Goal: Task Accomplishment & Management: Use online tool/utility

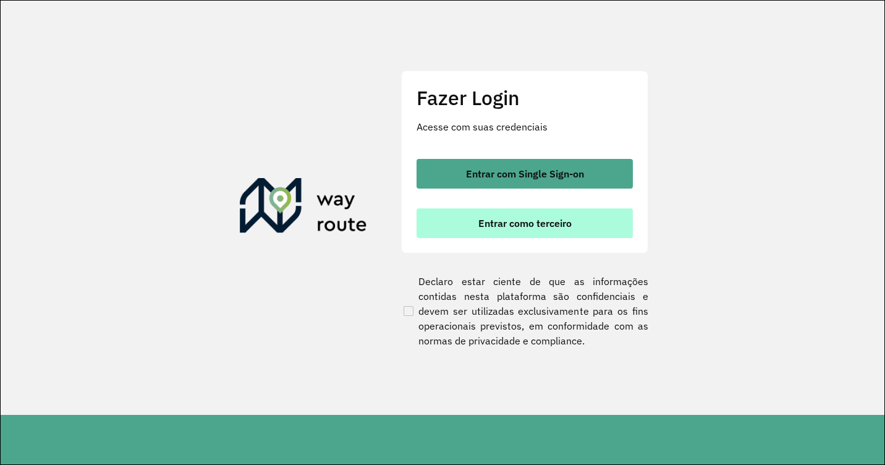
click at [546, 226] on span "Entrar como terceiro" at bounding box center [524, 223] width 93 height 10
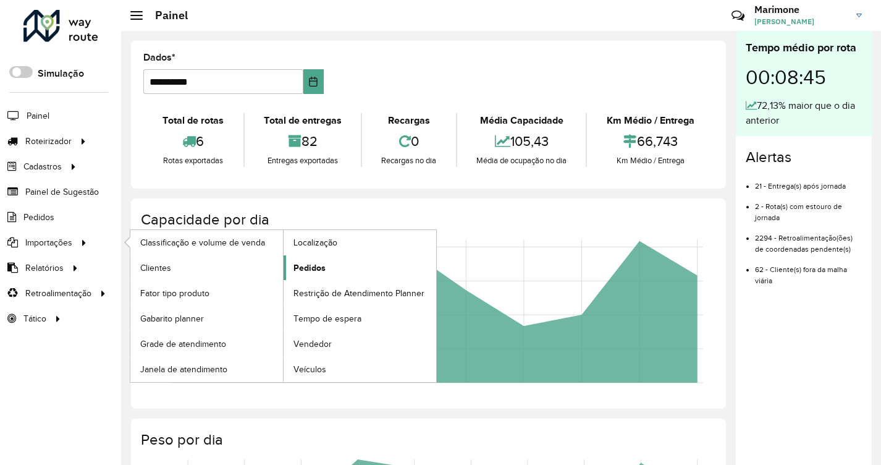
click at [306, 269] on span "Pedidos" at bounding box center [310, 267] width 32 height 13
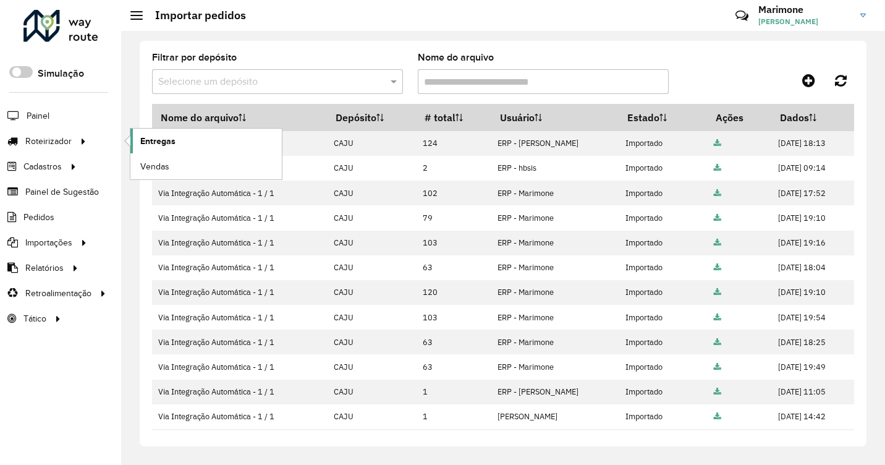
click at [153, 143] on span "Entregas" at bounding box center [157, 141] width 35 height 13
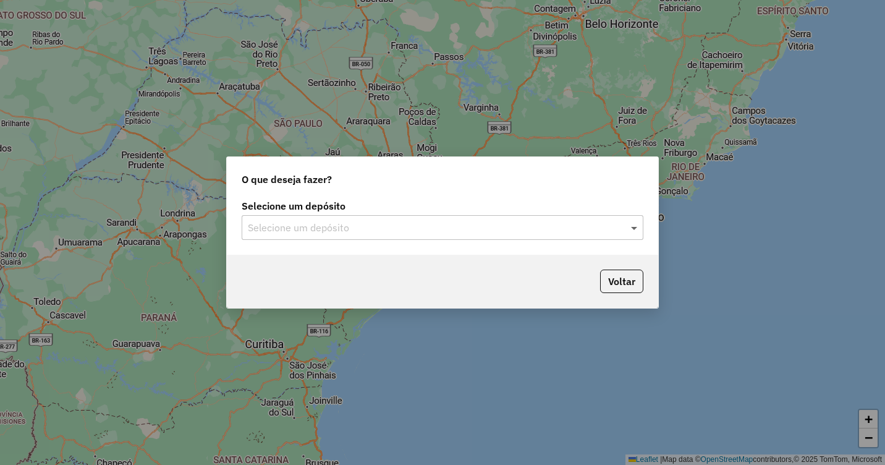
click at [642, 228] on span at bounding box center [635, 227] width 15 height 15
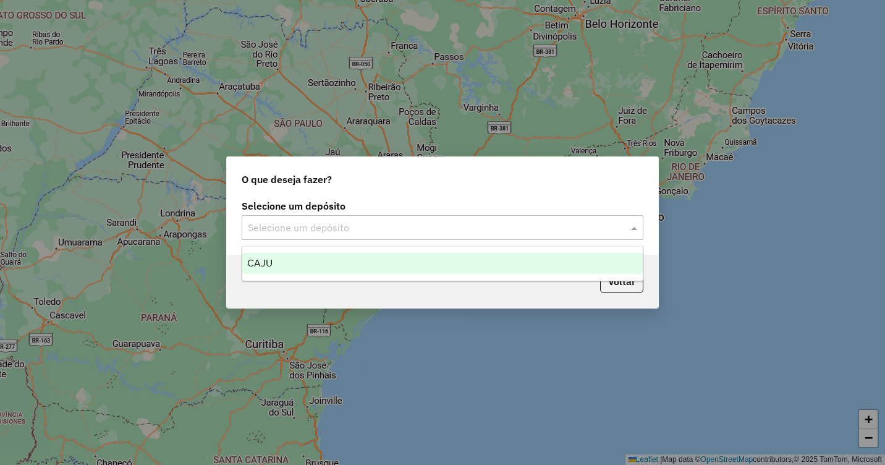
click at [314, 264] on div "CAJU" at bounding box center [442, 263] width 400 height 21
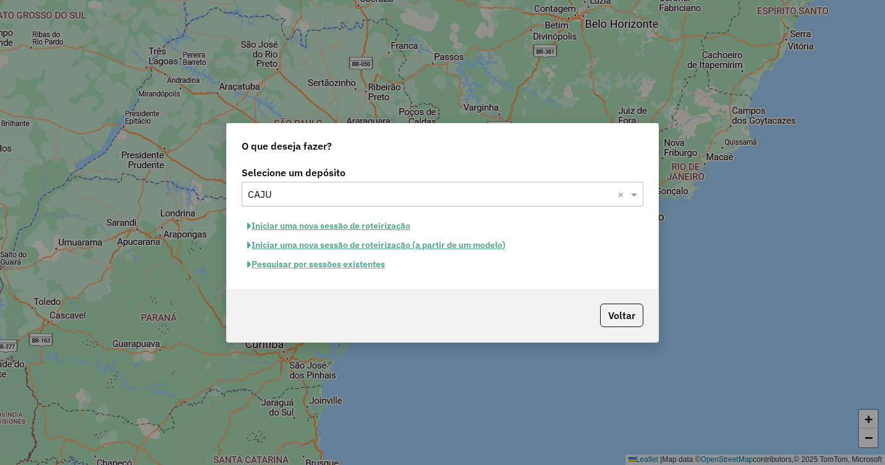
click at [321, 226] on button "Iniciar uma nova sessão de roteirização" at bounding box center [329, 225] width 174 height 19
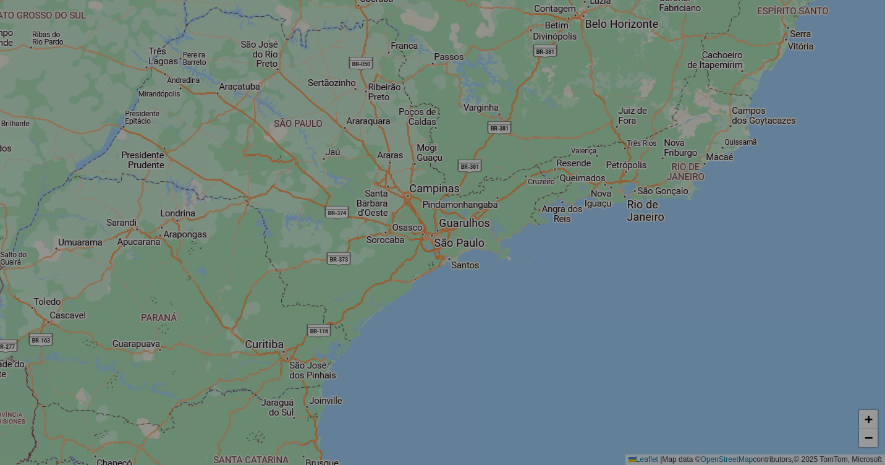
select select "*"
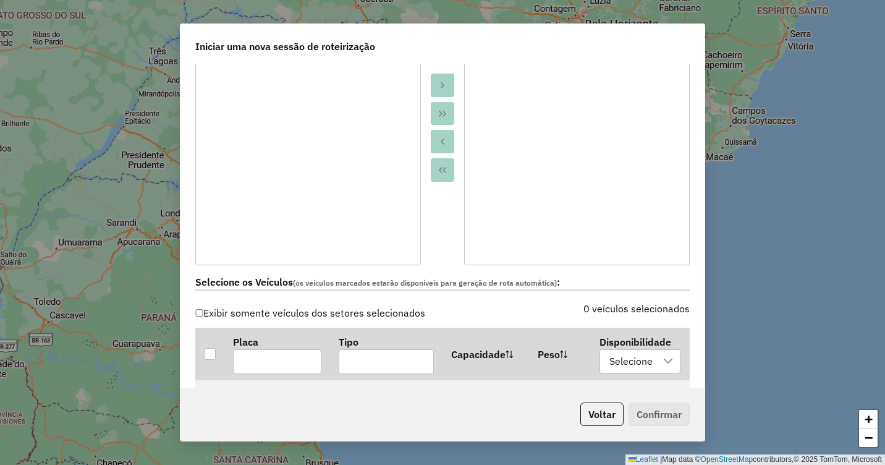
scroll to position [309, 0]
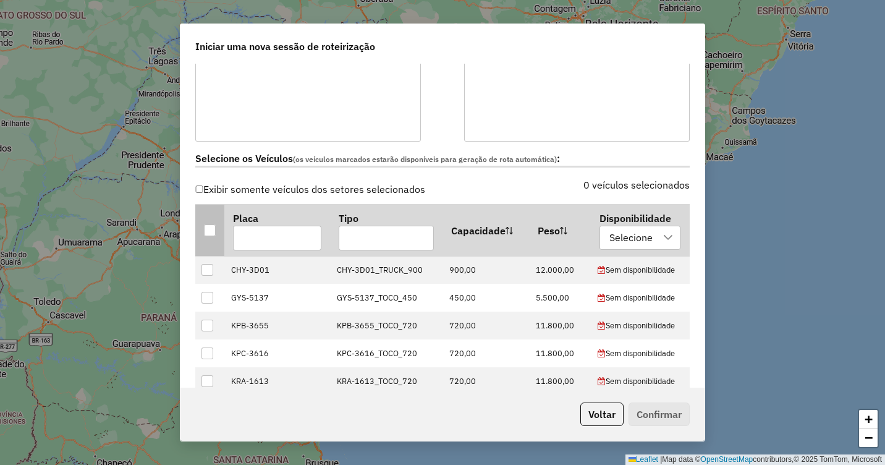
click at [208, 233] on div at bounding box center [210, 230] width 12 height 12
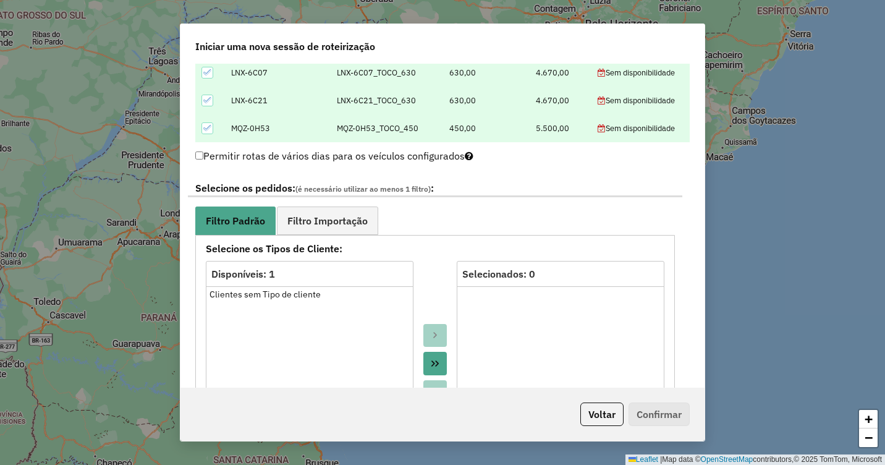
scroll to position [618, 0]
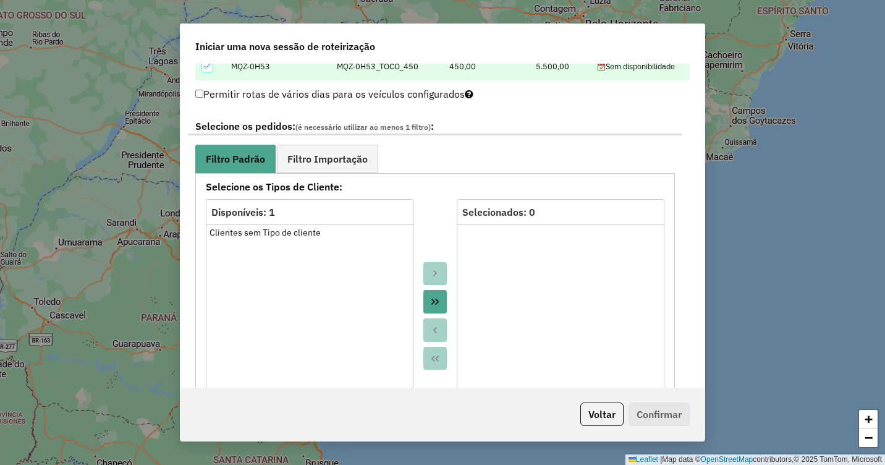
click at [287, 218] on div "Disponíveis: 1" at bounding box center [309, 212] width 197 height 15
click at [279, 233] on div "Clientes sem Tipo de cliente" at bounding box center [309, 232] width 200 height 13
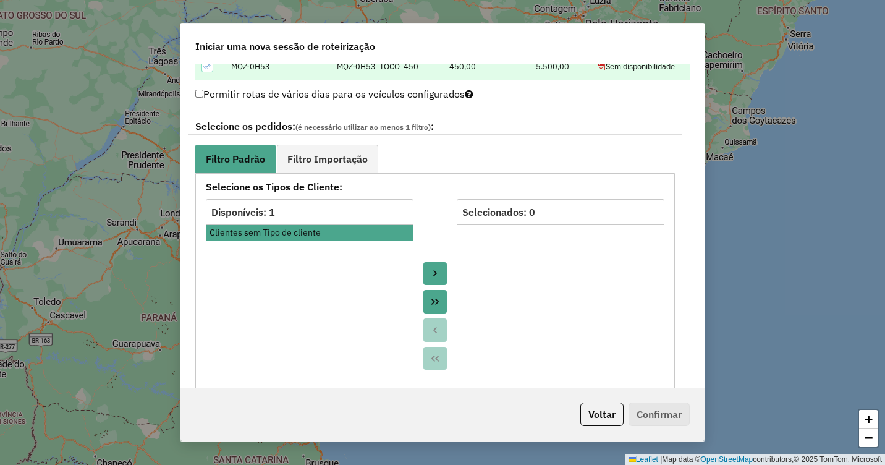
click at [425, 269] on button "Move to Target" at bounding box center [434, 273] width 23 height 23
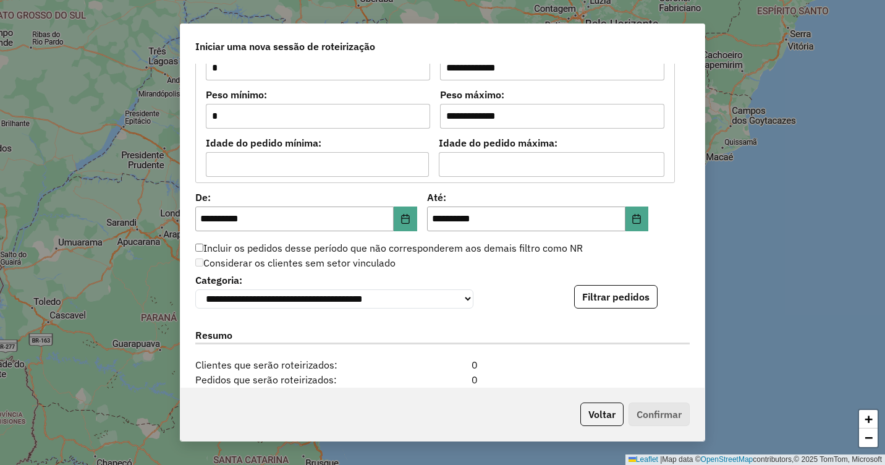
scroll to position [1058, 0]
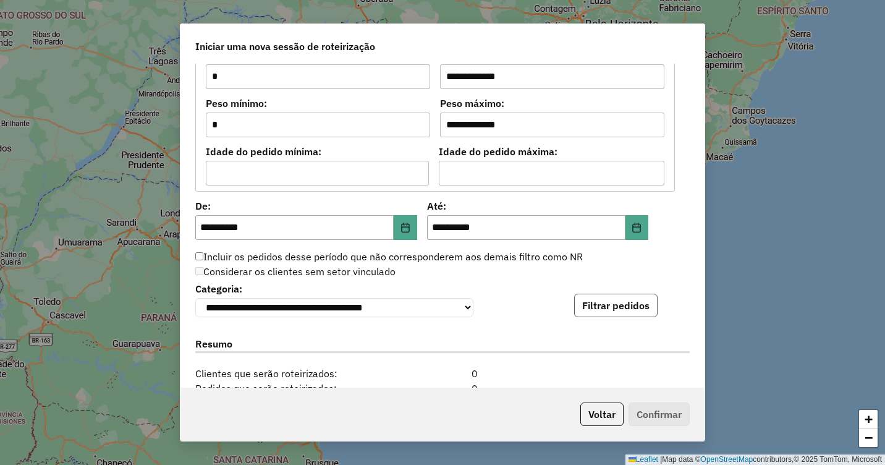
click at [627, 310] on button "Filtrar pedidos" at bounding box center [615, 305] width 83 height 23
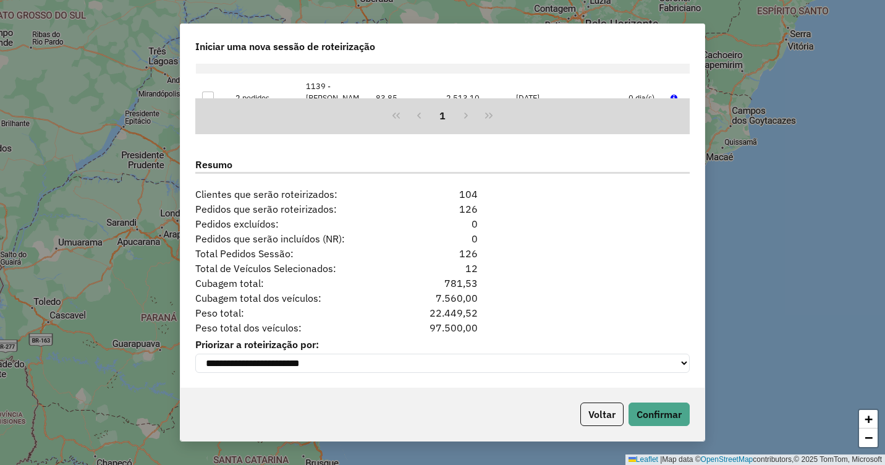
scroll to position [1498, 0]
click at [666, 415] on button "Confirmar" at bounding box center [658, 413] width 61 height 23
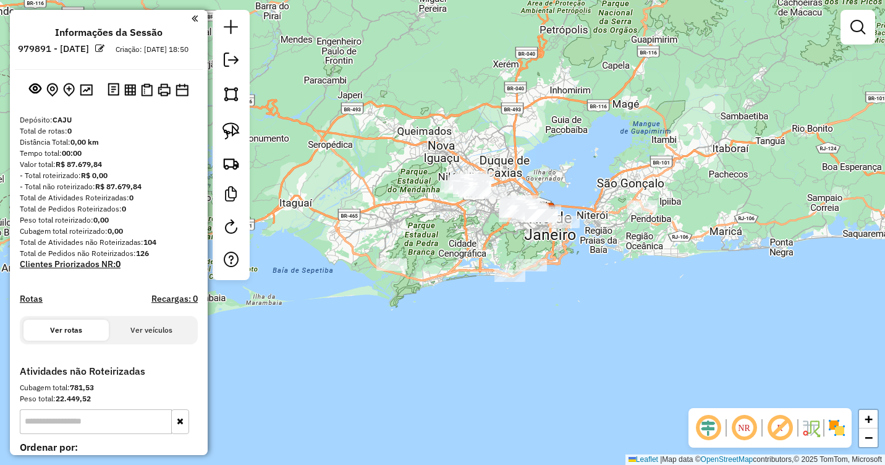
drag, startPoint x: 354, startPoint y: 103, endPoint x: 453, endPoint y: 80, distance: 101.6
click at [453, 80] on div "Janela de atendimento Grade de atendimento Capacidade Transportadoras Veículos …" at bounding box center [442, 232] width 885 height 465
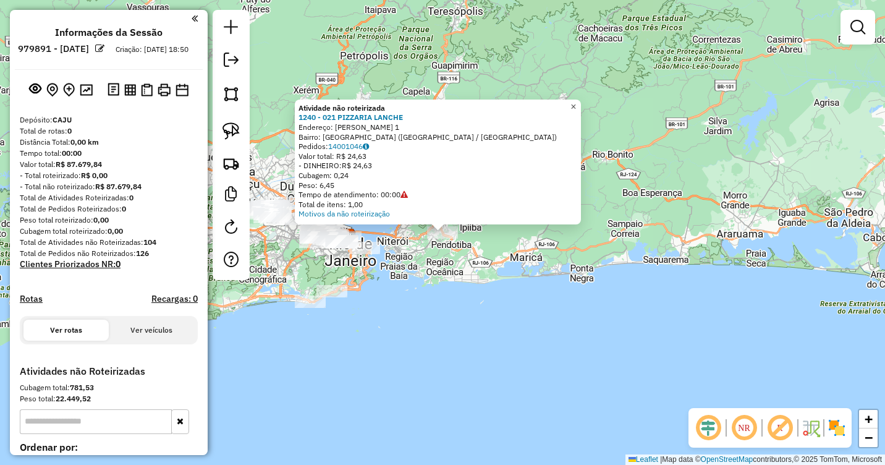
click at [576, 103] on span "×" at bounding box center [573, 106] width 6 height 11
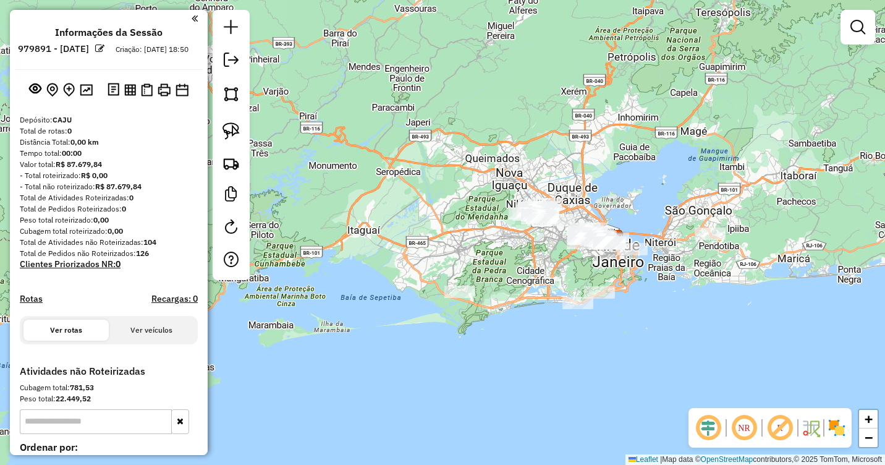
drag, startPoint x: 505, startPoint y: 175, endPoint x: 774, endPoint y: 176, distance: 268.8
click at [774, 176] on div "Janela de atendimento Grade de atendimento Capacidade Transportadoras Veículos …" at bounding box center [442, 232] width 885 height 465
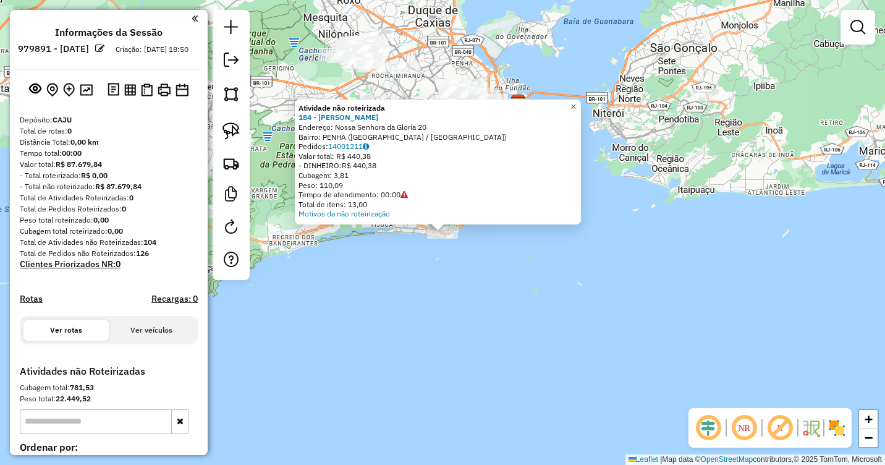
click at [576, 104] on span "×" at bounding box center [573, 106] width 6 height 11
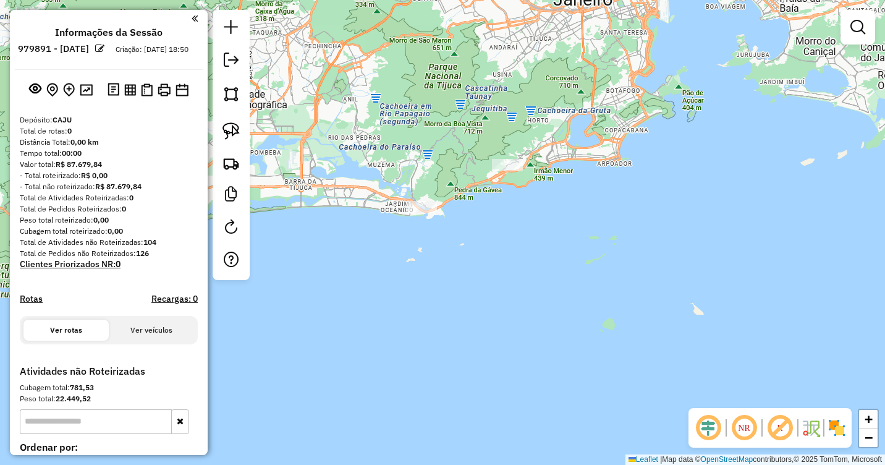
drag, startPoint x: 442, startPoint y: 215, endPoint x: 510, endPoint y: 240, distance: 71.7
click at [510, 240] on div "Janela de atendimento Grade de atendimento Capacidade Transportadoras Veículos …" at bounding box center [442, 232] width 885 height 465
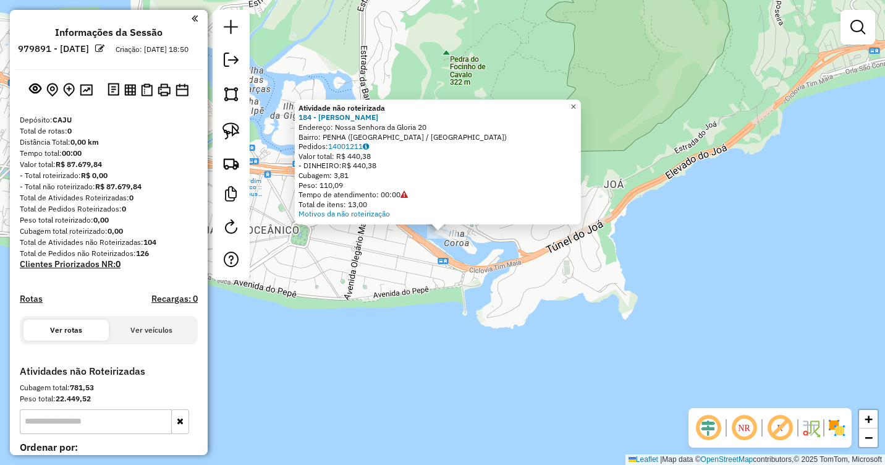
click at [581, 109] on link "×" at bounding box center [573, 106] width 15 height 15
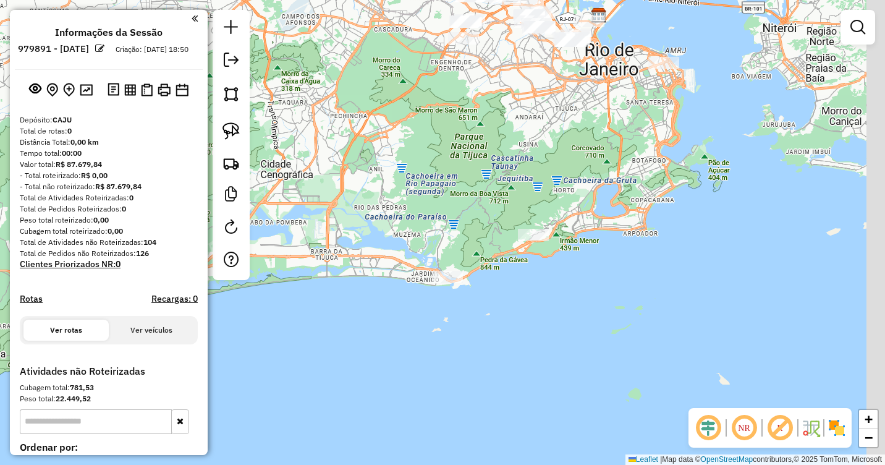
drag, startPoint x: 665, startPoint y: 183, endPoint x: 430, endPoint y: 265, distance: 248.8
click at [431, 264] on div "Janela de atendimento Grade de atendimento Capacidade Transportadoras Veículos …" at bounding box center [442, 232] width 885 height 465
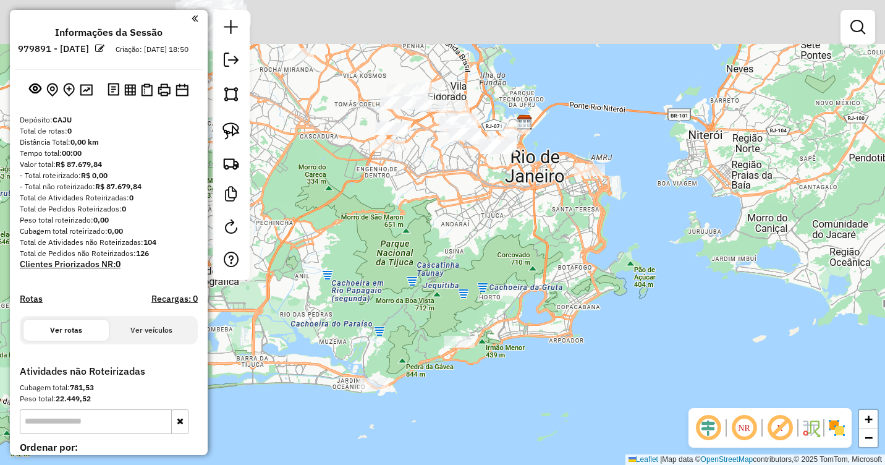
drag, startPoint x: 515, startPoint y: 150, endPoint x: 549, endPoint y: 308, distance: 161.8
click at [547, 308] on div "Janela de atendimento Grade de atendimento Capacidade Transportadoras Veículos …" at bounding box center [442, 232] width 885 height 465
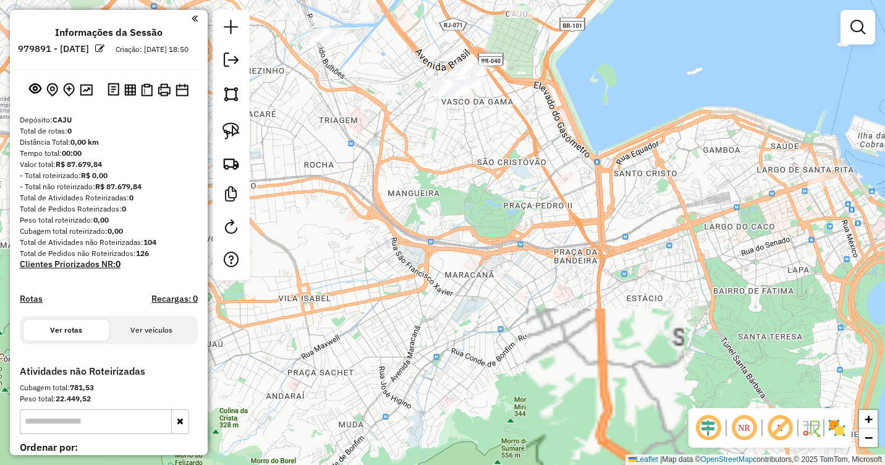
drag, startPoint x: 549, startPoint y: 214, endPoint x: 613, endPoint y: 329, distance: 131.1
click at [613, 329] on div "Janela de atendimento Grade de atendimento Capacidade Transportadoras Veículos …" at bounding box center [442, 232] width 885 height 465
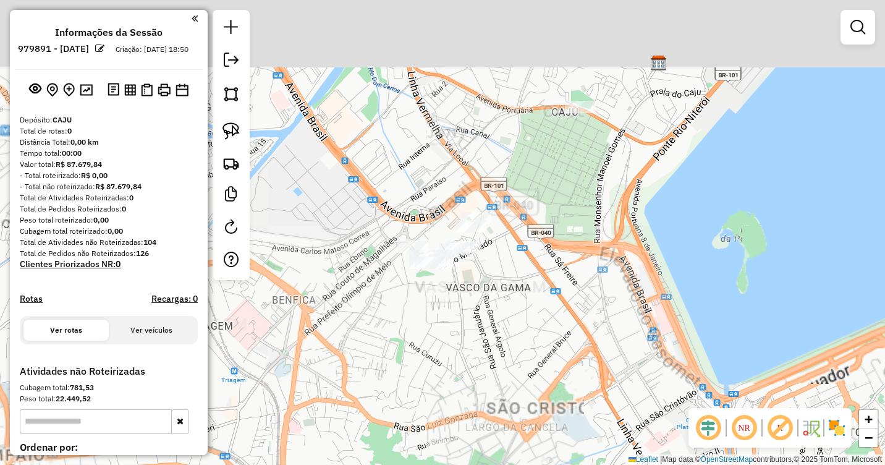
drag, startPoint x: 633, startPoint y: 168, endPoint x: 611, endPoint y: 268, distance: 101.8
click at [620, 332] on div "Janela de atendimento Grade de atendimento Capacidade Transportadoras Veículos …" at bounding box center [442, 232] width 885 height 465
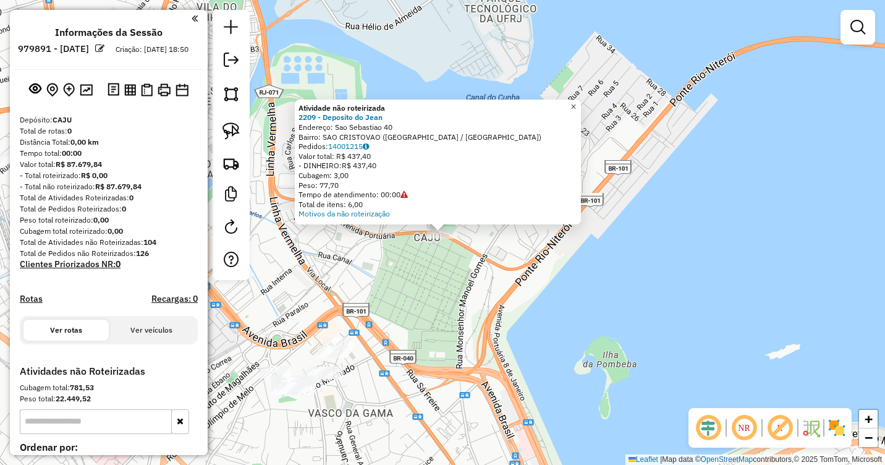
click at [576, 103] on span "×" at bounding box center [573, 106] width 6 height 11
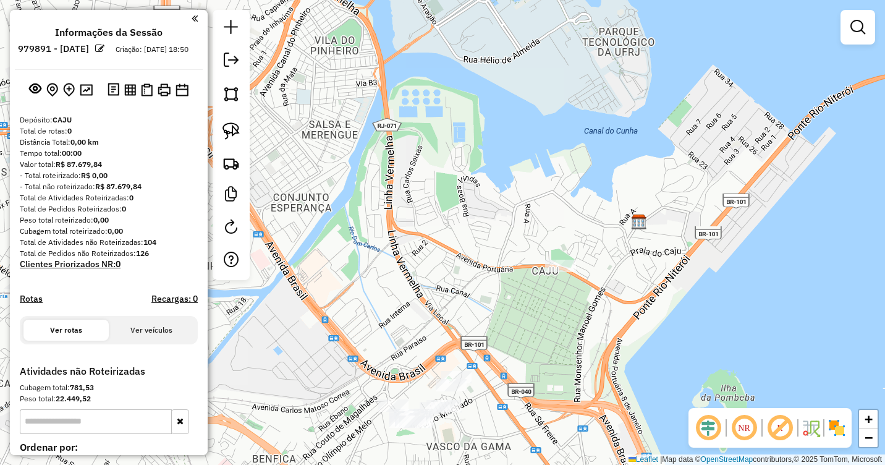
drag, startPoint x: 455, startPoint y: 281, endPoint x: 577, endPoint y: 209, distance: 140.4
click at [571, 207] on div "Janela de atendimento Grade de atendimento Capacidade Transportadoras Veículos …" at bounding box center [442, 232] width 885 height 465
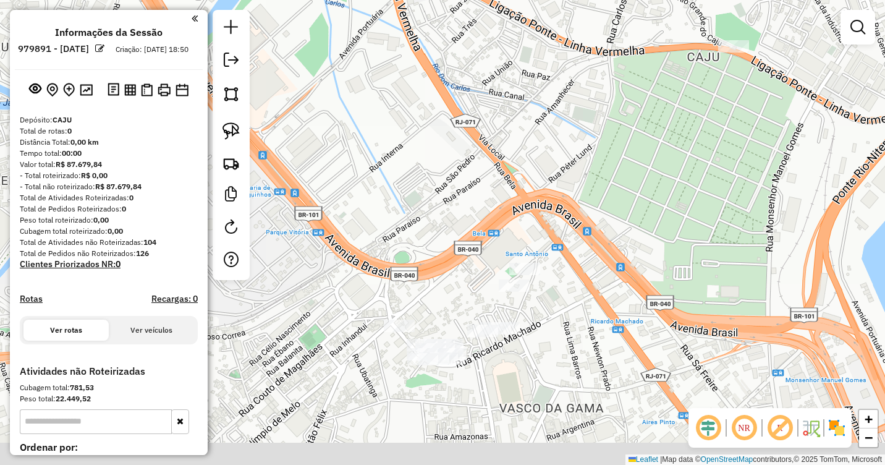
drag, startPoint x: 617, startPoint y: 227, endPoint x: 635, endPoint y: 180, distance: 51.1
click at [636, 180] on div "Janela de atendimento Grade de atendimento Capacidade Transportadoras Veículos …" at bounding box center [442, 232] width 885 height 465
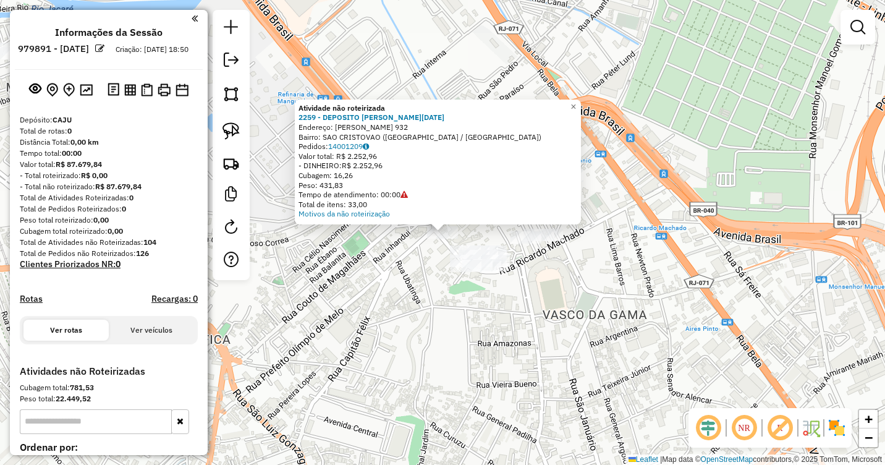
click at [531, 312] on div "Atividade não roteirizada 2259 - DEPOSITO MARIA LUCIA Endereço: Ricardo Machado…" at bounding box center [442, 232] width 885 height 465
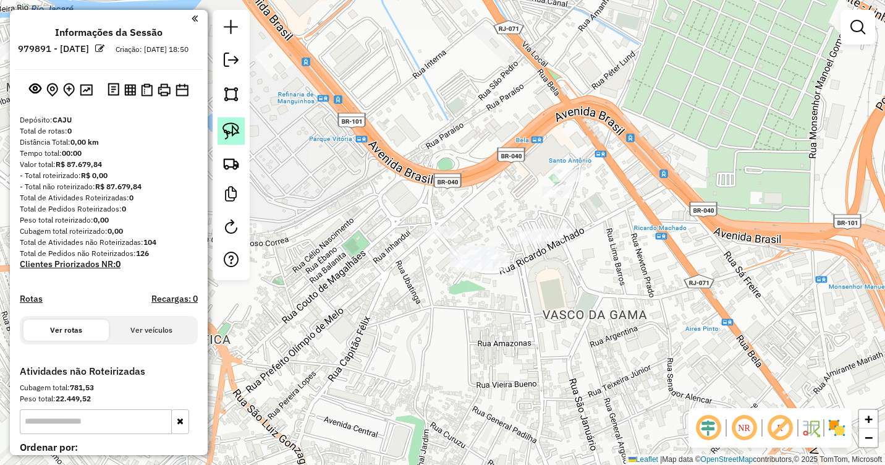
click at [239, 134] on img at bounding box center [230, 130] width 17 height 17
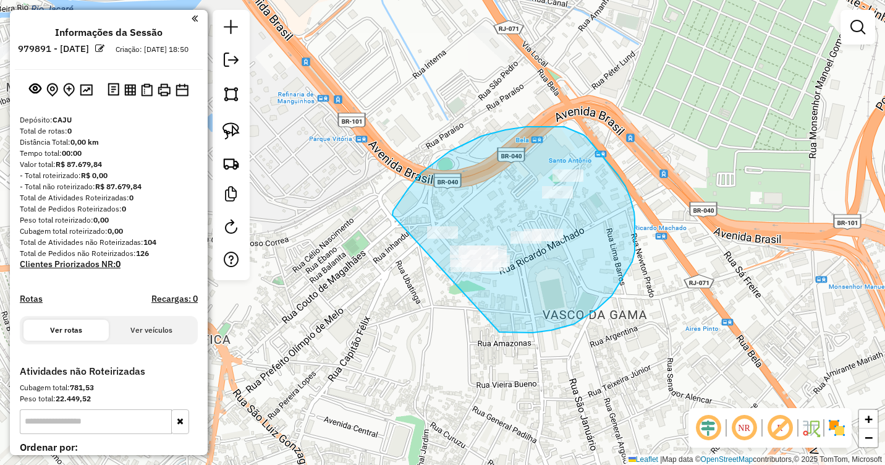
drag, startPoint x: 392, startPoint y: 215, endPoint x: 405, endPoint y: 288, distance: 74.0
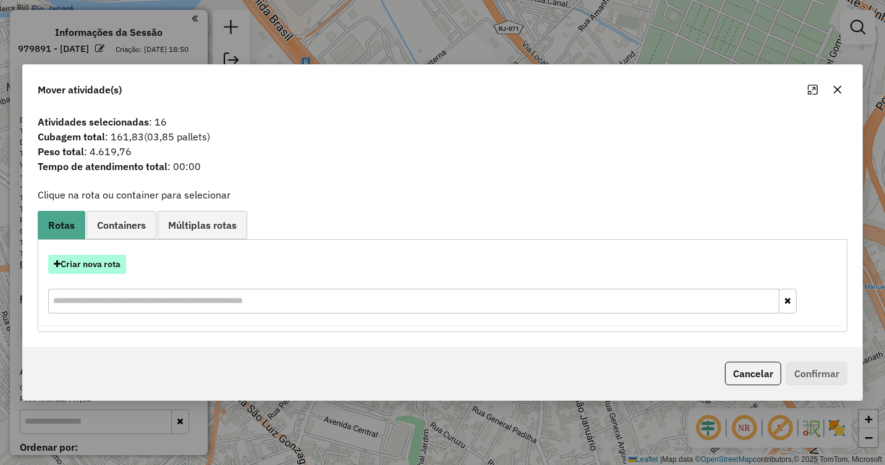
click at [118, 268] on button "Criar nova rota" at bounding box center [87, 264] width 78 height 19
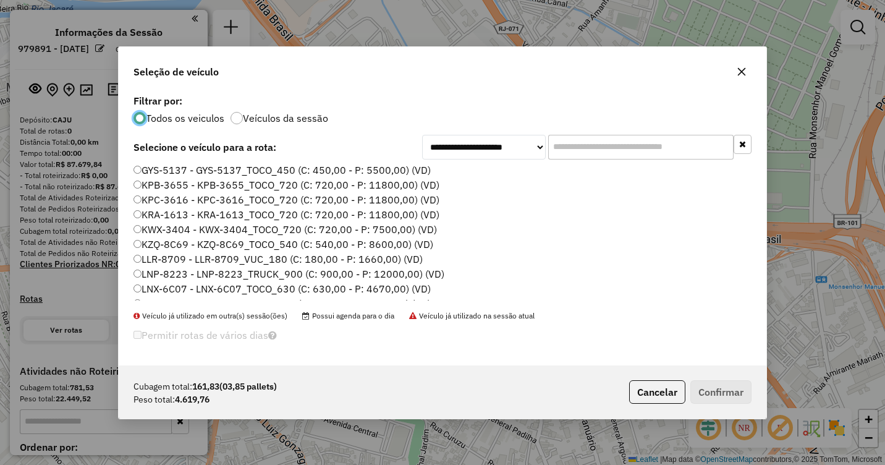
scroll to position [42, 0]
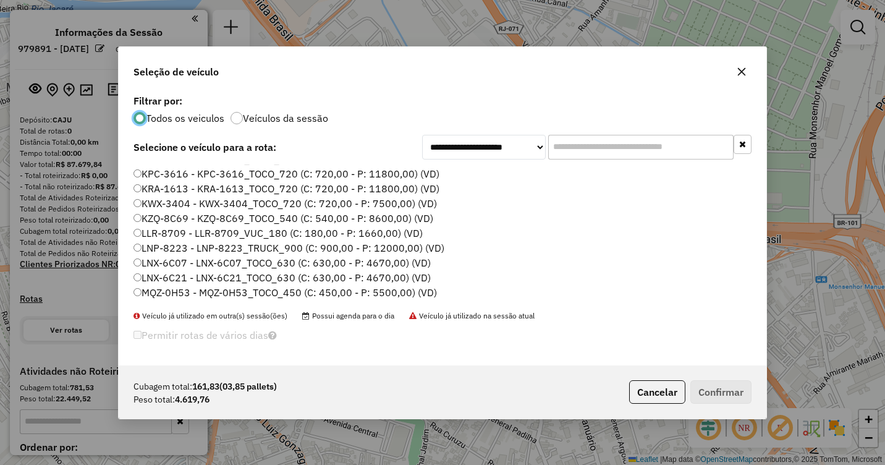
click at [203, 263] on label "LNX-6C07 - LNX-6C07_TOCO_630 (C: 630,00 - P: 4670,00) (VD)" at bounding box center [281, 262] width 297 height 15
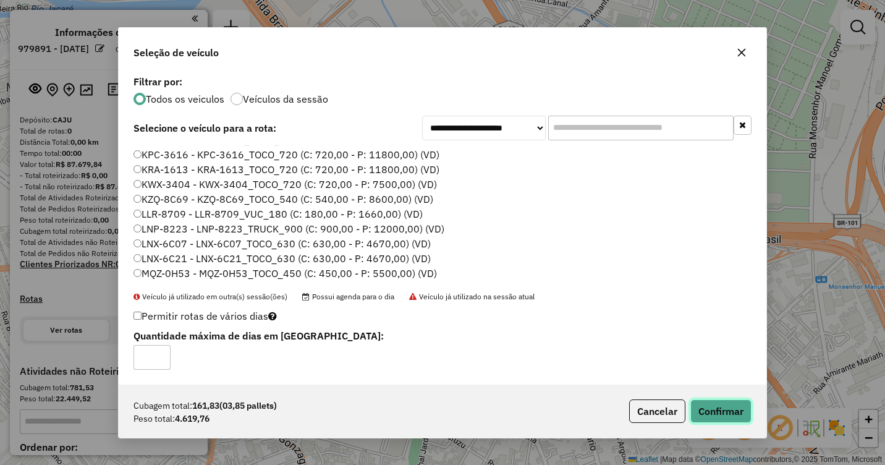
click at [732, 413] on button "Confirmar" at bounding box center [720, 410] width 61 height 23
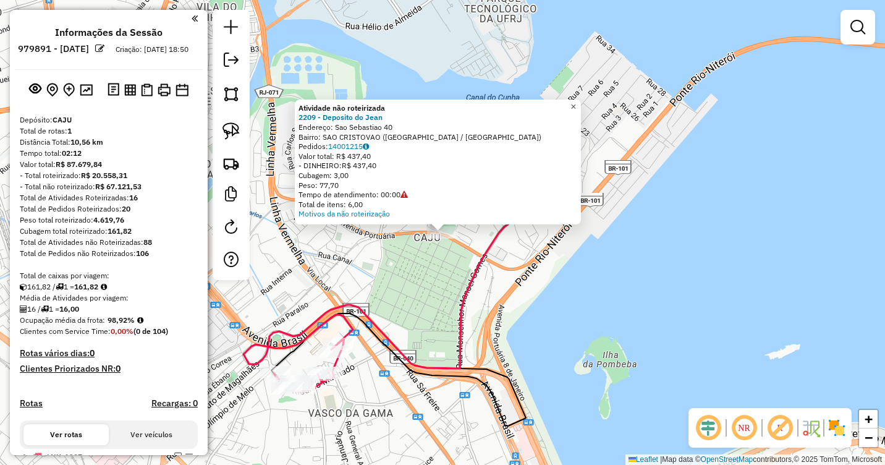
click at [576, 104] on span "×" at bounding box center [573, 106] width 6 height 11
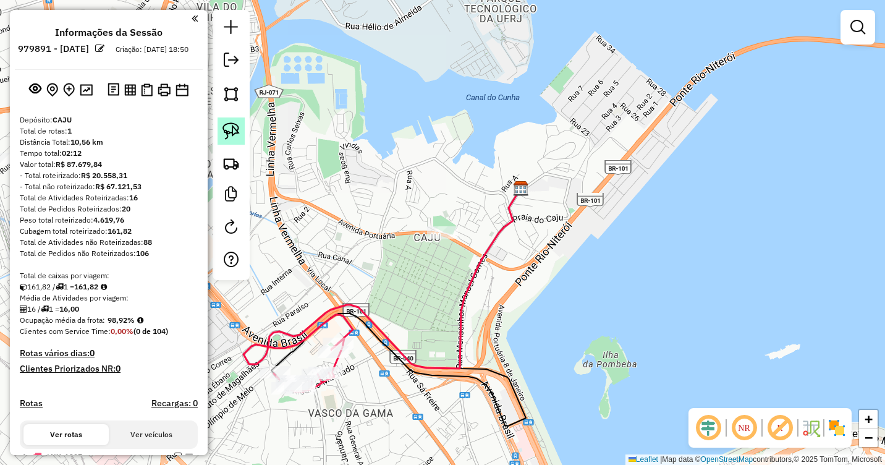
click at [228, 127] on img at bounding box center [230, 130] width 17 height 17
drag, startPoint x: 419, startPoint y: 237, endPoint x: 434, endPoint y: 247, distance: 18.3
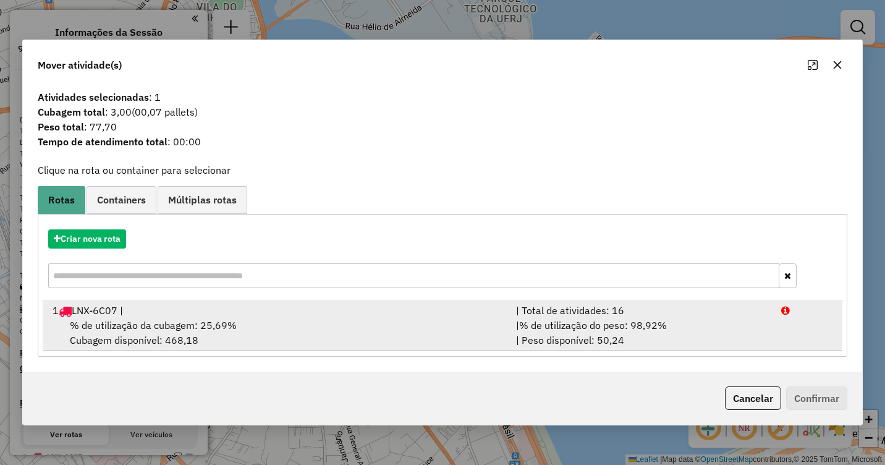
click at [337, 327] on div "% de utilização da cubagem: 25,69% Cubagem disponível: 468,18" at bounding box center [276, 333] width 463 height 30
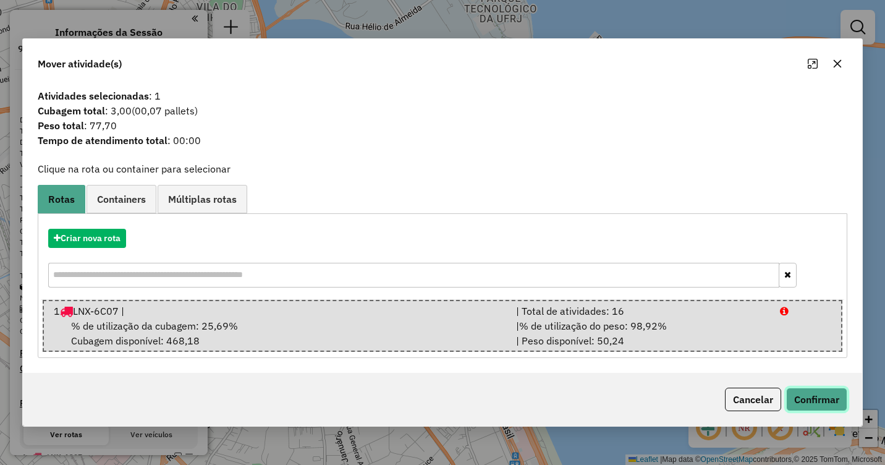
click at [816, 404] on button "Confirmar" at bounding box center [816, 398] width 61 height 23
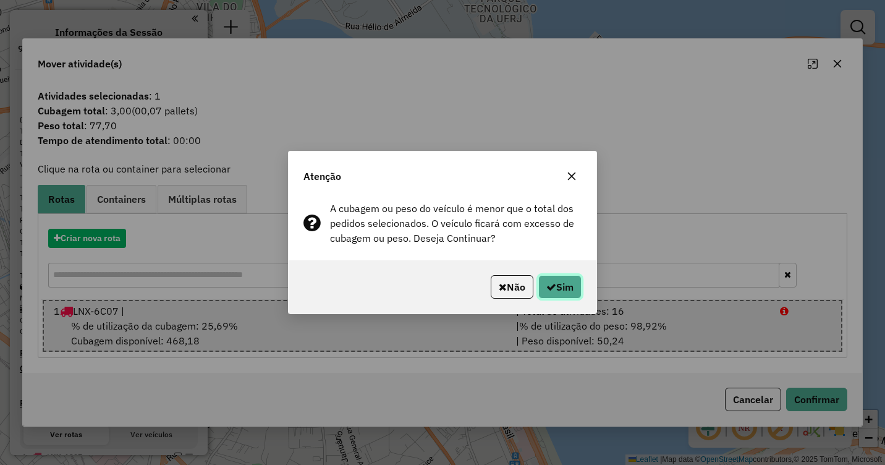
click at [562, 287] on button "Sim" at bounding box center [559, 286] width 43 height 23
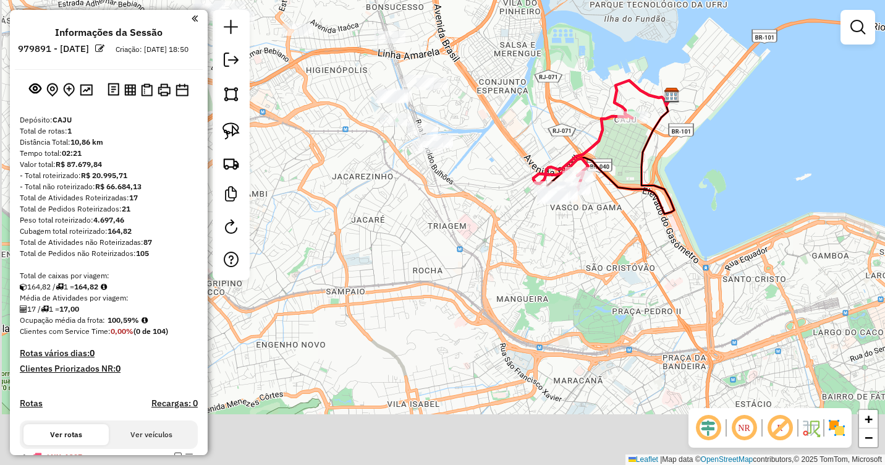
drag, startPoint x: 479, startPoint y: 334, endPoint x: 617, endPoint y: 160, distance: 222.1
click at [619, 161] on div "Janela de atendimento Grade de atendimento Capacidade Transportadoras Veículos …" at bounding box center [442, 232] width 885 height 465
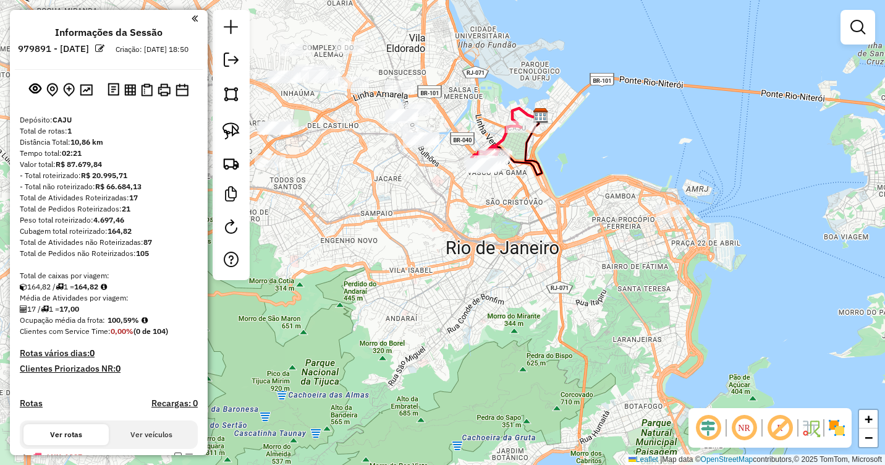
drag, startPoint x: 693, startPoint y: 224, endPoint x: 496, endPoint y: 237, distance: 197.5
click at [496, 237] on div "Janela de atendimento Grade de atendimento Capacidade Transportadoras Veículos …" at bounding box center [442, 232] width 885 height 465
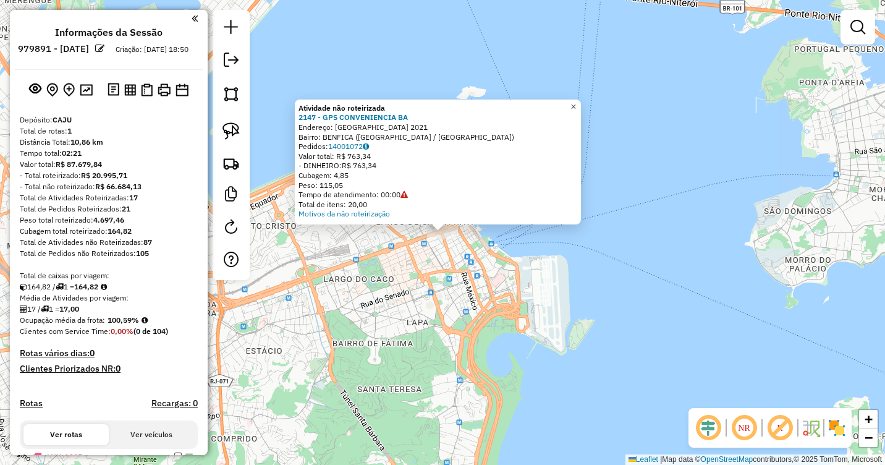
click at [576, 108] on span "×" at bounding box center [573, 106] width 6 height 11
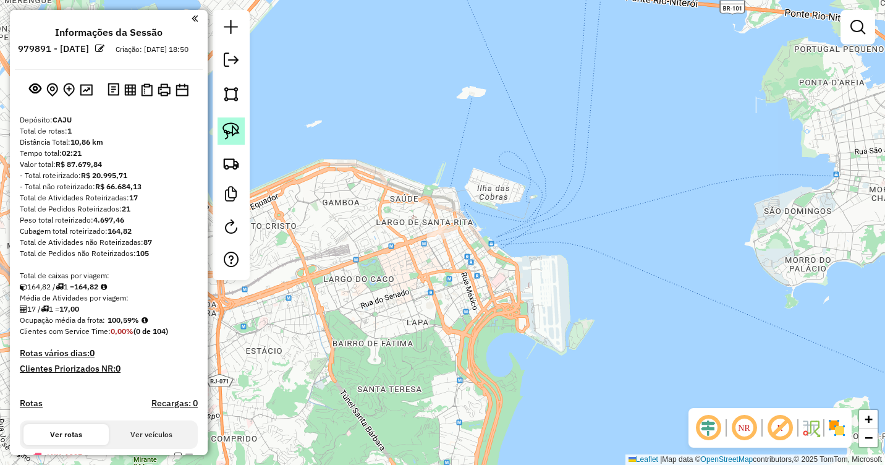
click at [238, 136] on img at bounding box center [230, 130] width 17 height 17
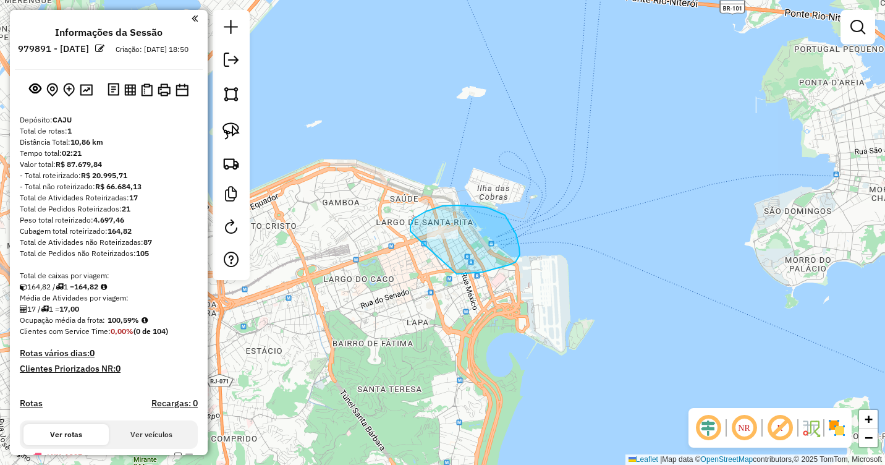
drag, startPoint x: 412, startPoint y: 232, endPoint x: 408, endPoint y: 247, distance: 14.7
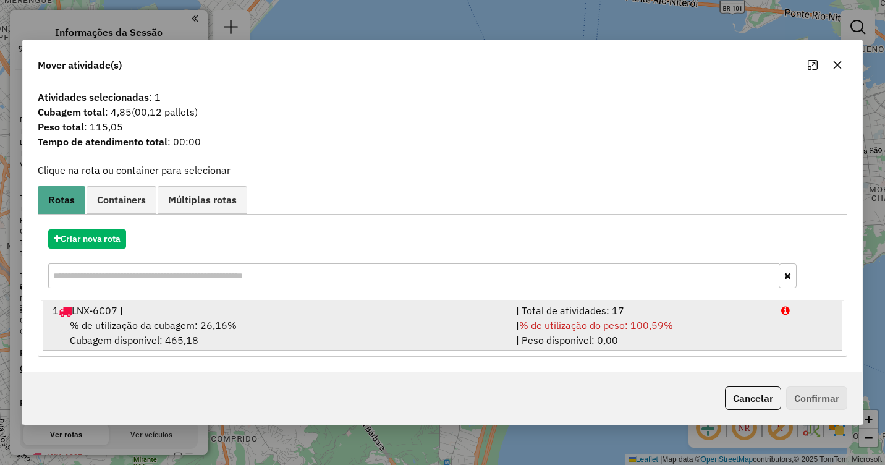
click at [384, 324] on div "% de utilização da cubagem: 26,16% Cubagem disponível: 465,18" at bounding box center [276, 333] width 463 height 30
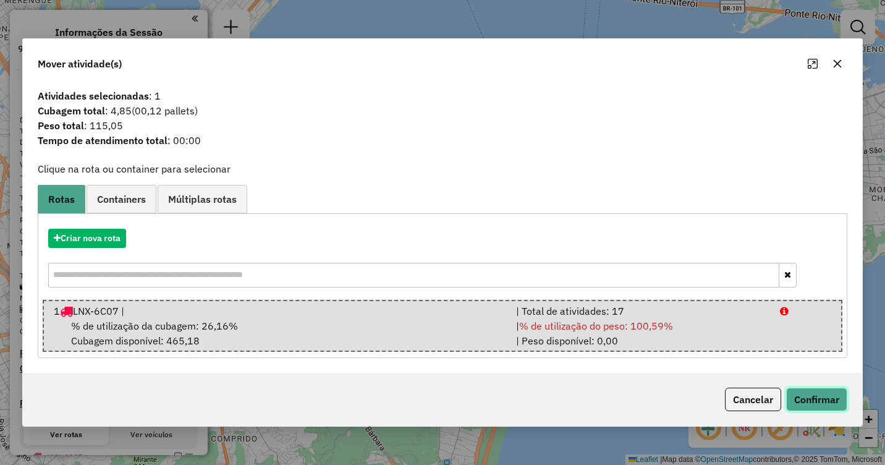
click at [813, 400] on button "Confirmar" at bounding box center [816, 398] width 61 height 23
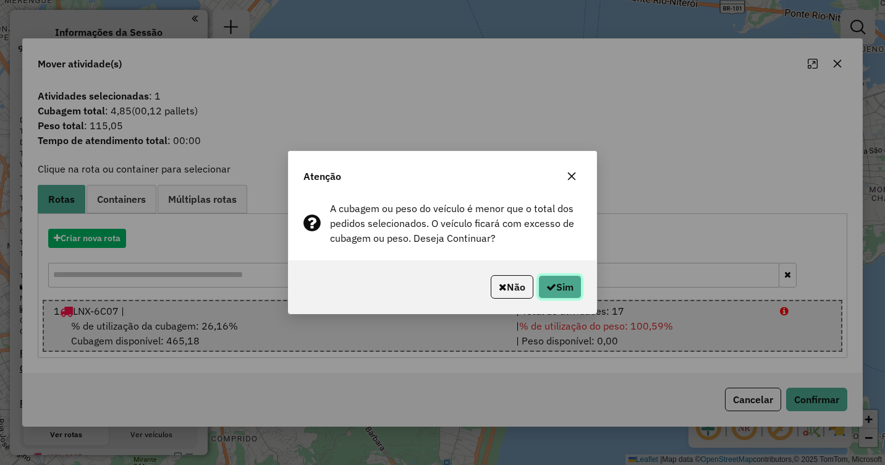
click at [563, 292] on button "Sim" at bounding box center [559, 286] width 43 height 23
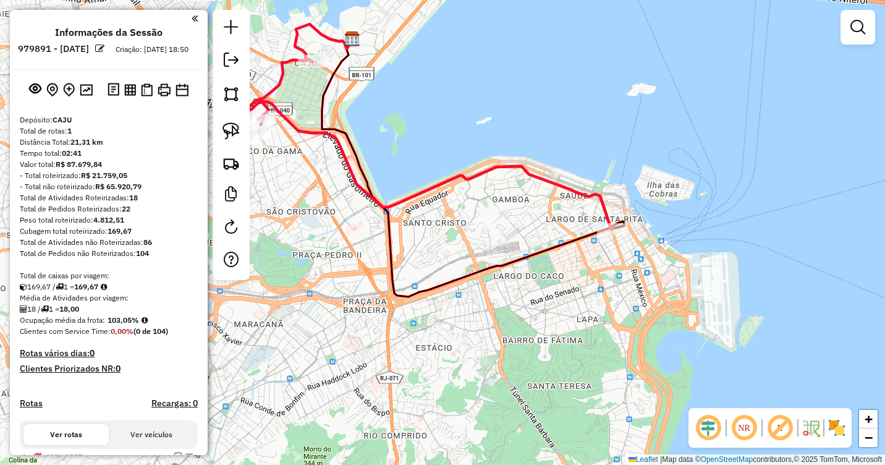
drag, startPoint x: 457, startPoint y: 289, endPoint x: 627, endPoint y: 284, distance: 170.6
click at [627, 284] on div "Janela de atendimento Grade de atendimento Capacidade Transportadoras Veículos …" at bounding box center [442, 232] width 885 height 465
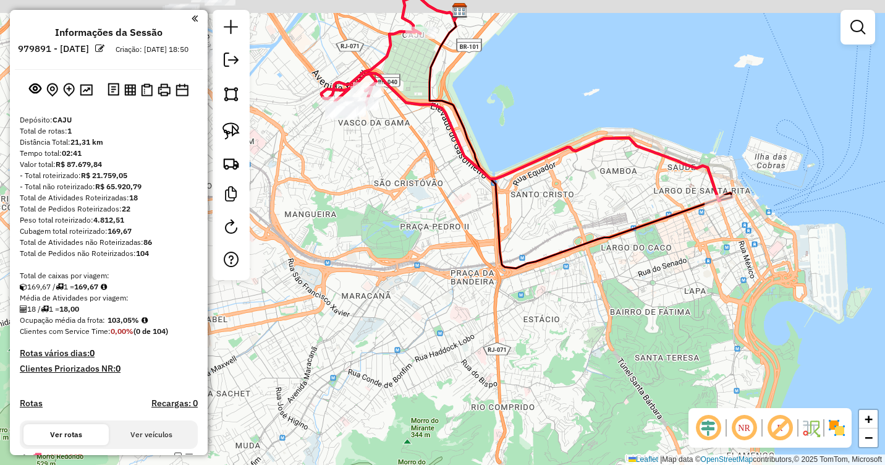
drag, startPoint x: 483, startPoint y: 200, endPoint x: 610, endPoint y: 297, distance: 159.2
click at [613, 297] on div "Janela de atendimento Grade de atendimento Capacidade Transportadoras Veículos …" at bounding box center [442, 232] width 885 height 465
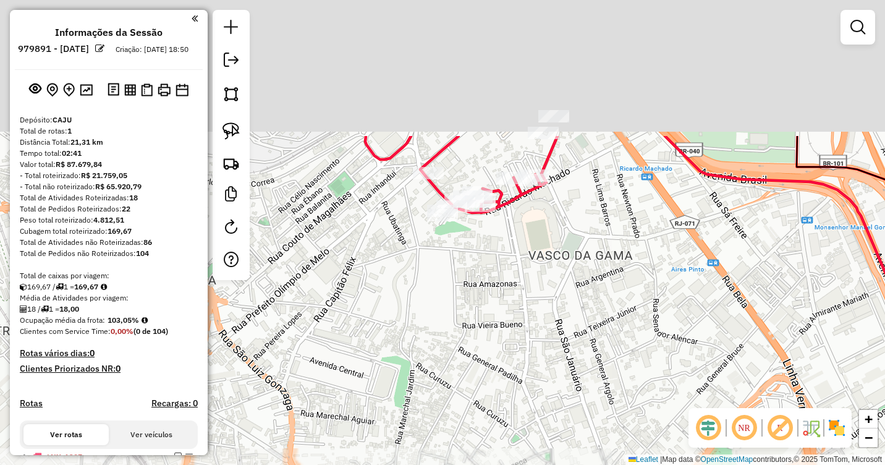
drag, startPoint x: 441, startPoint y: 189, endPoint x: 553, endPoint y: 299, distance: 156.9
click at [587, 385] on div "Janela de atendimento Grade de atendimento Capacidade Transportadoras Veículos …" at bounding box center [442, 232] width 885 height 465
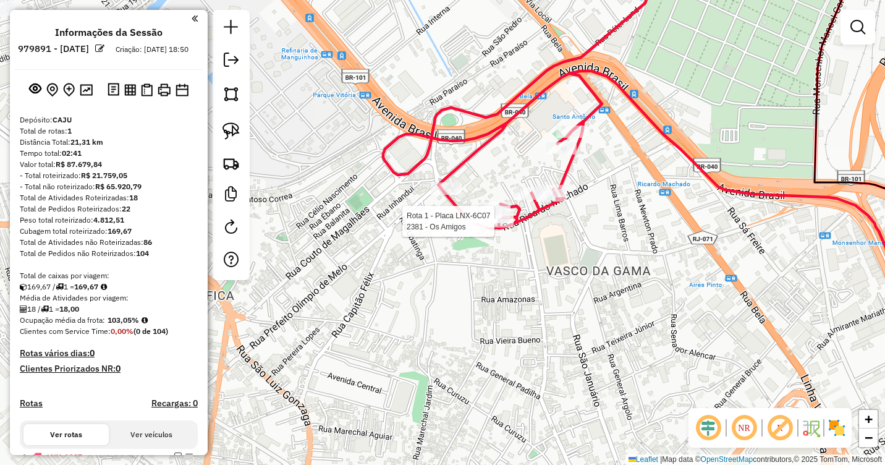
select select "**********"
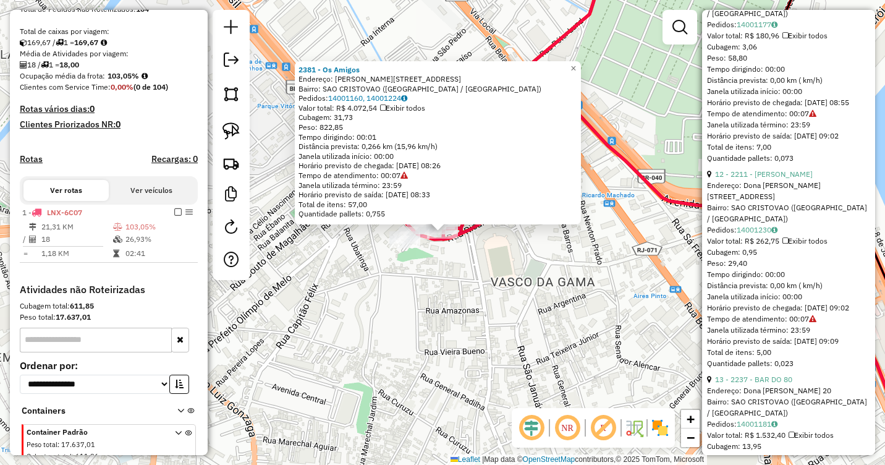
scroll to position [2472, 0]
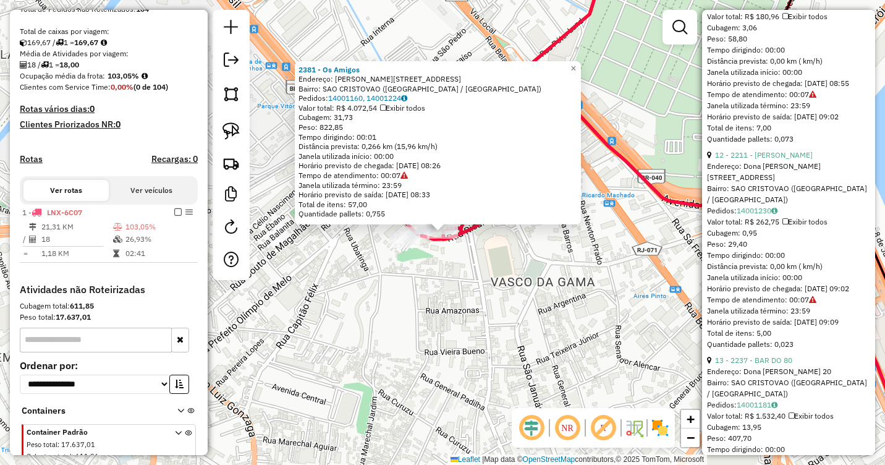
click at [636, 227] on div "2381 - Os Amigos Endereço: Carmela Dutra 1 Bairro: SAO CRISTOVAO (RIO DE JANEIR…" at bounding box center [442, 232] width 885 height 465
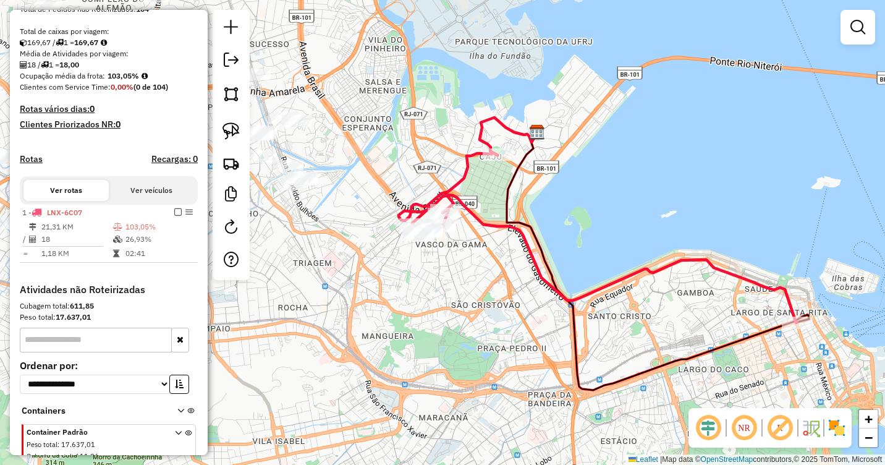
click at [96, 344] on input "text" at bounding box center [96, 340] width 152 height 25
type input "*"
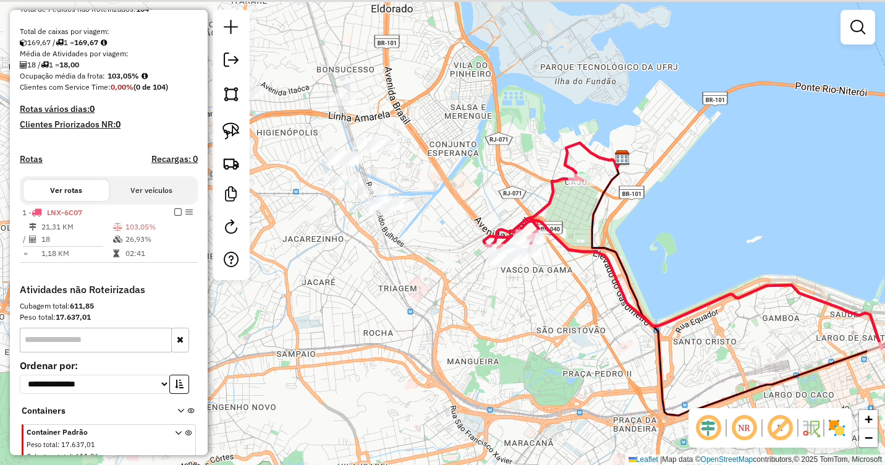
drag, startPoint x: 446, startPoint y: 305, endPoint x: 555, endPoint y: 323, distance: 110.3
click at [554, 323] on div "Janela de atendimento Grade de atendimento Capacidade Transportadoras Veículos …" at bounding box center [442, 232] width 885 height 465
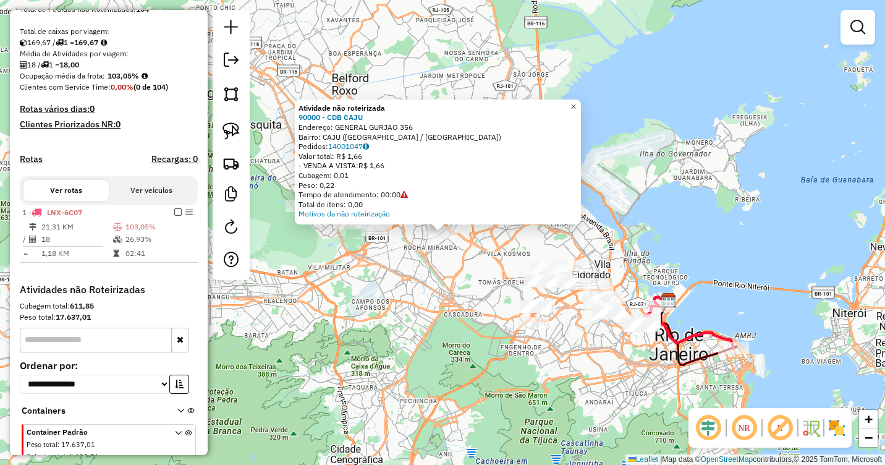
click at [576, 106] on span "×" at bounding box center [573, 106] width 6 height 11
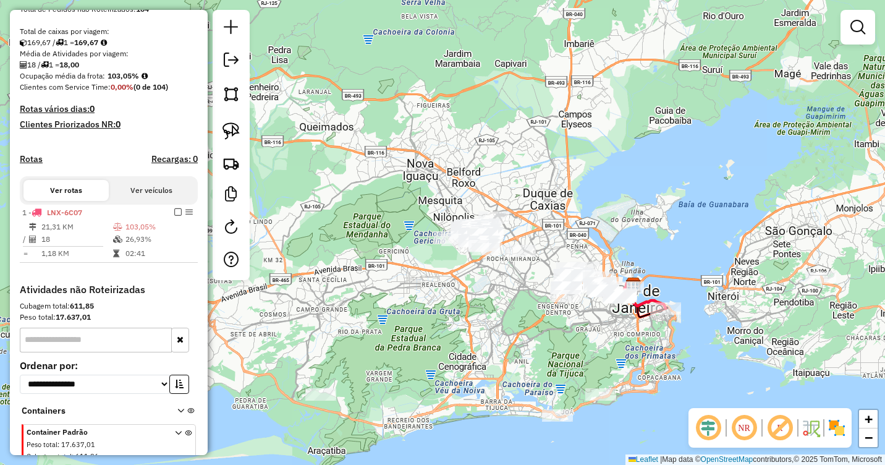
click at [602, 400] on div at bounding box center [600, 394] width 31 height 12
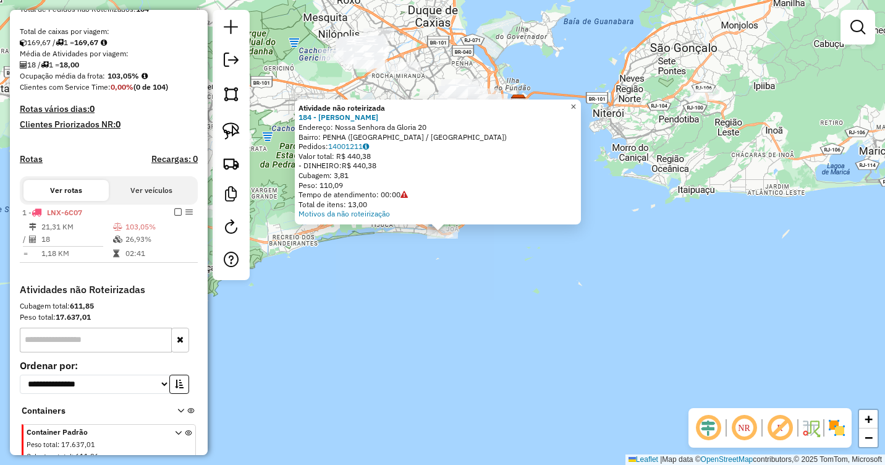
click at [581, 102] on link "×" at bounding box center [573, 106] width 15 height 15
click at [480, 284] on div "Atividade não roteirizada 184 - JARBAS MORAIS Endereço: Nossa Senhora da Gloria…" at bounding box center [442, 232] width 885 height 465
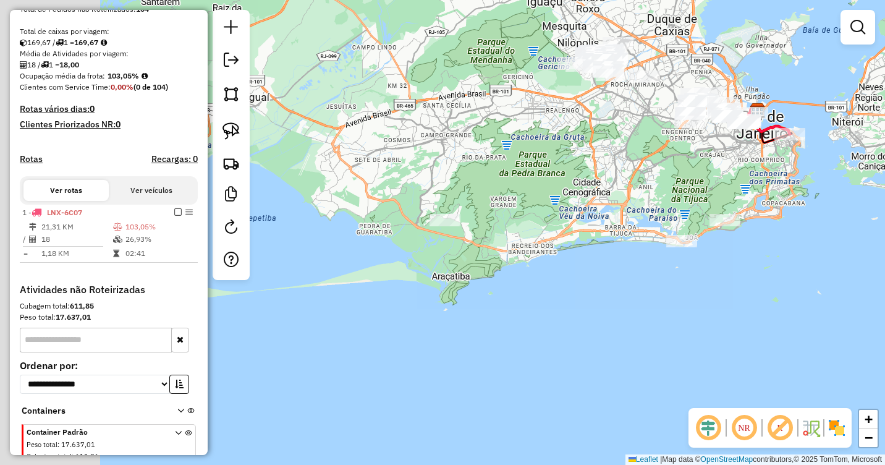
drag, startPoint x: 325, startPoint y: 228, endPoint x: 576, endPoint y: 237, distance: 251.0
click at [576, 237] on div "Janela de atendimento Grade de atendimento Capacidade Transportadoras Veículos …" at bounding box center [442, 232] width 885 height 465
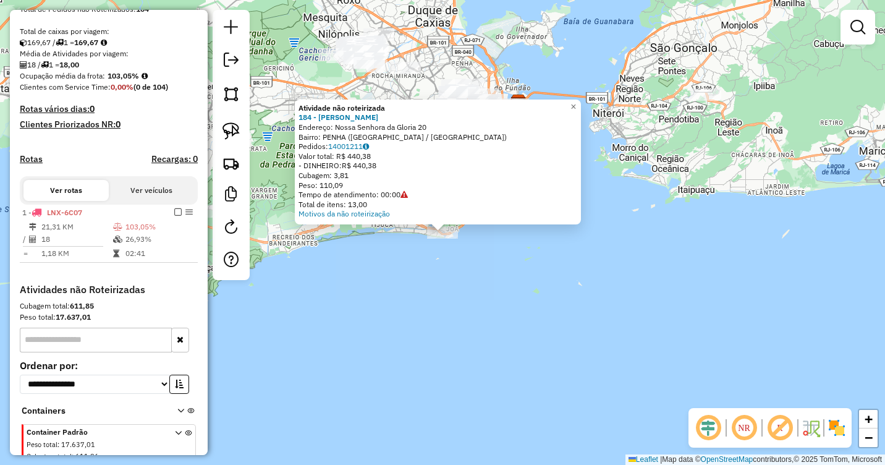
click at [573, 106] on div "Atividade não roteirizada" at bounding box center [437, 108] width 279 height 10
click at [576, 101] on span "×" at bounding box center [573, 106] width 6 height 11
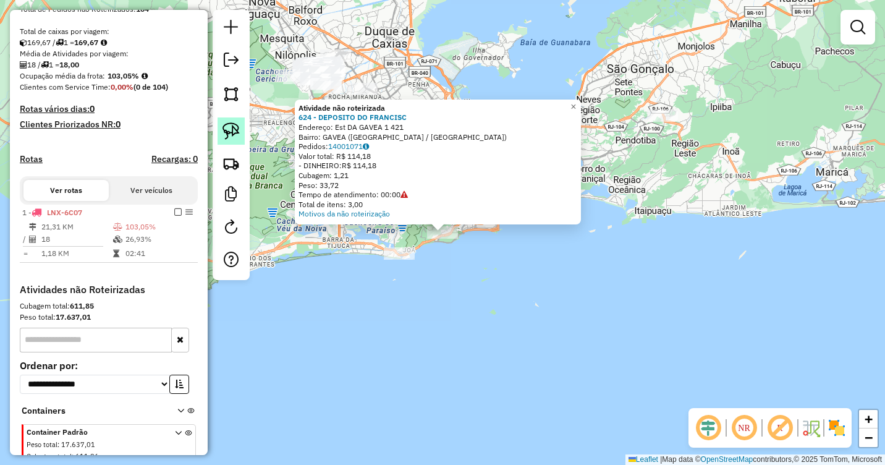
click at [230, 130] on img at bounding box center [230, 130] width 17 height 17
click at [576, 102] on span "×" at bounding box center [573, 106] width 6 height 11
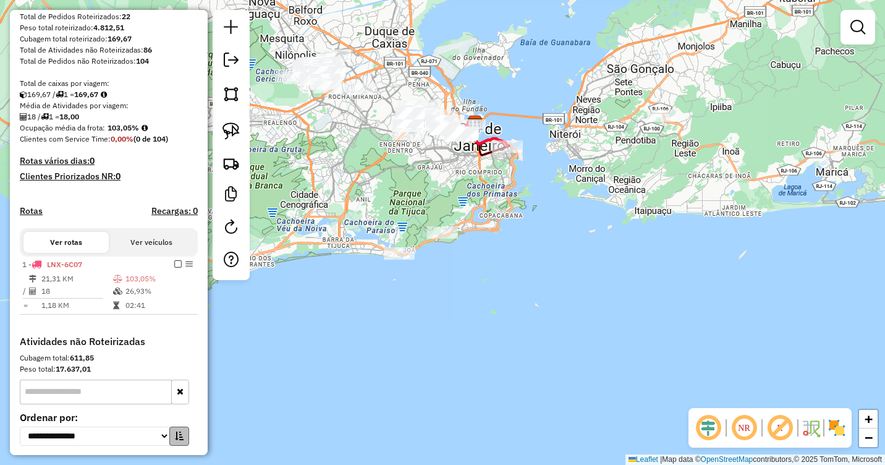
scroll to position [182, 0]
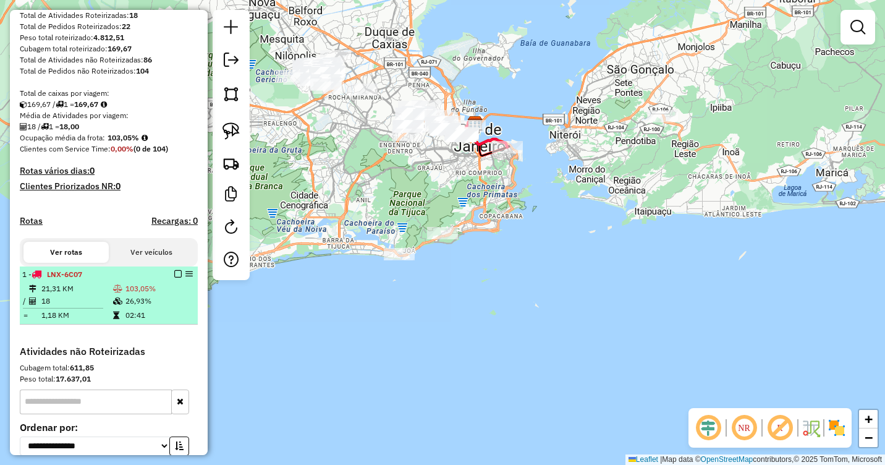
click at [185, 277] on em at bounding box center [188, 273] width 7 height 7
select select "**********"
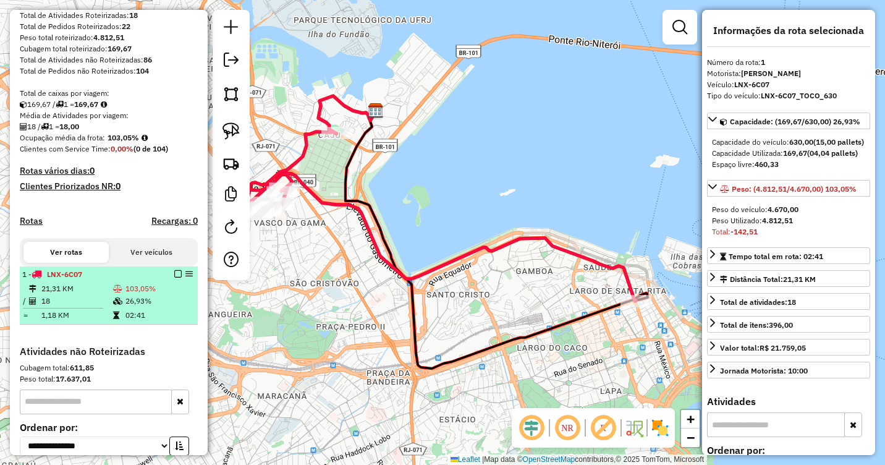
click at [185, 277] on em at bounding box center [188, 273] width 7 height 7
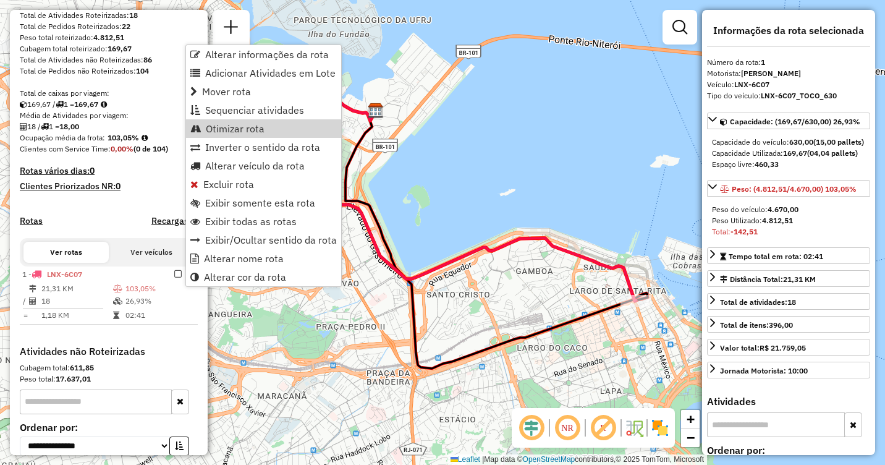
click at [649, 192] on div "Janela de atendimento Grade de atendimento Capacidade Transportadoras Veículos …" at bounding box center [442, 232] width 885 height 465
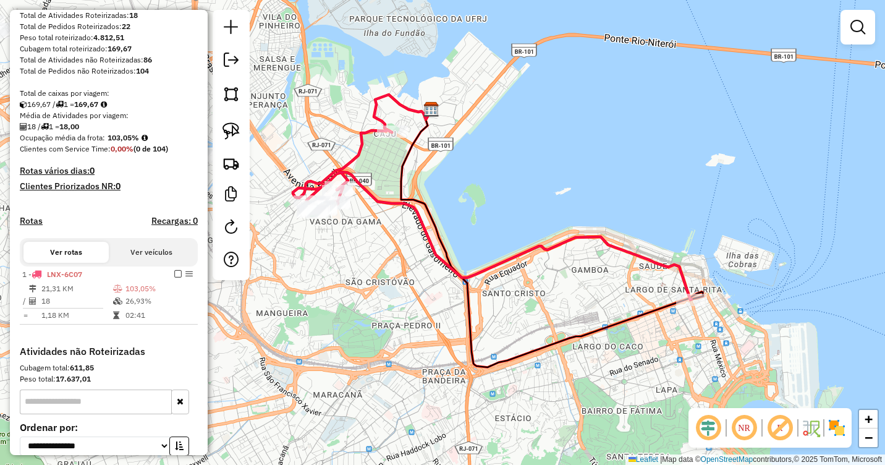
drag, startPoint x: 353, startPoint y: 278, endPoint x: 408, endPoint y: 277, distance: 55.6
click at [408, 277] on div "Janela de atendimento Grade de atendimento Capacidade Transportadoras Veículos …" at bounding box center [442, 232] width 885 height 465
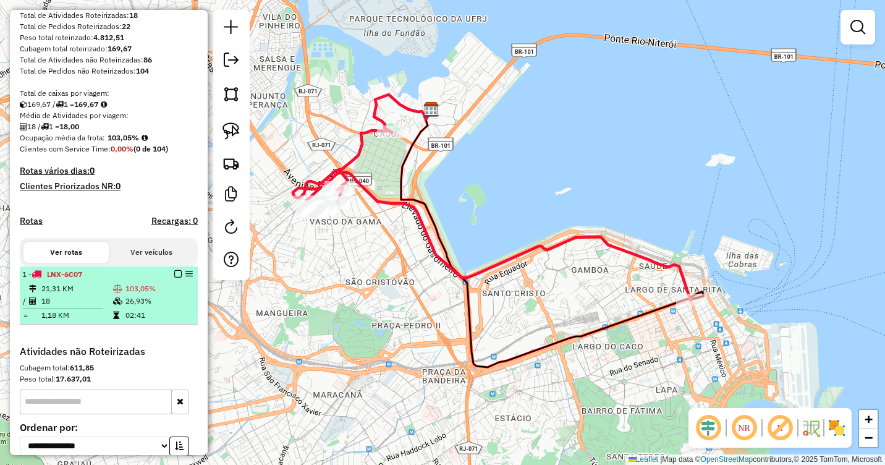
select select "**********"
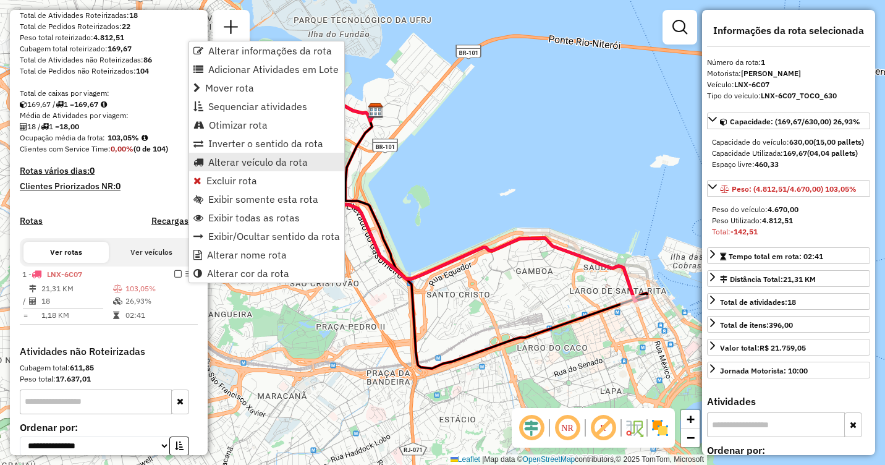
click at [258, 163] on span "Alterar veículo da rota" at bounding box center [257, 162] width 99 height 10
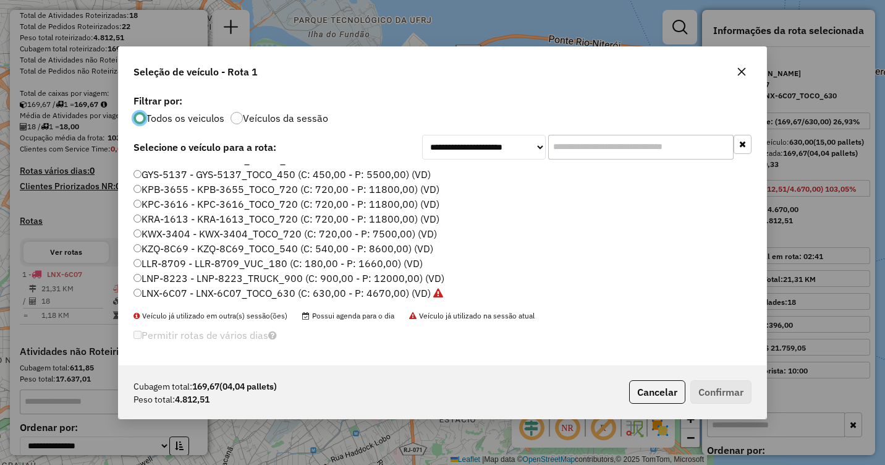
scroll to position [0, 0]
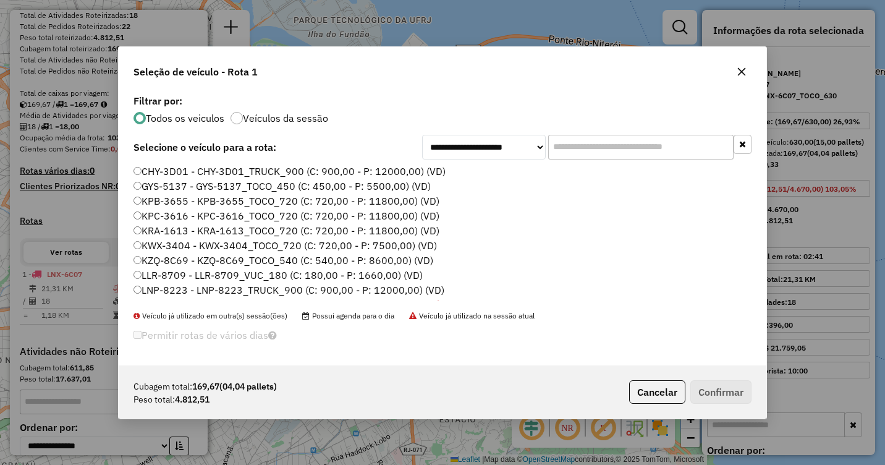
click at [140, 245] on label "KWX-3404 - KWX-3404_TOCO_720 (C: 720,00 - P: 7500,00) (VD)" at bounding box center [284, 245] width 303 height 15
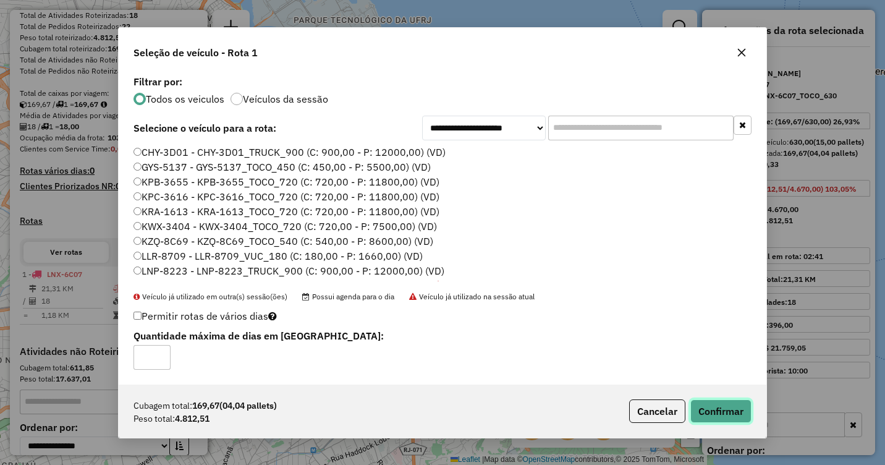
click at [724, 404] on button "Confirmar" at bounding box center [720, 410] width 61 height 23
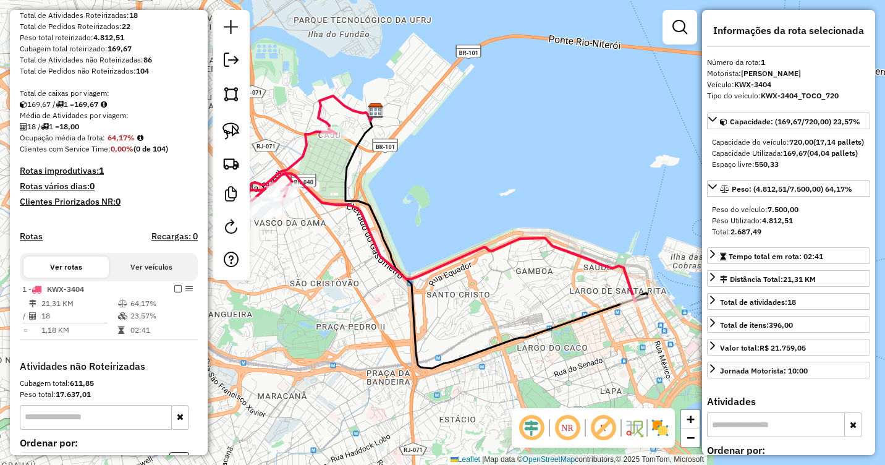
scroll to position [321, 0]
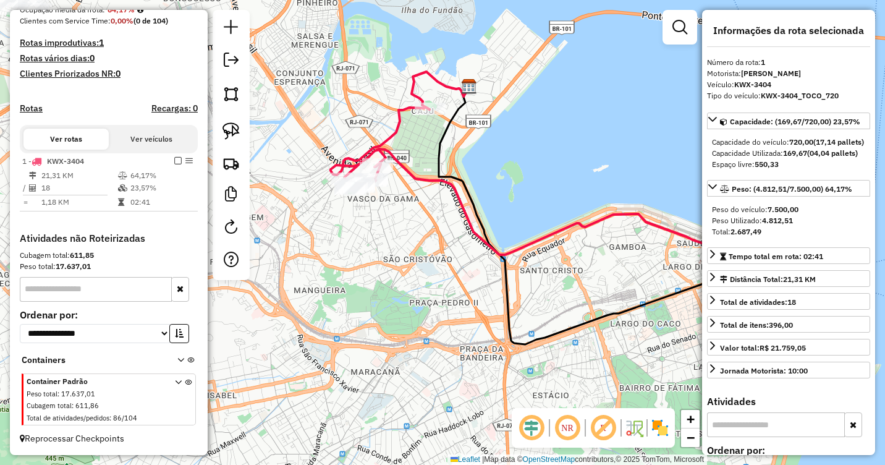
drag, startPoint x: 386, startPoint y: 345, endPoint x: 678, endPoint y: 261, distance: 304.9
click at [660, 247] on div "Janela de atendimento Grade de atendimento Capacidade Transportadoras Veículos …" at bounding box center [442, 232] width 885 height 465
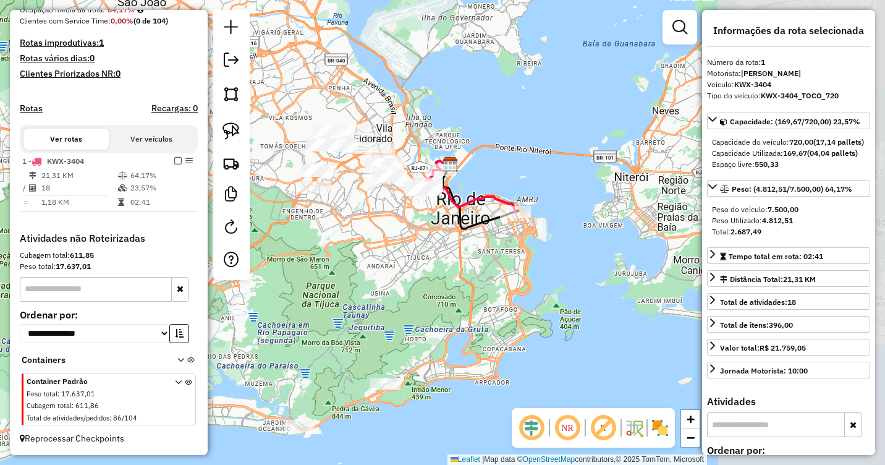
drag, startPoint x: 578, startPoint y: 279, endPoint x: 382, endPoint y: 232, distance: 201.4
click at [363, 237] on div "Janela de atendimento Grade de atendimento Capacidade Transportadoras Veículos …" at bounding box center [442, 232] width 885 height 465
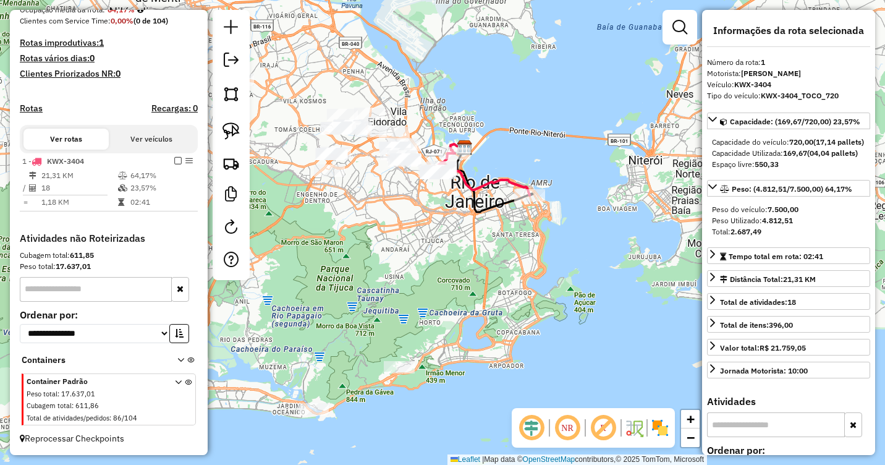
drag, startPoint x: 427, startPoint y: 294, endPoint x: 454, endPoint y: 182, distance: 114.4
click at [454, 183] on div "Janela de atendimento Grade de atendimento Capacidade Transportadoras Veículos …" at bounding box center [442, 232] width 885 height 465
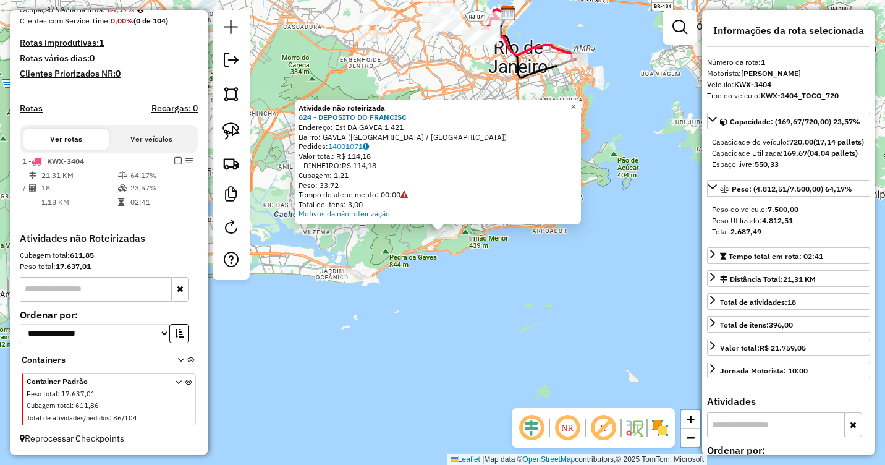
drag, startPoint x: 585, startPoint y: 99, endPoint x: 533, endPoint y: 103, distance: 52.1
click at [576, 101] on span "×" at bounding box center [573, 106] width 6 height 11
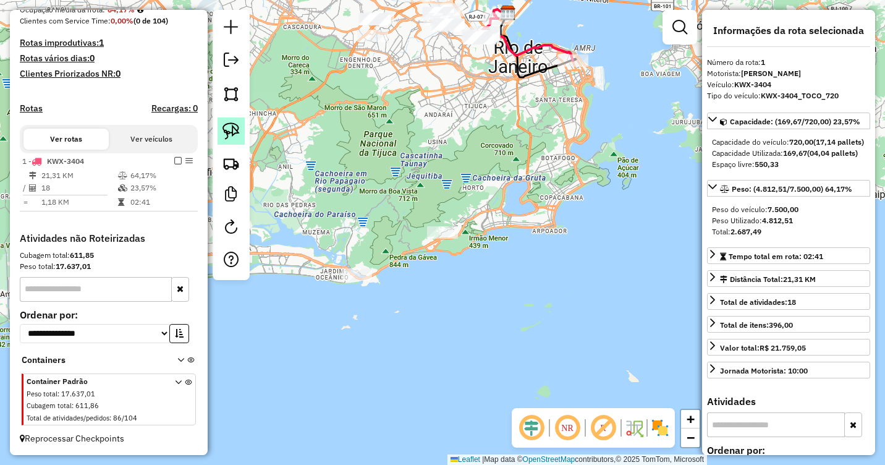
click at [240, 138] on link at bounding box center [231, 130] width 27 height 27
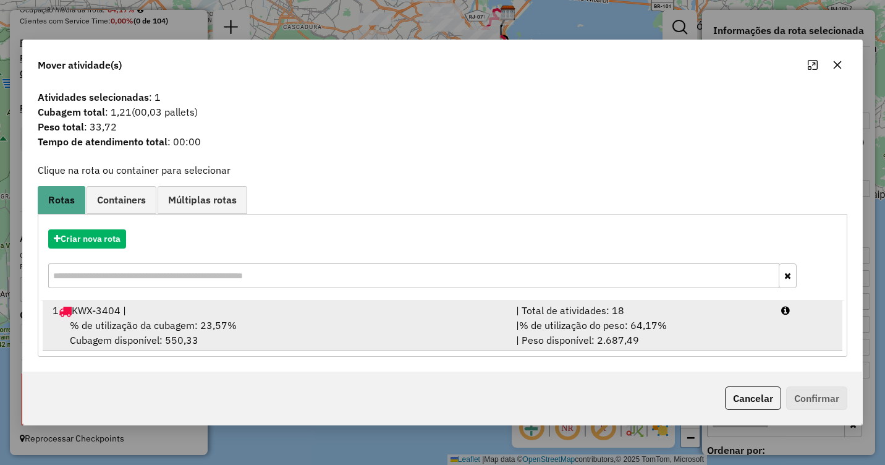
click at [292, 321] on div "% de utilização da cubagem: 23,57% Cubagem disponível: 550,33" at bounding box center [276, 333] width 463 height 30
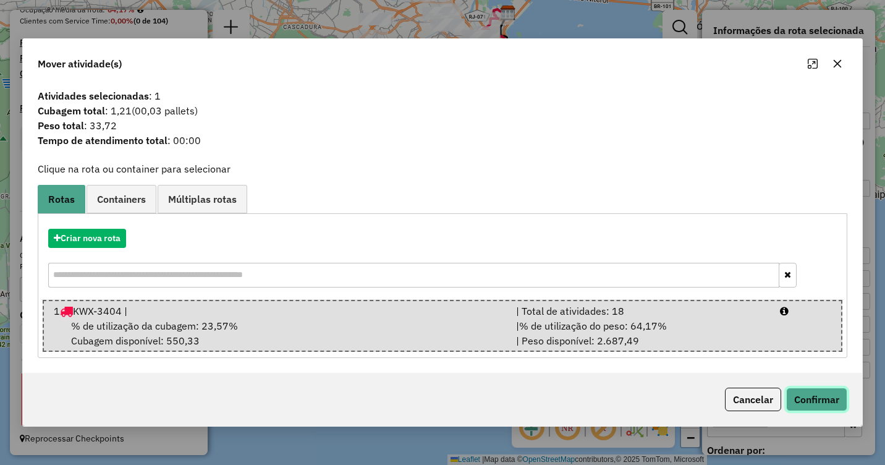
click at [817, 403] on button "Confirmar" at bounding box center [816, 398] width 61 height 23
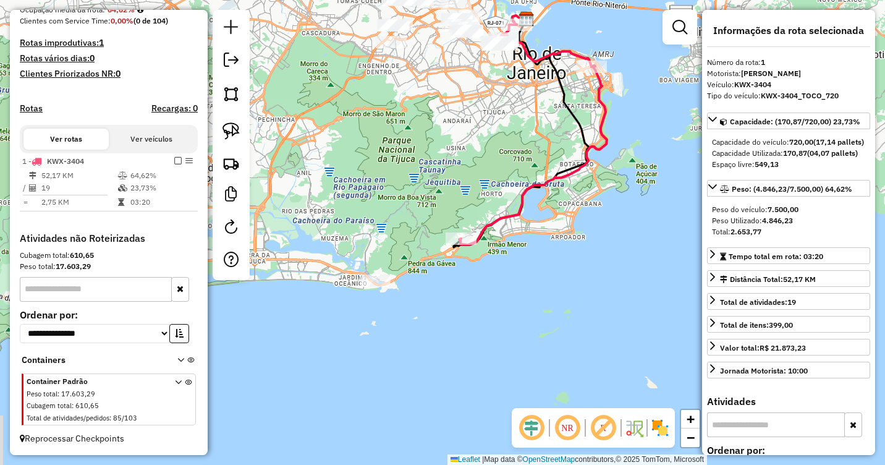
drag, startPoint x: 418, startPoint y: 254, endPoint x: 459, endPoint y: 254, distance: 40.8
click at [459, 254] on div "Janela de atendimento Grade de atendimento Capacidade Transportadoras Veículos …" at bounding box center [442, 232] width 885 height 465
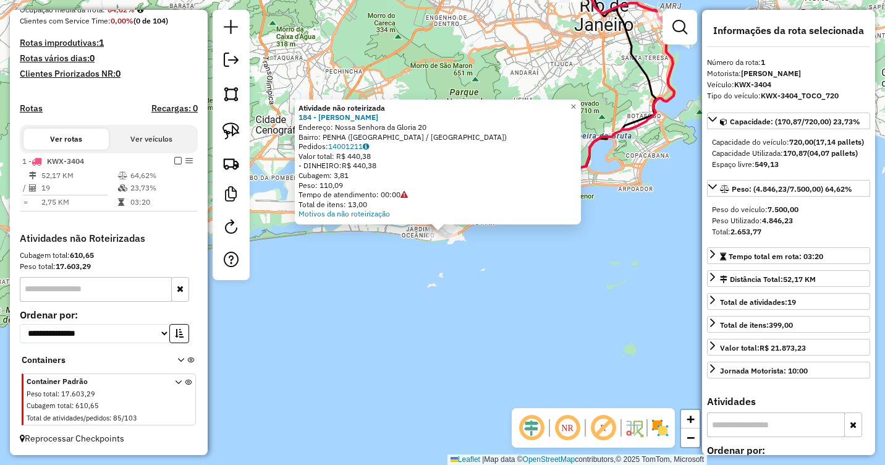
click at [412, 281] on div "Atividade não roteirizada 184 - JARBAS MORAIS Endereço: Nossa Senhora da Gloria…" at bounding box center [442, 232] width 885 height 465
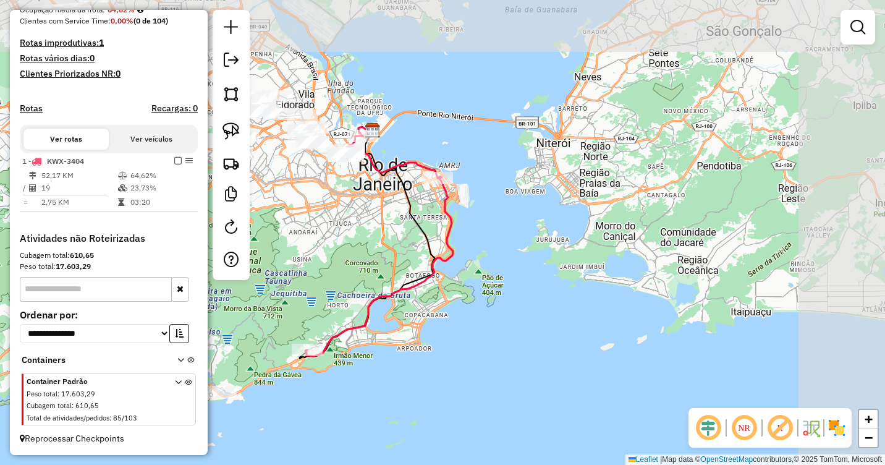
drag, startPoint x: 719, startPoint y: 148, endPoint x: 508, endPoint y: 313, distance: 267.2
click at [506, 312] on div "Janela de atendimento Grade de atendimento Capacidade Transportadoras Veículos …" at bounding box center [442, 232] width 885 height 465
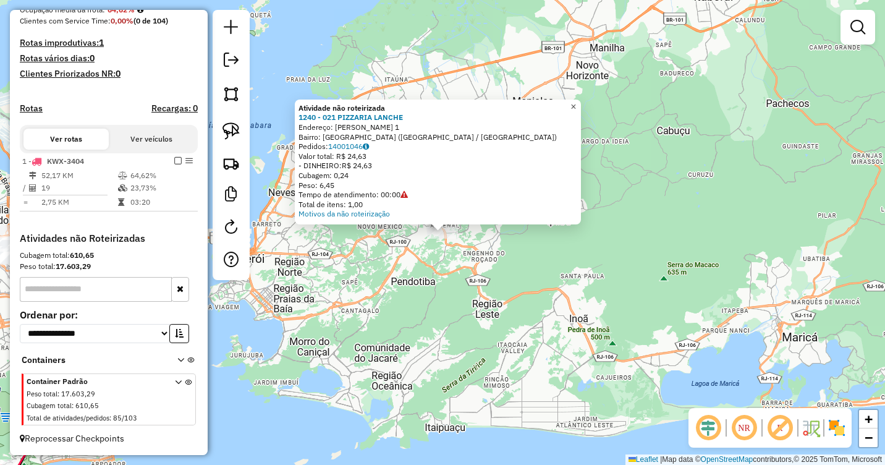
click at [576, 106] on span "×" at bounding box center [573, 106] width 6 height 11
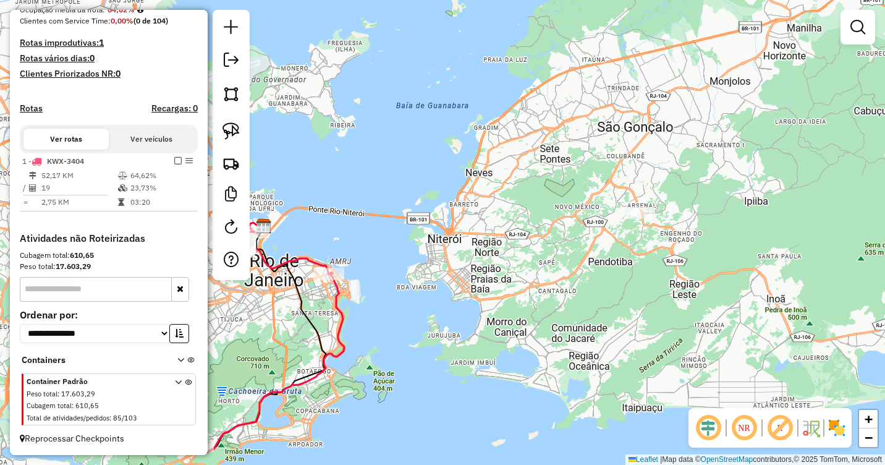
drag, startPoint x: 507, startPoint y: 198, endPoint x: 669, endPoint y: 184, distance: 163.1
click at [714, 179] on div "Janela de atendimento Grade de atendimento Capacidade Transportadoras Veículos …" at bounding box center [442, 232] width 885 height 465
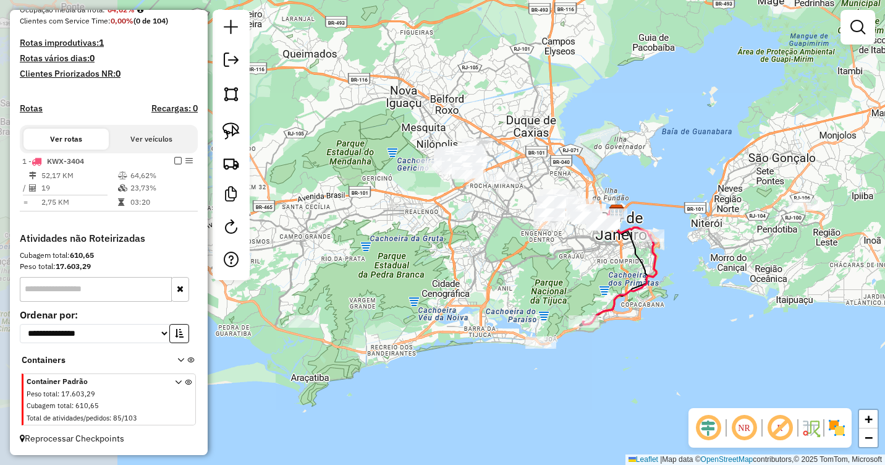
drag, startPoint x: 426, startPoint y: 218, endPoint x: 653, endPoint y: 218, distance: 227.4
click at [653, 218] on div "Janela de atendimento Grade de atendimento Capacidade Transportadoras Veículos …" at bounding box center [442, 232] width 885 height 465
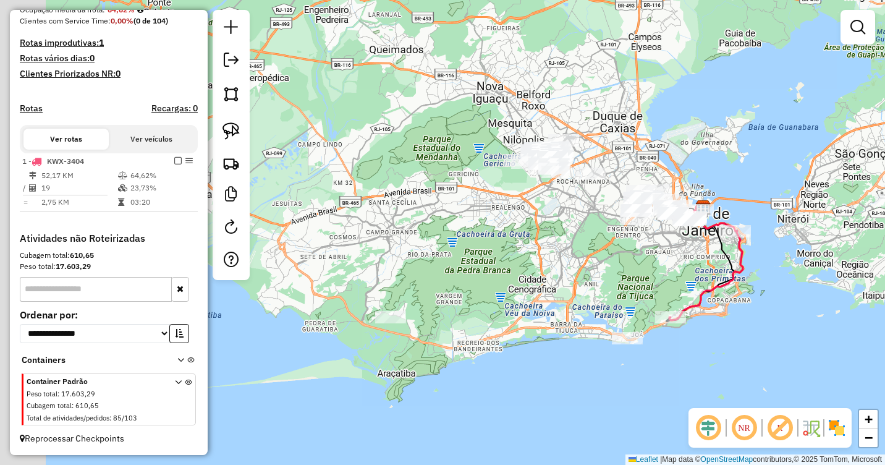
drag, startPoint x: 552, startPoint y: 238, endPoint x: 672, endPoint y: 221, distance: 121.6
click at [672, 221] on div "Janela de atendimento Grade de atendimento Capacidade Transportadoras Veículos …" at bounding box center [442, 232] width 885 height 465
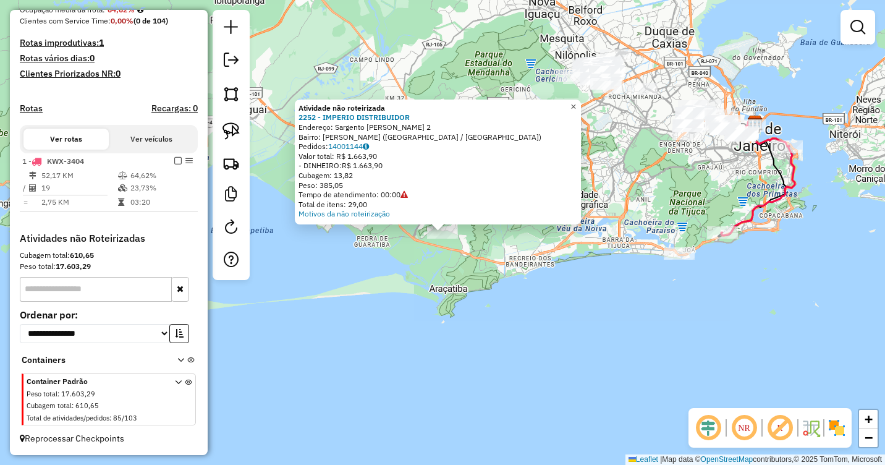
click at [576, 101] on span "×" at bounding box center [573, 106] width 6 height 11
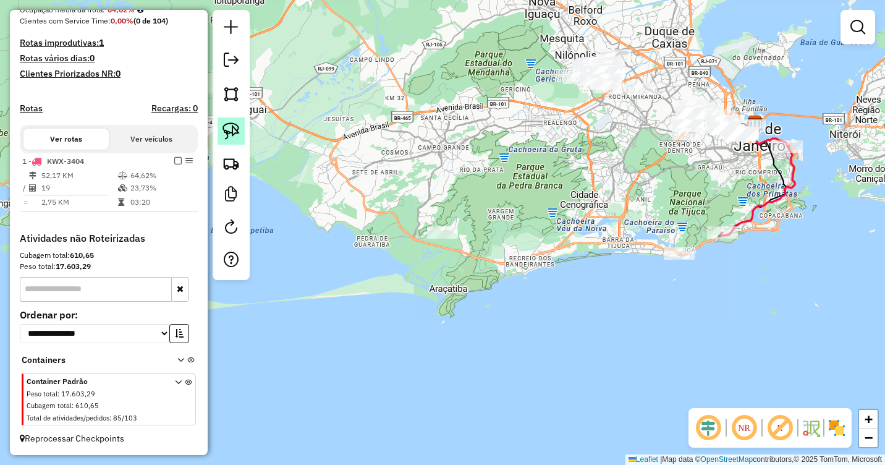
click at [234, 130] on img at bounding box center [230, 130] width 17 height 17
drag, startPoint x: 401, startPoint y: 235, endPoint x: 398, endPoint y: 263, distance: 28.0
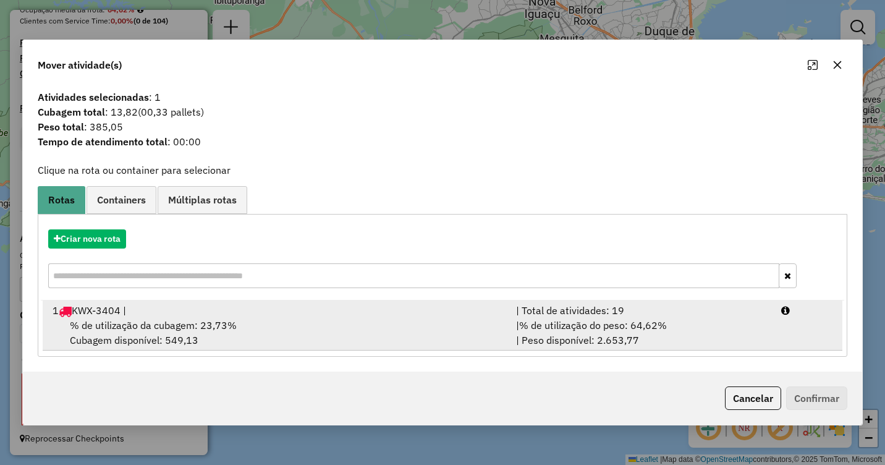
click at [389, 328] on div "% de utilização da cubagem: 23,73% Cubagem disponível: 549,13" at bounding box center [276, 333] width 463 height 30
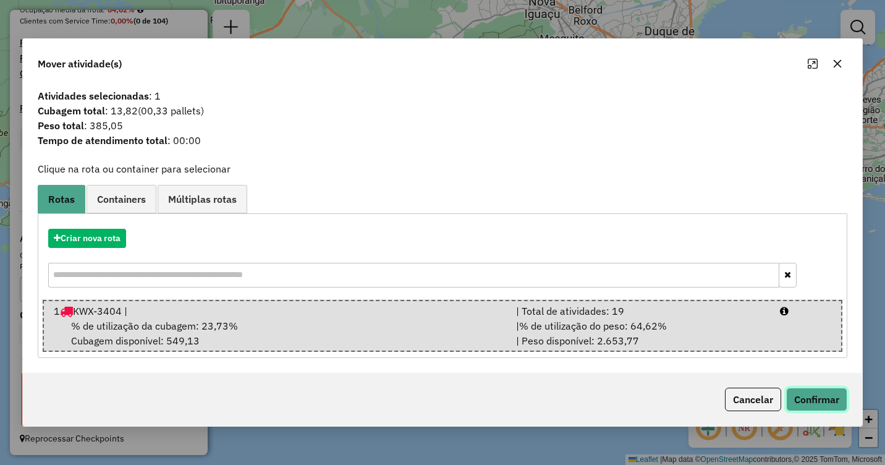
click at [816, 390] on button "Confirmar" at bounding box center [816, 398] width 61 height 23
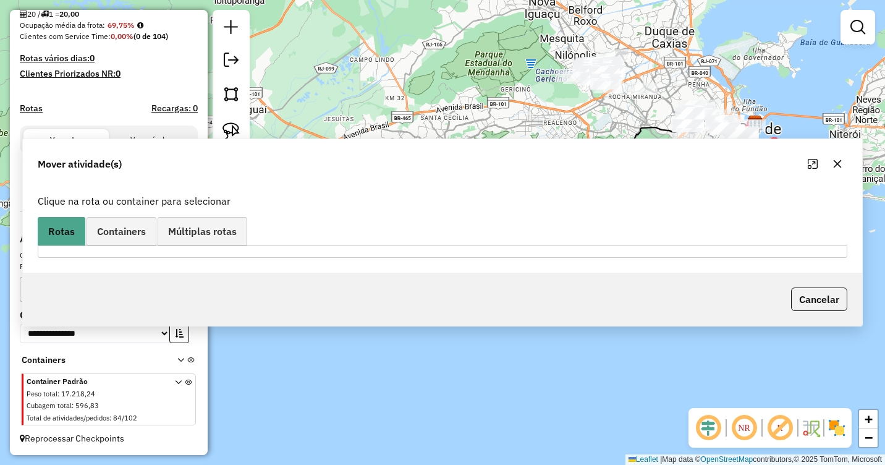
scroll to position [306, 0]
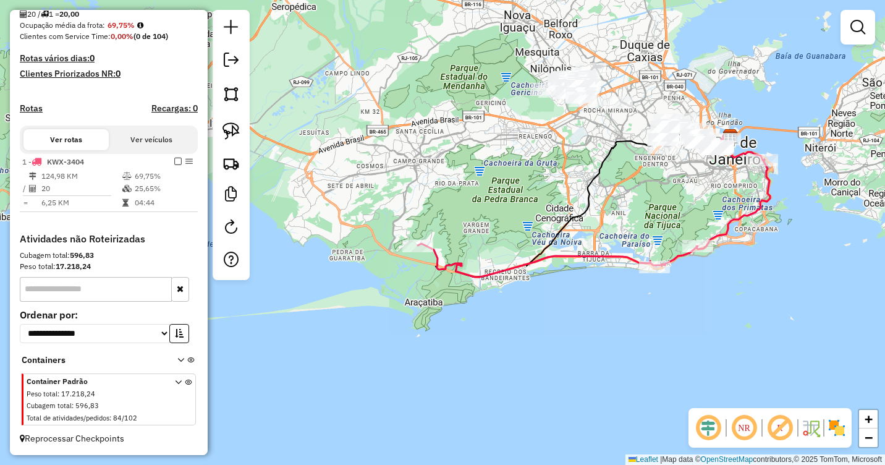
drag, startPoint x: 651, startPoint y: 191, endPoint x: 539, endPoint y: 284, distance: 145.7
click at [539, 284] on div "Janela de atendimento Grade de atendimento Capacidade Transportadoras Veículos …" at bounding box center [442, 232] width 885 height 465
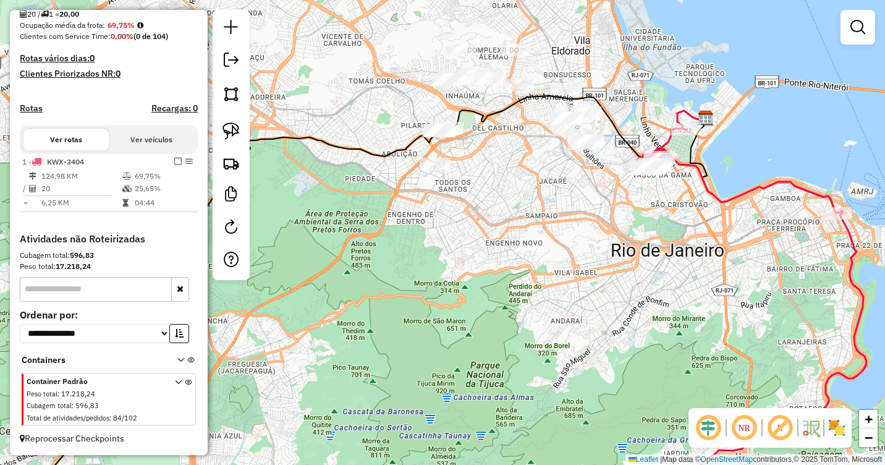
drag, startPoint x: 665, startPoint y: 198, endPoint x: 634, endPoint y: 313, distance: 119.0
click at [634, 313] on div "Janela de atendimento Grade de atendimento Capacidade Transportadoras Veículos …" at bounding box center [442, 232] width 885 height 465
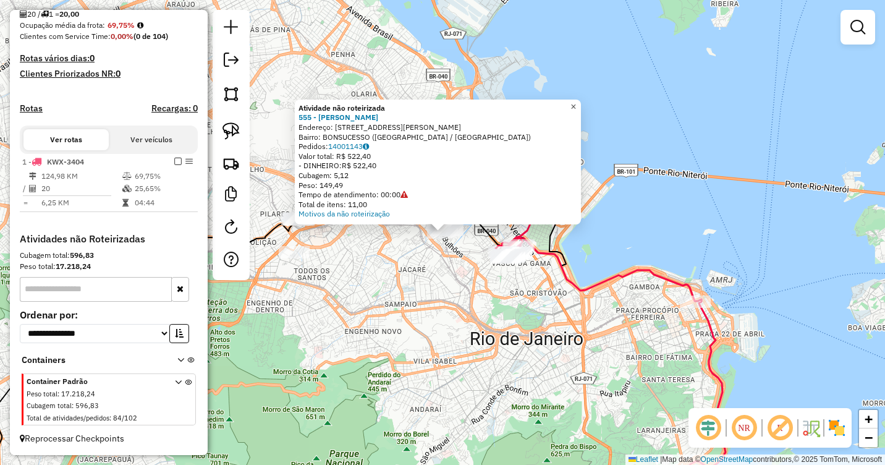
click at [576, 106] on span "×" at bounding box center [573, 106] width 6 height 11
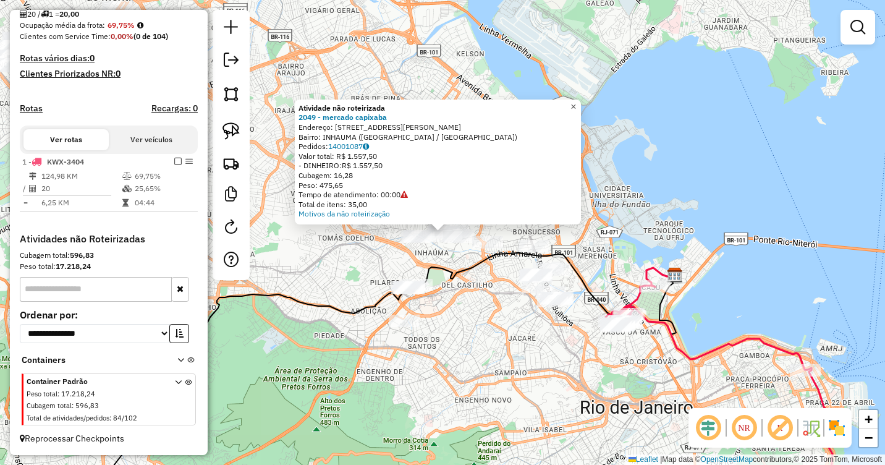
click at [576, 103] on span "×" at bounding box center [573, 106] width 6 height 11
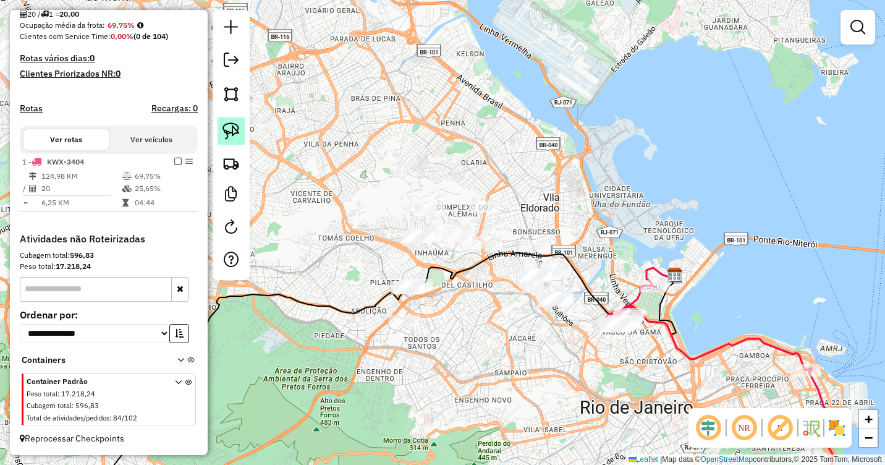
click at [231, 132] on img at bounding box center [230, 130] width 17 height 17
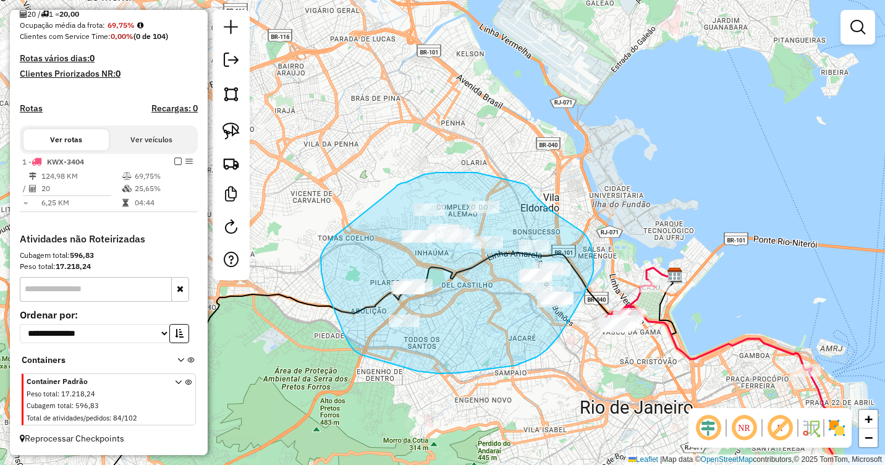
drag, startPoint x: 395, startPoint y: 187, endPoint x: 366, endPoint y: 202, distance: 32.6
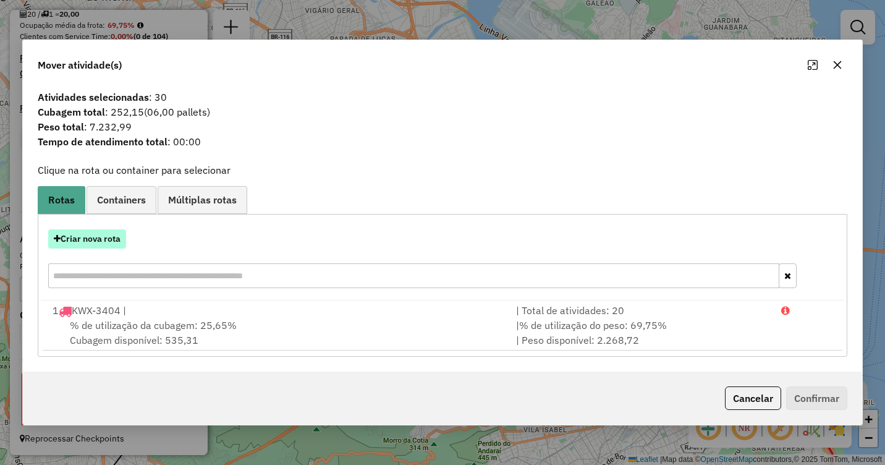
click at [90, 241] on button "Criar nova rota" at bounding box center [87, 238] width 78 height 19
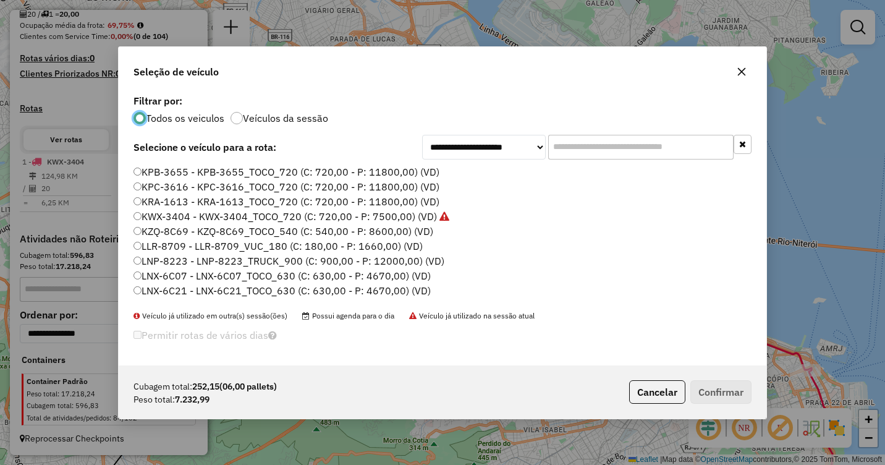
scroll to position [42, 0]
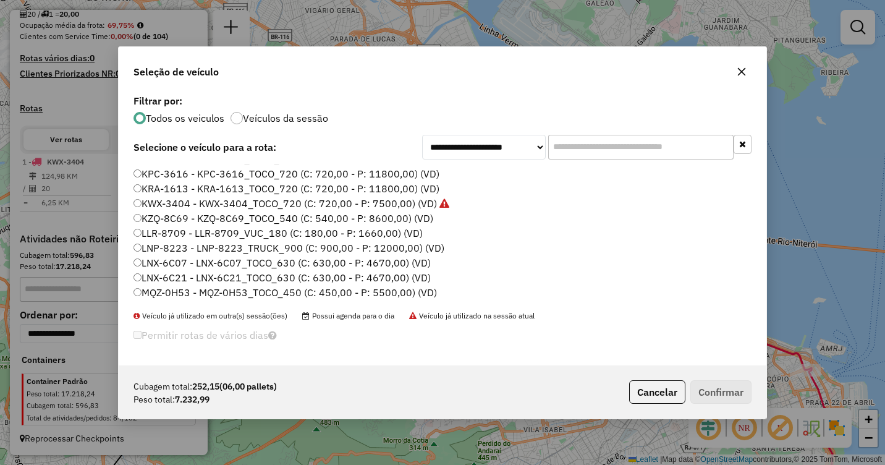
click at [165, 295] on label "MQZ-0H53 - MQZ-0H53_TOCO_450 (C: 450,00 - P: 5500,00) (VD)" at bounding box center [284, 292] width 303 height 15
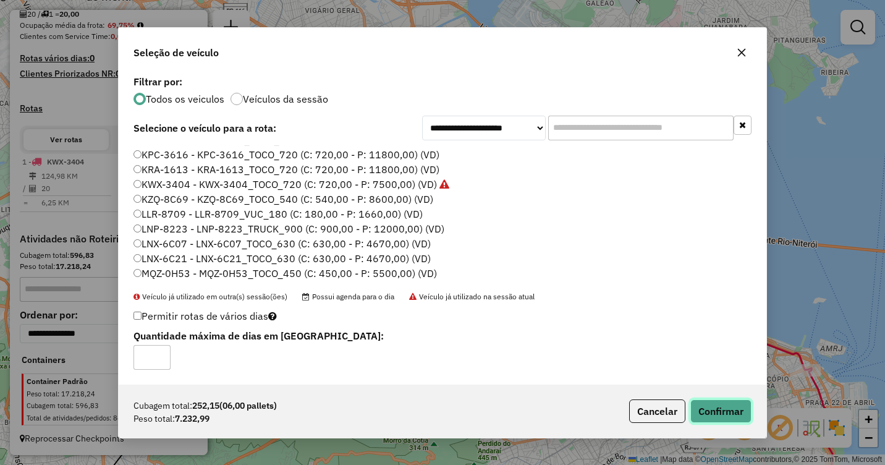
click at [725, 406] on button "Confirmar" at bounding box center [720, 410] width 61 height 23
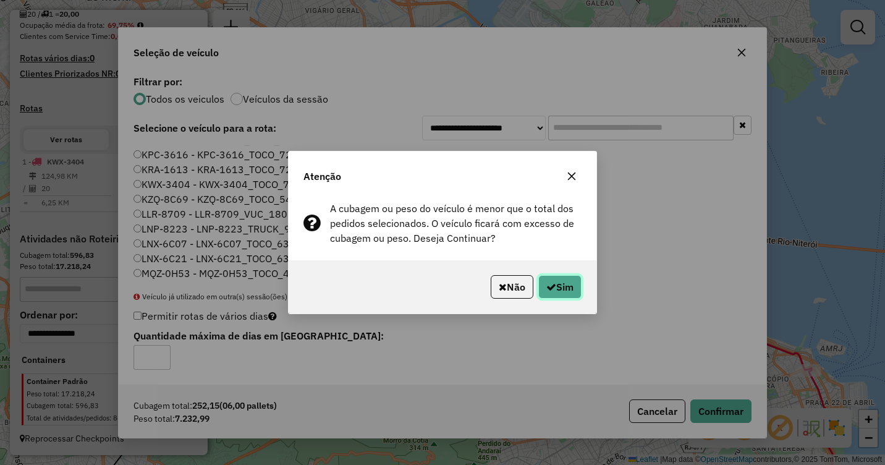
click at [557, 285] on button "Sim" at bounding box center [559, 286] width 43 height 23
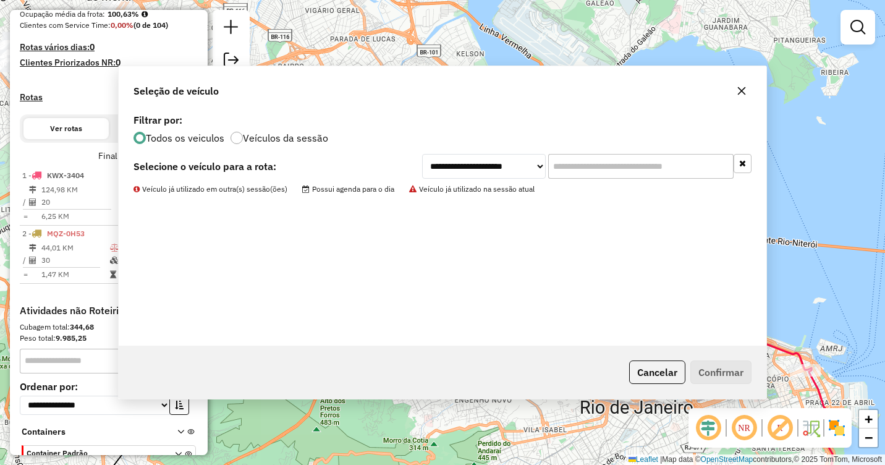
scroll to position [321, 0]
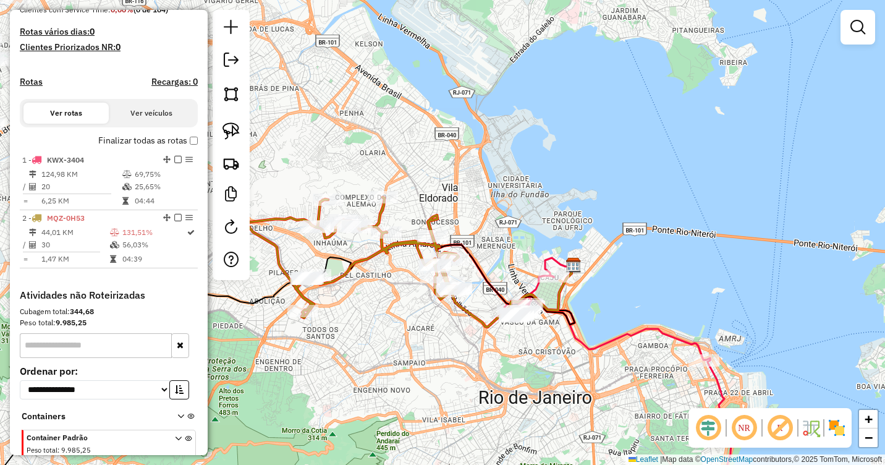
drag, startPoint x: 639, startPoint y: 285, endPoint x: 632, endPoint y: 269, distance: 16.9
click at [632, 275] on div "Janela de atendimento Grade de atendimento Capacidade Transportadoras Veículos …" at bounding box center [442, 232] width 885 height 465
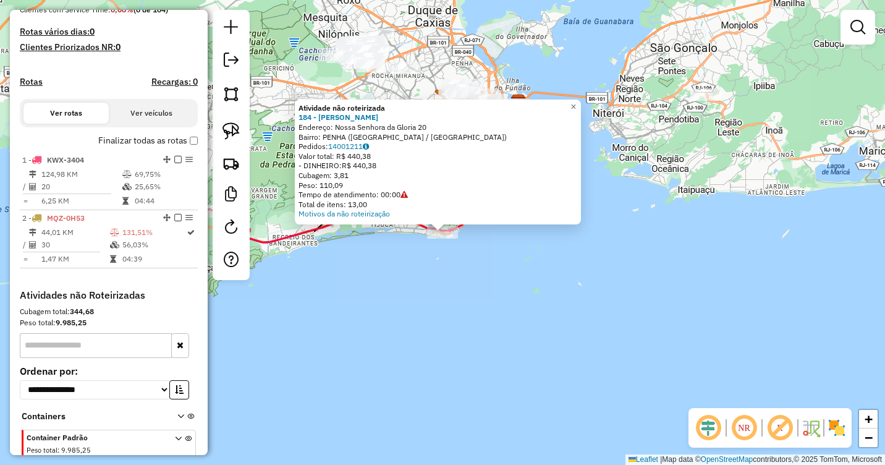
drag, startPoint x: 238, startPoint y: 132, endPoint x: 259, endPoint y: 132, distance: 21.0
click at [238, 132] on img at bounding box center [230, 130] width 17 height 17
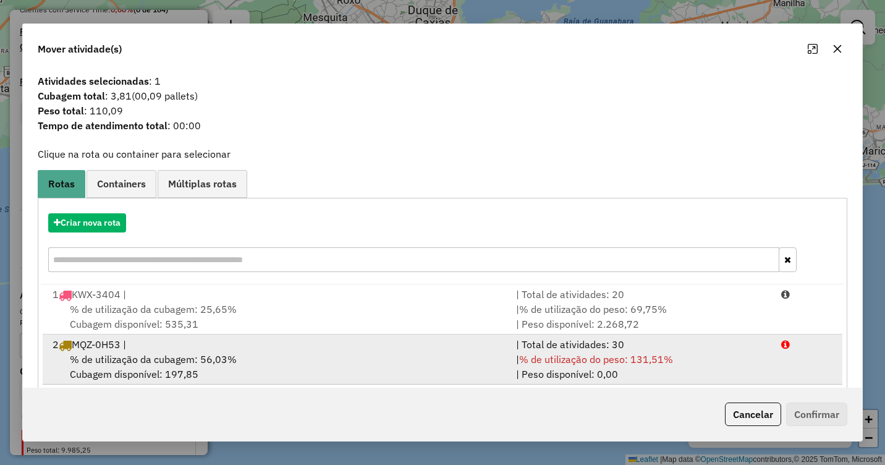
click at [316, 365] on div "% de utilização da cubagem: 56,03% Cubagem disponível: 197,85" at bounding box center [276, 367] width 463 height 30
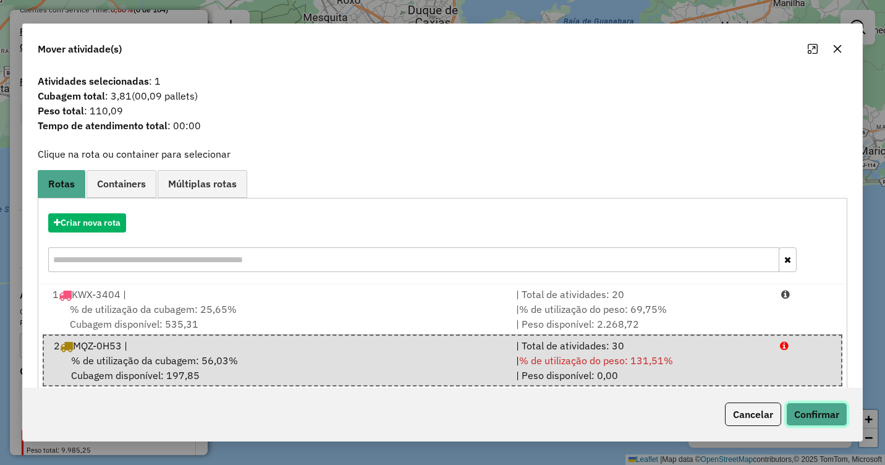
click at [816, 412] on button "Confirmar" at bounding box center [816, 413] width 61 height 23
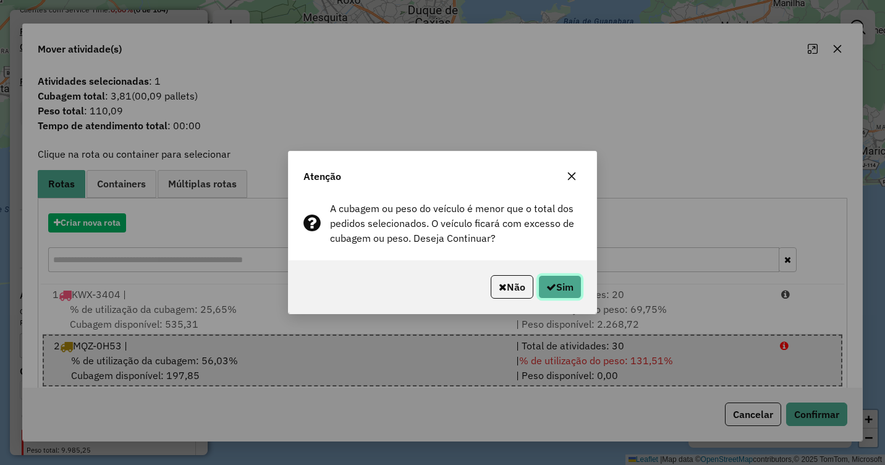
click at [564, 284] on button "Sim" at bounding box center [559, 286] width 43 height 23
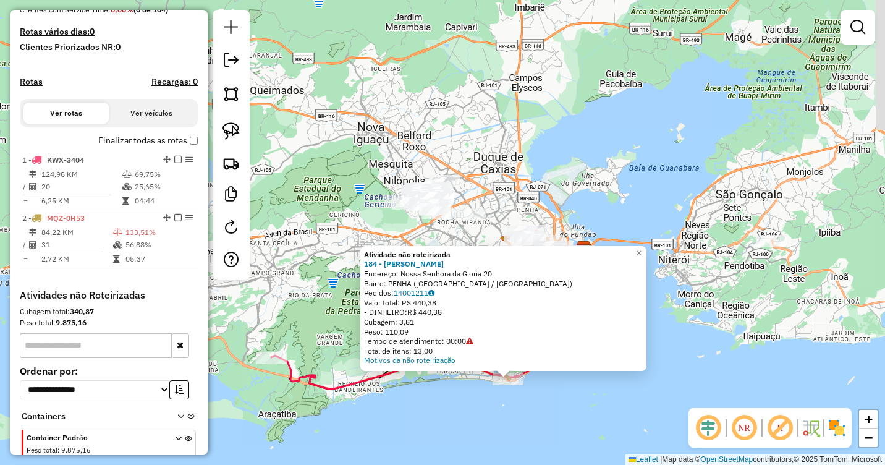
drag, startPoint x: 598, startPoint y: 243, endPoint x: 664, endPoint y: 391, distance: 162.1
click at [664, 390] on div "Atividade não roteirizada 184 - JARBAS MORAIS Endereço: Nossa Senhora da Gloria…" at bounding box center [442, 232] width 885 height 465
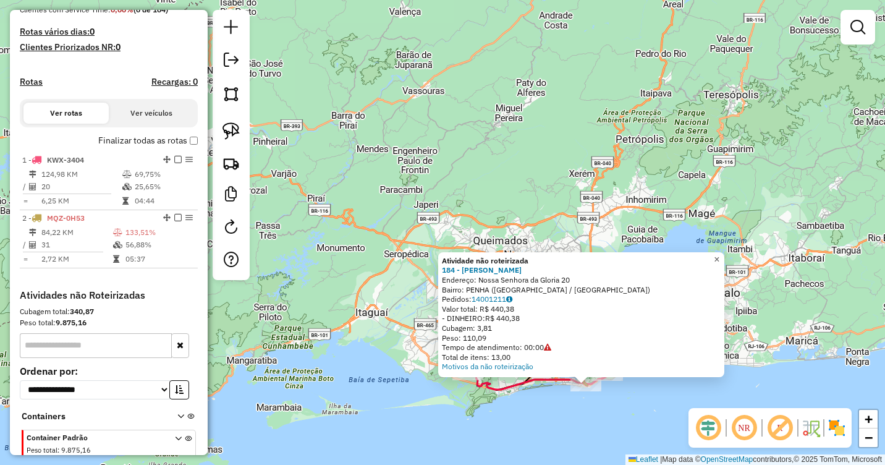
click at [719, 257] on span "×" at bounding box center [717, 259] width 6 height 11
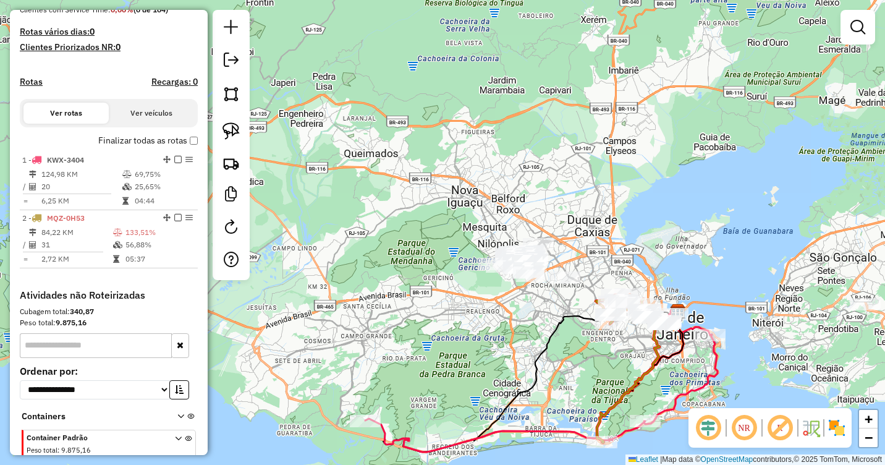
drag, startPoint x: 583, startPoint y: 325, endPoint x: 344, endPoint y: 293, distance: 241.3
click at [365, 306] on icon at bounding box center [521, 379] width 313 height 146
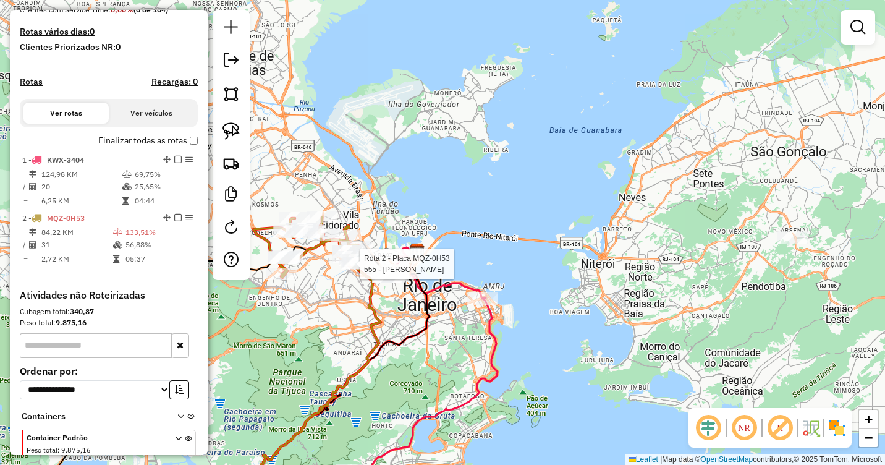
select select "**********"
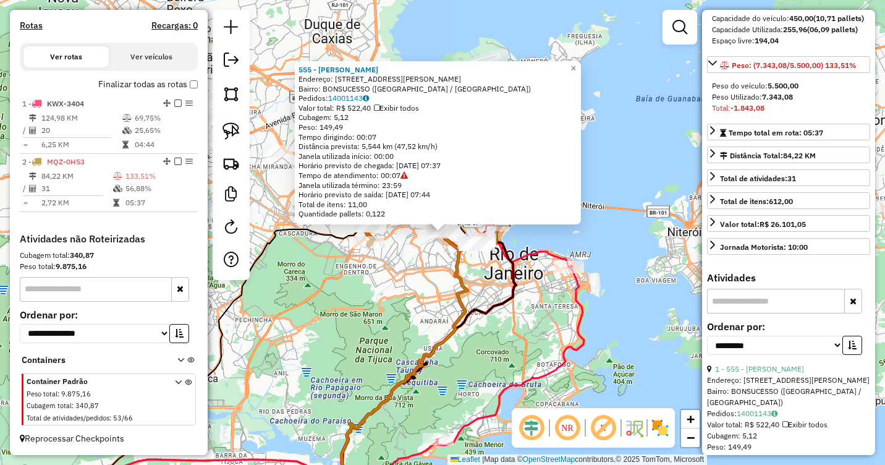
scroll to position [185, 0]
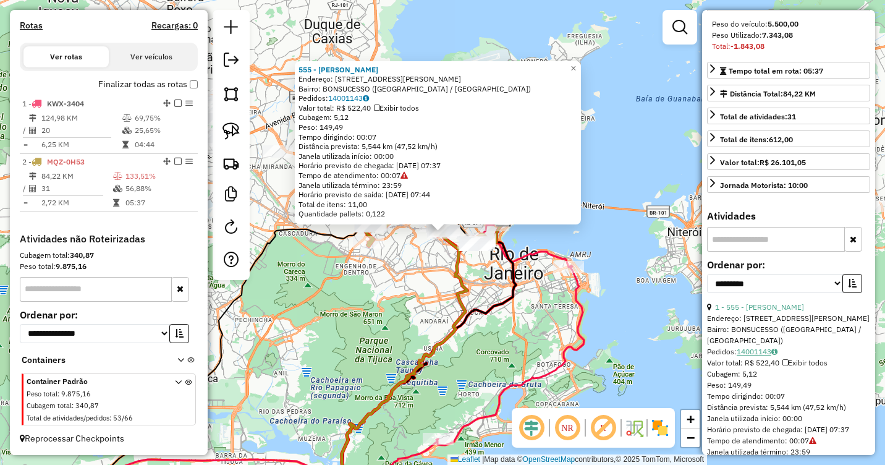
click at [763, 356] on link "14001143" at bounding box center [757, 351] width 41 height 9
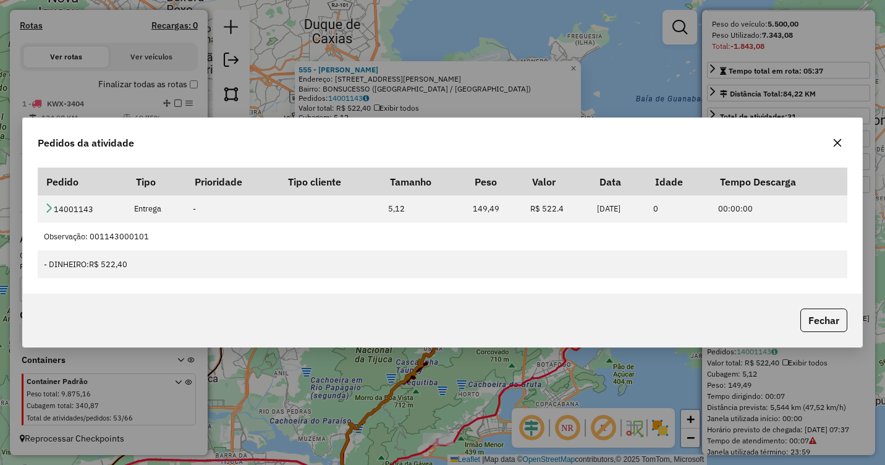
click at [841, 144] on icon "button" at bounding box center [837, 143] width 10 height 10
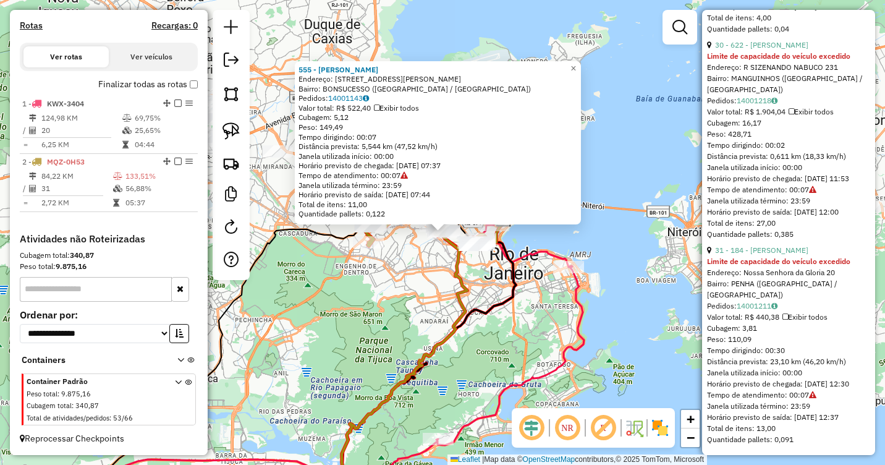
scroll to position [6197, 0]
click at [661, 318] on div "555 - [PERSON_NAME]: R [STREET_ADDRESS][PERSON_NAME] Pedidos: 14001143 Valor to…" at bounding box center [442, 232] width 885 height 465
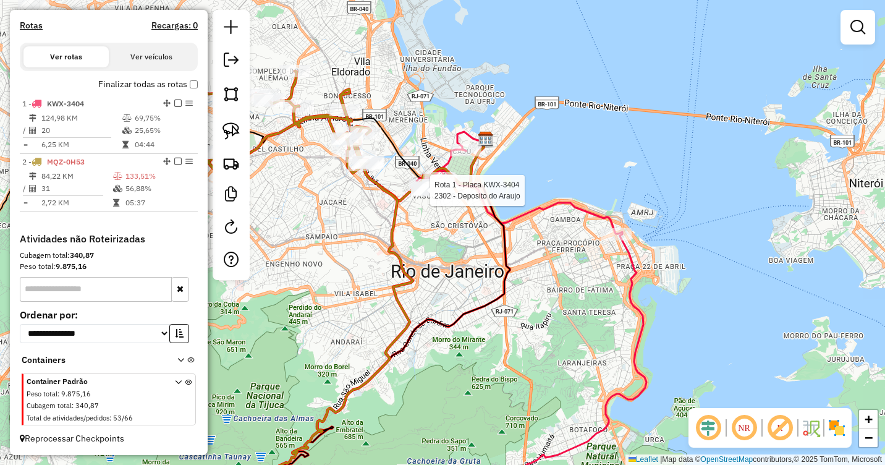
select select "**********"
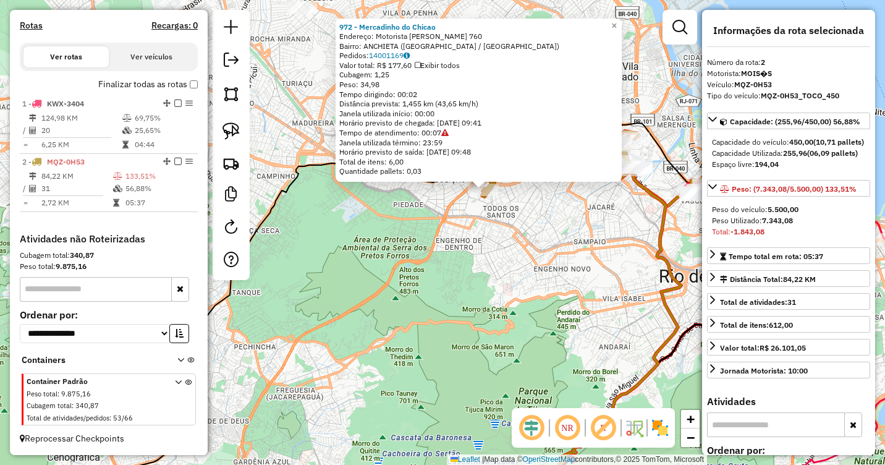
drag, startPoint x: 454, startPoint y: 262, endPoint x: 447, endPoint y: 318, distance: 56.6
click at [447, 318] on div "972 - Mercadinho do Chicao Endereço: Motorista Luiz Abreu 760 Bairro: ANCHIETA …" at bounding box center [442, 232] width 885 height 465
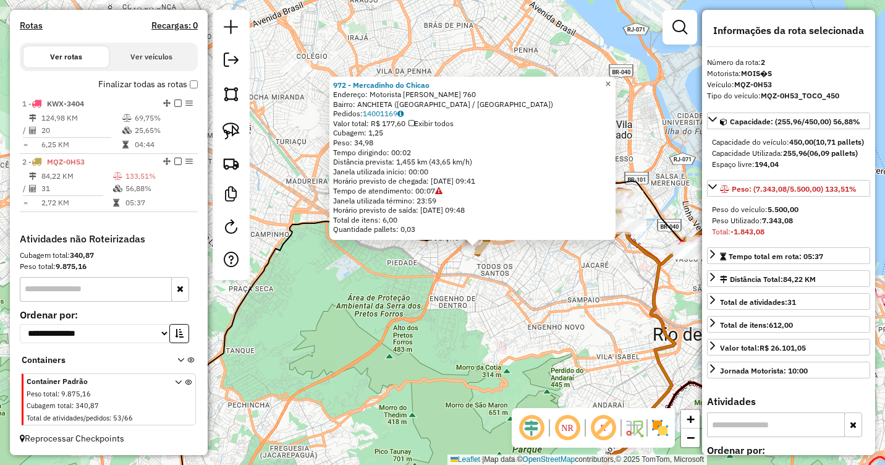
click at [611, 83] on span "×" at bounding box center [608, 83] width 6 height 11
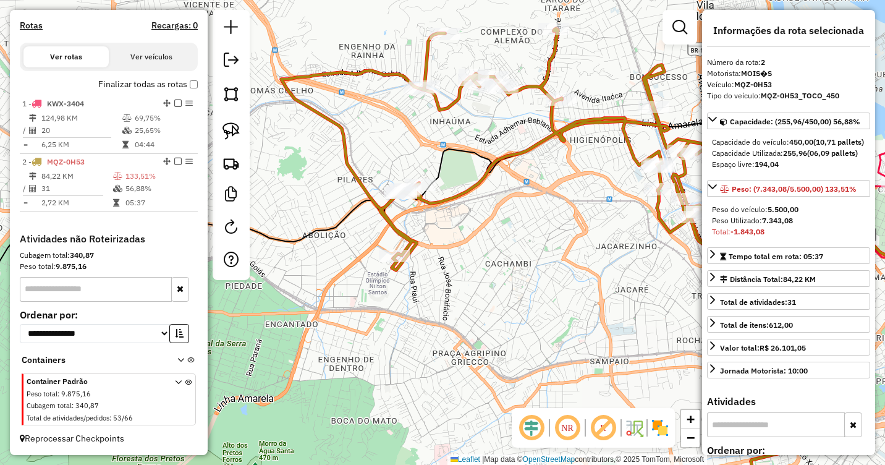
drag, startPoint x: 520, startPoint y: 159, endPoint x: 473, endPoint y: 263, distance: 114.8
click at [473, 263] on div "Janela de atendimento Grade de atendimento Capacidade Transportadoras Veículos …" at bounding box center [442, 232] width 885 height 465
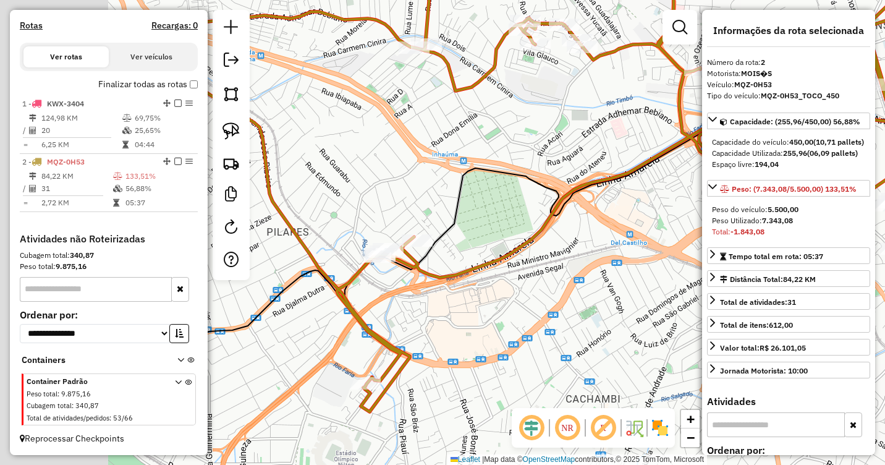
drag, startPoint x: 405, startPoint y: 213, endPoint x: 560, endPoint y: 136, distance: 173.8
click at [560, 136] on div "Janela de atendimento Grade de atendimento Capacidade Transportadoras Veículos …" at bounding box center [442, 232] width 885 height 465
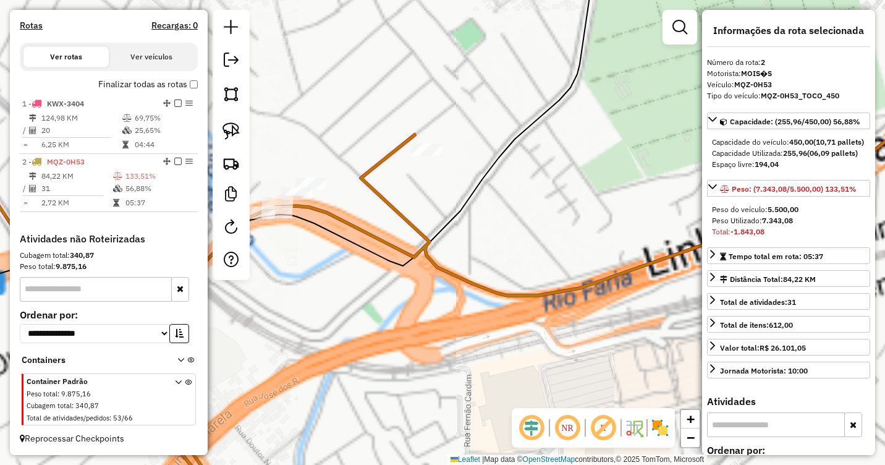
drag, startPoint x: 356, startPoint y: 242, endPoint x: 654, endPoint y: 211, distance: 299.5
click at [653, 211] on icon at bounding box center [445, 168] width 1062 height 428
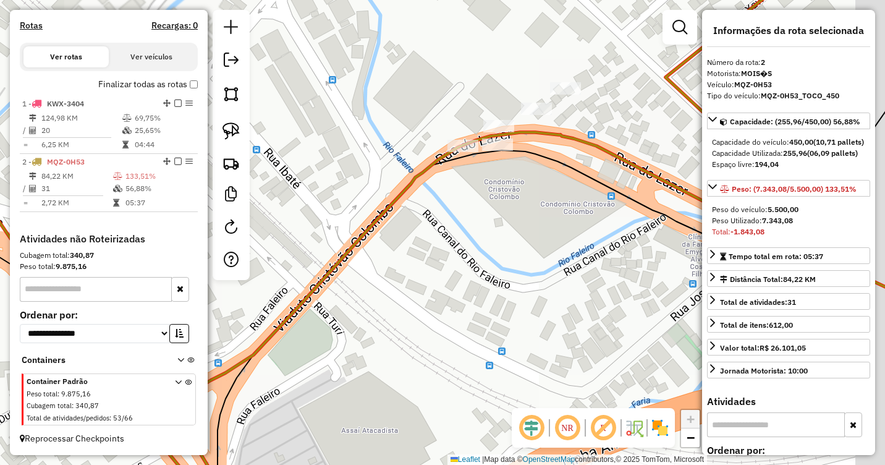
drag, startPoint x: 577, startPoint y: 199, endPoint x: 350, endPoint y: 298, distance: 247.6
click at [350, 298] on div "Janela de atendimento Grade de atendimento Capacidade Transportadoras Veículos …" at bounding box center [442, 232] width 885 height 465
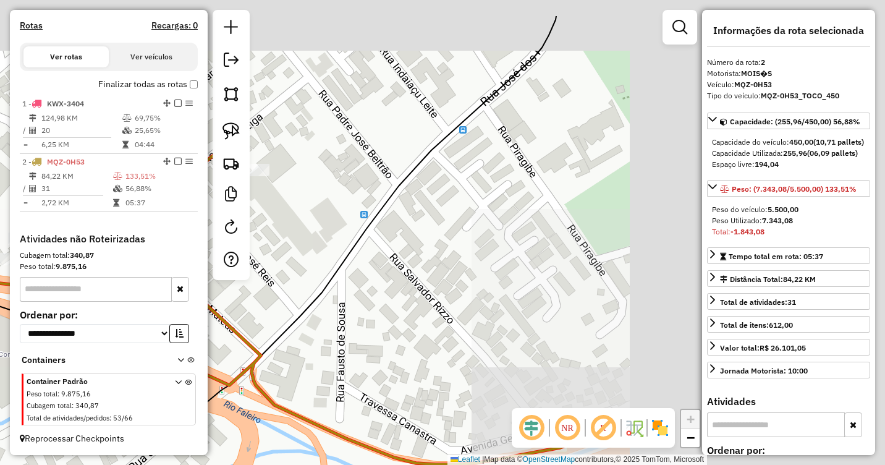
drag, startPoint x: 567, startPoint y: 235, endPoint x: 216, endPoint y: 305, distance: 357.9
click at [200, 310] on hb-router-mapa "Informações da Sessão 979891 - 15/08/2025 Criação: 14/08/2025 18:50 Depósito: C…" at bounding box center [442, 232] width 885 height 465
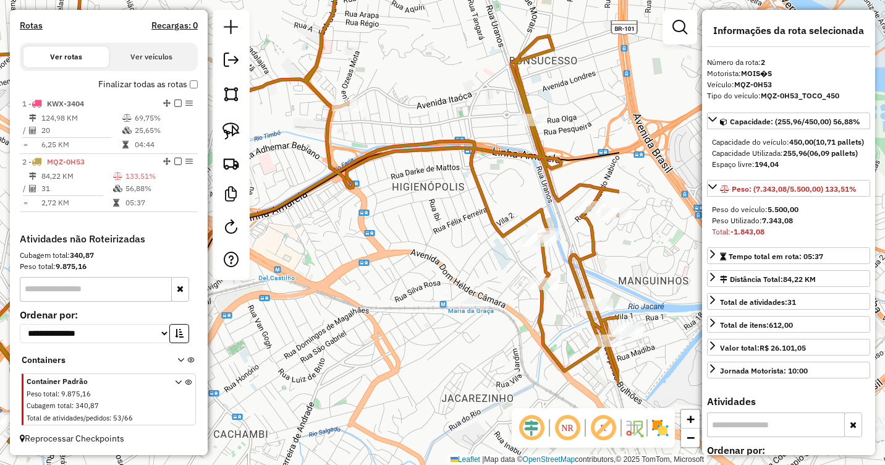
drag, startPoint x: 593, startPoint y: 169, endPoint x: 246, endPoint y: 180, distance: 346.9
click at [246, 180] on hb-router-mapa "Informações da Sessão 979891 - 15/08/2025 Criação: 14/08/2025 18:50 Depósito: C…" at bounding box center [442, 232] width 885 height 465
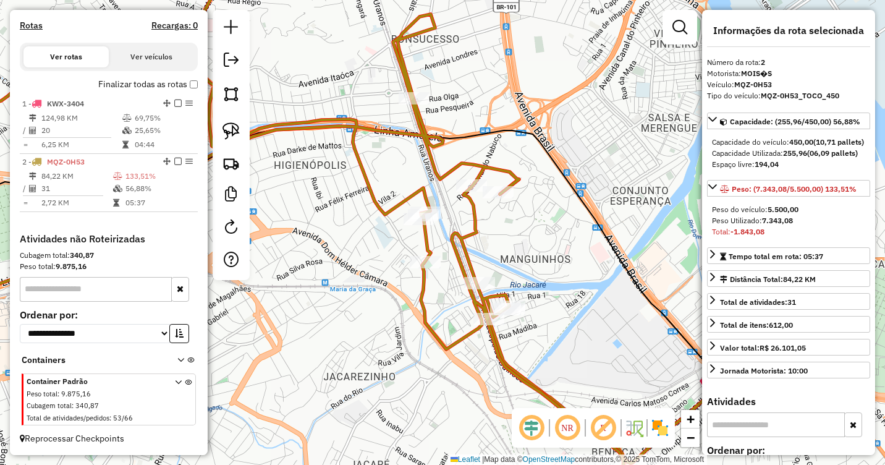
drag, startPoint x: 444, startPoint y: 307, endPoint x: 413, endPoint y: 299, distance: 31.3
click at [413, 299] on div "Janela de atendimento Grade de atendimento Capacidade Transportadoras Veículos …" at bounding box center [442, 232] width 885 height 465
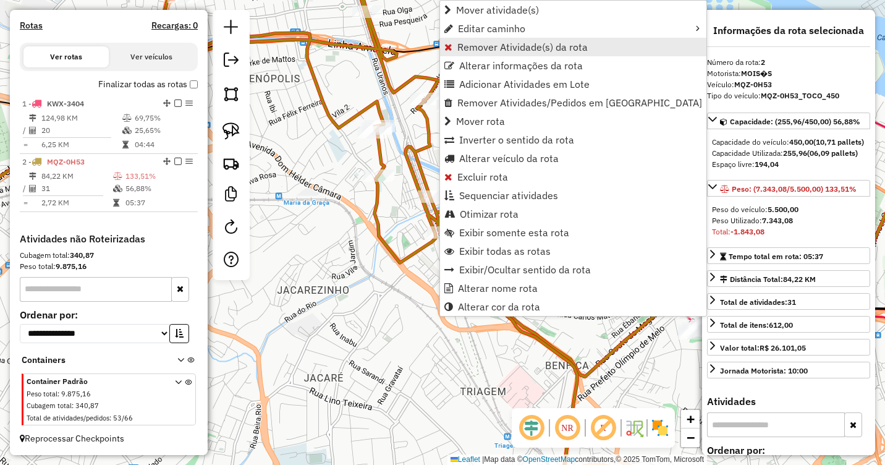
click at [524, 49] on span "Remover Atividade(s) da rota" at bounding box center [522, 47] width 130 height 10
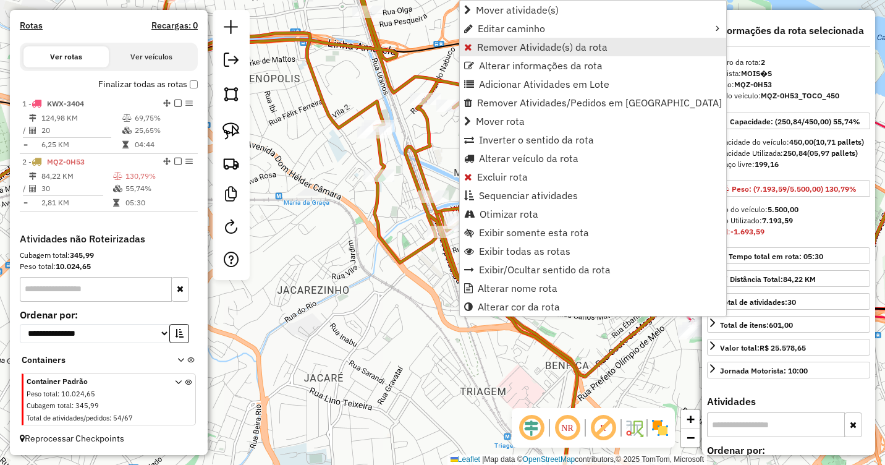
click at [504, 46] on span "Remover Atividade(s) da rota" at bounding box center [542, 47] width 130 height 10
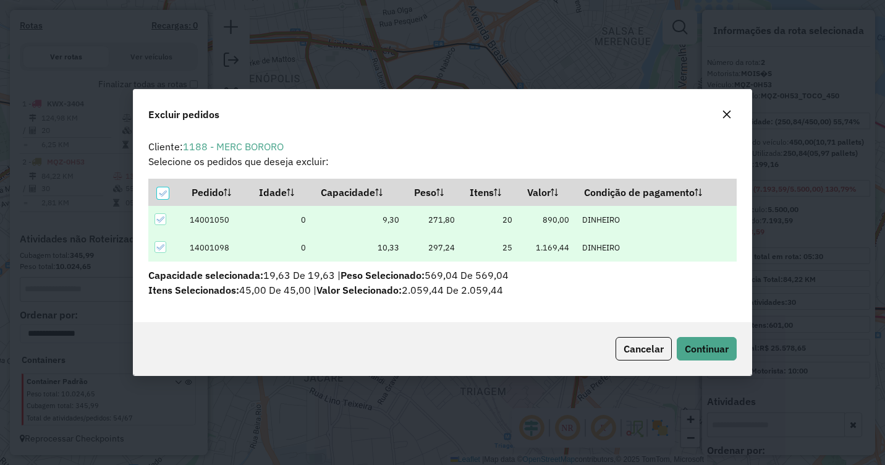
scroll to position [0, 0]
click at [716, 349] on span "Continuar" at bounding box center [707, 348] width 44 height 12
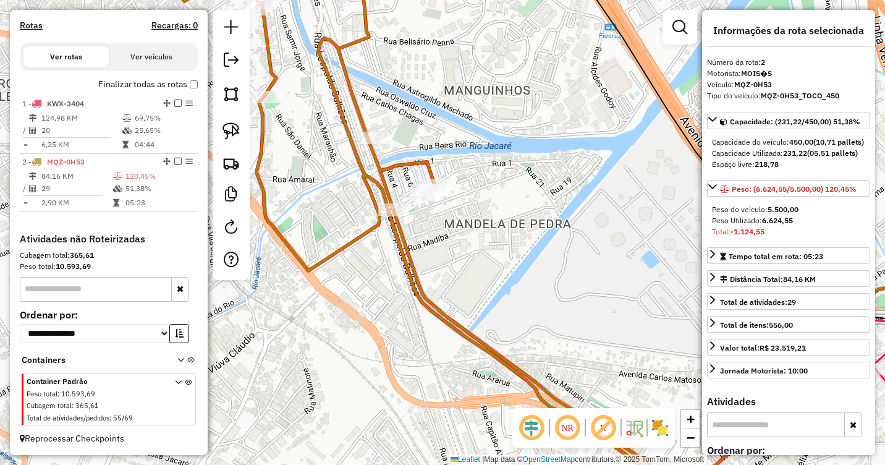
drag, startPoint x: 466, startPoint y: 225, endPoint x: 528, endPoint y: 245, distance: 65.7
click at [528, 245] on div "Janela de atendimento Grade de atendimento Capacidade Transportadoras Veículos …" at bounding box center [442, 232] width 885 height 465
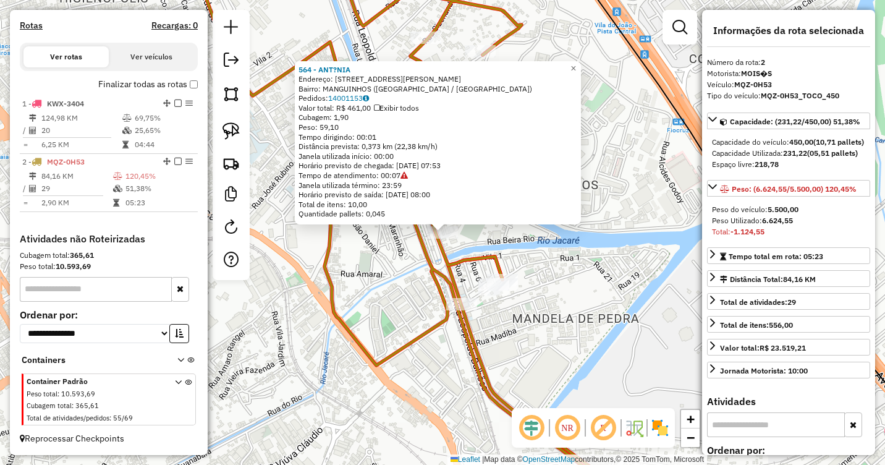
click at [575, 222] on div "564 - ANT?NIA Endereço: R Rua Leopoldo Bulhoes 900 Bairro: MANGUINHOS (RIO DE J…" at bounding box center [438, 143] width 286 height 164
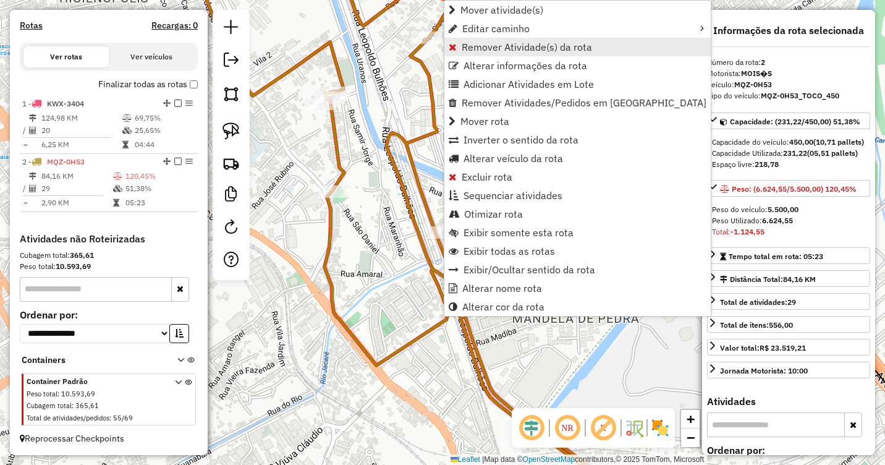
click at [496, 48] on span "Remover Atividade(s) da rota" at bounding box center [527, 47] width 130 height 10
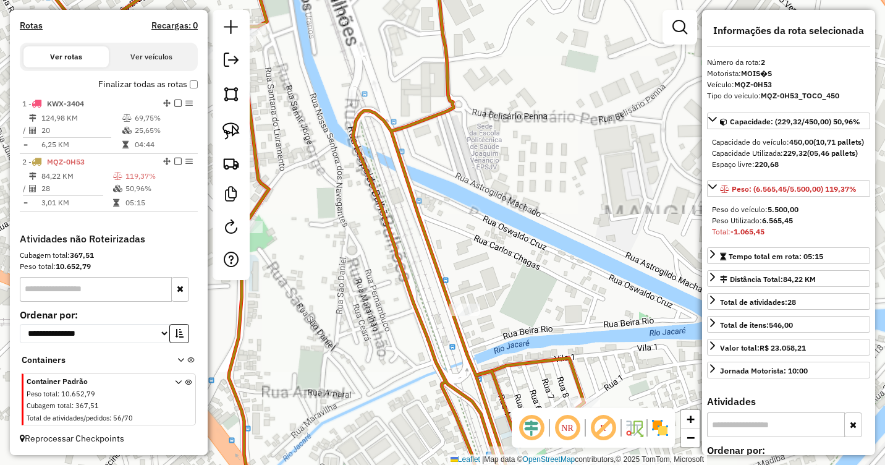
drag, startPoint x: 400, startPoint y: 142, endPoint x: 763, endPoint y: 259, distance: 381.8
click at [762, 259] on hb-router-mapa "Informações da Sessão 979891 - 15/08/2025 Criação: 14/08/2025 18:50 Depósito: C…" at bounding box center [442, 232] width 885 height 465
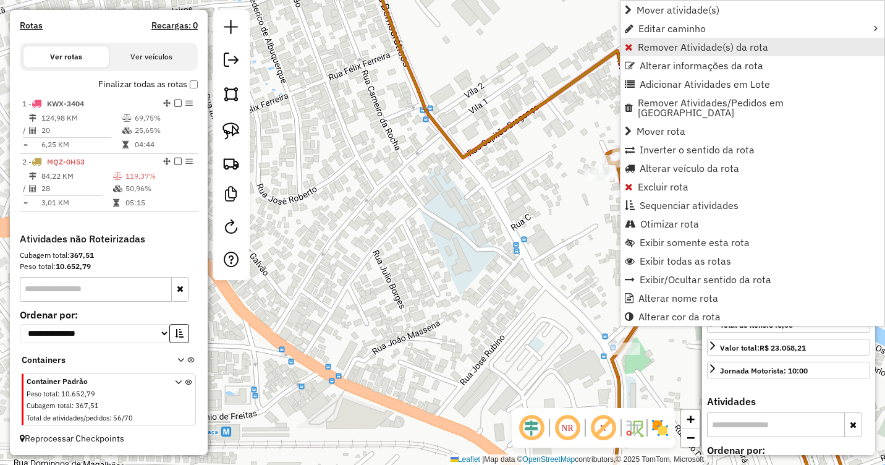
click at [646, 49] on span "Remover Atividade(s) da rota" at bounding box center [703, 47] width 130 height 10
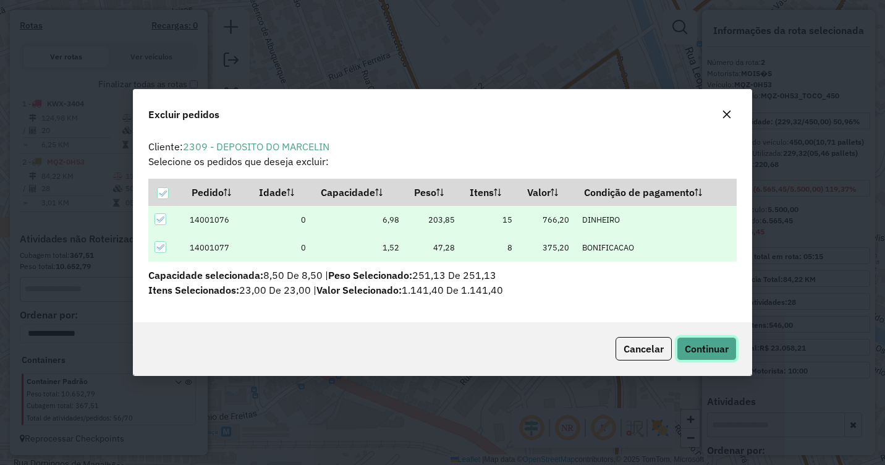
click at [706, 352] on span "Continuar" at bounding box center [707, 348] width 44 height 12
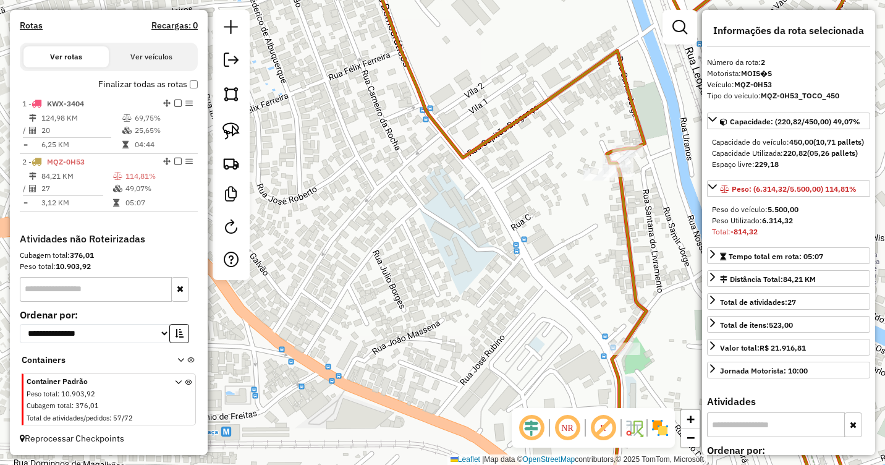
drag, startPoint x: 537, startPoint y: 196, endPoint x: 422, endPoint y: 227, distance: 119.0
click at [423, 227] on div "Janela de atendimento Grade de atendimento Capacidade Transportadoras Veículos …" at bounding box center [442, 232] width 885 height 465
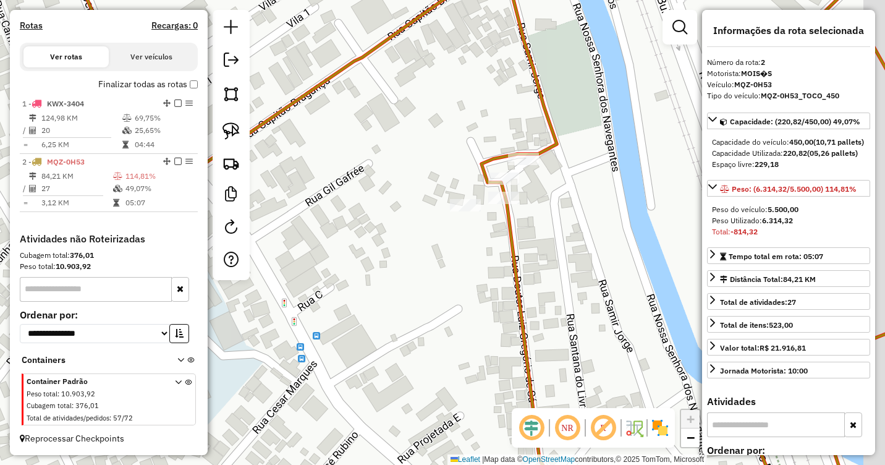
drag, startPoint x: 622, startPoint y: 184, endPoint x: 599, endPoint y: 194, distance: 25.7
click at [599, 194] on div "Janela de atendimento Grade de atendimento Capacidade Transportadoras Veículos …" at bounding box center [442, 232] width 885 height 465
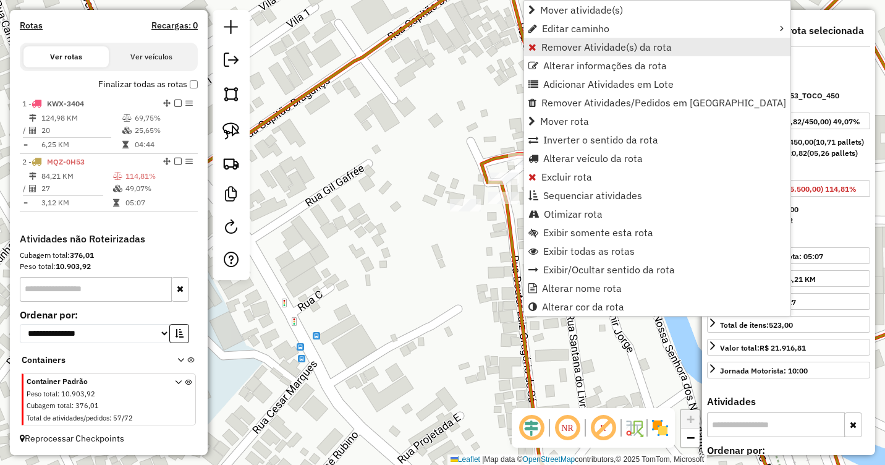
click at [564, 46] on span "Remover Atividade(s) da rota" at bounding box center [606, 47] width 130 height 10
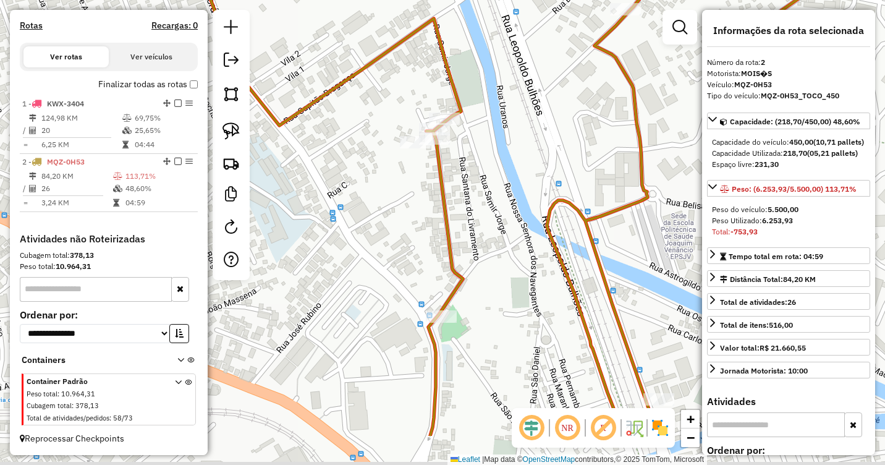
drag, startPoint x: 553, startPoint y: 272, endPoint x: 450, endPoint y: 187, distance: 133.9
click at [450, 187] on div "Janela de atendimento Grade de atendimento Capacidade Transportadoras Veículos …" at bounding box center [442, 232] width 885 height 465
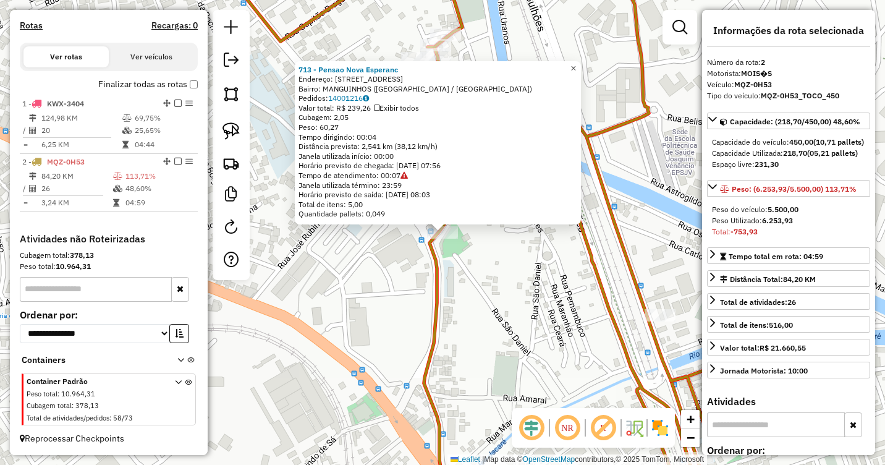
click at [576, 64] on span "×" at bounding box center [573, 68] width 6 height 11
click at [576, 63] on span "×" at bounding box center [573, 68] width 6 height 11
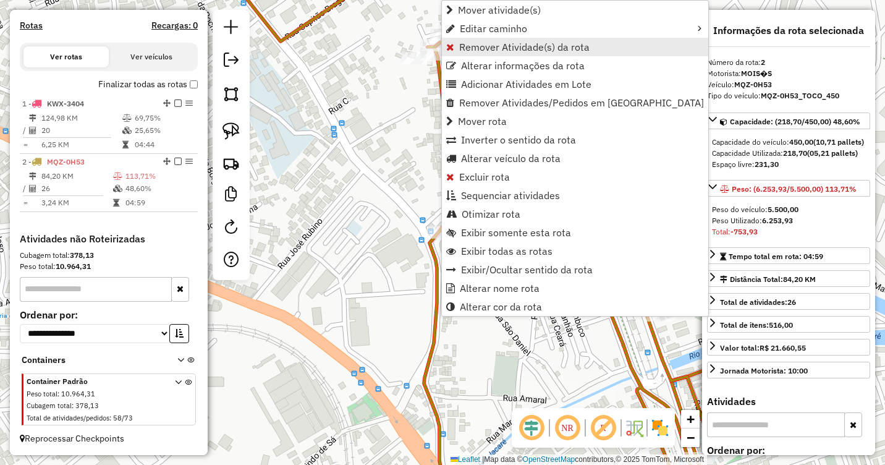
click at [505, 51] on span "Remover Atividade(s) da rota" at bounding box center [524, 47] width 130 height 10
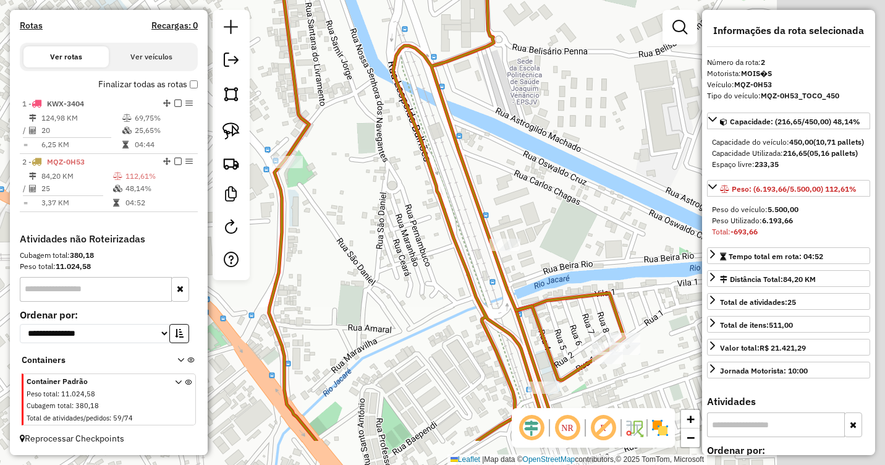
drag, startPoint x: 589, startPoint y: 252, endPoint x: 459, endPoint y: 164, distance: 157.2
click at [451, 163] on icon at bounding box center [348, 161] width 552 height 557
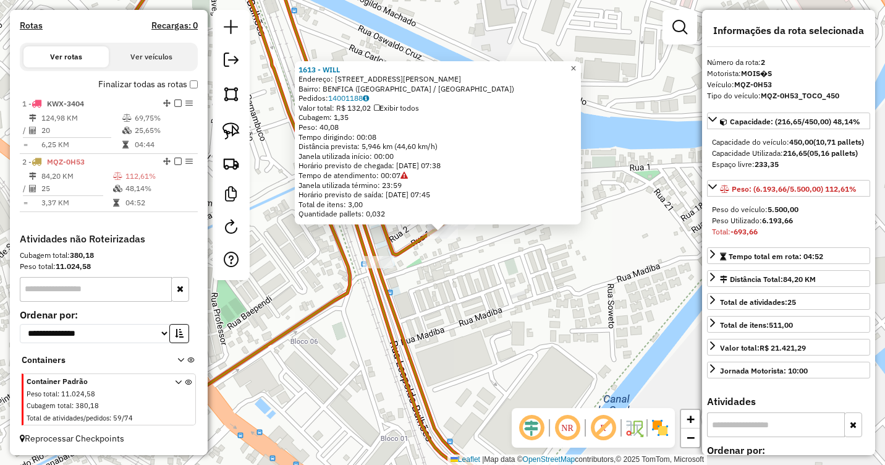
click at [576, 68] on span "×" at bounding box center [573, 68] width 6 height 11
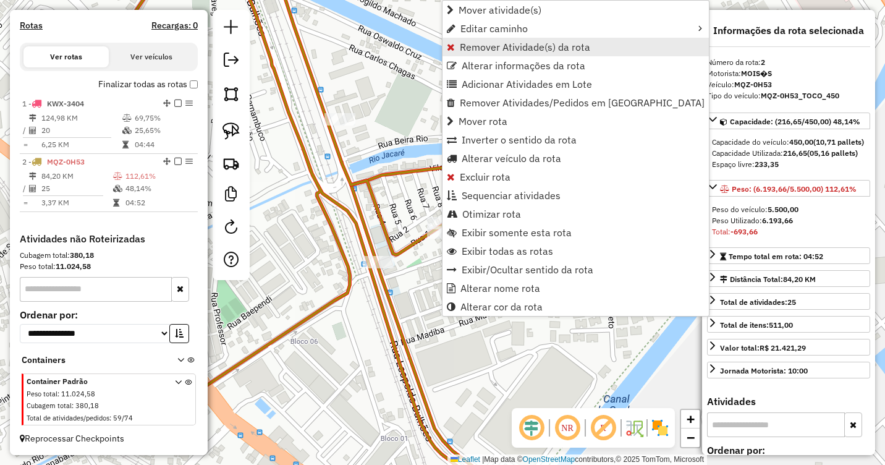
click at [509, 48] on span "Remover Atividade(s) da rota" at bounding box center [525, 47] width 130 height 10
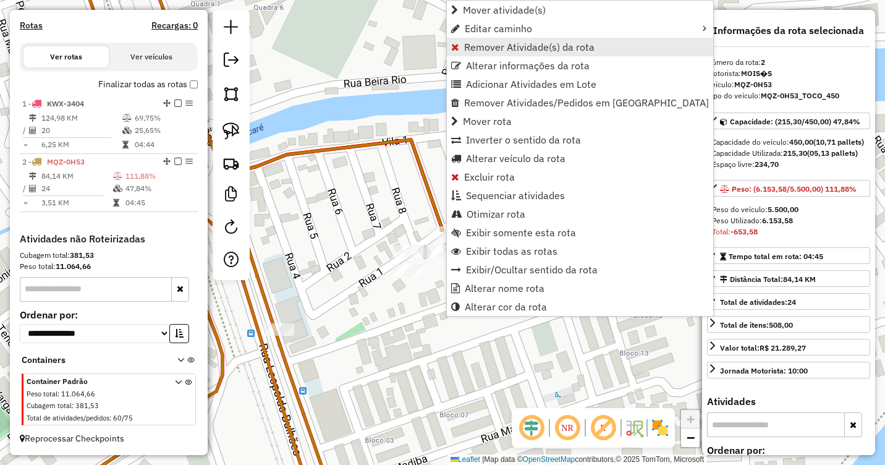
click at [502, 50] on span "Remover Atividade(s) da rota" at bounding box center [529, 47] width 130 height 10
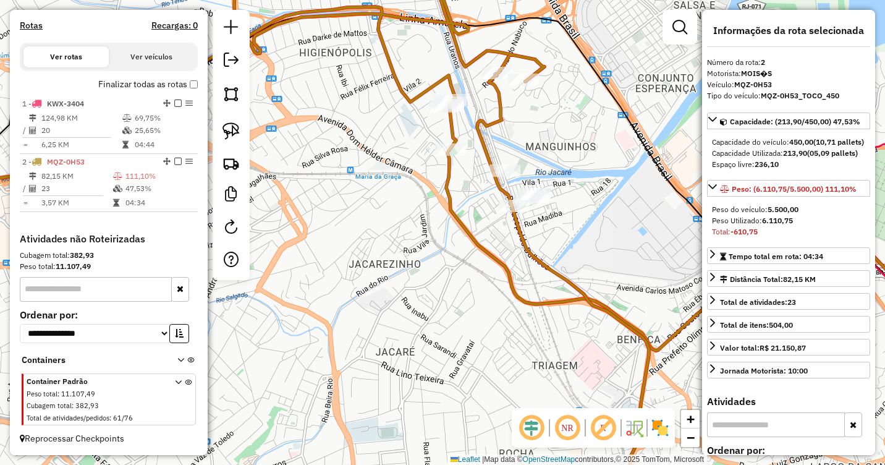
drag, startPoint x: 550, startPoint y: 223, endPoint x: 624, endPoint y: 245, distance: 76.6
click at [632, 243] on div "Janela de atendimento Grade de atendimento Capacidade Transportadoras Veículos …" at bounding box center [442, 232] width 885 height 465
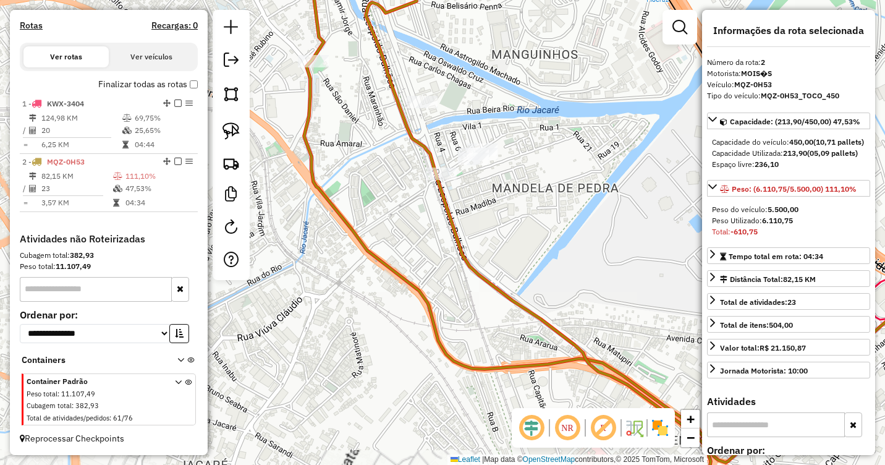
drag, startPoint x: 510, startPoint y: 131, endPoint x: 631, endPoint y: 332, distance: 234.2
click at [630, 332] on div "Janela de atendimento Grade de atendimento Capacidade Transportadoras Veículos …" at bounding box center [442, 232] width 885 height 465
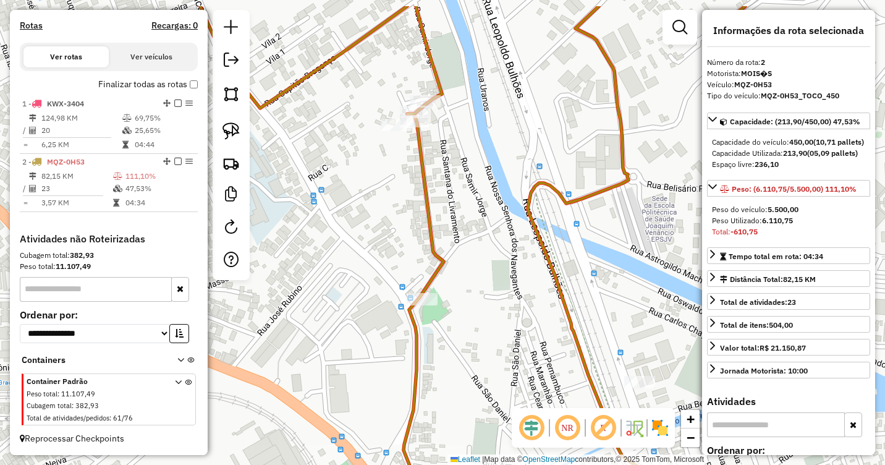
drag, startPoint x: 491, startPoint y: 197, endPoint x: 611, endPoint y: 250, distance: 130.3
click at [611, 250] on div "Janela de atendimento Grade de atendimento Capacidade Transportadoras Veículos …" at bounding box center [442, 232] width 885 height 465
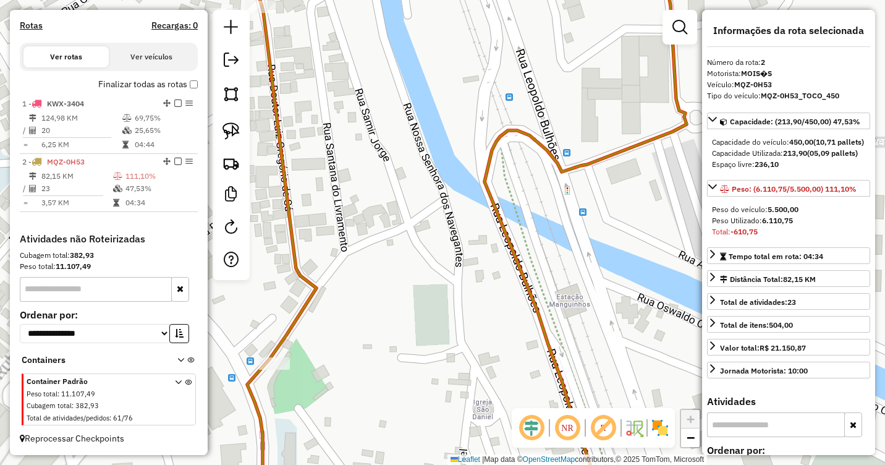
drag, startPoint x: 469, startPoint y: 166, endPoint x: 613, endPoint y: 213, distance: 151.6
click at [627, 213] on div "Janela de atendimento Grade de atendimento Capacidade Transportadoras Veículos …" at bounding box center [442, 232] width 885 height 465
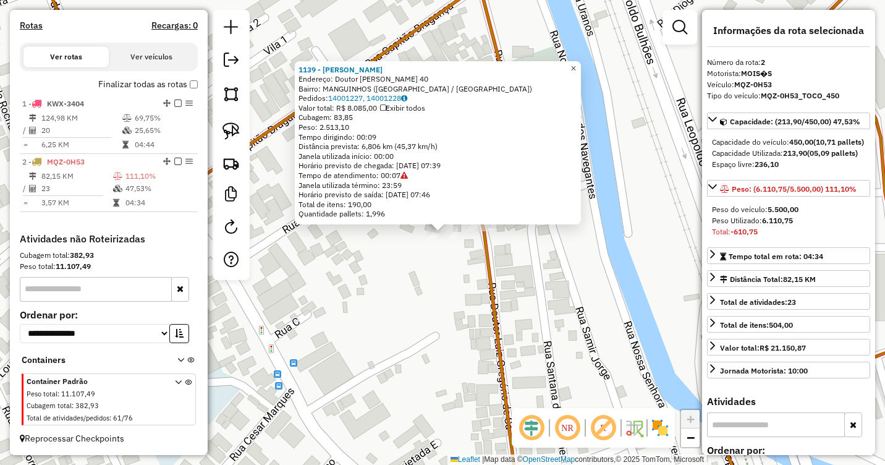
click at [576, 67] on span "×" at bounding box center [573, 68] width 6 height 11
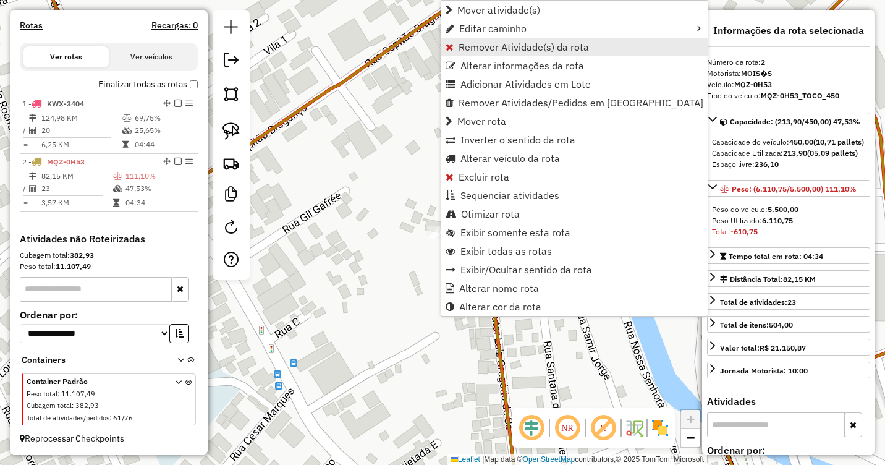
click at [490, 50] on span "Remover Atividade(s) da rota" at bounding box center [524, 47] width 130 height 10
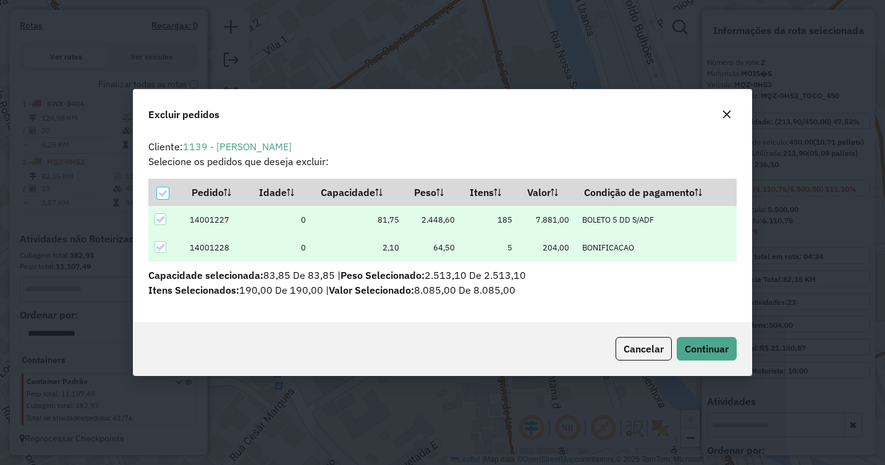
scroll to position [7, 4]
click at [712, 350] on span "Continuar" at bounding box center [707, 348] width 44 height 12
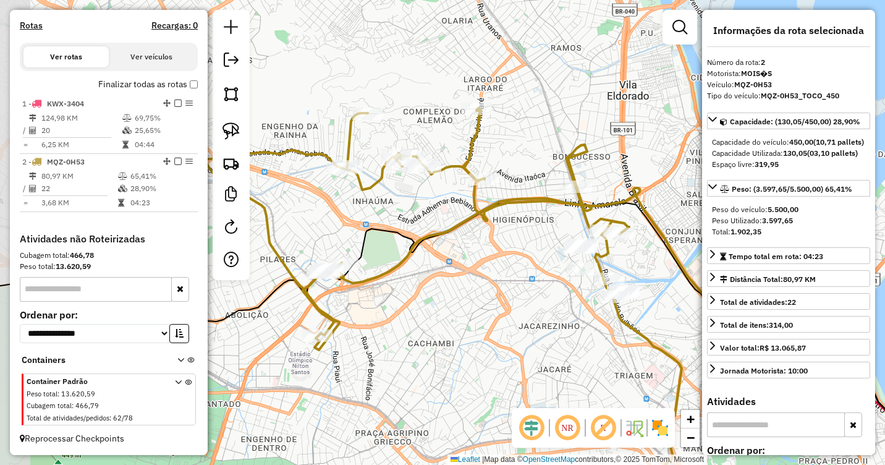
drag, startPoint x: 445, startPoint y: 239, endPoint x: 530, endPoint y: 229, distance: 85.8
click at [530, 229] on div "Janela de atendimento Grade de atendimento Capacidade Transportadoras Veículos …" at bounding box center [442, 232] width 885 height 465
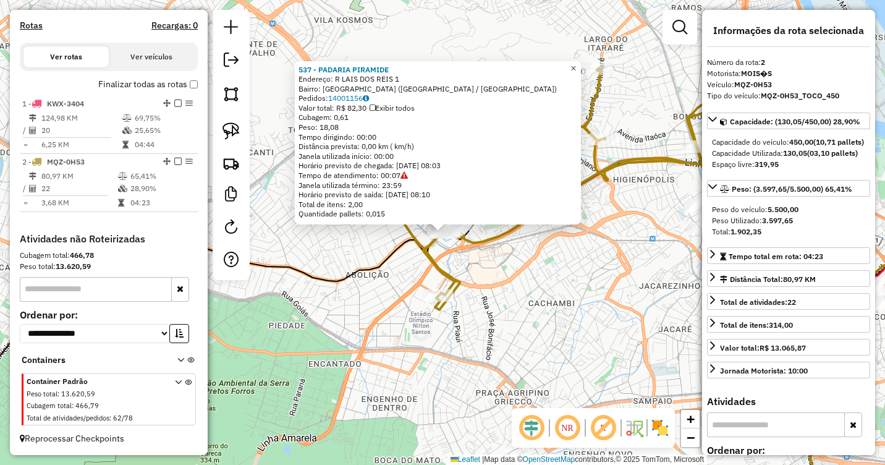
click at [577, 64] on link "×" at bounding box center [573, 68] width 15 height 15
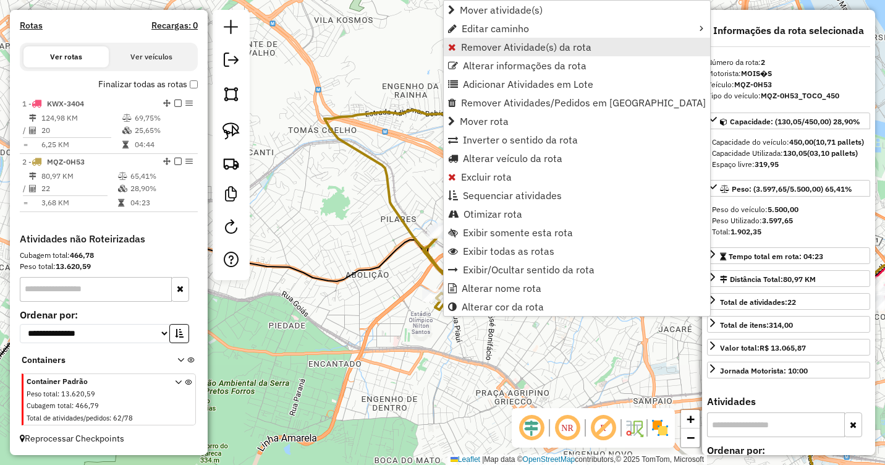
click at [482, 49] on span "Remover Atividade(s) da rota" at bounding box center [526, 47] width 130 height 10
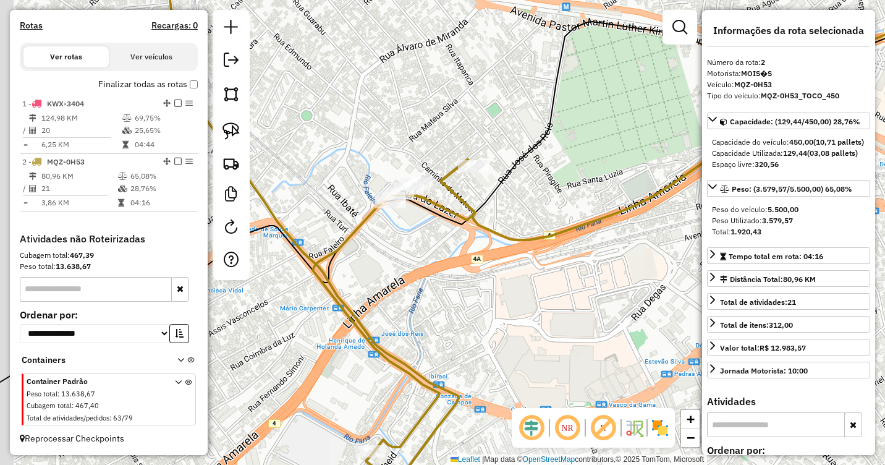
drag, startPoint x: 445, startPoint y: 237, endPoint x: 539, endPoint y: 239, distance: 94.6
click at [538, 239] on icon at bounding box center [731, 98] width 580 height 283
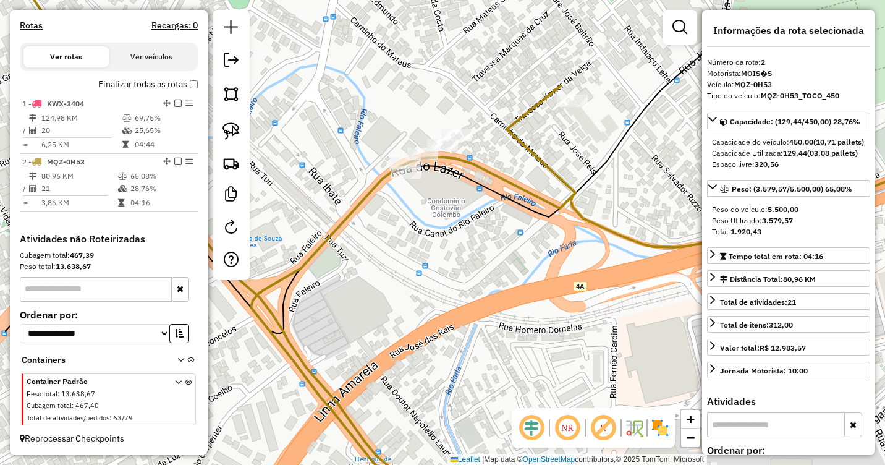
drag, startPoint x: 415, startPoint y: 220, endPoint x: 520, endPoint y: 229, distance: 106.1
click at [520, 229] on div "Janela de atendimento Grade de atendimento Capacidade Transportadoras Veículos …" at bounding box center [442, 232] width 885 height 465
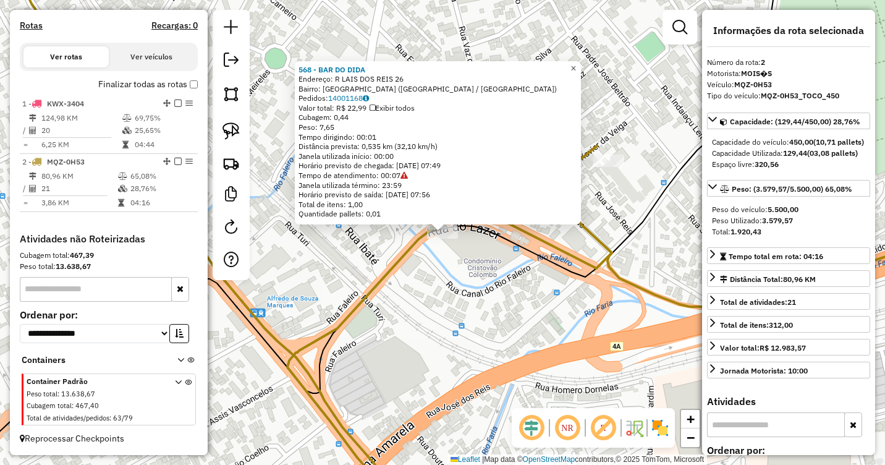
click at [576, 64] on span "×" at bounding box center [573, 68] width 6 height 11
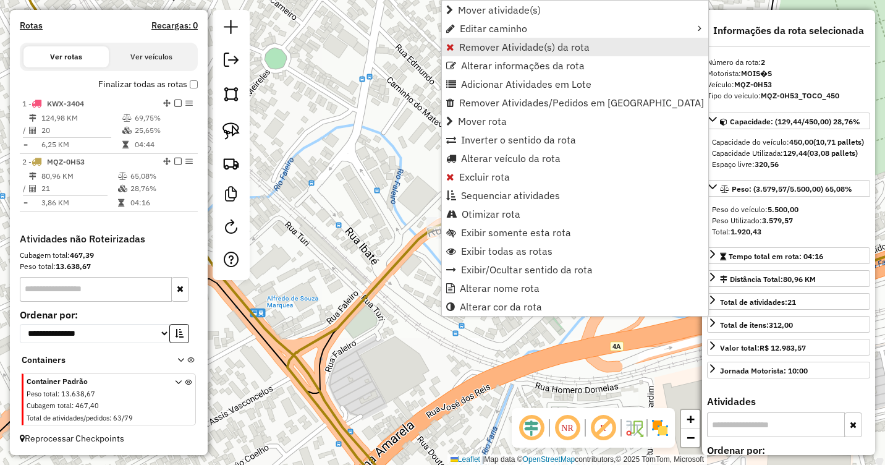
click at [488, 49] on span "Remover Atividade(s) da rota" at bounding box center [524, 47] width 130 height 10
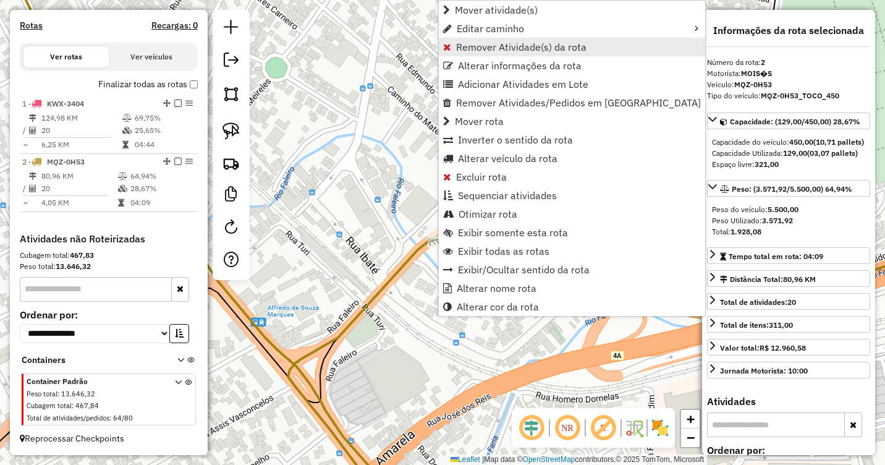
click at [482, 48] on span "Remover Atividade(s) da rota" at bounding box center [521, 47] width 130 height 10
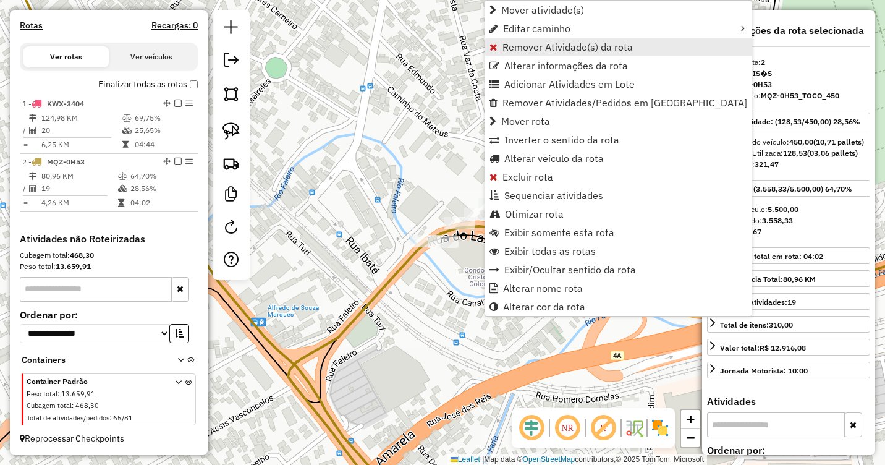
click at [525, 51] on span "Remover Atividade(s) da rota" at bounding box center [567, 47] width 130 height 10
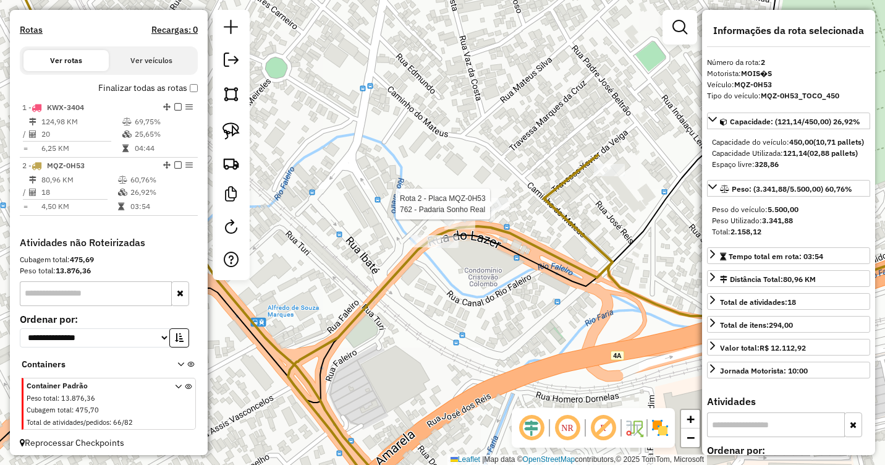
scroll to position [404, 0]
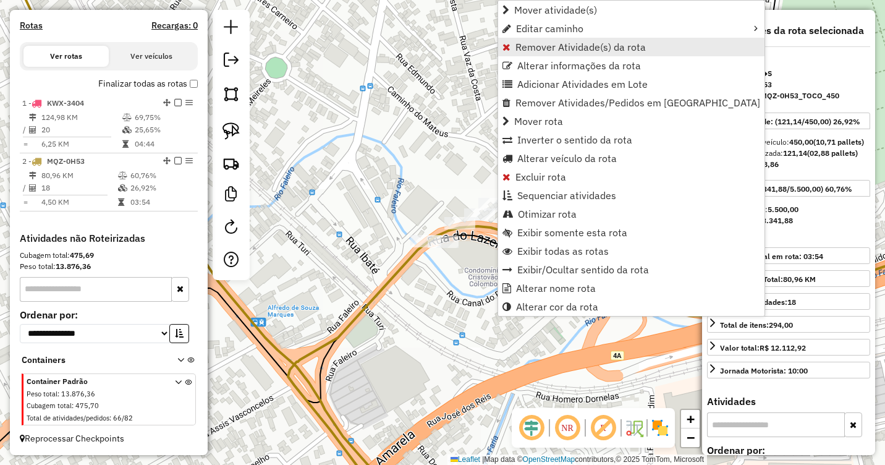
click at [531, 49] on span "Remover Atividade(s) da rota" at bounding box center [580, 47] width 130 height 10
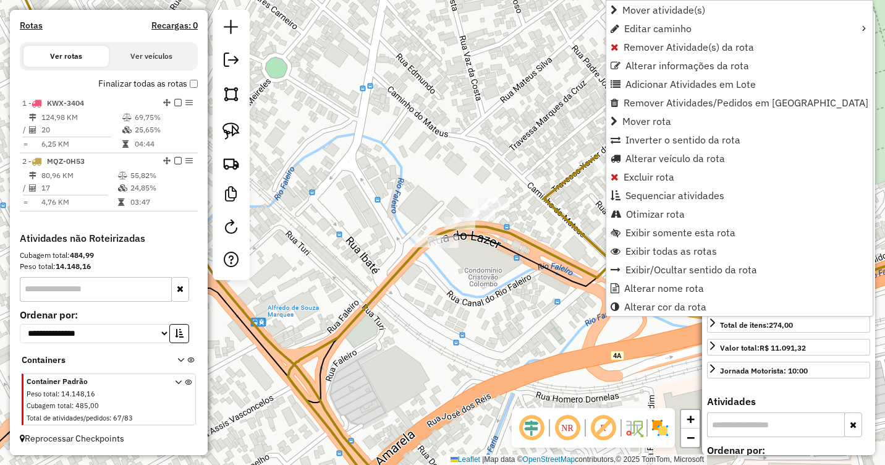
click at [559, 232] on div "Rota 2 - Placa MQZ-0H53 429 - BAR DA LOIRA Janela de atendimento Grade de atend…" at bounding box center [442, 232] width 885 height 465
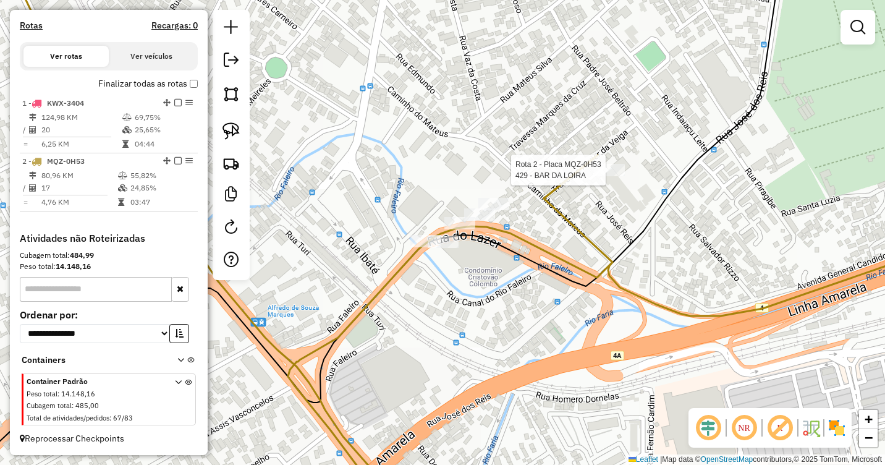
select select "**********"
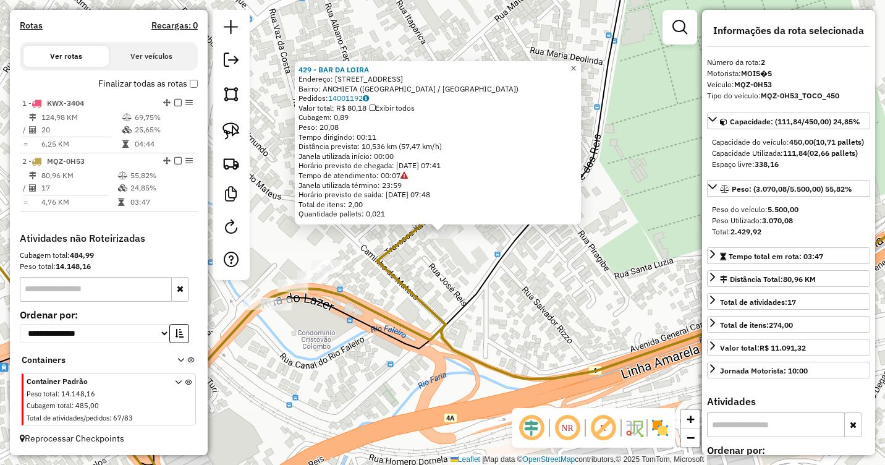
click at [578, 67] on link "×" at bounding box center [573, 68] width 15 height 15
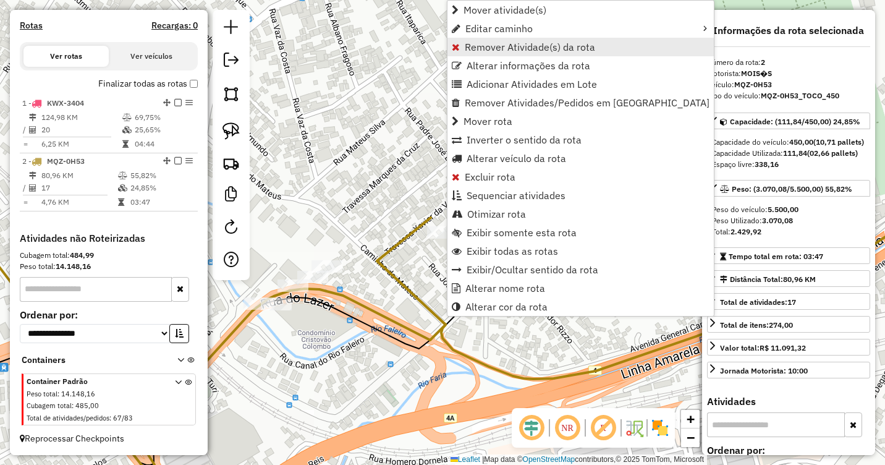
click at [492, 50] on span "Remover Atividade(s) da rota" at bounding box center [530, 47] width 130 height 10
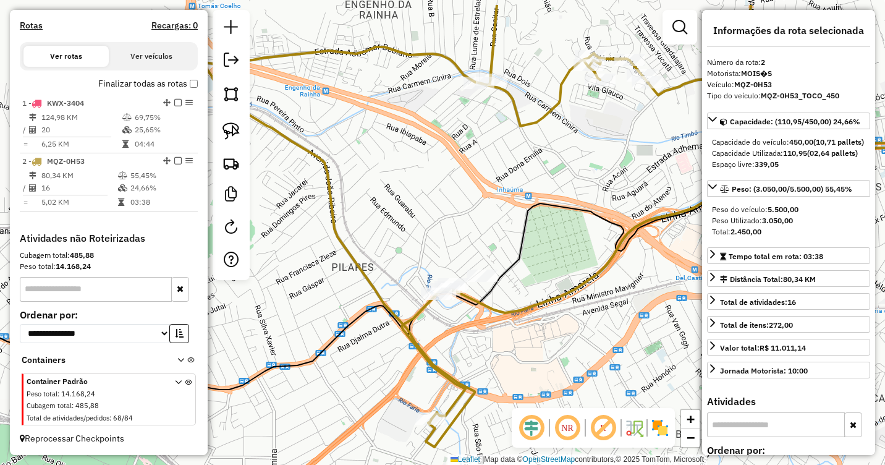
drag, startPoint x: 554, startPoint y: 146, endPoint x: 530, endPoint y: 319, distance: 174.8
click at [530, 319] on icon at bounding box center [432, 269] width 1062 height 242
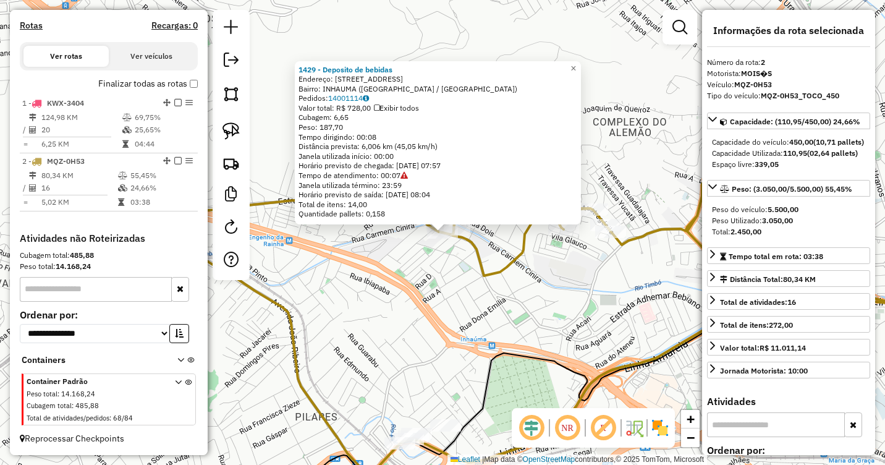
click at [519, 294] on div "1429 - Deposito de bebidas Endereço: Rua Relicario 112 Bairro: INHAUMA (RIO DE …" at bounding box center [442, 232] width 885 height 465
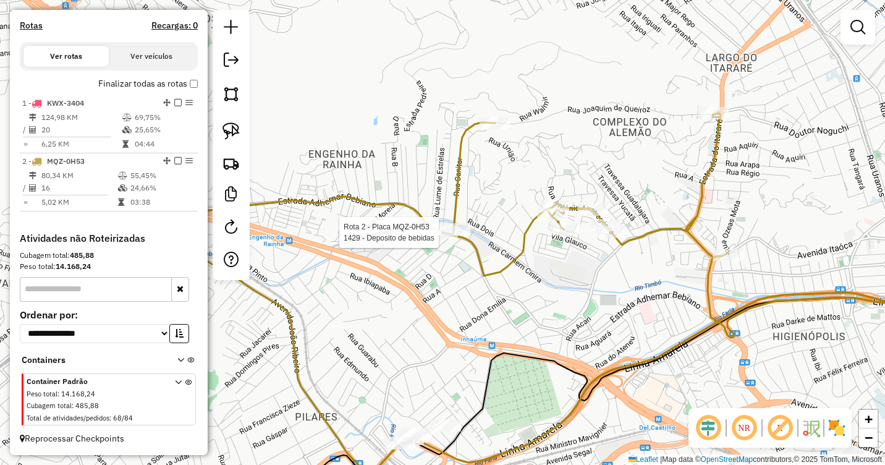
select select "**********"
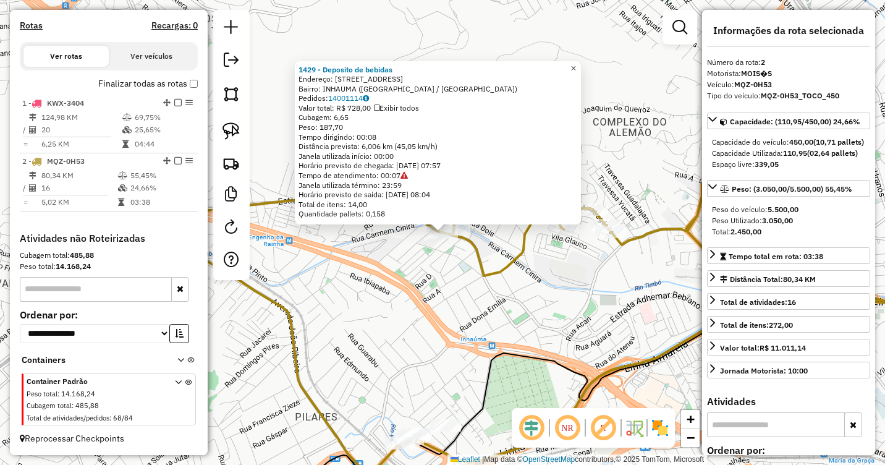
click at [576, 64] on span "×" at bounding box center [573, 68] width 6 height 11
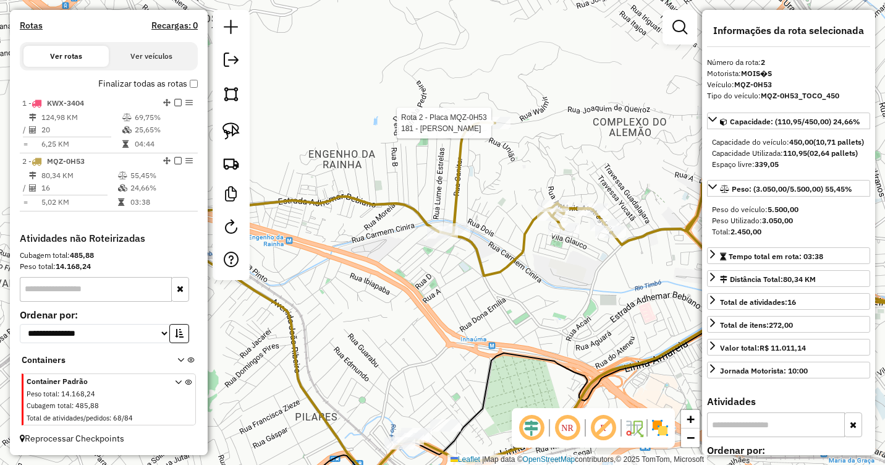
click at [501, 129] on div at bounding box center [495, 123] width 31 height 12
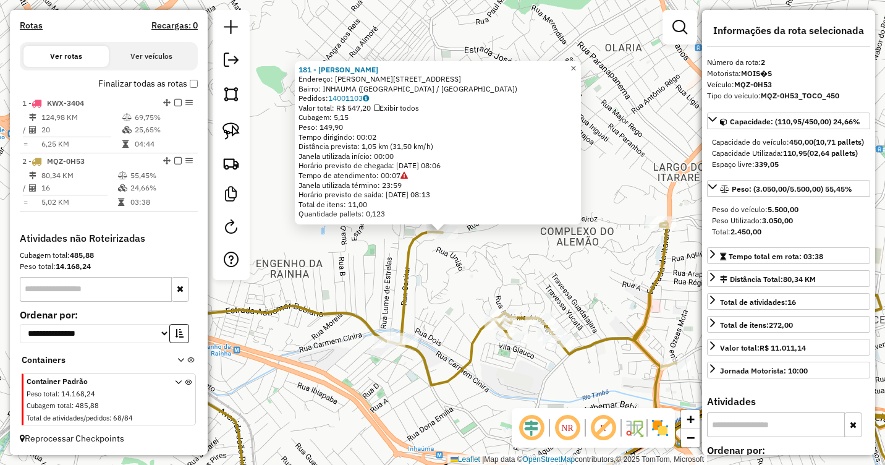
click at [576, 69] on span "×" at bounding box center [573, 68] width 6 height 11
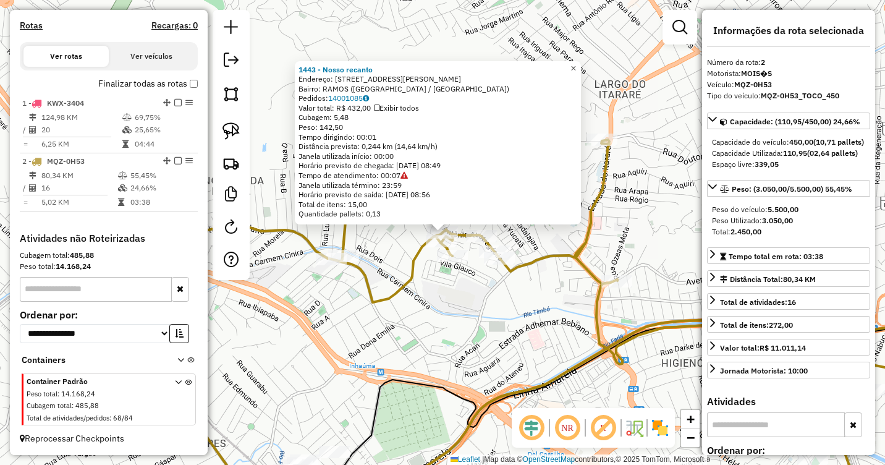
click at [576, 69] on span "×" at bounding box center [573, 68] width 6 height 11
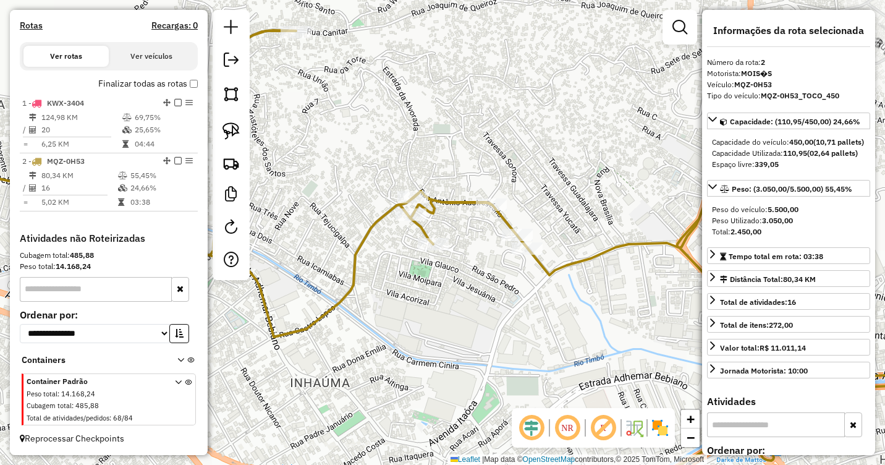
drag, startPoint x: 459, startPoint y: 252, endPoint x: 465, endPoint y: 256, distance: 7.2
click at [487, 290] on div "Janela de atendimento Grade de atendimento Capacidade Transportadoras Veículos …" at bounding box center [442, 232] width 885 height 465
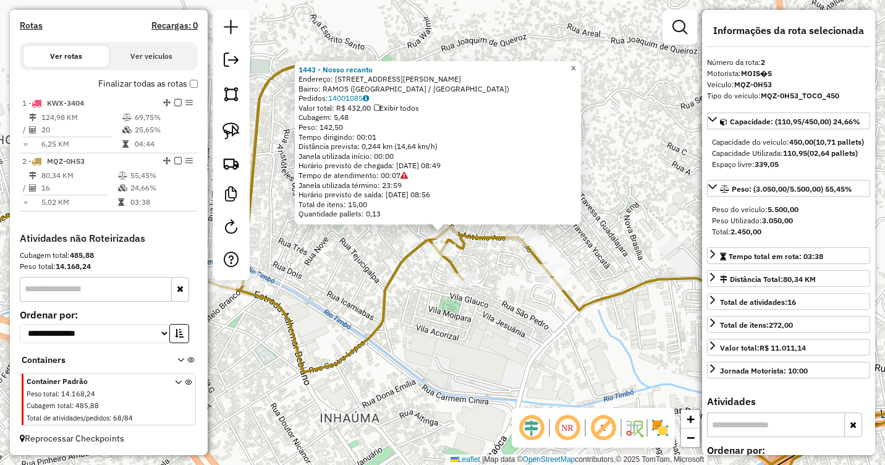
click at [576, 66] on span "×" at bounding box center [573, 68] width 6 height 11
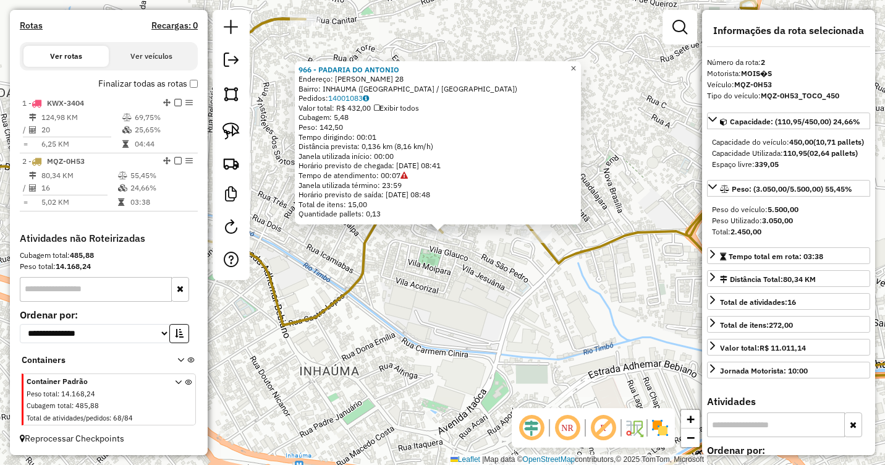
click at [576, 65] on span "×" at bounding box center [573, 68] width 6 height 11
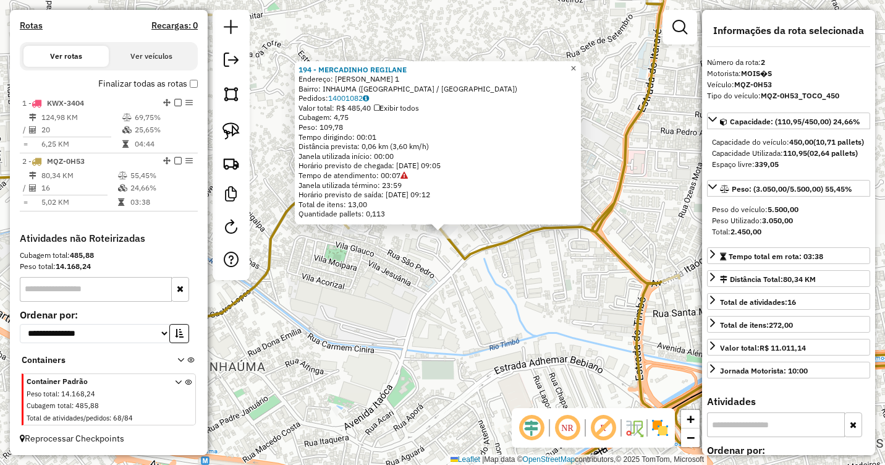
click at [581, 66] on link "×" at bounding box center [573, 68] width 15 height 15
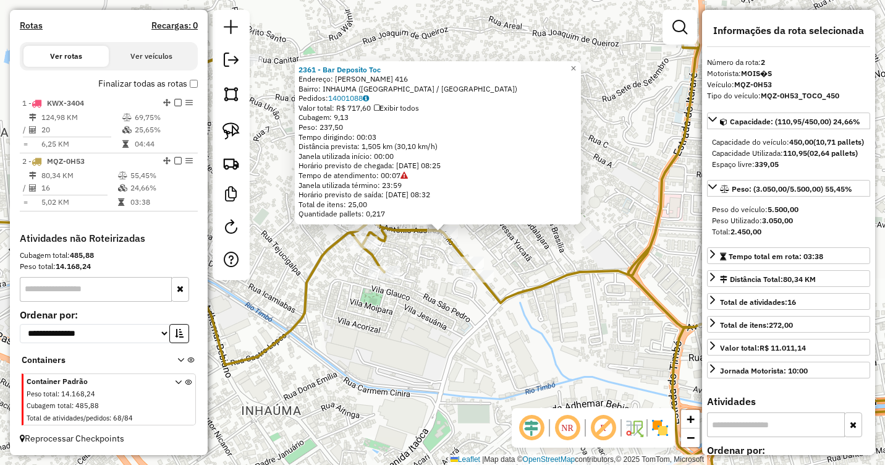
click at [505, 244] on div "2361 - Bar Deposito Toc Endereço: Antonio Austregesilo 416 Bairro: INHAUMA (RIO…" at bounding box center [442, 232] width 885 height 465
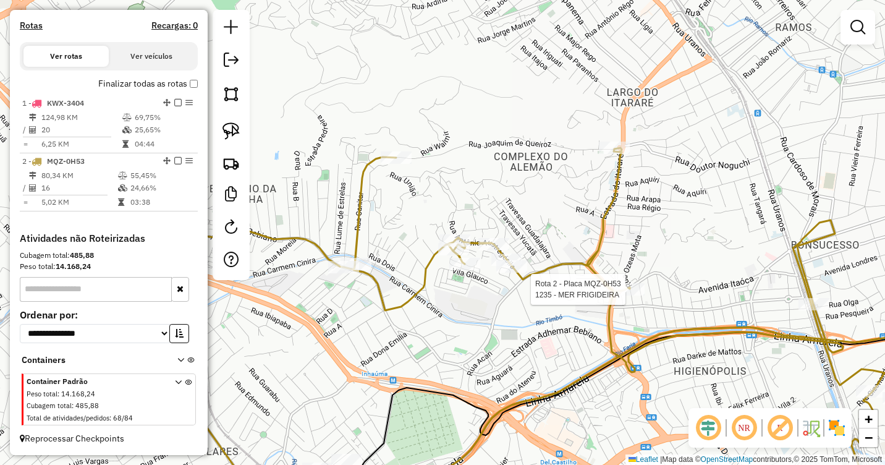
select select "**********"
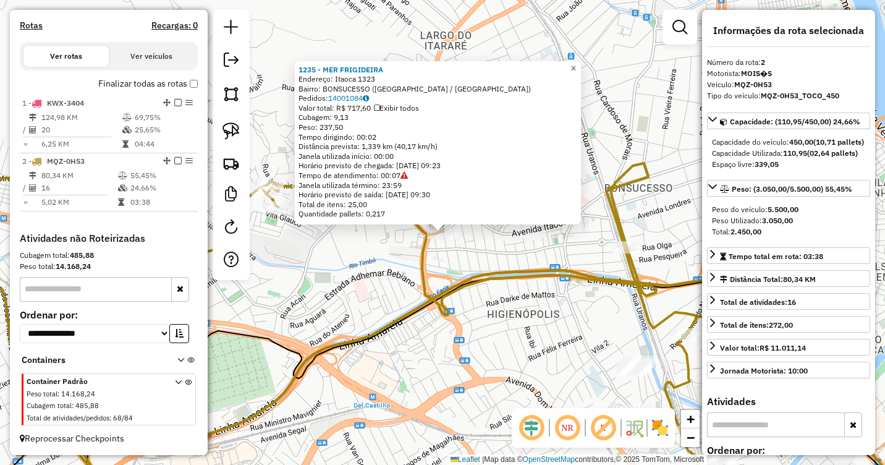
click at [576, 64] on span "×" at bounding box center [573, 68] width 6 height 11
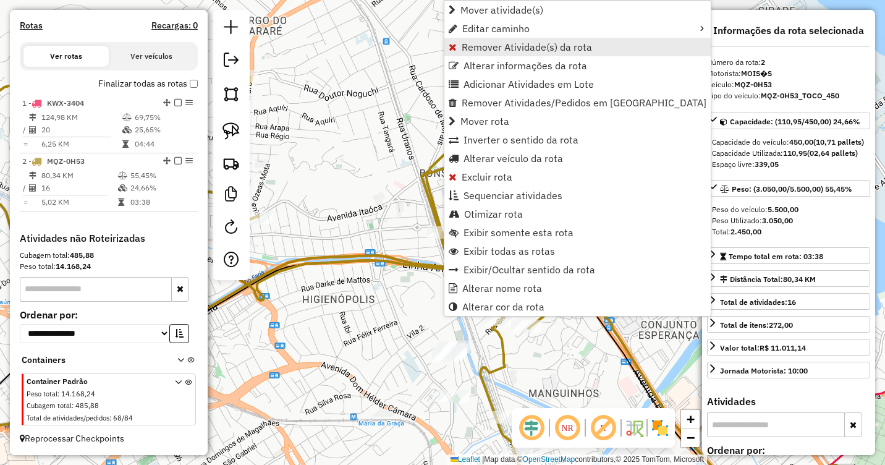
click at [492, 49] on span "Remover Atividade(s) da rota" at bounding box center [527, 47] width 130 height 10
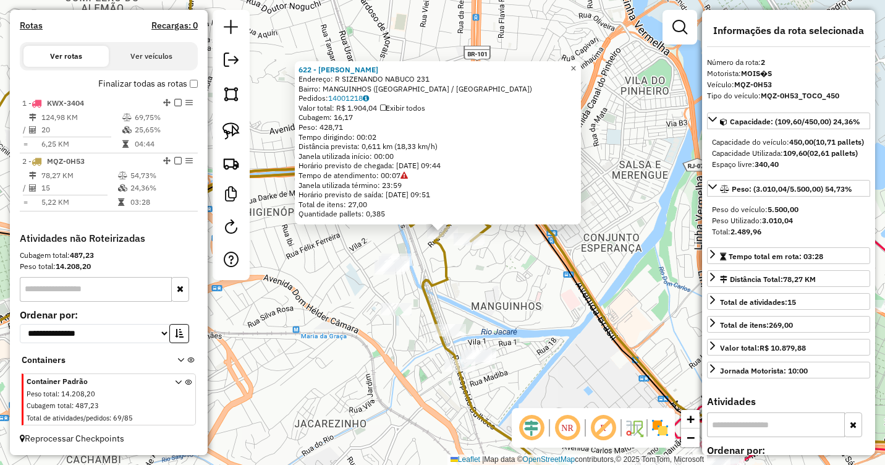
click at [581, 67] on link "×" at bounding box center [573, 68] width 15 height 15
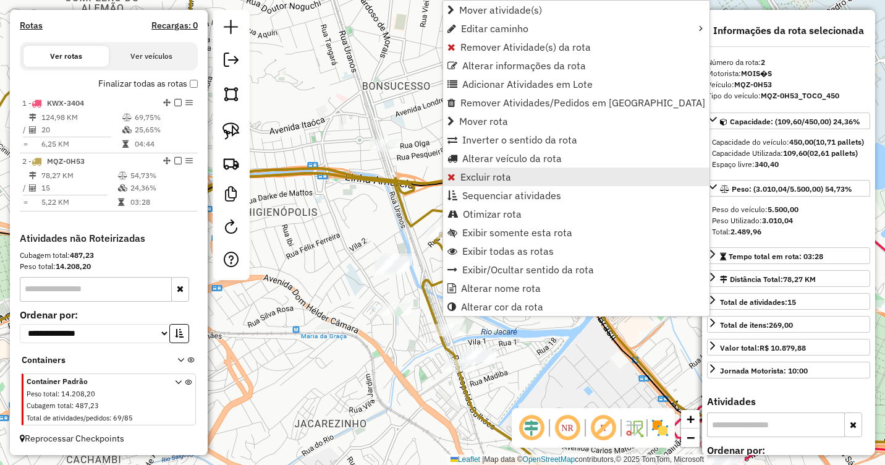
click at [475, 172] on span "Excluir rota" at bounding box center [485, 177] width 51 height 10
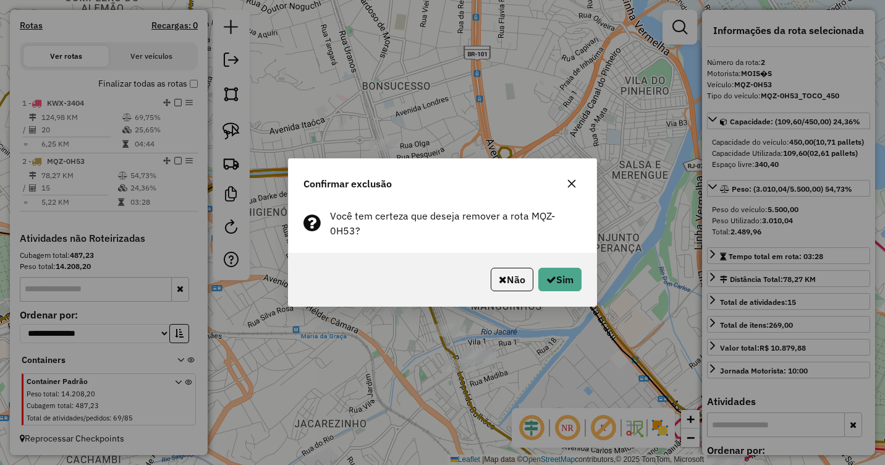
click at [571, 186] on icon "button" at bounding box center [572, 184] width 10 height 10
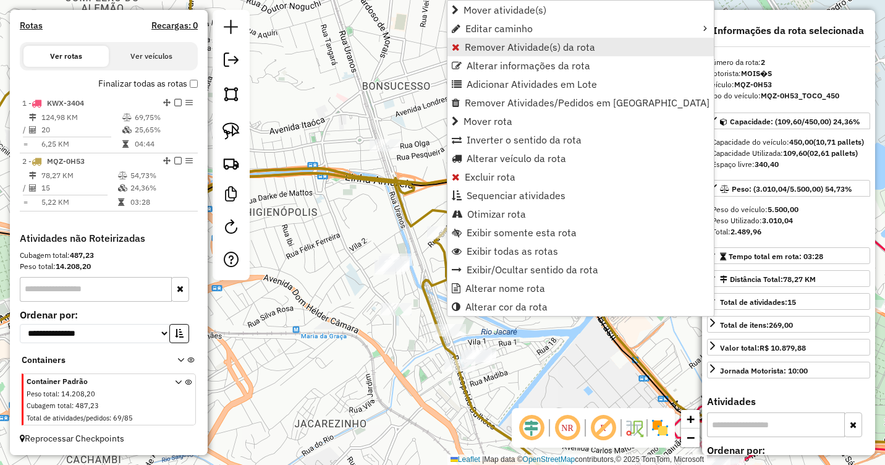
click at [502, 46] on span "Remover Atividade(s) da rota" at bounding box center [530, 47] width 130 height 10
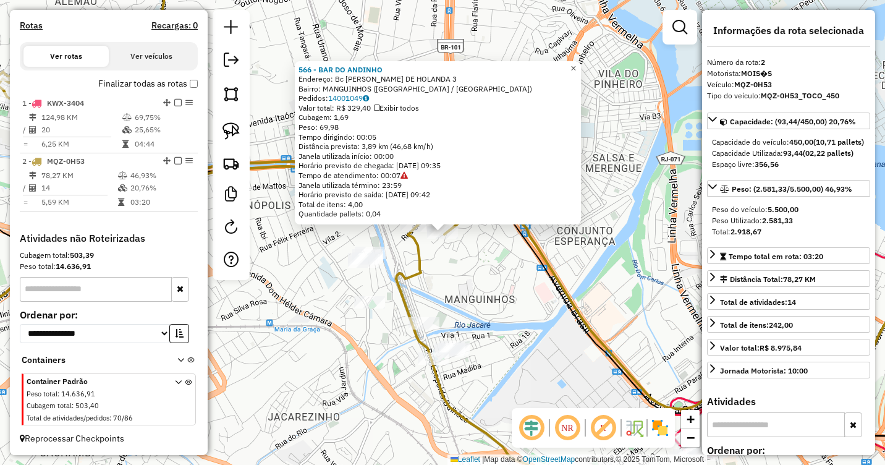
click at [576, 64] on span "×" at bounding box center [573, 68] width 6 height 11
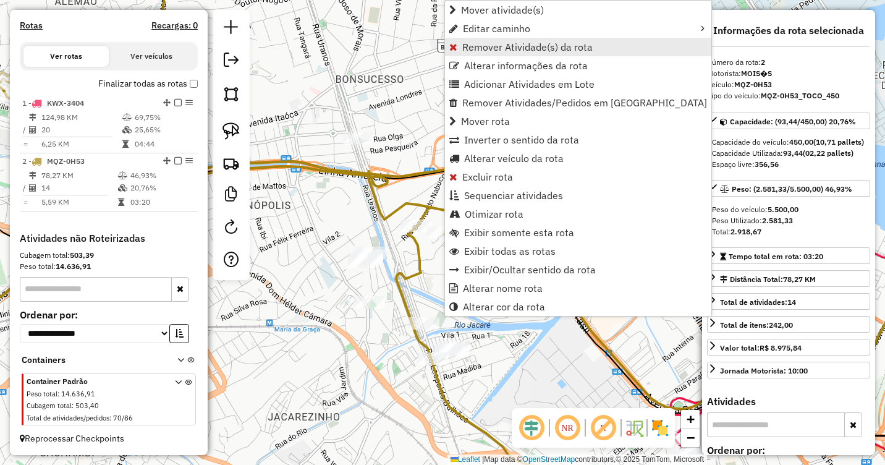
click at [488, 46] on span "Remover Atividade(s) da rota" at bounding box center [527, 47] width 130 height 10
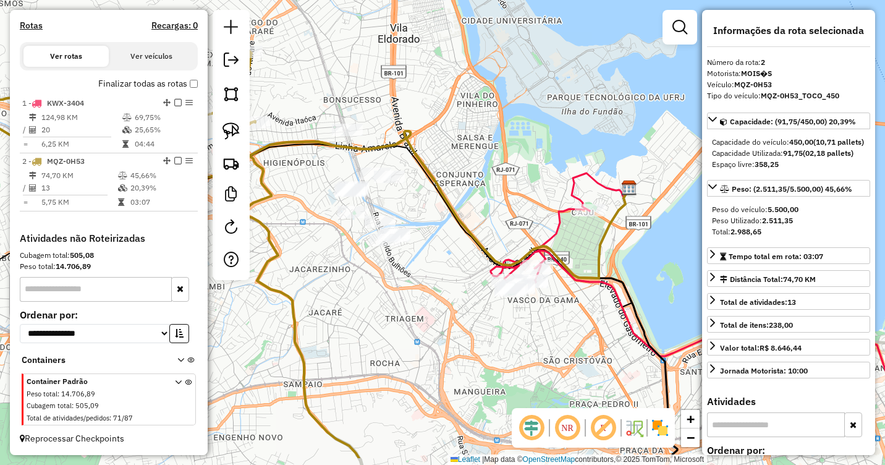
drag, startPoint x: 499, startPoint y: 222, endPoint x: 462, endPoint y: 197, distance: 45.3
click at [462, 197] on div "Janela de atendimento Grade de atendimento Capacidade Transportadoras Veículos …" at bounding box center [442, 232] width 885 height 465
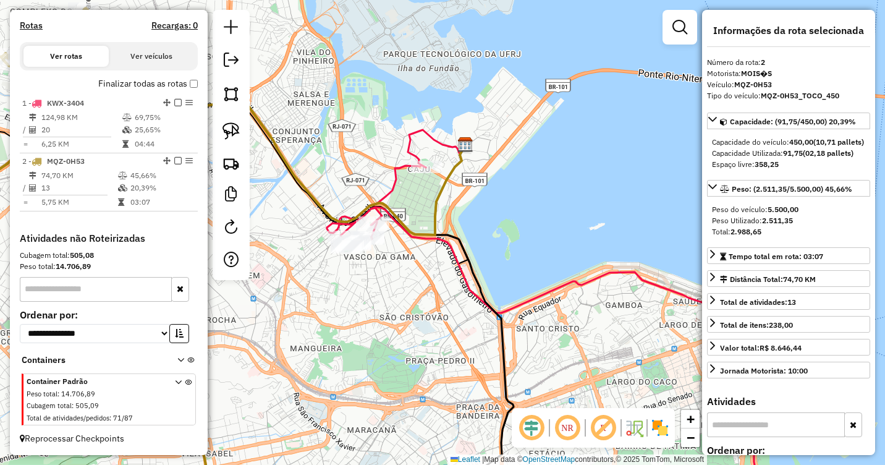
drag, startPoint x: 400, startPoint y: 182, endPoint x: 379, endPoint y: 178, distance: 20.8
click at [379, 178] on div "Janela de atendimento Grade de atendimento Capacidade Transportadoras Veículos …" at bounding box center [442, 232] width 885 height 465
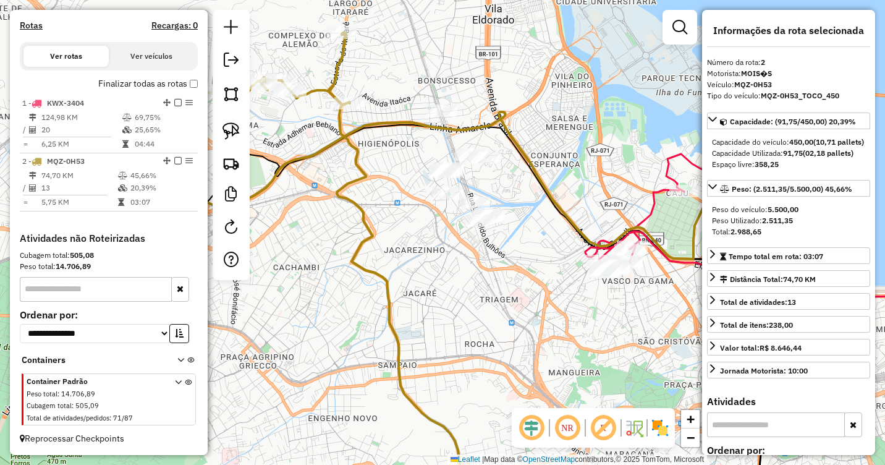
drag, startPoint x: 379, startPoint y: 178, endPoint x: 662, endPoint y: 219, distance: 285.9
click at [659, 214] on div "Janela de atendimento Grade de atendimento Capacidade Transportadoras Veículos …" at bounding box center [442, 232] width 885 height 465
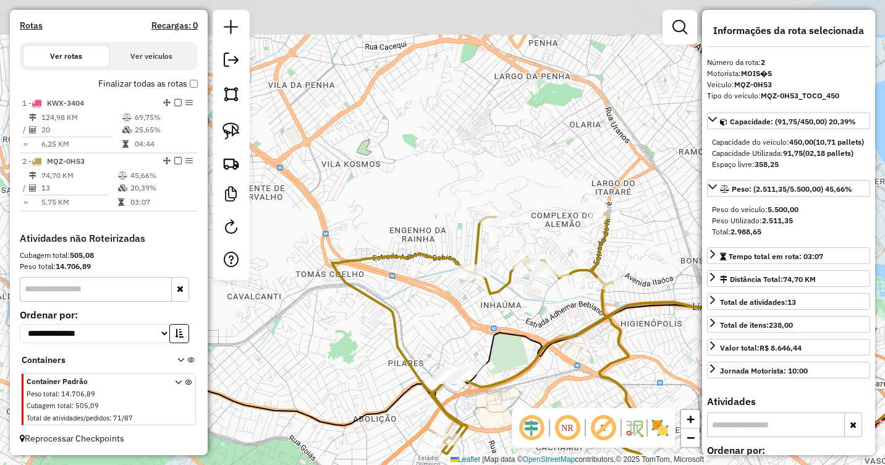
drag, startPoint x: 607, startPoint y: 360, endPoint x: 643, endPoint y: 344, distance: 39.0
click at [665, 365] on div "Janela de atendimento Grade de atendimento Capacidade Transportadoras Veículos …" at bounding box center [442, 232] width 885 height 465
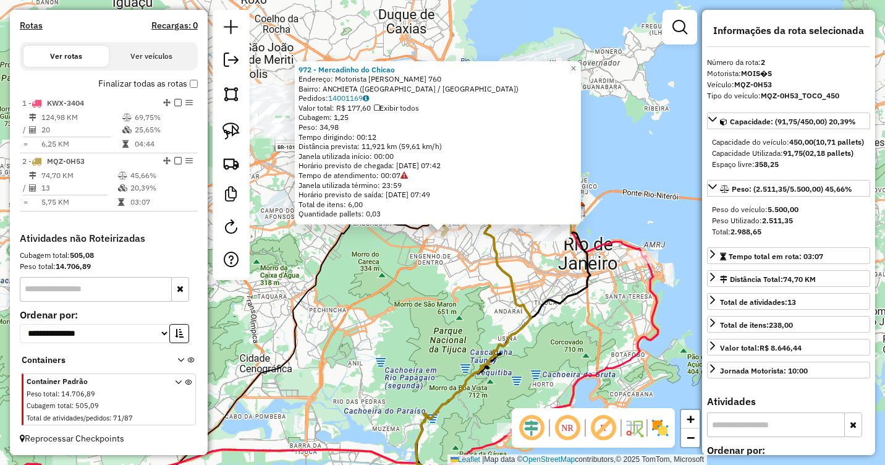
click at [558, 321] on div "972 - Mercadinho do Chicao Endereço: Motorista Luiz Abreu 760 Bairro: ANCHIETA …" at bounding box center [442, 232] width 885 height 465
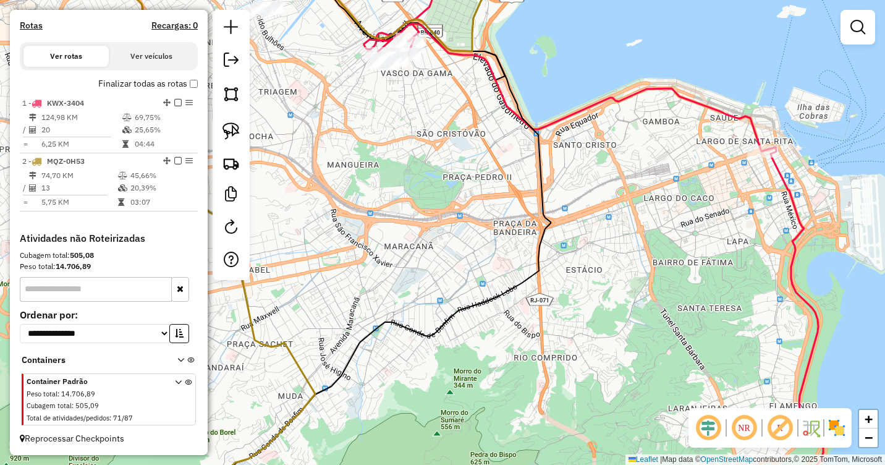
drag, startPoint x: 570, startPoint y: 237, endPoint x: 628, endPoint y: 384, distance: 158.9
click at [641, 394] on div "Janela de atendimento Grade de atendimento Capacidade Transportadoras Veículos …" at bounding box center [442, 232] width 885 height 465
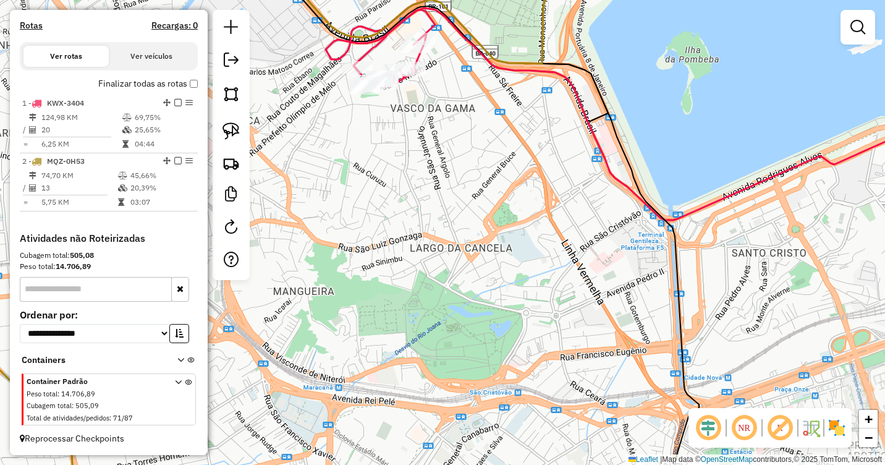
drag, startPoint x: 533, startPoint y: 237, endPoint x: 568, endPoint y: 431, distance: 197.1
click at [567, 431] on div "Janela de atendimento Grade de atendimento Capacidade Transportadoras Veículos …" at bounding box center [442, 232] width 885 height 465
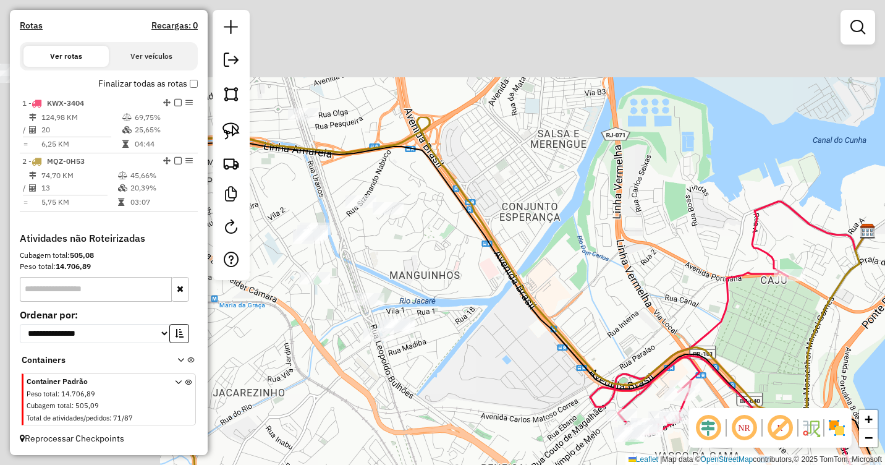
drag, startPoint x: 518, startPoint y: 273, endPoint x: 641, endPoint y: 359, distance: 150.4
click at [732, 405] on div "Janela de atendimento Grade de atendimento Capacidade Transportadoras Veículos …" at bounding box center [442, 232] width 885 height 465
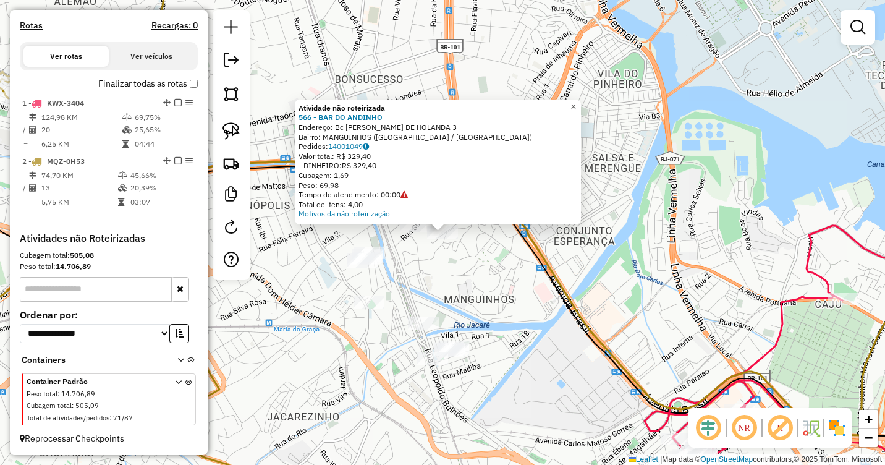
click at [576, 103] on link "×" at bounding box center [573, 106] width 15 height 15
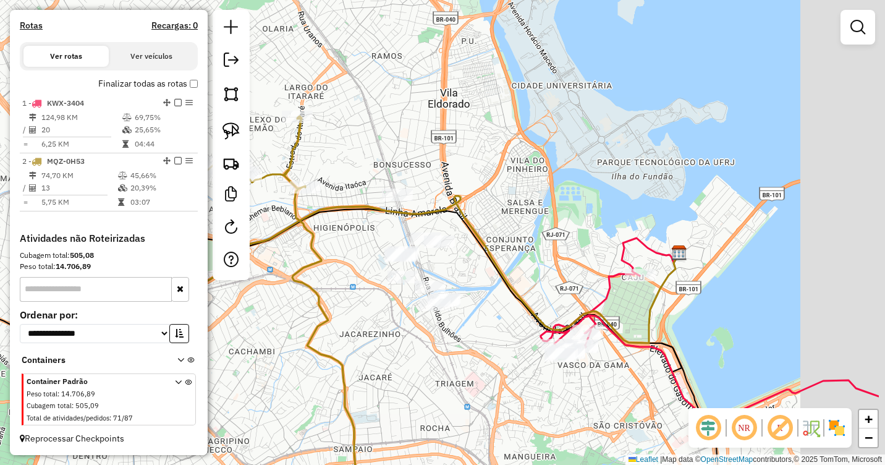
drag, startPoint x: 654, startPoint y: 313, endPoint x: 483, endPoint y: 244, distance: 183.8
click at [484, 247] on div "Janela de atendimento Grade de atendimento Capacidade Transportadoras Veículos …" at bounding box center [442, 232] width 885 height 465
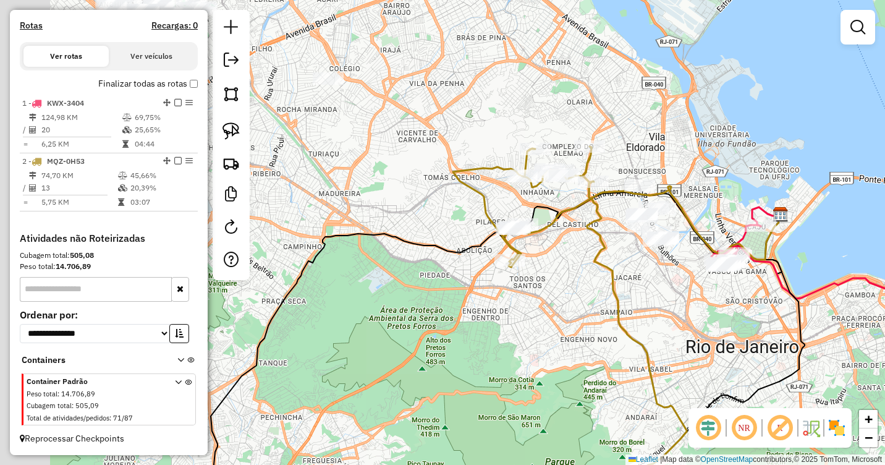
drag, startPoint x: 391, startPoint y: 289, endPoint x: 630, endPoint y: 274, distance: 239.6
click at [630, 274] on div "Janela de atendimento Grade de atendimento Capacidade Transportadoras Veículos …" at bounding box center [442, 232] width 885 height 465
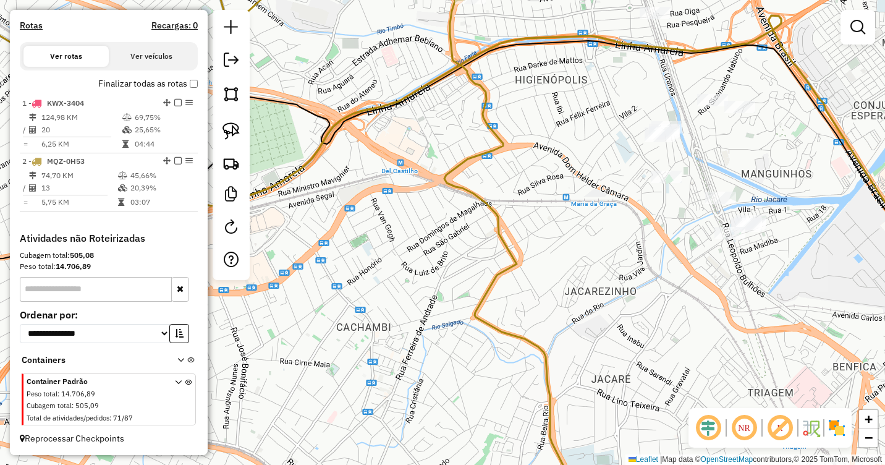
drag, startPoint x: 669, startPoint y: 203, endPoint x: 515, endPoint y: 250, distance: 161.5
click at [520, 254] on div "Janela de atendimento Grade de atendimento Capacidade Transportadoras Veículos …" at bounding box center [442, 232] width 885 height 465
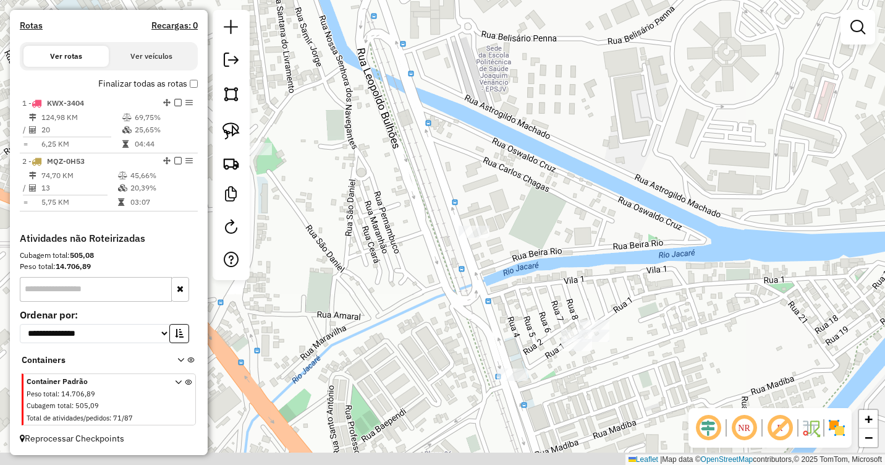
drag, startPoint x: 638, startPoint y: 344, endPoint x: 550, endPoint y: 272, distance: 113.3
click at [554, 276] on div "Janela de atendimento Grade de atendimento Capacidade Transportadoras Veículos …" at bounding box center [442, 232] width 885 height 465
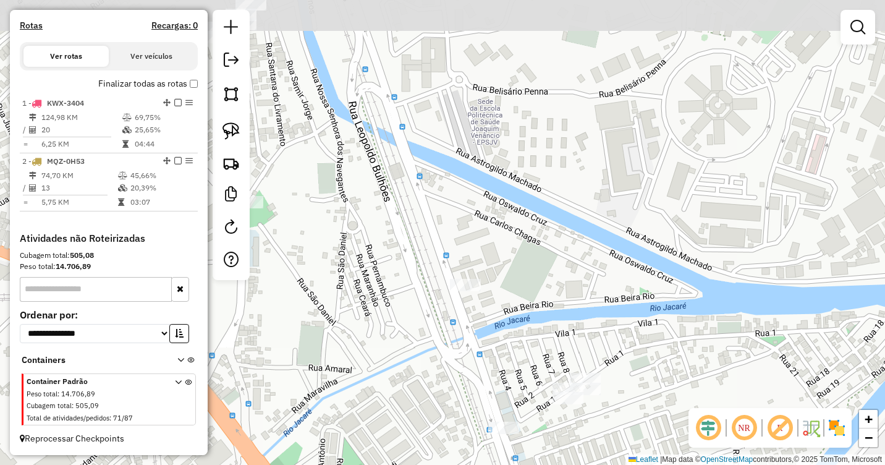
drag, startPoint x: 545, startPoint y: 185, endPoint x: 591, endPoint y: 339, distance: 160.7
click at [594, 364] on div "Janela de atendimento Grade de atendimento Capacidade Transportadoras Veículos …" at bounding box center [442, 232] width 885 height 465
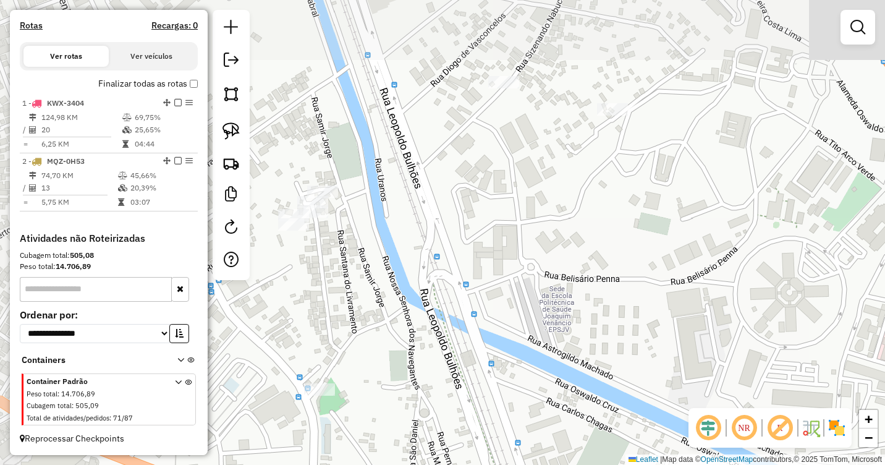
drag, startPoint x: 557, startPoint y: 279, endPoint x: 599, endPoint y: 387, distance: 116.2
click at [599, 387] on div "Janela de atendimento Grade de atendimento Capacidade Transportadoras Veículos …" at bounding box center [442, 232] width 885 height 465
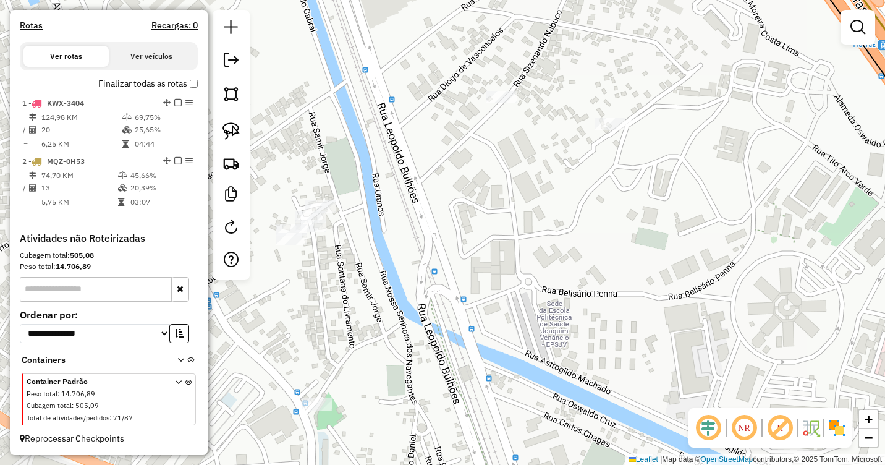
drag, startPoint x: 588, startPoint y: 189, endPoint x: 558, endPoint y: 320, distance: 134.5
click at [558, 320] on div "Janela de atendimento Grade de atendimento Capacidade Transportadoras Veículos …" at bounding box center [442, 232] width 885 height 465
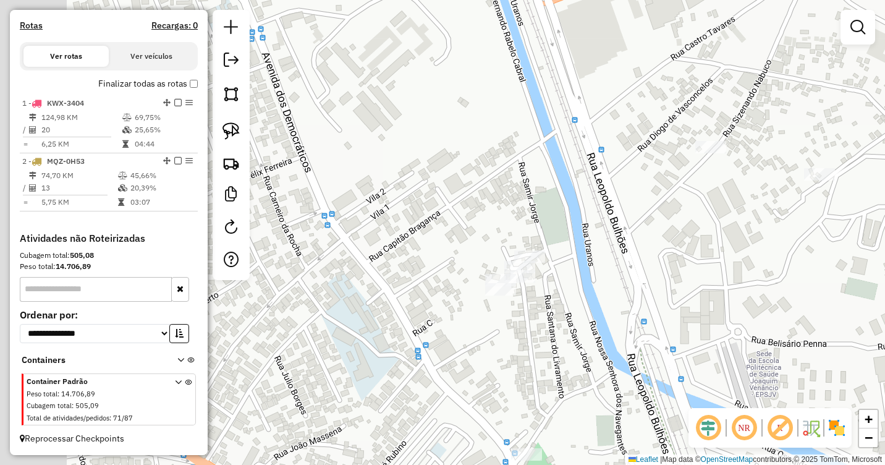
drag, startPoint x: 399, startPoint y: 231, endPoint x: 643, endPoint y: 158, distance: 254.7
click at [643, 158] on div "Janela de atendimento Grade de atendimento Capacidade Transportadoras Veículos …" at bounding box center [442, 232] width 885 height 465
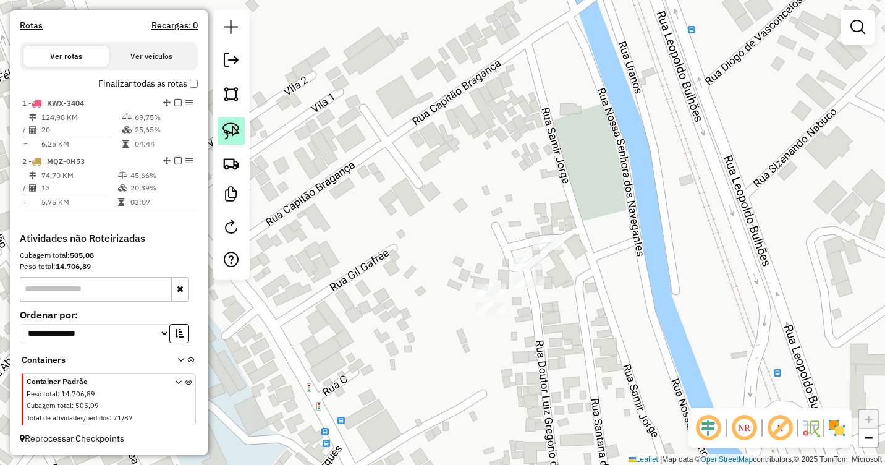
click at [235, 129] on img at bounding box center [230, 130] width 17 height 17
drag, startPoint x: 515, startPoint y: 297, endPoint x: 526, endPoint y: 290, distance: 13.4
click at [531, 290] on div "Janela de atendimento Grade de atendimento Capacidade Transportadoras Veículos …" at bounding box center [442, 232] width 885 height 465
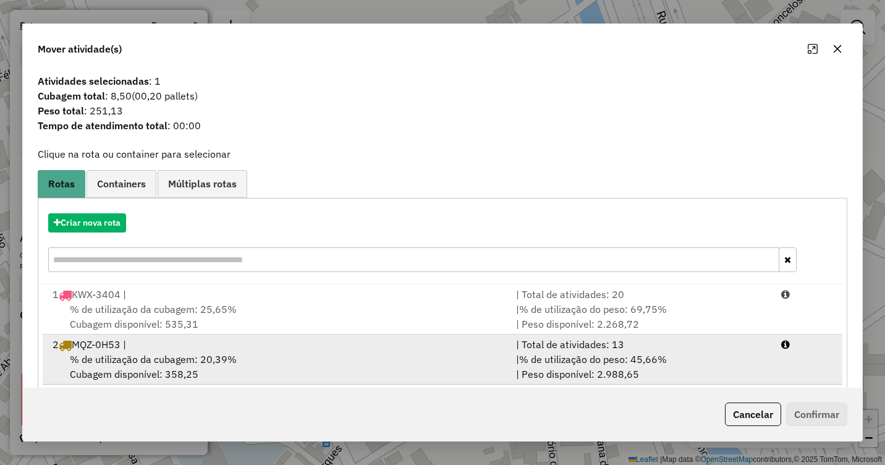
click at [323, 362] on div "% de utilização da cubagem: 20,39% Cubagem disponível: 358,25" at bounding box center [276, 367] width 463 height 30
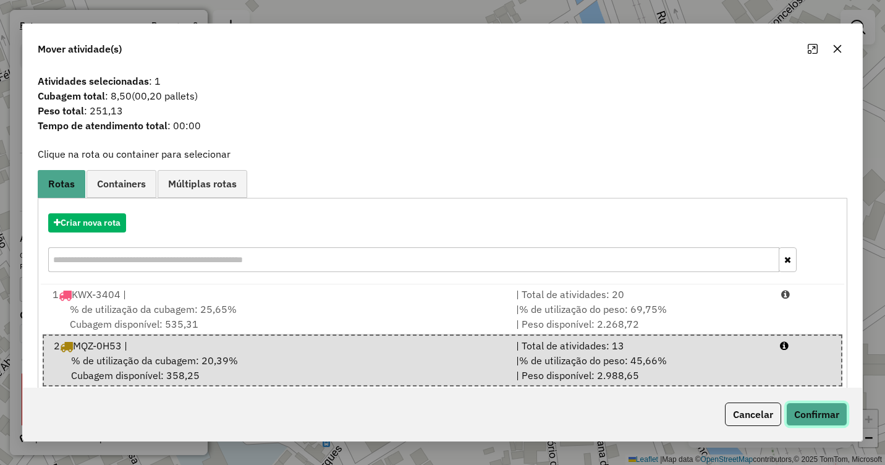
click at [816, 416] on button "Confirmar" at bounding box center [816, 413] width 61 height 23
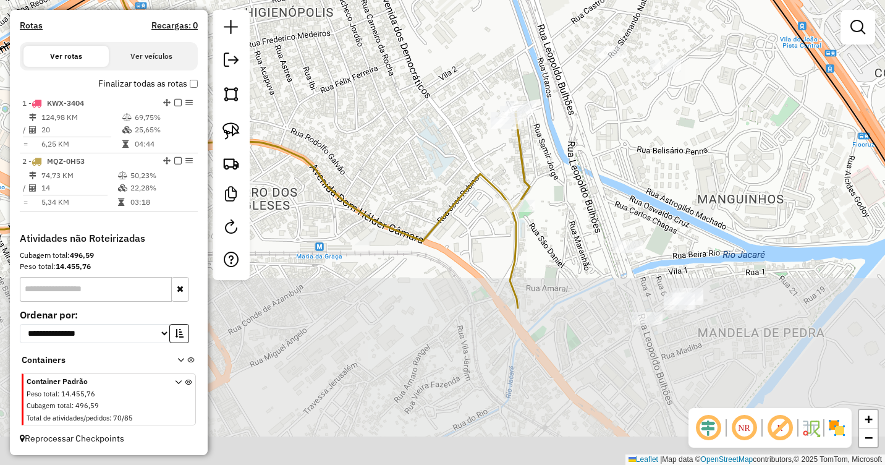
drag, startPoint x: 683, startPoint y: 338, endPoint x: 645, endPoint y: 153, distance: 188.8
click at [654, 133] on div "Janela de atendimento Grade de atendimento Capacidade Transportadoras Veículos …" at bounding box center [442, 232] width 885 height 465
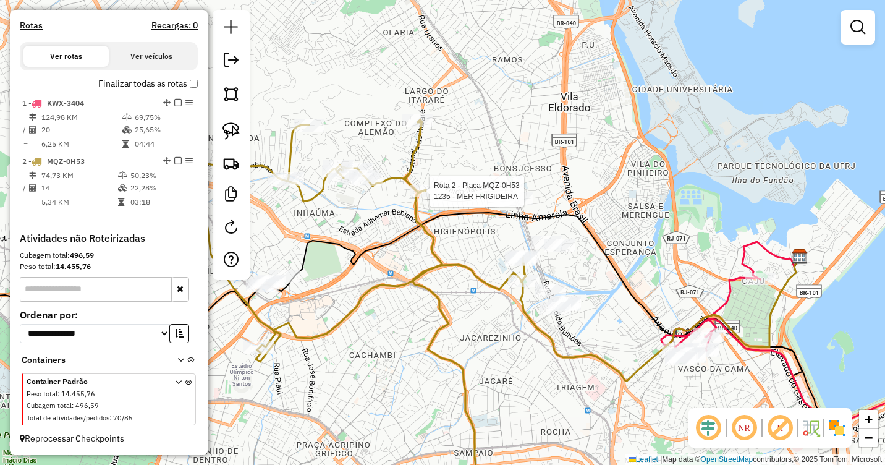
select select "**********"
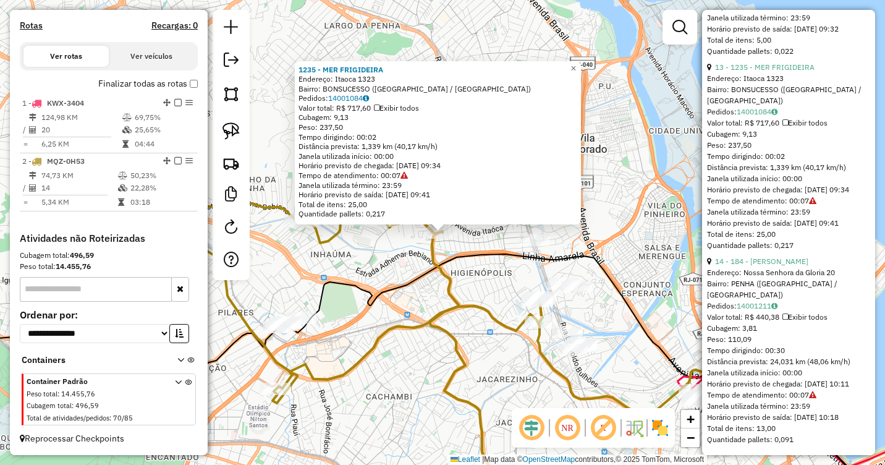
scroll to position [2776, 0]
click at [646, 302] on div "1235 - MER FRIGIDEIRA Endereço: Itaoca 1323 Bairro: BONSUCESSO (RIO DE JANEIRO …" at bounding box center [442, 232] width 885 height 465
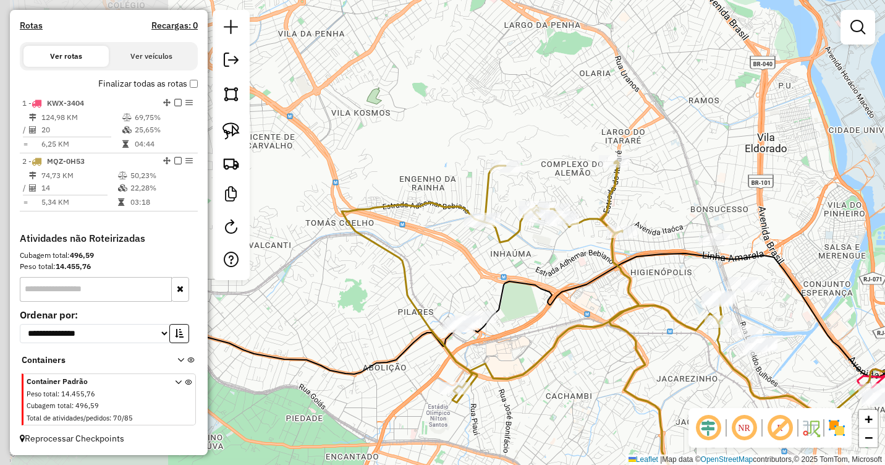
drag, startPoint x: 464, startPoint y: 266, endPoint x: 649, endPoint y: 264, distance: 184.8
click at [644, 264] on div "Janela de atendimento Grade de atendimento Capacidade Transportadoras Veículos …" at bounding box center [442, 232] width 885 height 465
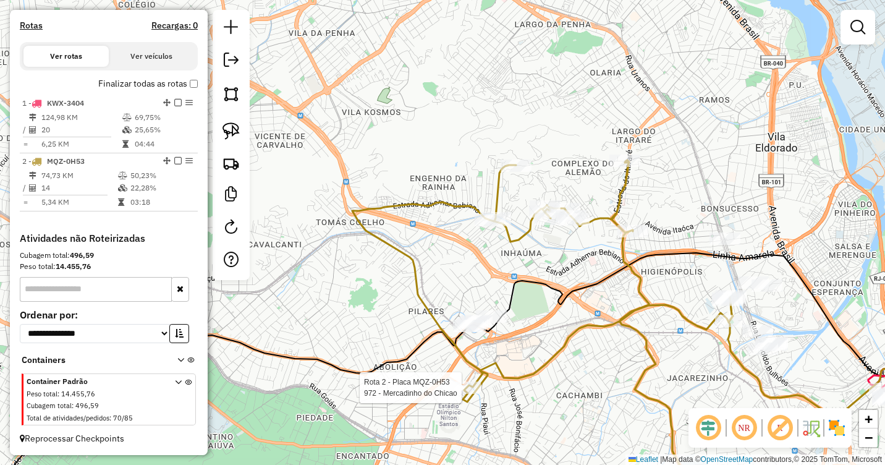
select select "**********"
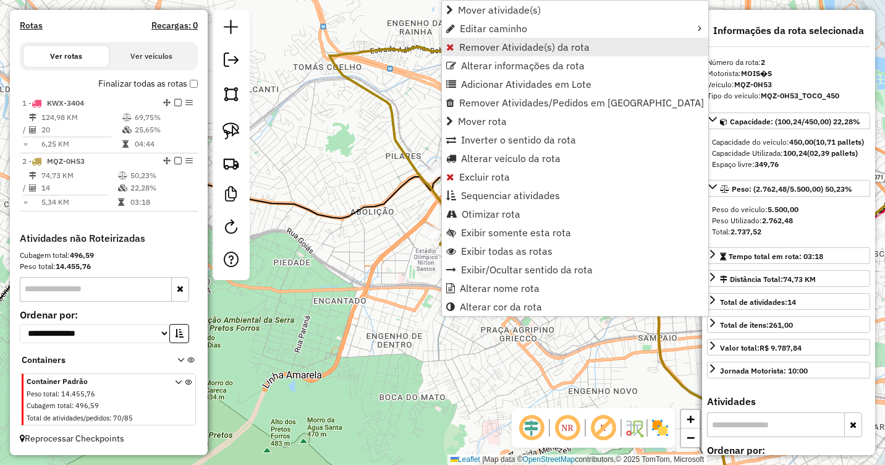
click at [464, 43] on span "Remover Atividade(s) da rota" at bounding box center [524, 47] width 130 height 10
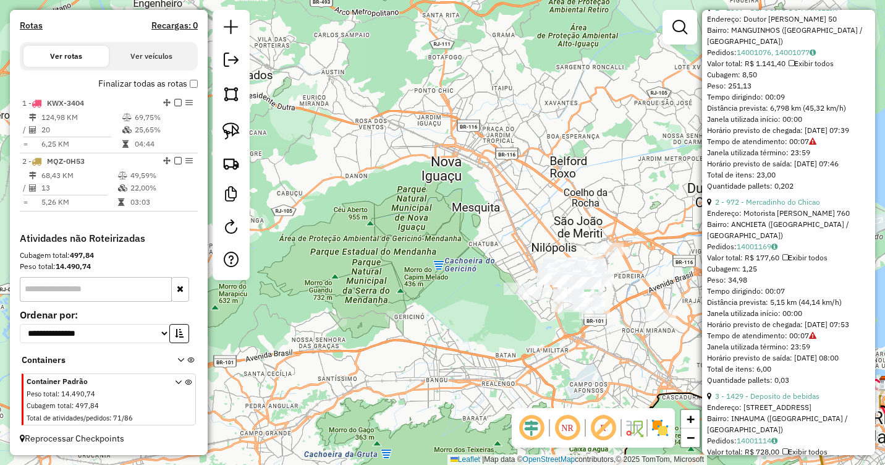
scroll to position [478, 0]
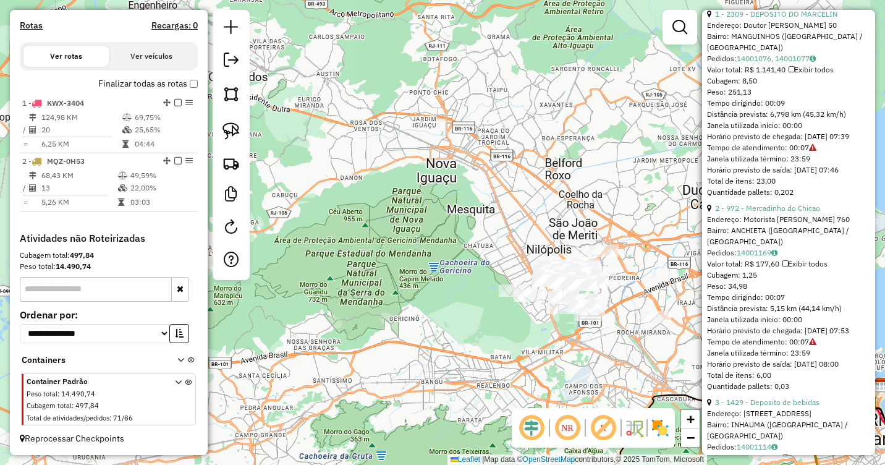
drag, startPoint x: 473, startPoint y: 227, endPoint x: 424, endPoint y: 59, distance: 174.6
click at [425, 63] on div "Janela de atendimento Grade de atendimento Capacidade Transportadoras Veículos …" at bounding box center [442, 232] width 885 height 465
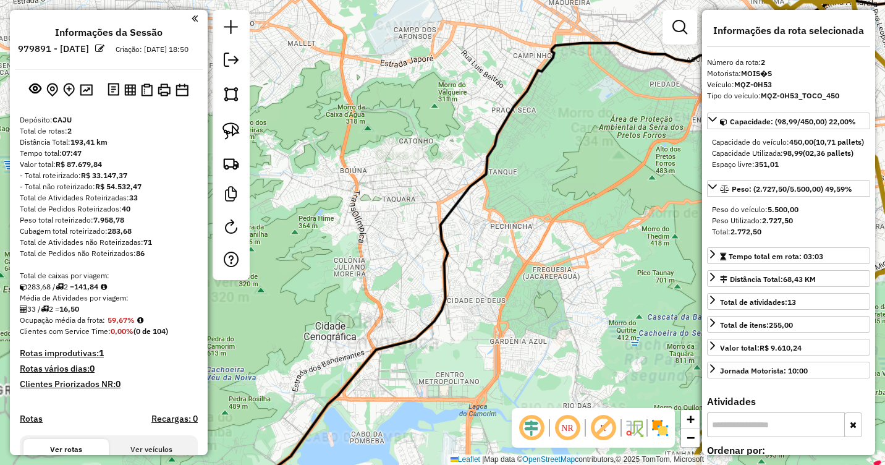
select select "**********"
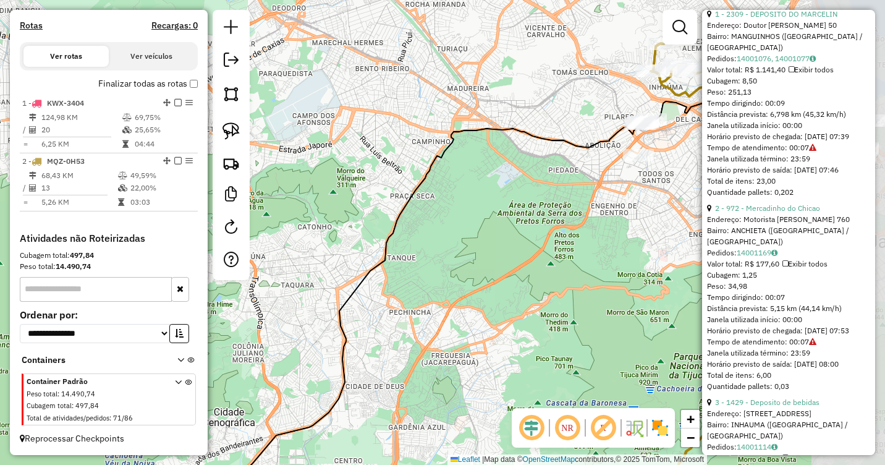
drag, startPoint x: 611, startPoint y: 143, endPoint x: 491, endPoint y: 260, distance: 168.2
click at [491, 260] on div "Janela de atendimento Grade de atendimento Capacidade Transportadoras Veículos …" at bounding box center [442, 232] width 885 height 465
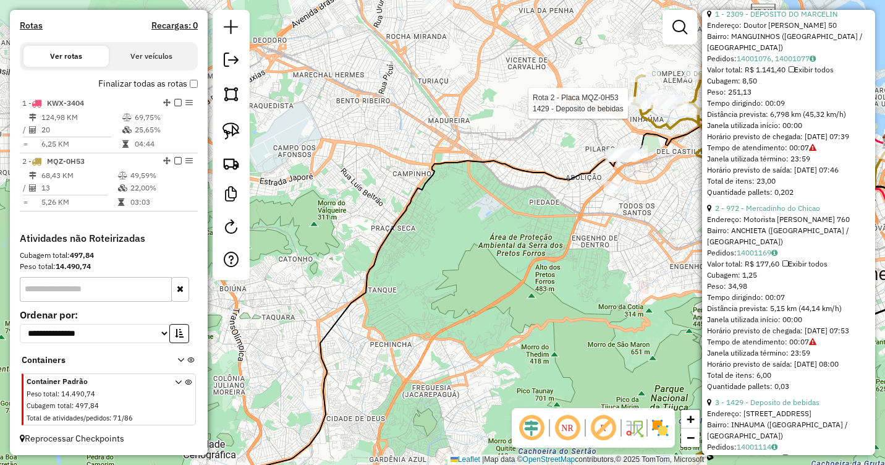
click at [623, 109] on div at bounding box center [631, 103] width 31 height 12
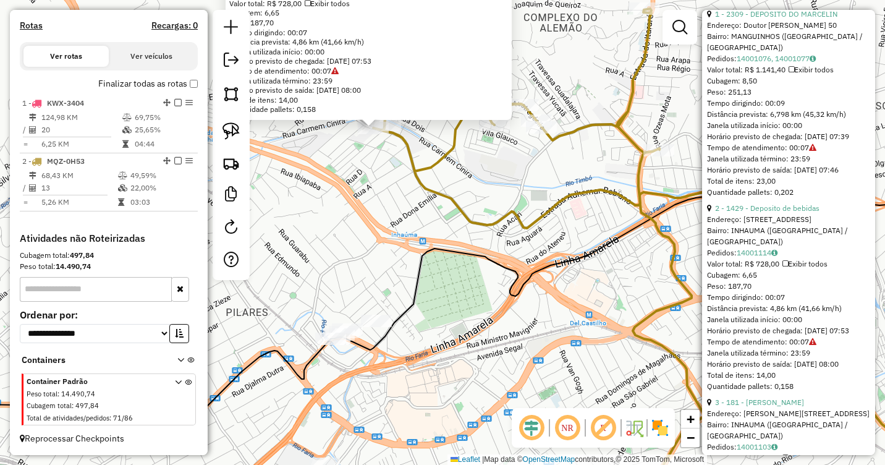
drag, startPoint x: 446, startPoint y: 190, endPoint x: 562, endPoint y: 324, distance: 177.4
click at [562, 324] on icon at bounding box center [616, 261] width 486 height 504
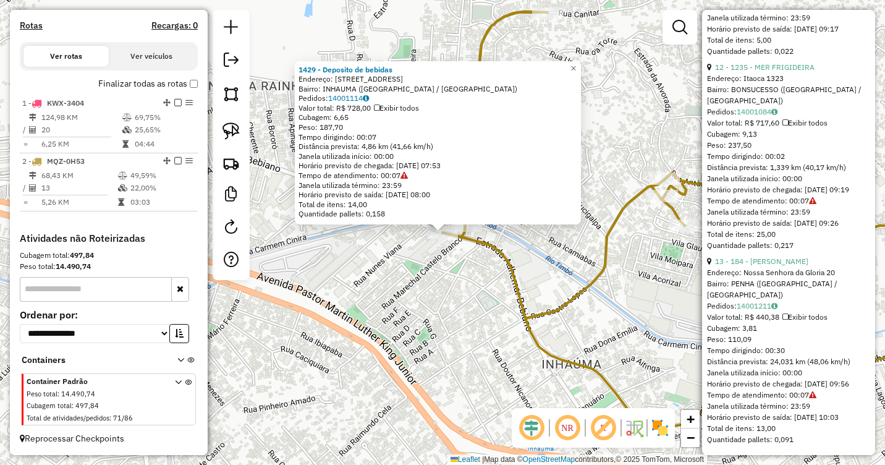
scroll to position [2571, 0]
click at [623, 258] on div "1429 - Deposito de bebidas Endereço: [STREET_ADDRESS] Pedidos: 14001114 Valor t…" at bounding box center [442, 232] width 885 height 465
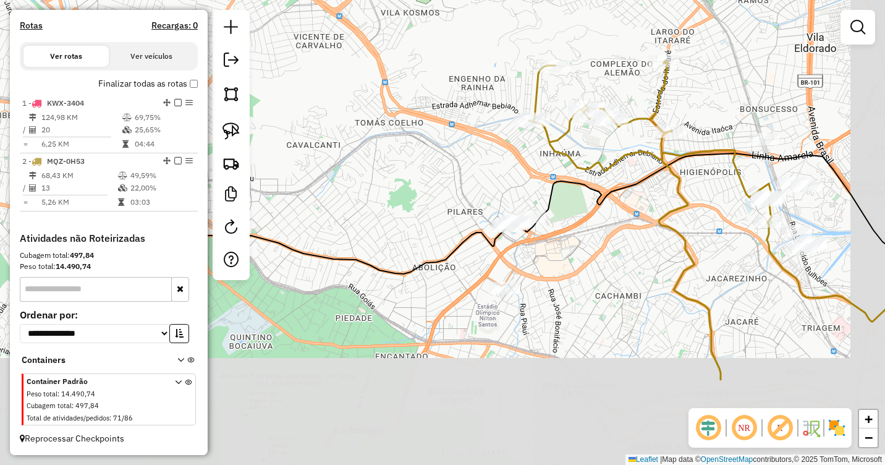
drag, startPoint x: 633, startPoint y: 294, endPoint x: 554, endPoint y: 121, distance: 189.4
click at [554, 121] on icon at bounding box center [650, 220] width 243 height 319
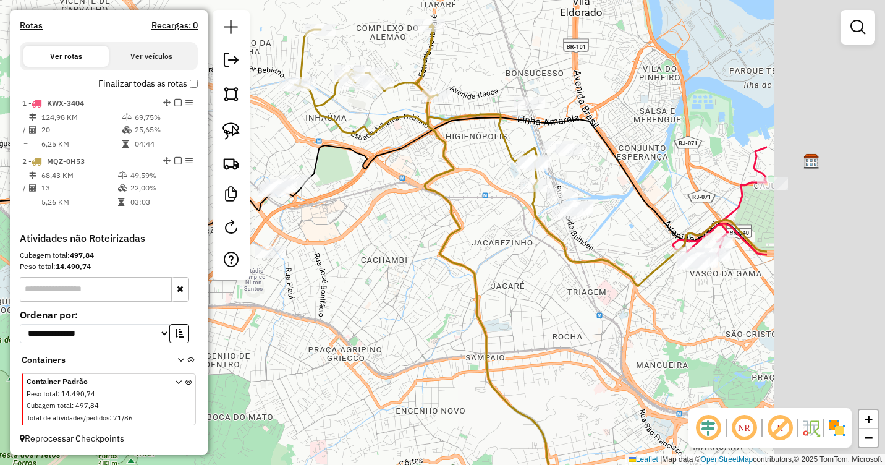
drag, startPoint x: 594, startPoint y: 235, endPoint x: 530, endPoint y: 240, distance: 63.9
click at [532, 240] on div "Janela de atendimento Grade de atendimento Capacidade Transportadoras Veículos …" at bounding box center [442, 232] width 885 height 465
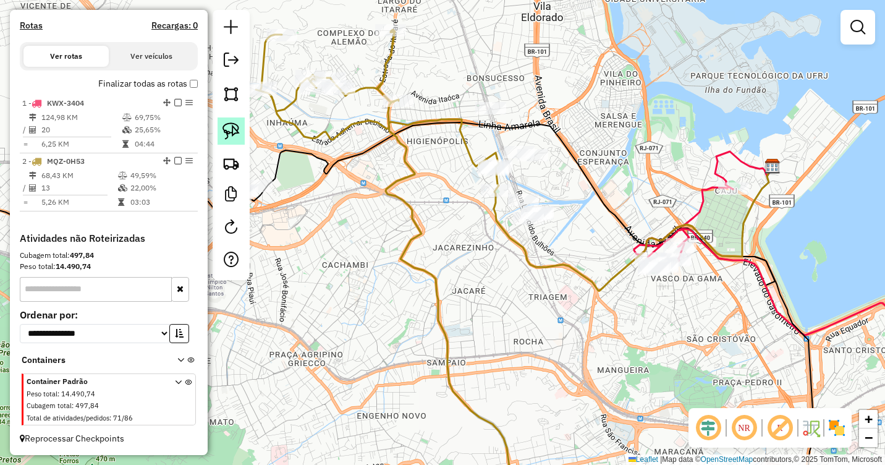
click at [238, 127] on img at bounding box center [230, 130] width 17 height 17
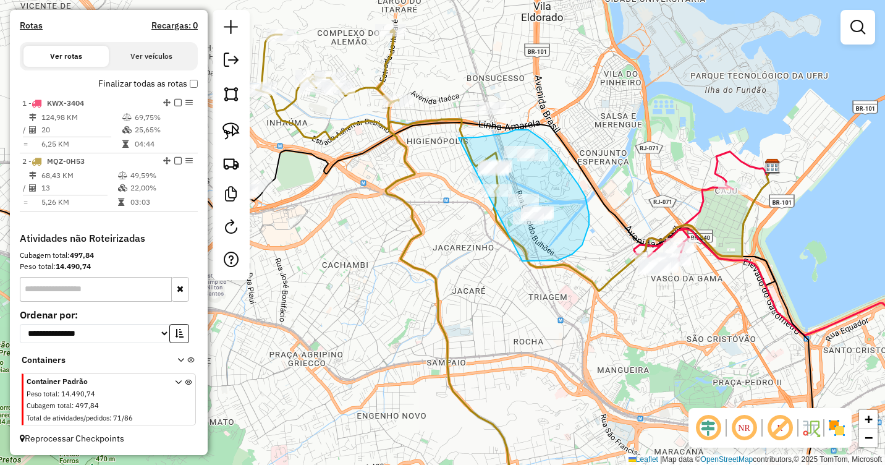
drag, startPoint x: 459, startPoint y: 138, endPoint x: 461, endPoint y: 175, distance: 37.2
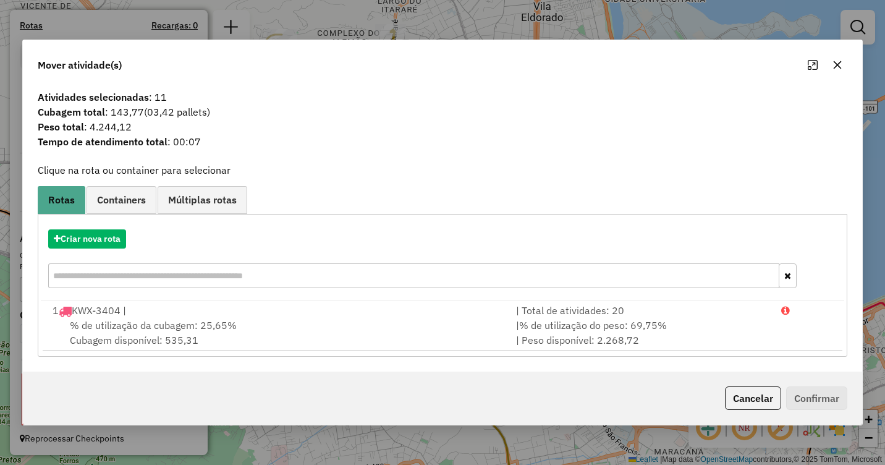
click at [839, 64] on icon "button" at bounding box center [838, 65] width 8 height 8
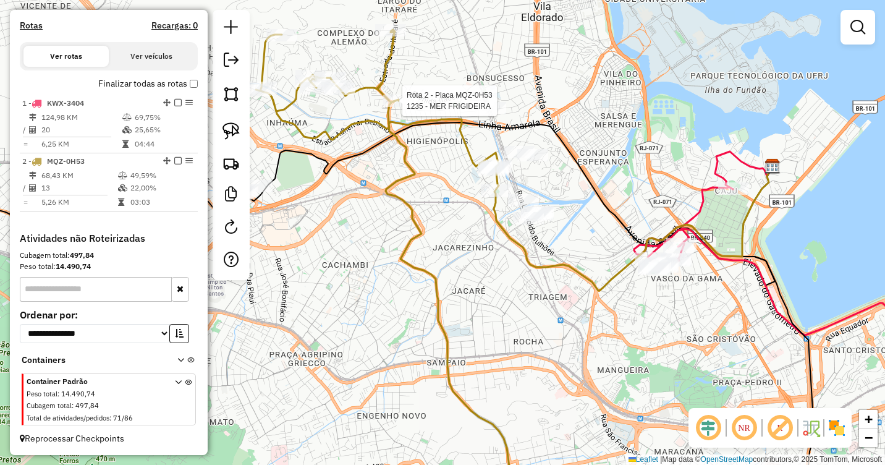
select select "**********"
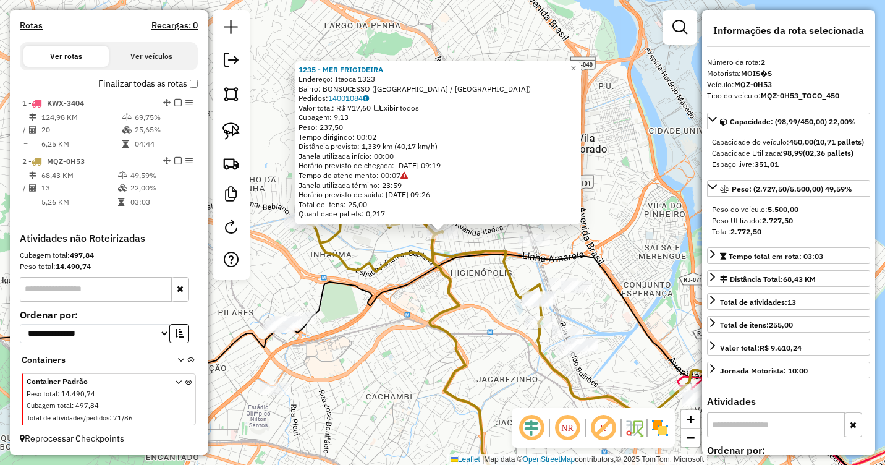
click at [423, 267] on icon at bounding box center [365, 335] width 907 height 163
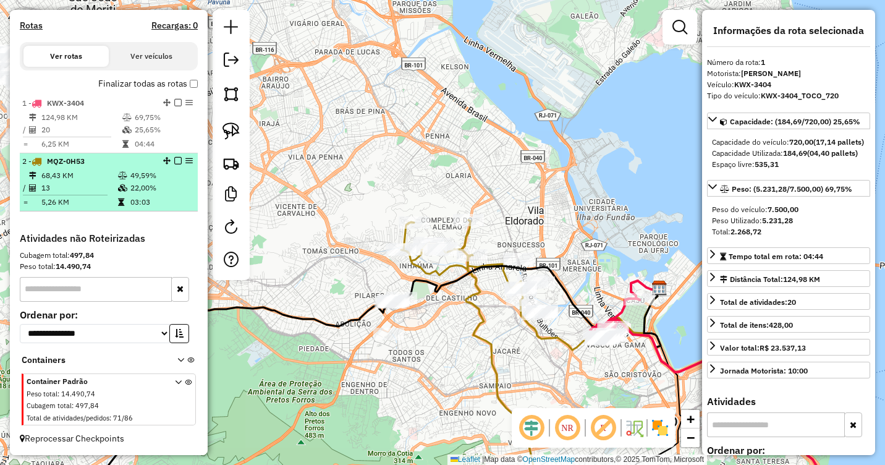
click at [119, 175] on icon at bounding box center [122, 175] width 9 height 7
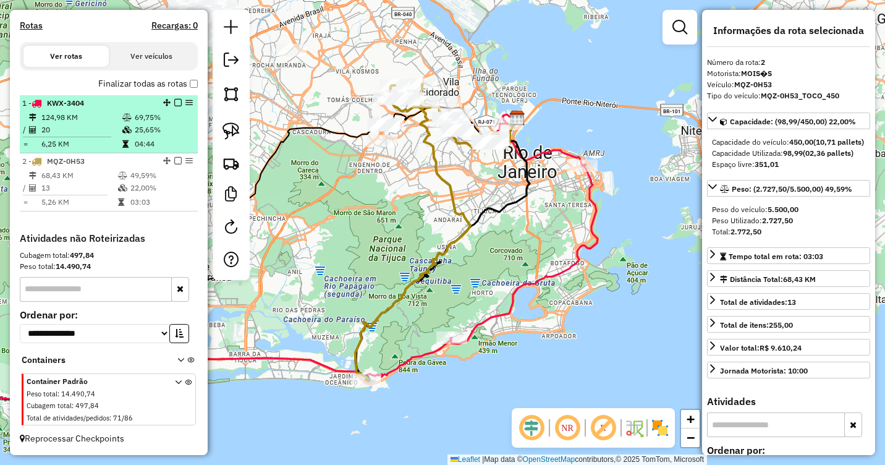
click at [112, 117] on td "124,98 KM" at bounding box center [81, 117] width 81 height 12
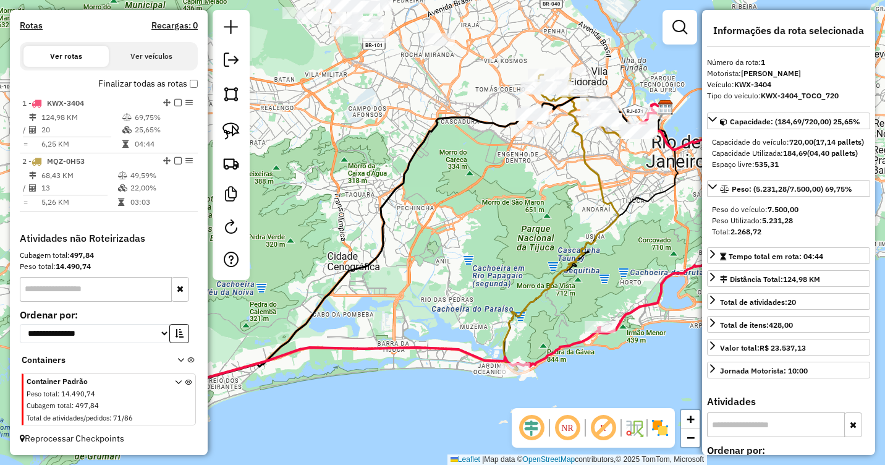
drag, startPoint x: 459, startPoint y: 206, endPoint x: 355, endPoint y: 234, distance: 107.5
click at [355, 234] on div "Janela de atendimento Grade de atendimento Capacidade Transportadoras Veículos …" at bounding box center [442, 232] width 885 height 465
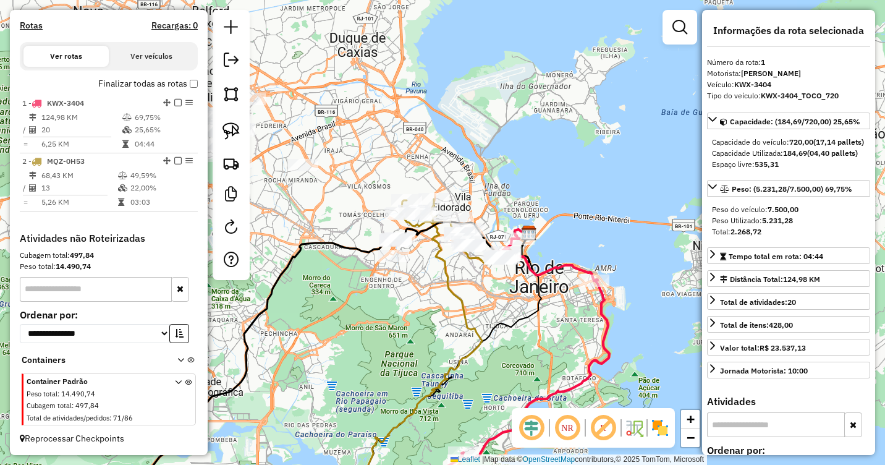
drag, startPoint x: 469, startPoint y: 196, endPoint x: 470, endPoint y: 276, distance: 79.7
click at [470, 276] on div "Janela de atendimento Grade de atendimento Capacidade Transportadoras Veículos …" at bounding box center [442, 232] width 885 height 465
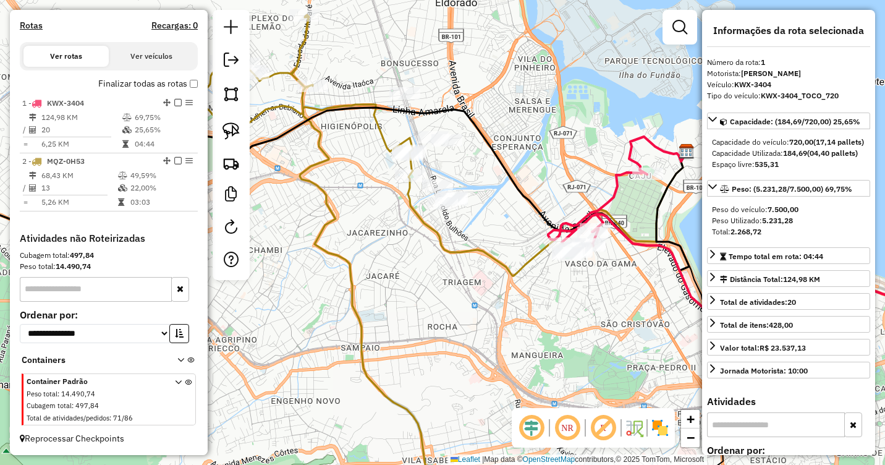
drag, startPoint x: 496, startPoint y: 279, endPoint x: 588, endPoint y: 323, distance: 101.4
click at [588, 323] on div "Janela de atendimento Grade de atendimento Capacidade Transportadoras Veículos …" at bounding box center [442, 232] width 885 height 465
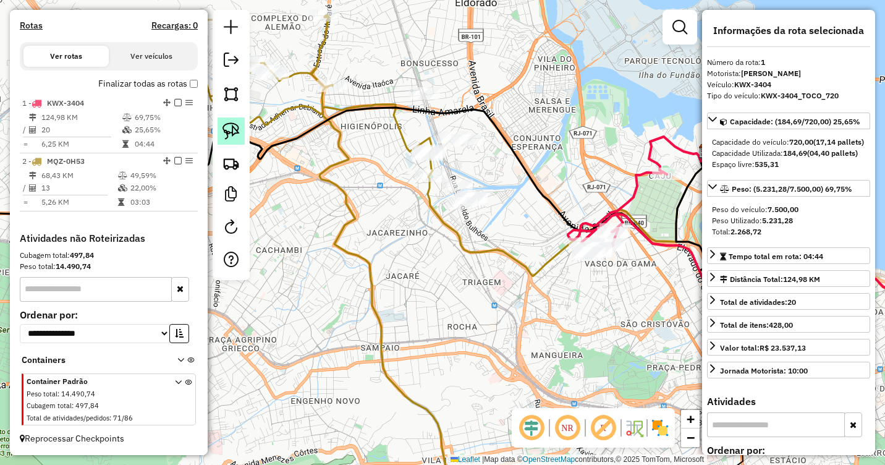
click at [234, 129] on img at bounding box center [230, 130] width 17 height 17
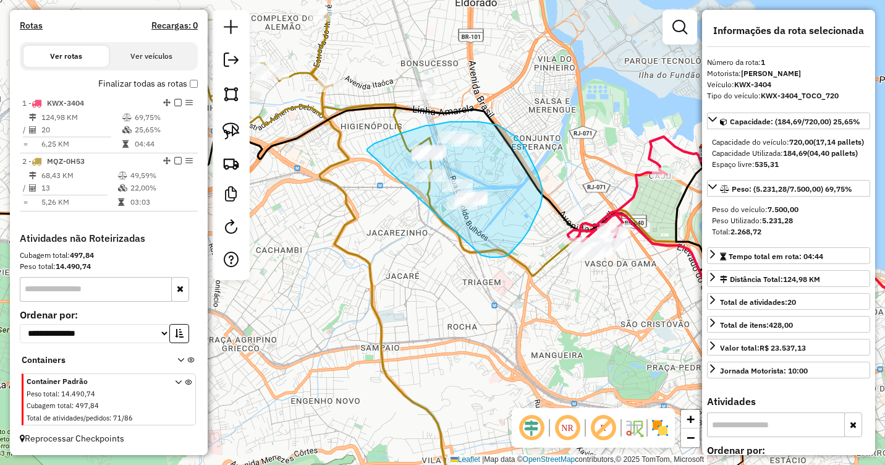
drag, startPoint x: 367, startPoint y: 149, endPoint x: 419, endPoint y: 220, distance: 88.0
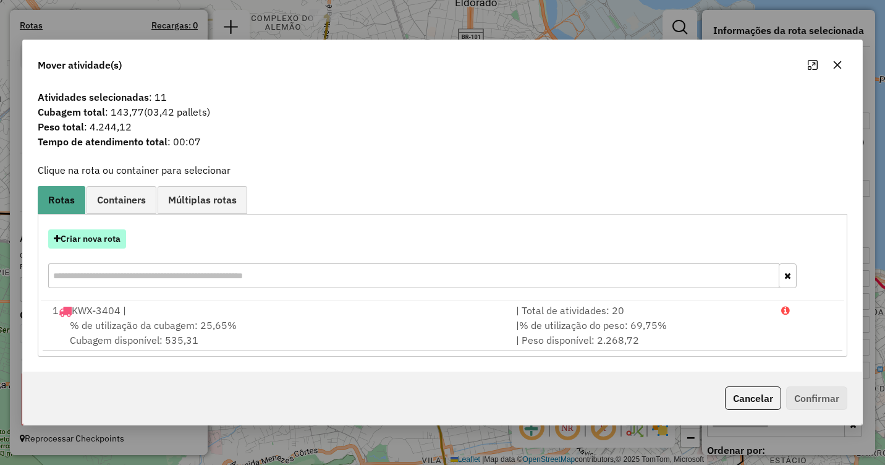
click at [103, 242] on button "Criar nova rota" at bounding box center [87, 238] width 78 height 19
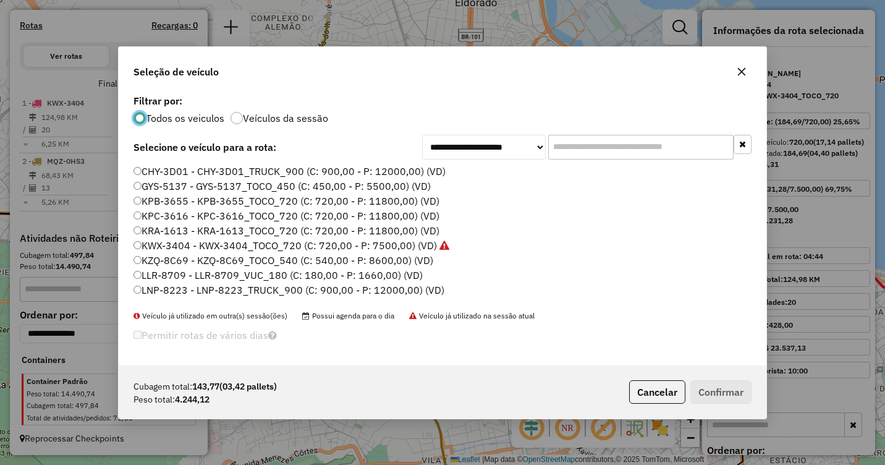
scroll to position [42, 0]
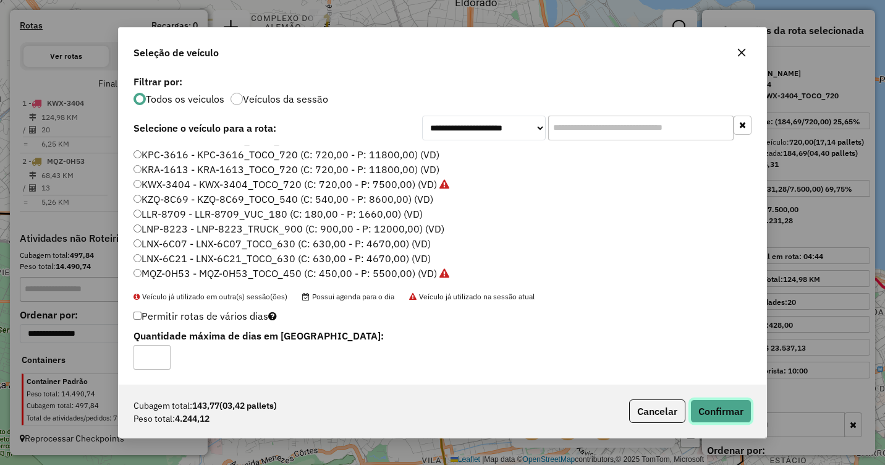
click at [732, 412] on button "Confirmar" at bounding box center [720, 410] width 61 height 23
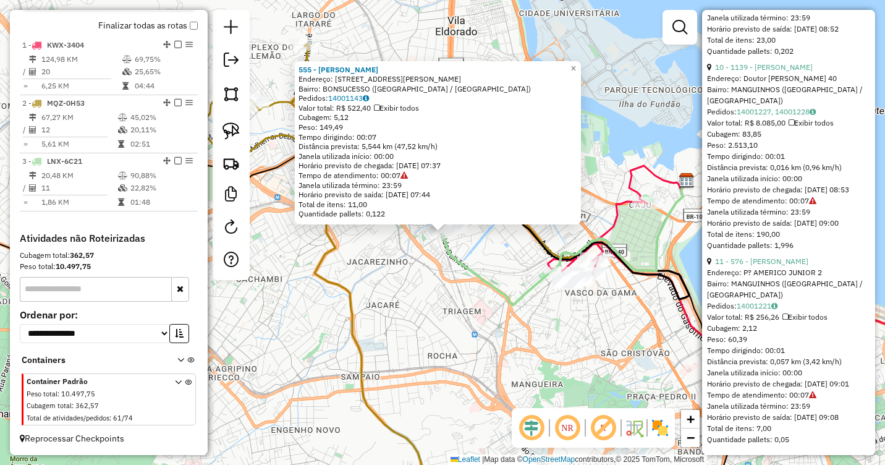
scroll to position [2194, 0]
click at [617, 302] on div "555 - [PERSON_NAME]: R [STREET_ADDRESS][PERSON_NAME] Pedidos: 14001143 Valor to…" at bounding box center [442, 232] width 885 height 465
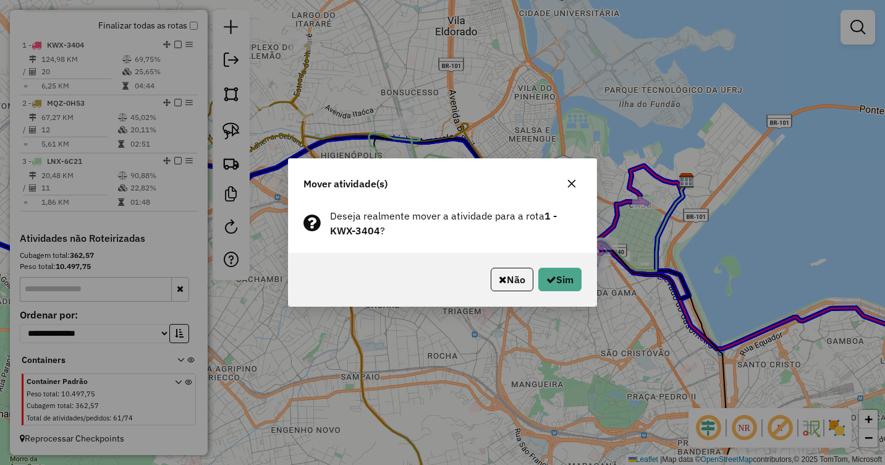
click at [574, 182] on icon "button" at bounding box center [572, 184] width 10 height 10
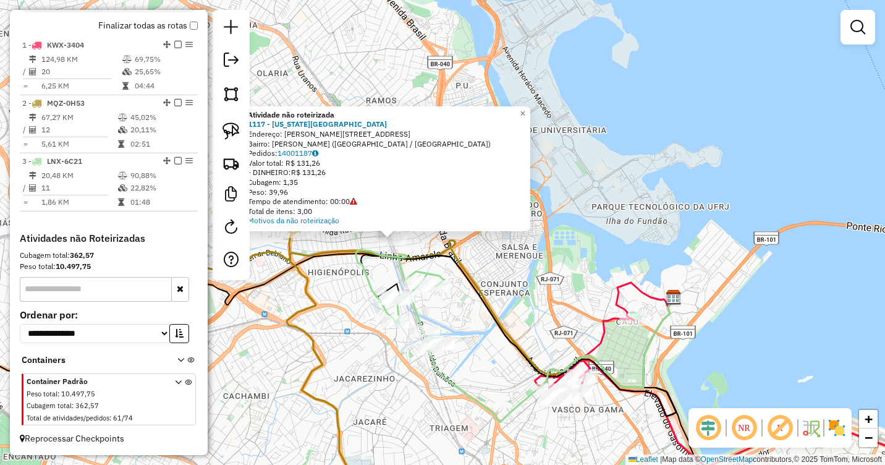
drag, startPoint x: 420, startPoint y: 273, endPoint x: 503, endPoint y: 297, distance: 86.2
click at [444, 297] on icon at bounding box center [400, 299] width 88 height 99
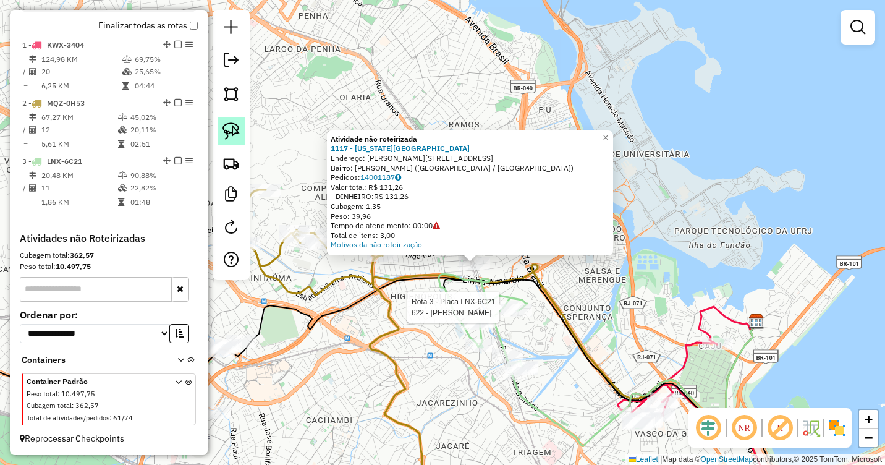
click at [226, 137] on img at bounding box center [230, 130] width 17 height 17
drag, startPoint x: 454, startPoint y: 262, endPoint x: 436, endPoint y: 263, distance: 17.9
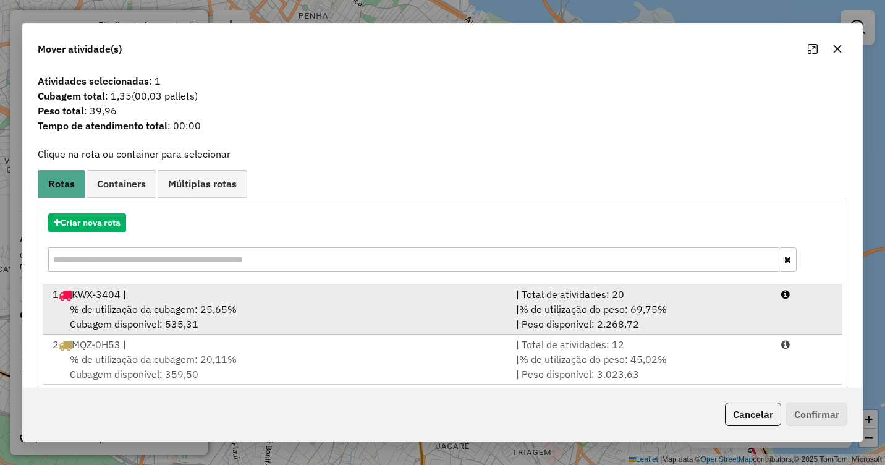
scroll to position [68, 0]
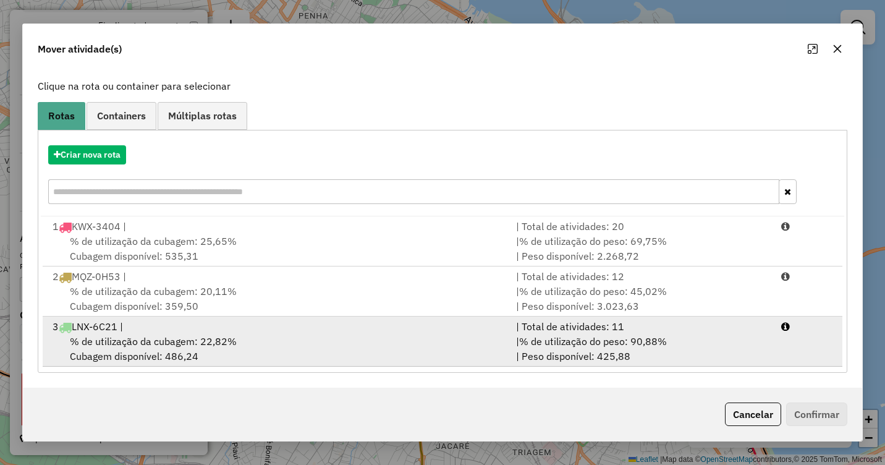
click at [421, 344] on div "% de utilização da cubagem: 22,82% Cubagem disponível: 486,24" at bounding box center [276, 349] width 463 height 30
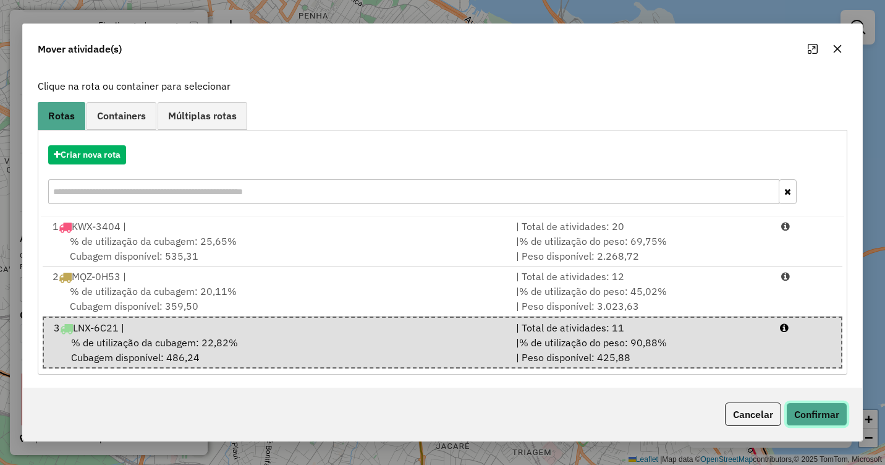
click at [811, 419] on button "Confirmar" at bounding box center [816, 413] width 61 height 23
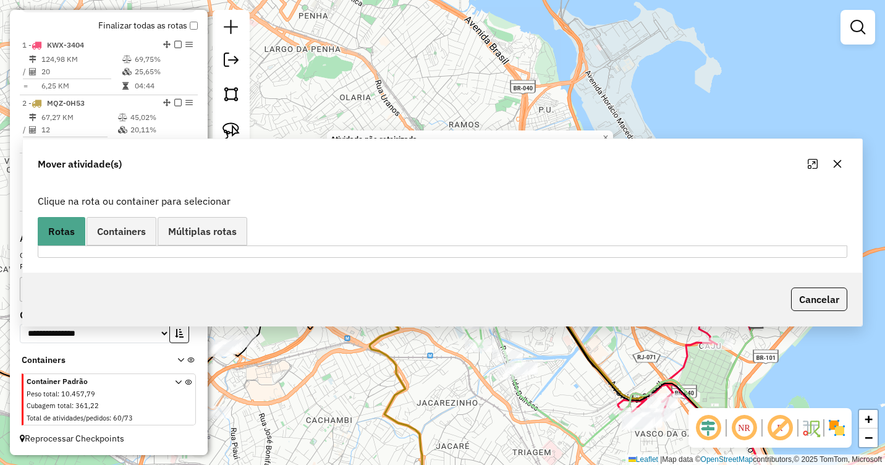
scroll to position [0, 0]
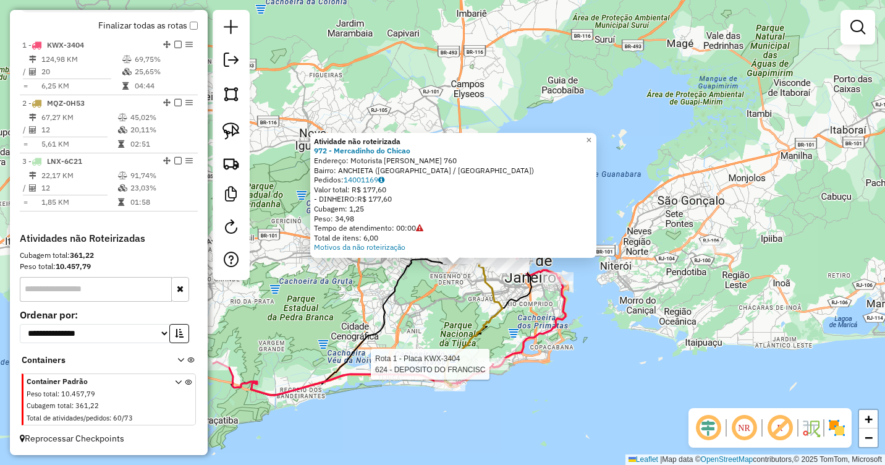
select select "**********"
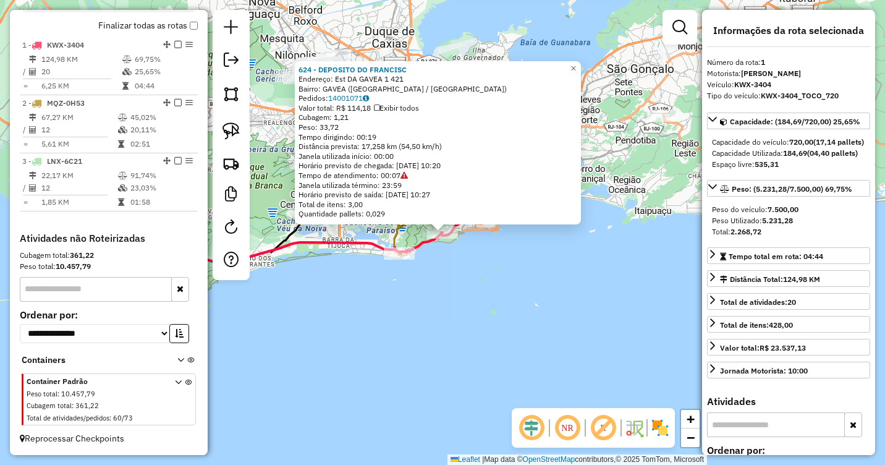
click at [510, 302] on div "624 - DEPOSITO DO FRANCISC Endereço: Est DA GAVEA 1 421 Bairro: GAVEA ([GEOGRAP…" at bounding box center [442, 232] width 885 height 465
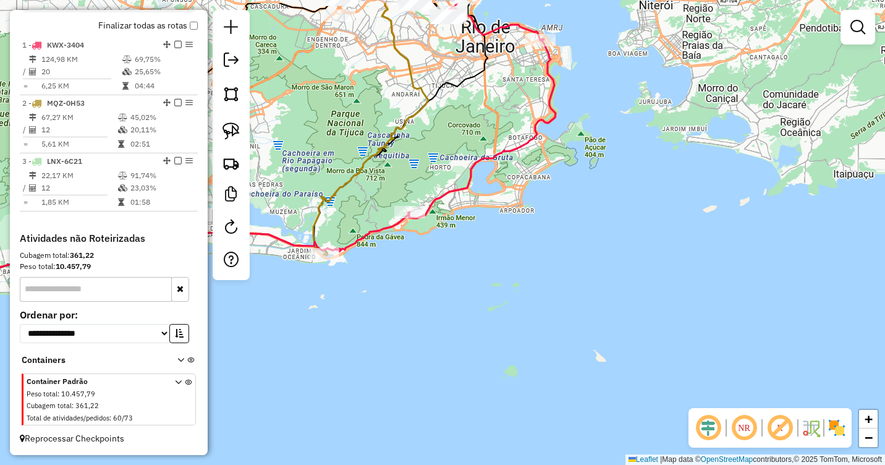
drag, startPoint x: 454, startPoint y: 209, endPoint x: 713, endPoint y: 438, distance: 345.9
click at [713, 438] on hb-router-mapa "Informações da Sessão 979891 - [DATE] Criação: [DATE] 18:50 Depósito: CAJU Tota…" at bounding box center [442, 232] width 885 height 465
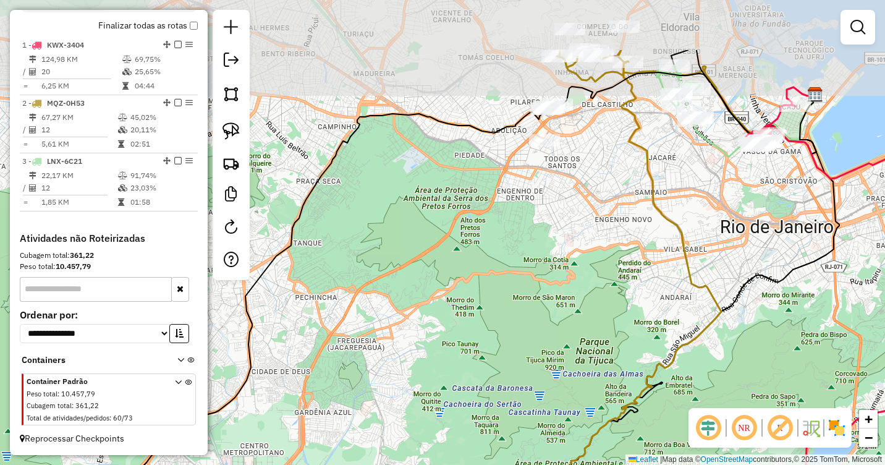
drag, startPoint x: 567, startPoint y: 190, endPoint x: 573, endPoint y: 345, distance: 155.8
click at [573, 345] on div "Janela de atendimento Grade de atendimento Capacidade Transportadoras Veículos …" at bounding box center [442, 232] width 885 height 465
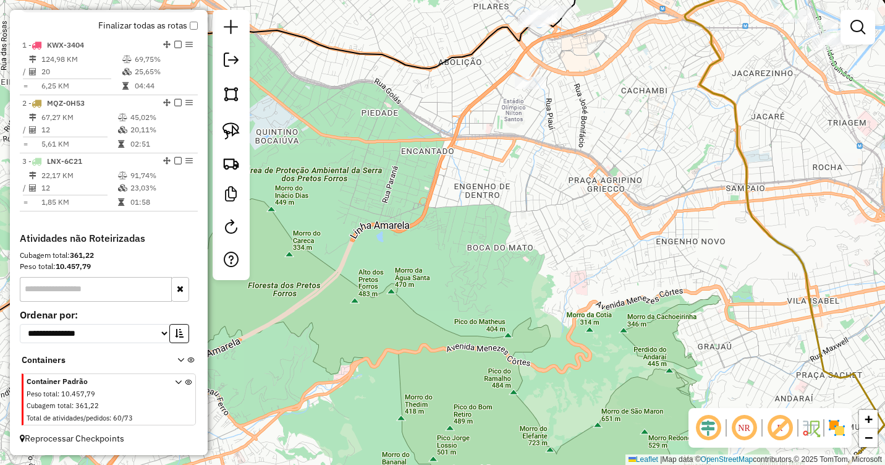
drag, startPoint x: 570, startPoint y: 181, endPoint x: 614, endPoint y: 387, distance: 210.4
click at [617, 391] on div "Janela de atendimento Grade de atendimento Capacidade Transportadoras Veículos …" at bounding box center [442, 232] width 885 height 465
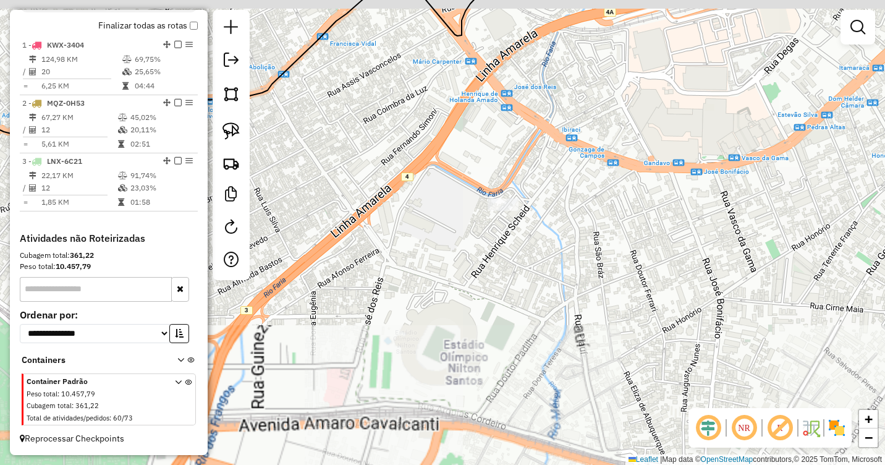
drag, startPoint x: 553, startPoint y: 176, endPoint x: 614, endPoint y: 324, distance: 159.6
click at [614, 324] on div "Janela de atendimento Grade de atendimento Capacidade Transportadoras Veículos …" at bounding box center [442, 232] width 885 height 465
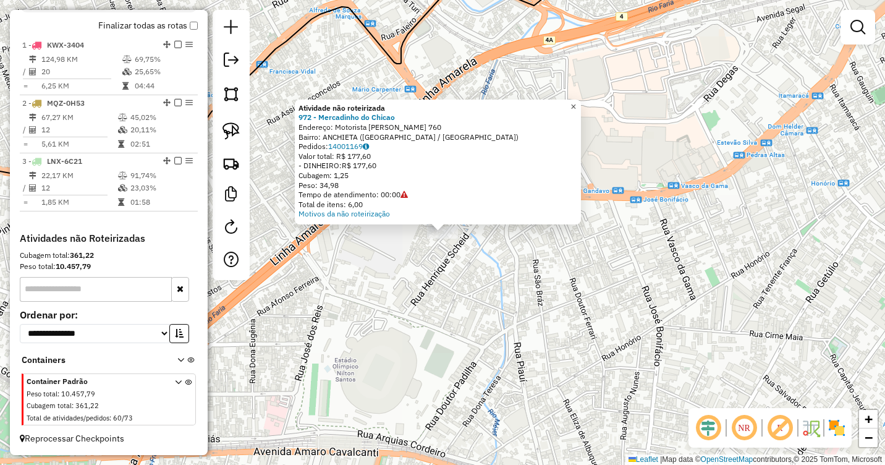
click at [576, 103] on span "×" at bounding box center [573, 106] width 6 height 11
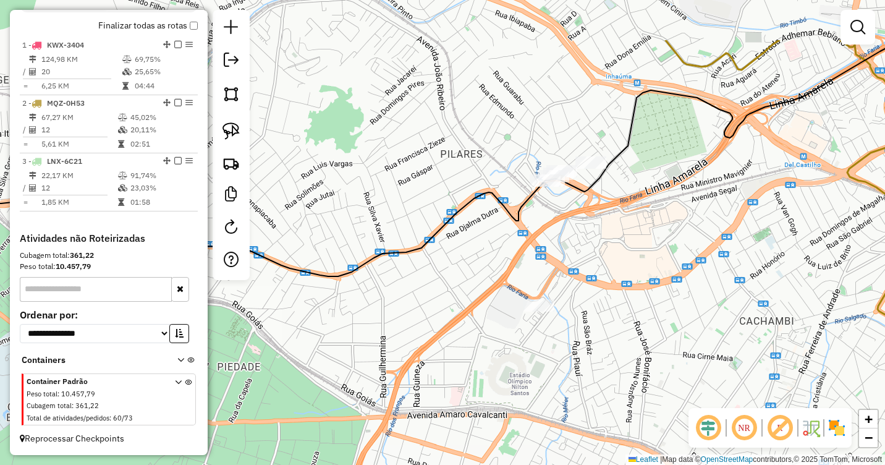
drag, startPoint x: 598, startPoint y: 191, endPoint x: 607, endPoint y: 290, distance: 99.9
click at [627, 303] on div "Janela de atendimento Grade de atendimento Capacidade Transportadoras Veículos …" at bounding box center [442, 232] width 885 height 465
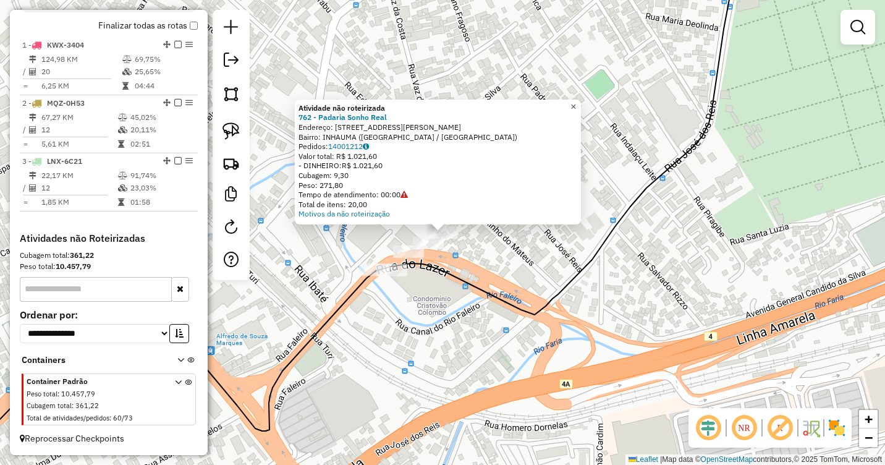
click at [576, 106] on span "×" at bounding box center [573, 106] width 6 height 11
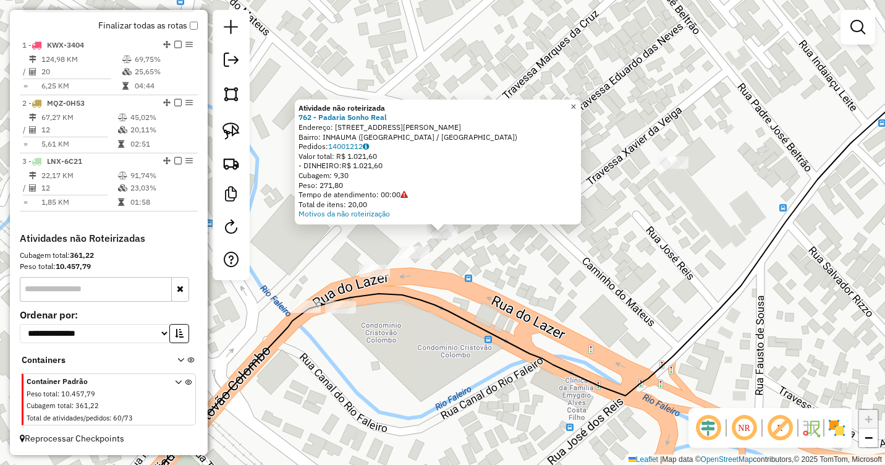
click at [581, 109] on link "×" at bounding box center [573, 106] width 15 height 15
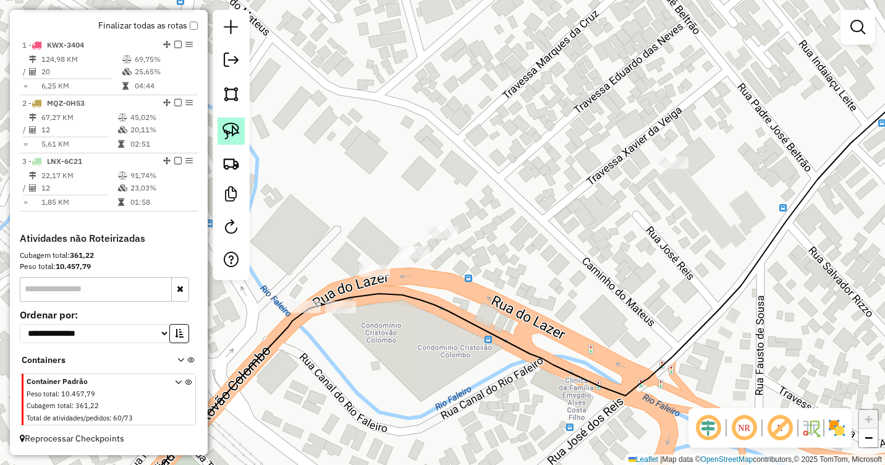
click at [240, 134] on link at bounding box center [231, 130] width 27 height 27
drag, startPoint x: 468, startPoint y: 252, endPoint x: 468, endPoint y: 236, distance: 15.5
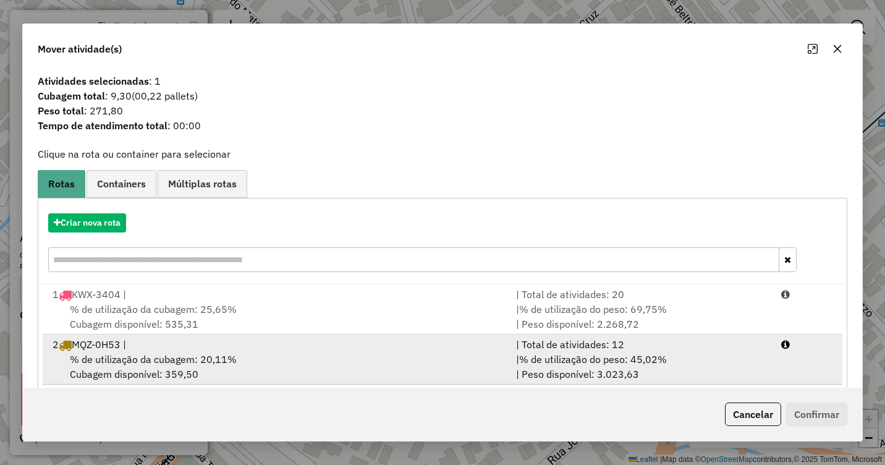
scroll to position [68, 0]
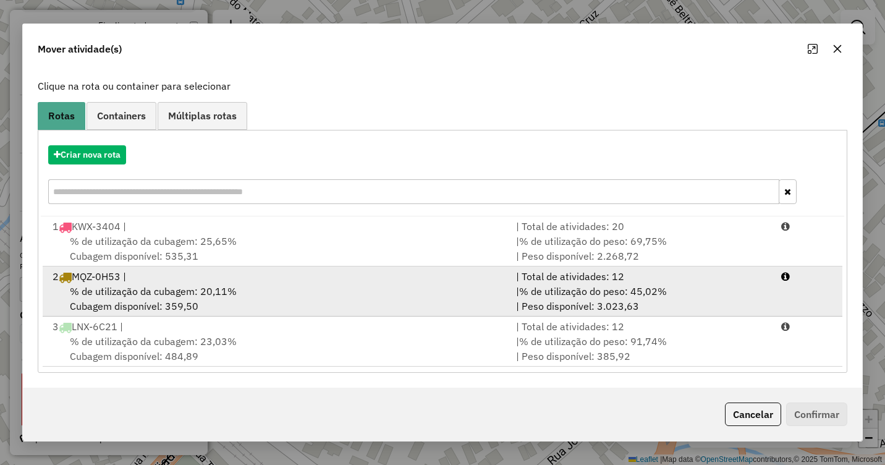
click at [279, 298] on div "% de utilização da cubagem: 20,11% Cubagem disponível: 359,50" at bounding box center [276, 299] width 463 height 30
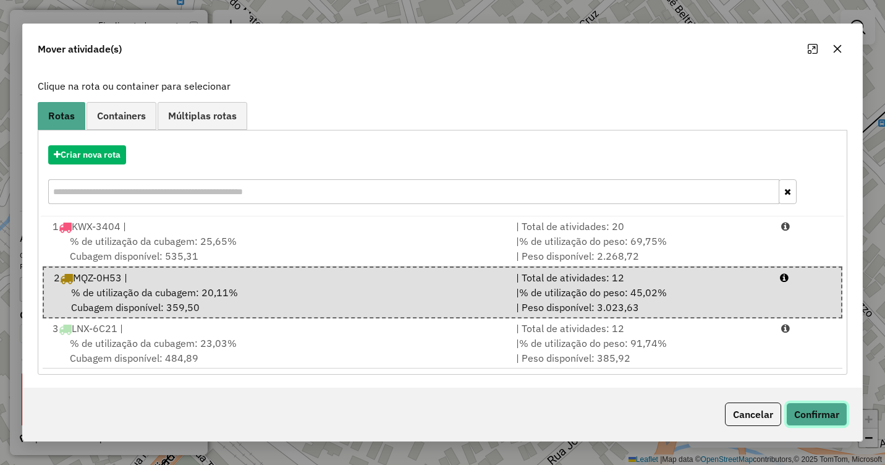
click at [820, 413] on button "Confirmar" at bounding box center [816, 413] width 61 height 23
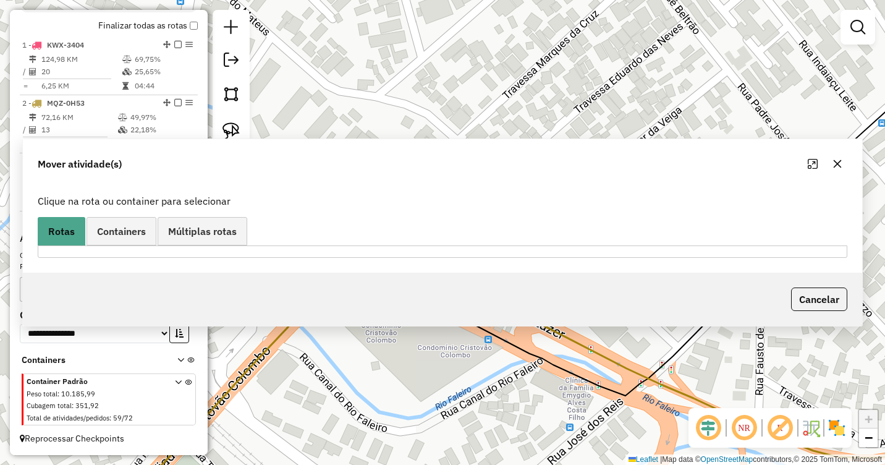
scroll to position [0, 0]
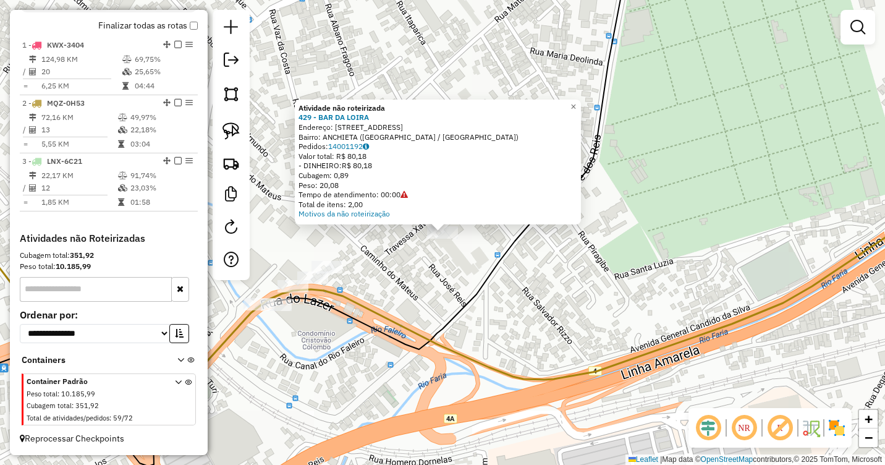
click at [653, 230] on div "Atividade não roteirizada 429 - BAR DA LOIRA Endereço: [STREET_ADDRESS] Pedidos…" at bounding box center [442, 232] width 885 height 465
click at [576, 101] on span "×" at bounding box center [573, 106] width 6 height 11
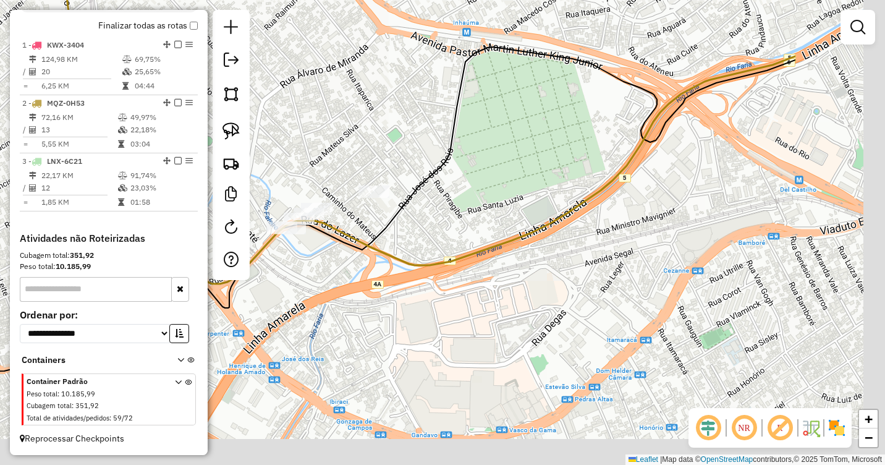
drag, startPoint x: 768, startPoint y: 276, endPoint x: 497, endPoint y: 197, distance: 282.7
click at [497, 197] on div "Janela de atendimento Grade de atendimento Capacidade Transportadoras Veículos …" at bounding box center [442, 232] width 885 height 465
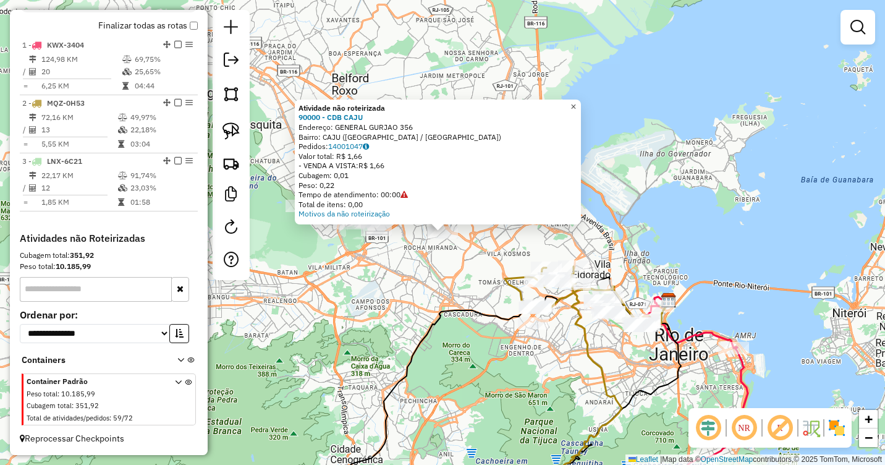
click at [581, 108] on link "×" at bounding box center [573, 106] width 15 height 15
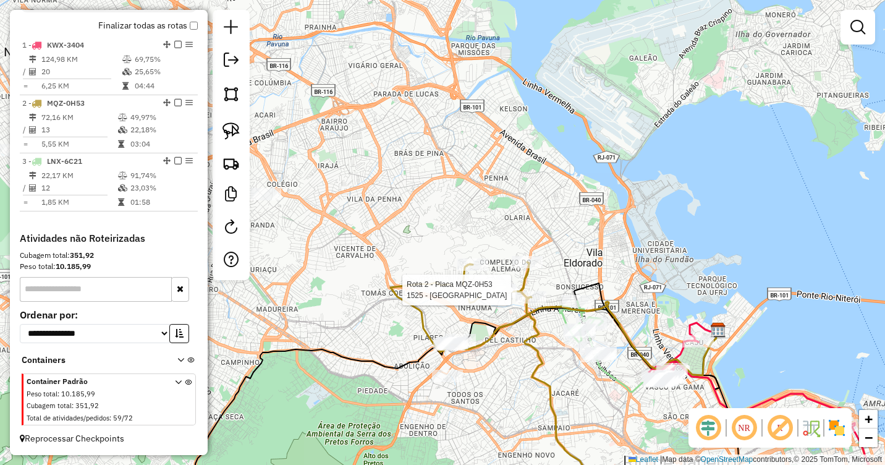
select select "**********"
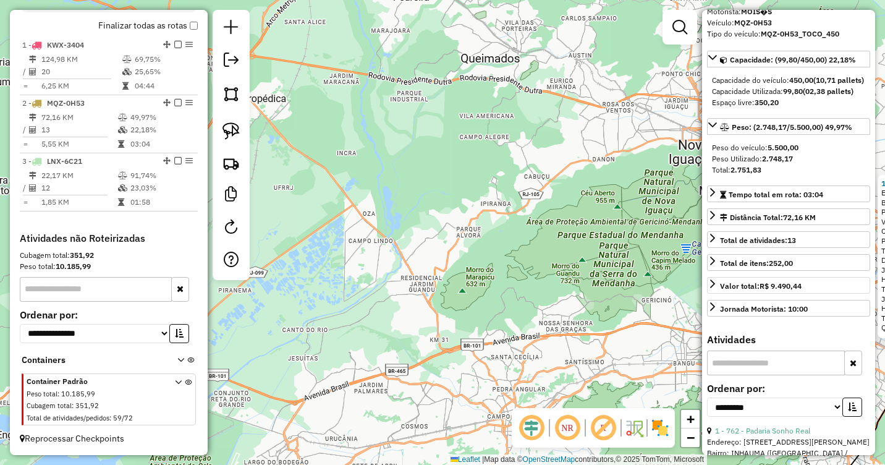
scroll to position [247, 0]
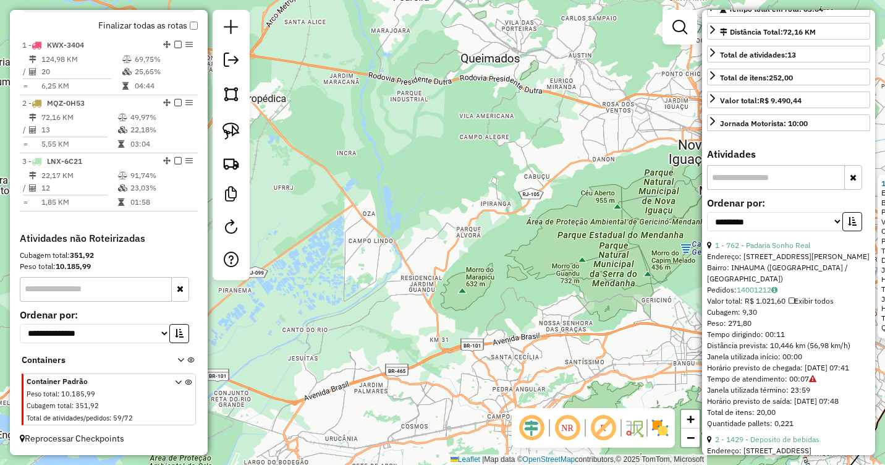
click at [477, 227] on div "1525 - [GEOGRAPHIC_DATA]: [STREET_ADDRESS][PERSON_NAME] Pedidos: 14001086 Valor…" at bounding box center [442, 232] width 885 height 465
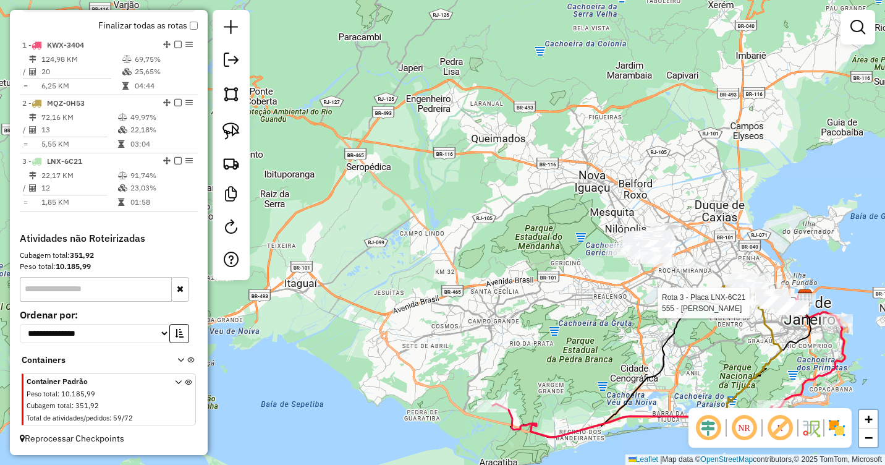
select select "**********"
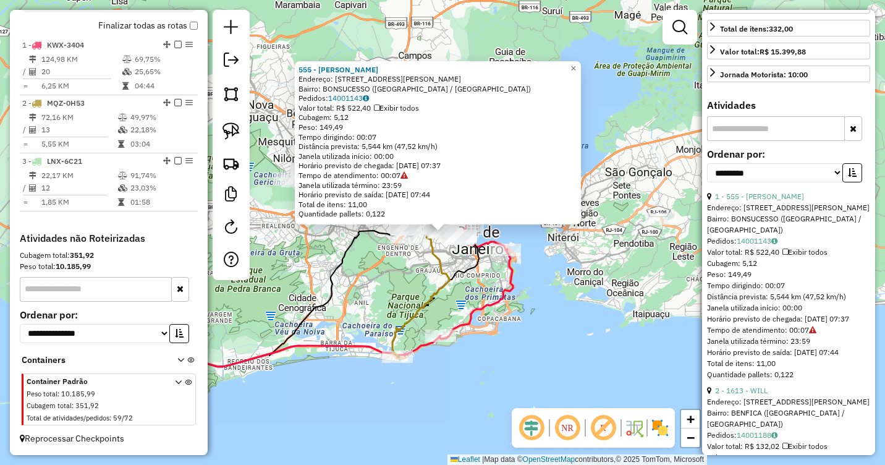
scroll to position [287, 0]
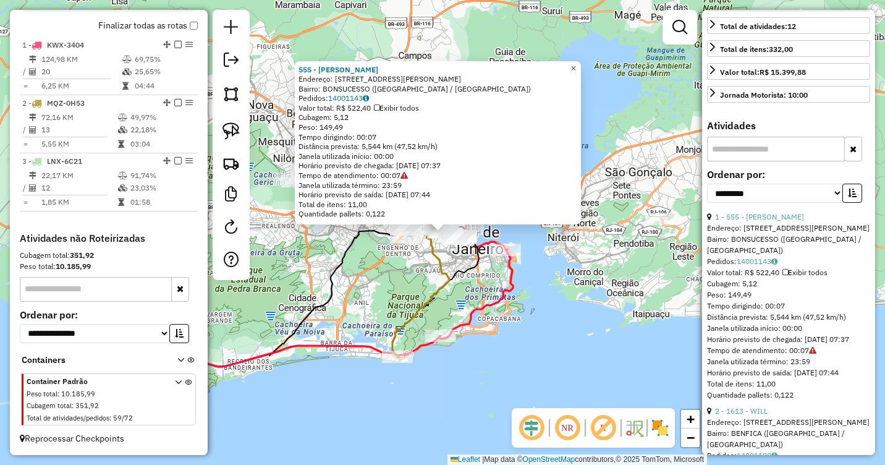
click at [576, 67] on span "×" at bounding box center [573, 68] width 6 height 11
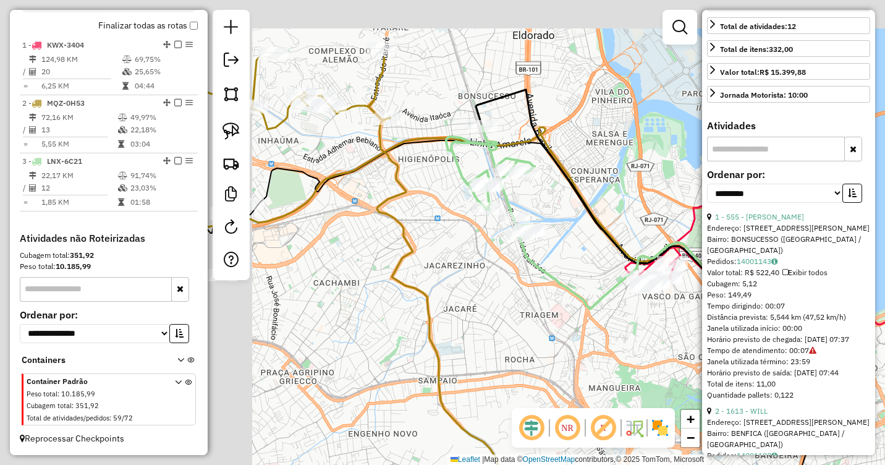
drag, startPoint x: 307, startPoint y: 179, endPoint x: 724, endPoint y: 308, distance: 436.1
click at [724, 308] on hb-router-mapa "Informações da Sessão 979891 - [DATE] Criação: [DATE] 18:50 Depósito: CAJU Tota…" at bounding box center [442, 232] width 885 height 465
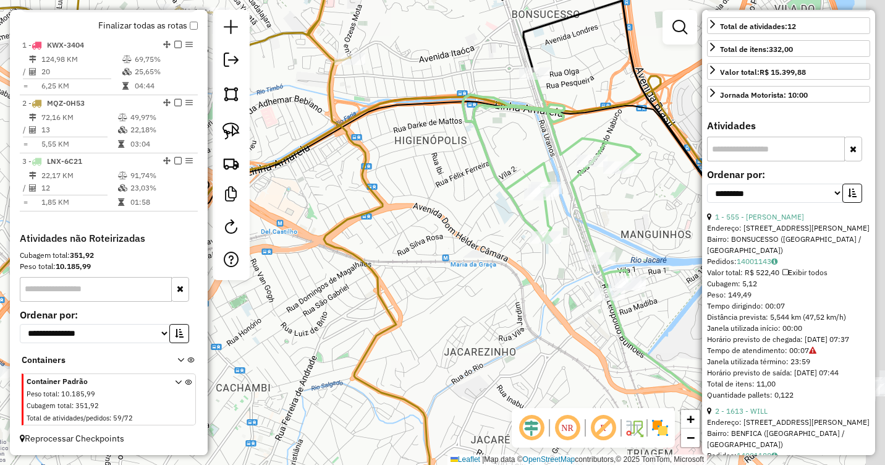
drag, startPoint x: 488, startPoint y: 221, endPoint x: 393, endPoint y: 221, distance: 95.2
click at [393, 221] on div "Rota 1 - Placa KWX-3404 2302 - Deposito do Araujo Janela de atendimento Grade d…" at bounding box center [442, 232] width 885 height 465
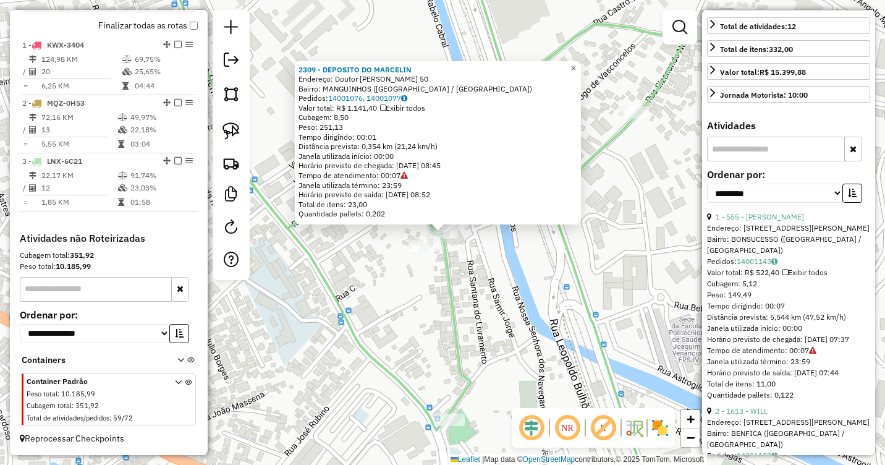
drag, startPoint x: 441, startPoint y: 230, endPoint x: 583, endPoint y: 67, distance: 215.5
click at [576, 67] on span "×" at bounding box center [573, 68] width 6 height 11
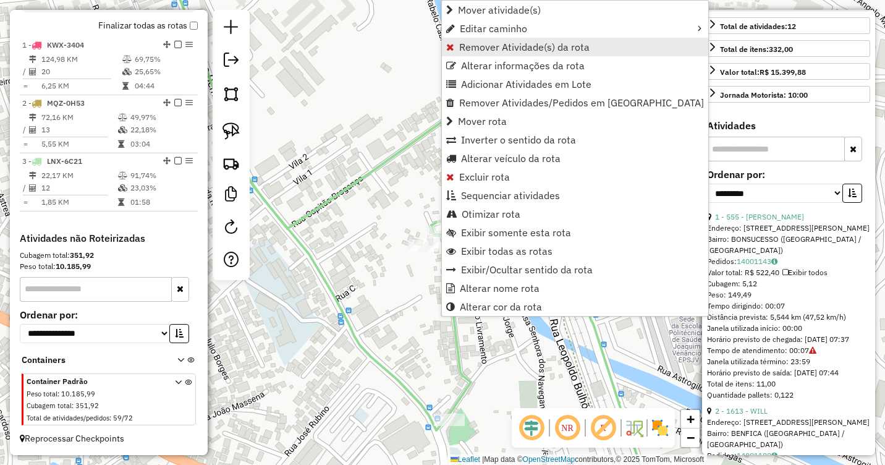
click at [514, 51] on span "Remover Atividade(s) da rota" at bounding box center [524, 47] width 130 height 10
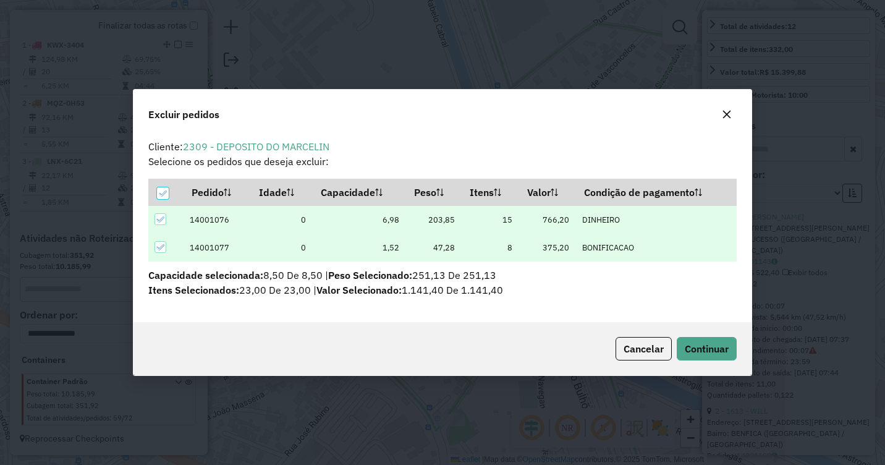
scroll to position [0, 0]
click at [711, 350] on span "Continuar" at bounding box center [707, 348] width 44 height 12
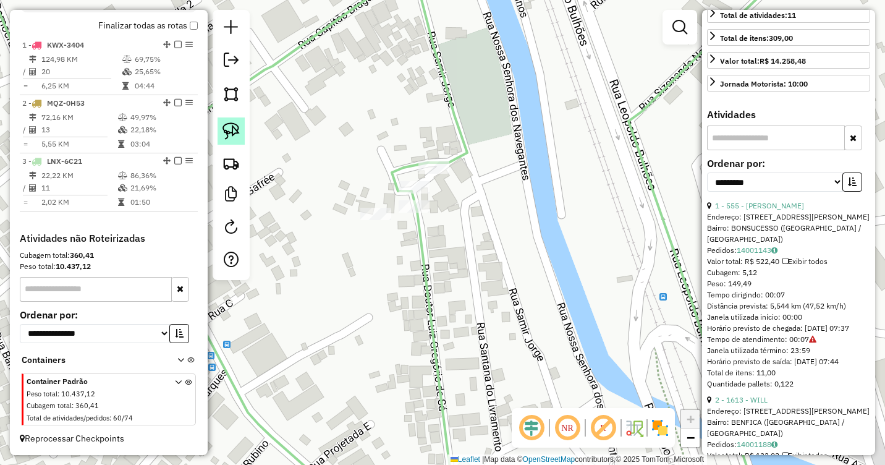
click at [239, 126] on img at bounding box center [230, 130] width 17 height 17
drag, startPoint x: 407, startPoint y: 221, endPoint x: 416, endPoint y: 214, distance: 10.6
click at [416, 214] on div "Janela de atendimento Grade de atendimento Capacidade Transportadoras Veículos …" at bounding box center [442, 232] width 885 height 465
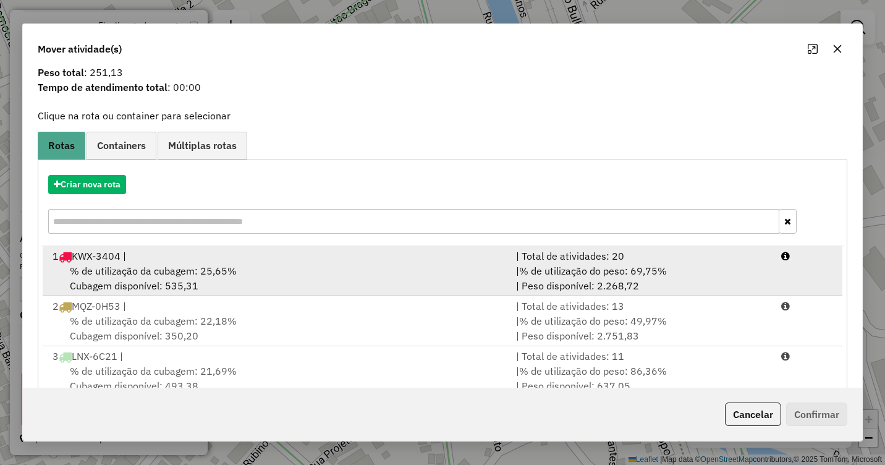
scroll to position [68, 0]
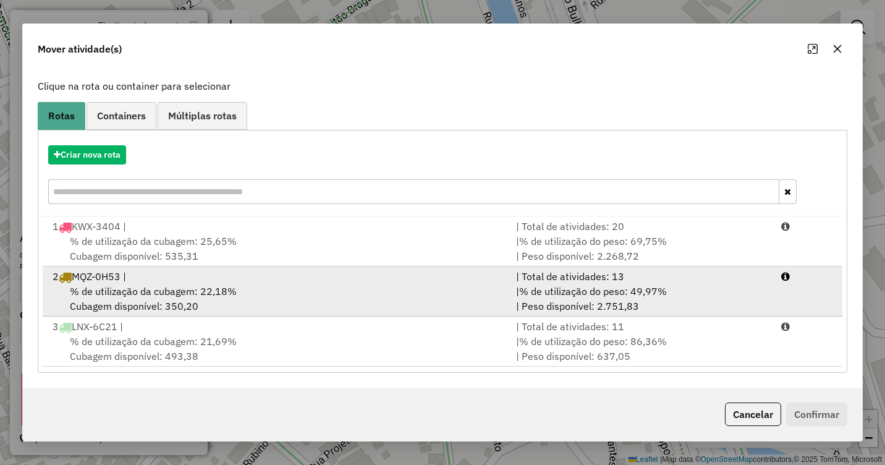
click at [290, 287] on div "% de utilização da cubagem: 22,18% Cubagem disponível: 350,20" at bounding box center [276, 299] width 463 height 30
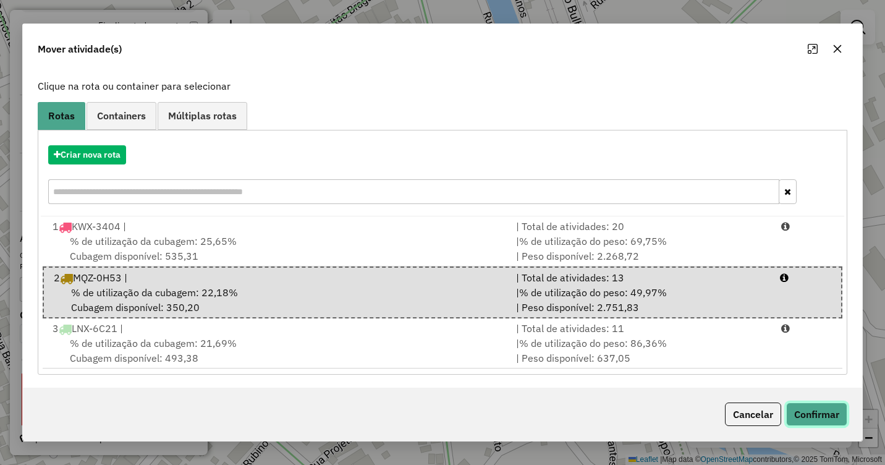
click at [822, 412] on button "Confirmar" at bounding box center [816, 413] width 61 height 23
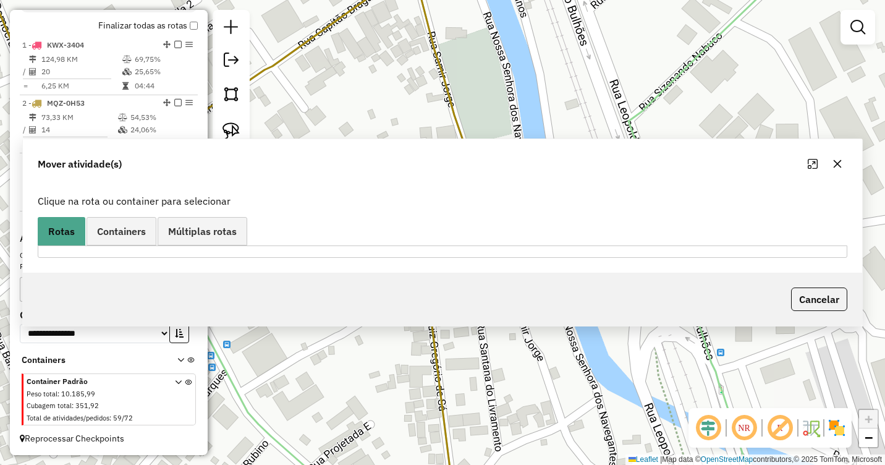
scroll to position [0, 0]
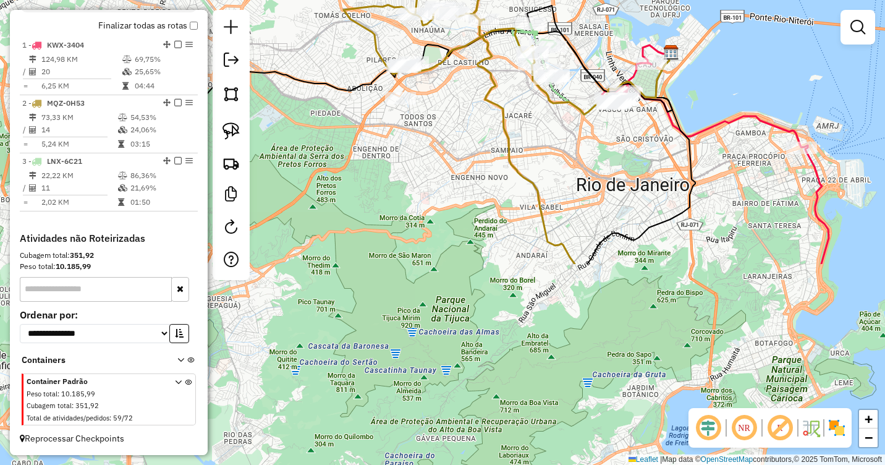
drag, startPoint x: 413, startPoint y: 363, endPoint x: 463, endPoint y: 115, distance: 253.4
click at [463, 115] on div "Janela de atendimento Grade de atendimento Capacidade Transportadoras Veículos …" at bounding box center [442, 232] width 885 height 465
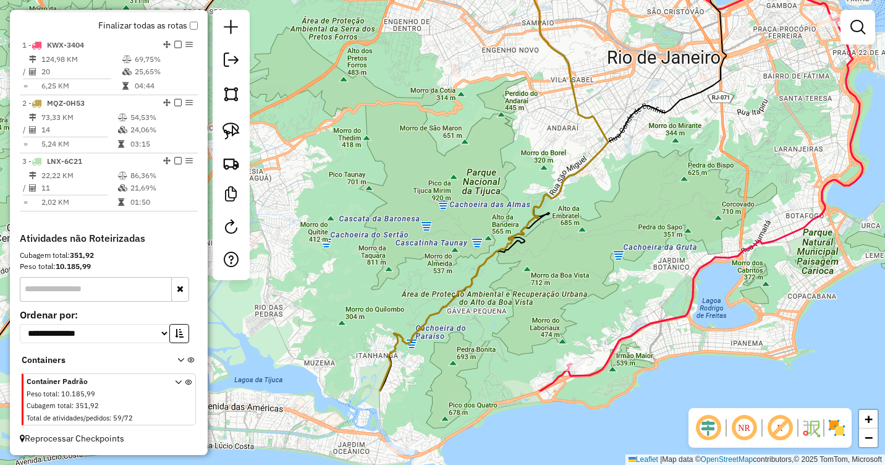
drag, startPoint x: 718, startPoint y: 254, endPoint x: 802, endPoint y: 133, distance: 146.9
click at [801, 133] on div "Janela de atendimento Grade de atendimento Capacidade Transportadoras Veículos …" at bounding box center [442, 232] width 885 height 465
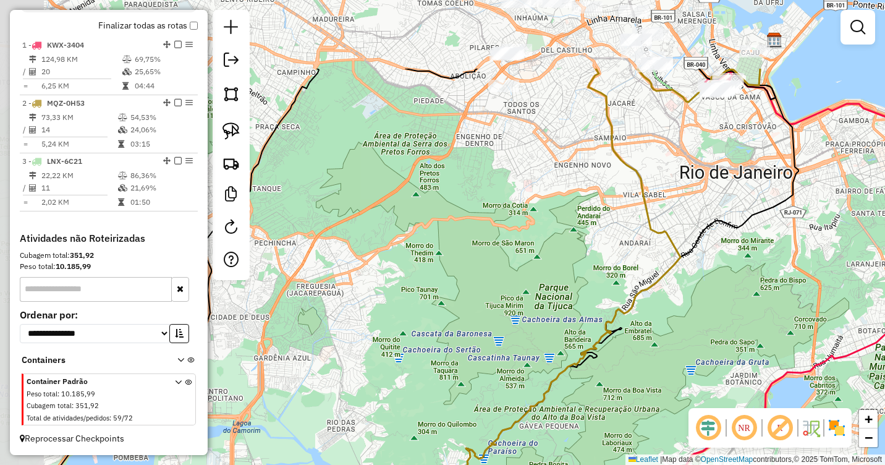
drag, startPoint x: 532, startPoint y: 240, endPoint x: 613, endPoint y: 448, distance: 222.9
click at [613, 447] on div "Janela de atendimento Grade de atendimento Capacidade Transportadoras Veículos …" at bounding box center [442, 232] width 885 height 465
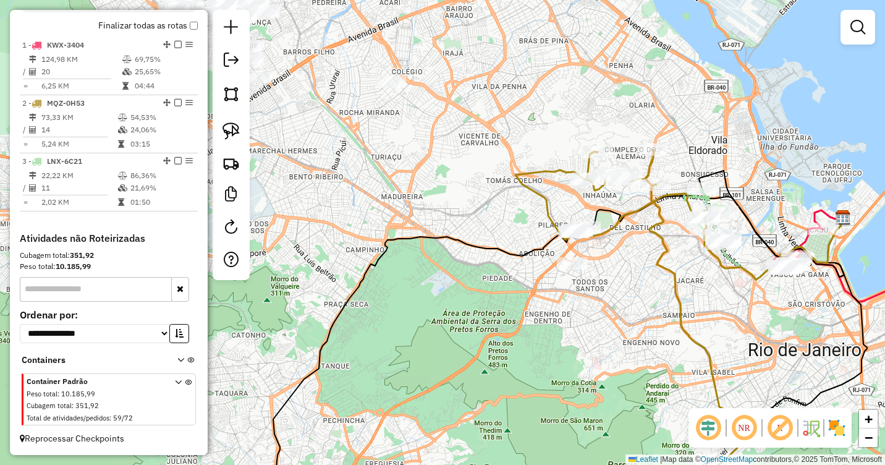
drag, startPoint x: 424, startPoint y: 281, endPoint x: 743, endPoint y: 438, distance: 355.7
click at [742, 438] on hb-router-mapa "Informações da Sessão 979891 - [DATE] Criação: [DATE] 18:50 Depósito: CAJU Tota…" at bounding box center [442, 232] width 885 height 465
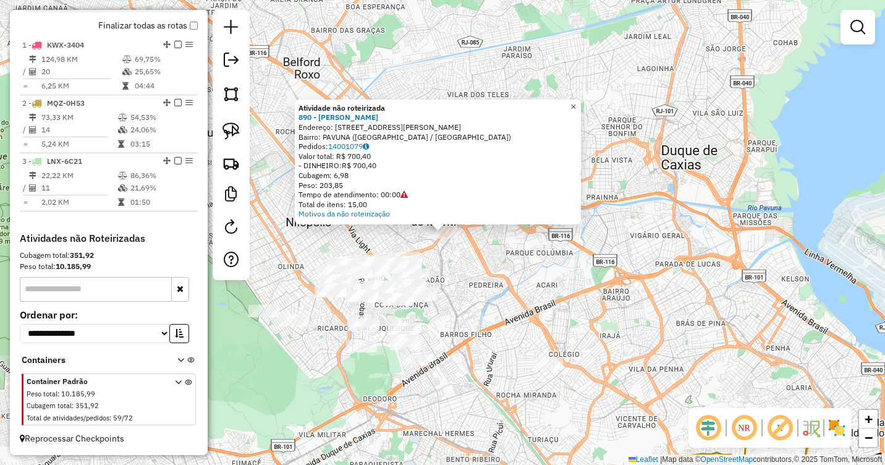
click at [576, 105] on span "×" at bounding box center [573, 106] width 6 height 11
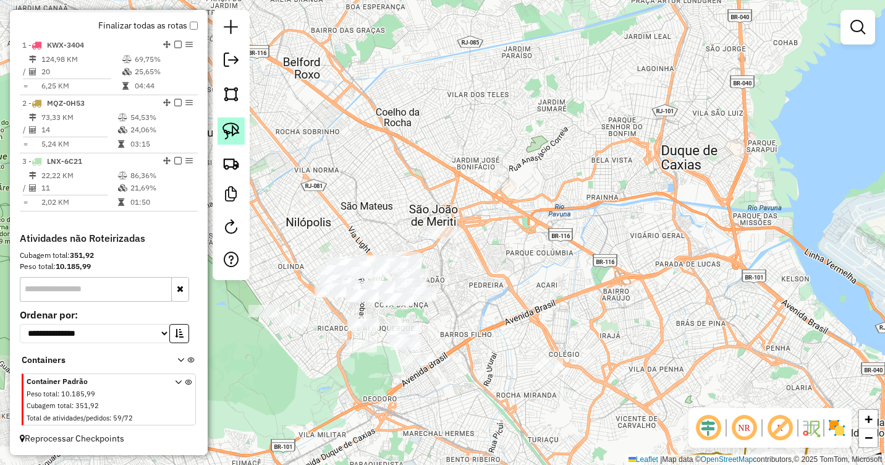
click at [240, 140] on link at bounding box center [231, 130] width 27 height 27
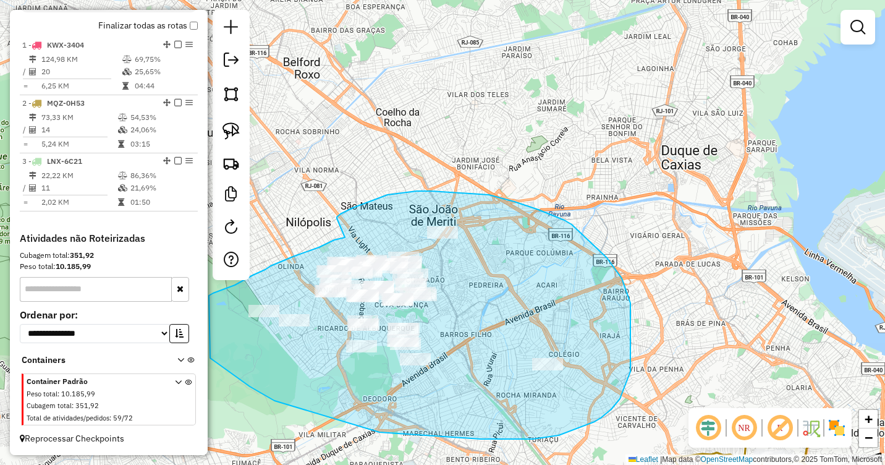
drag, startPoint x: 337, startPoint y: 218, endPoint x: 348, endPoint y: 236, distance: 21.1
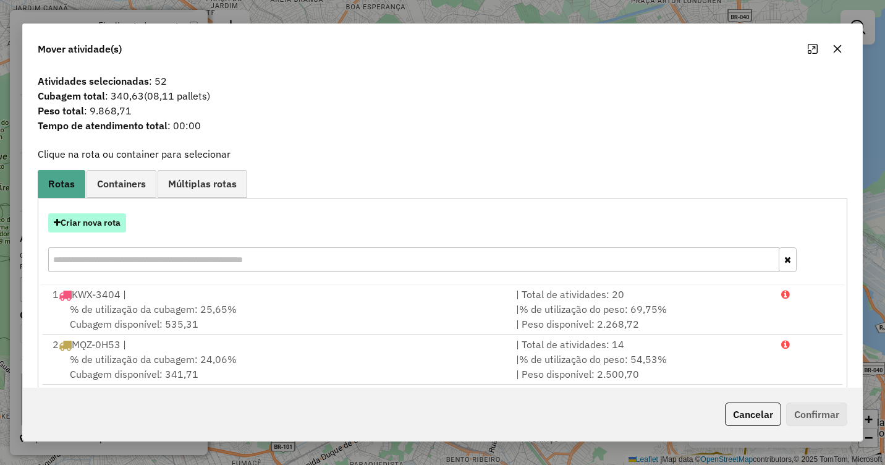
click at [95, 224] on button "Criar nova rota" at bounding box center [87, 222] width 78 height 19
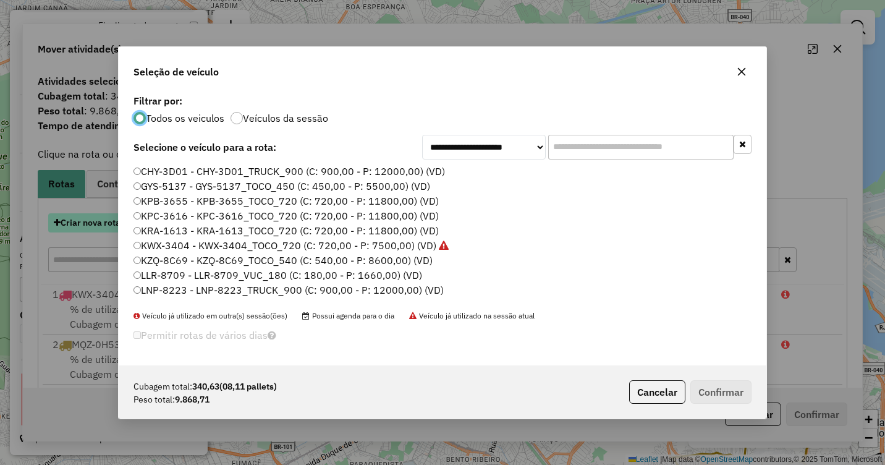
scroll to position [7, 4]
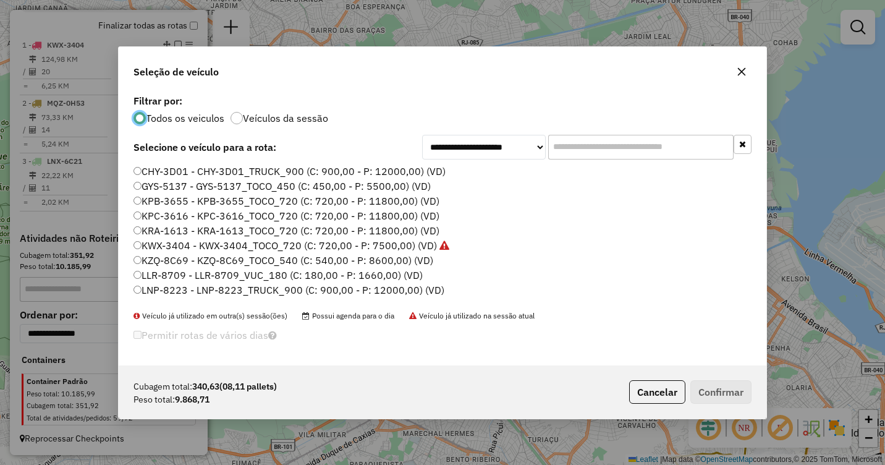
click at [174, 215] on label "KPC-3616 - KPC-3616_TOCO_720 (C: 720,00 - P: 11800,00) (VD)" at bounding box center [286, 215] width 306 height 15
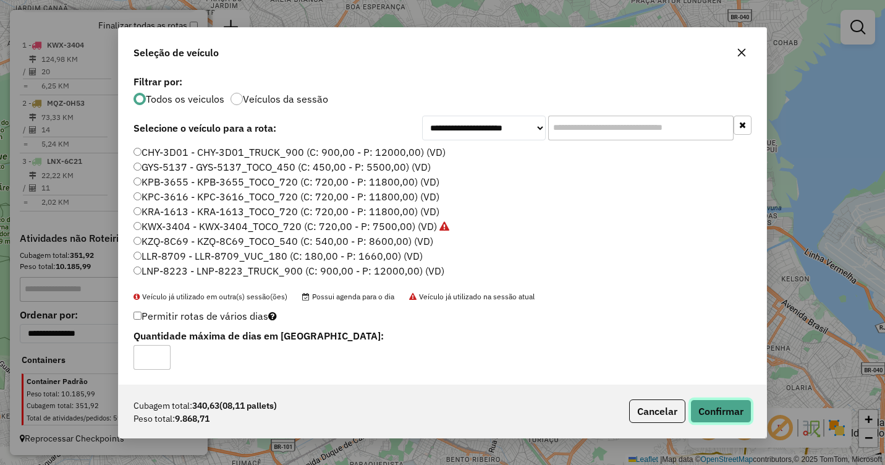
click at [721, 409] on button "Confirmar" at bounding box center [720, 410] width 61 height 23
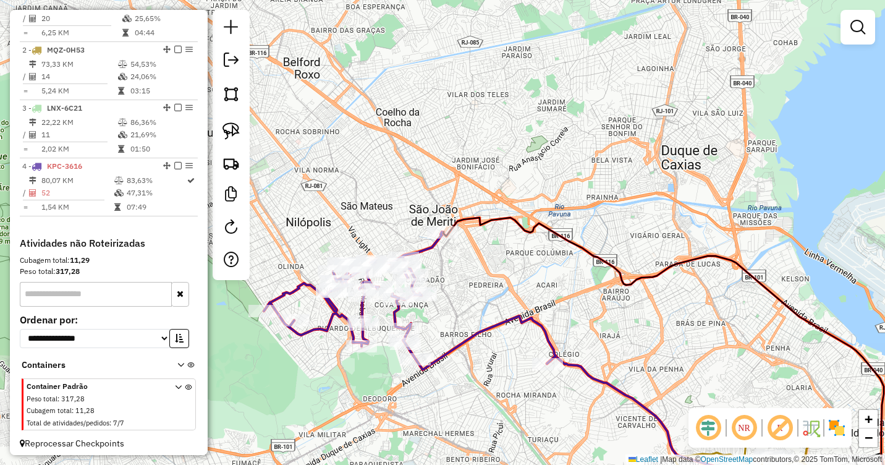
scroll to position [520, 0]
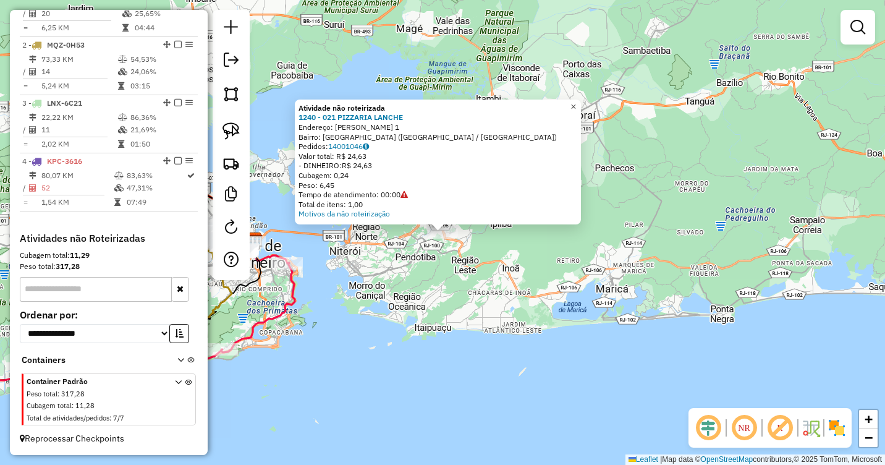
click at [576, 103] on span "×" at bounding box center [573, 106] width 6 height 11
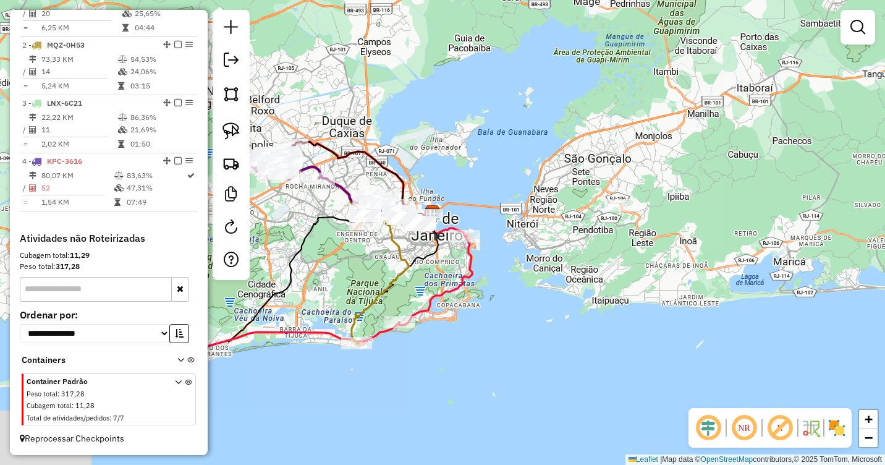
drag, startPoint x: 436, startPoint y: 222, endPoint x: 710, endPoint y: 189, distance: 276.4
click at [712, 189] on div "Janela de atendimento Grade de atendimento Capacidade Transportadoras Veículos …" at bounding box center [442, 232] width 885 height 465
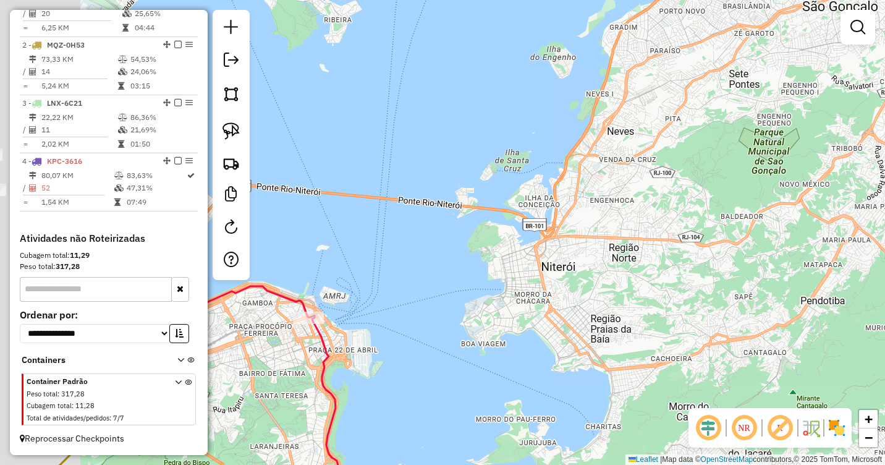
drag, startPoint x: 567, startPoint y: 211, endPoint x: 822, endPoint y: 140, distance: 265.1
click at [822, 140] on div "Janela de atendimento Grade de atendimento Capacidade Transportadoras Veículos …" at bounding box center [442, 232] width 885 height 465
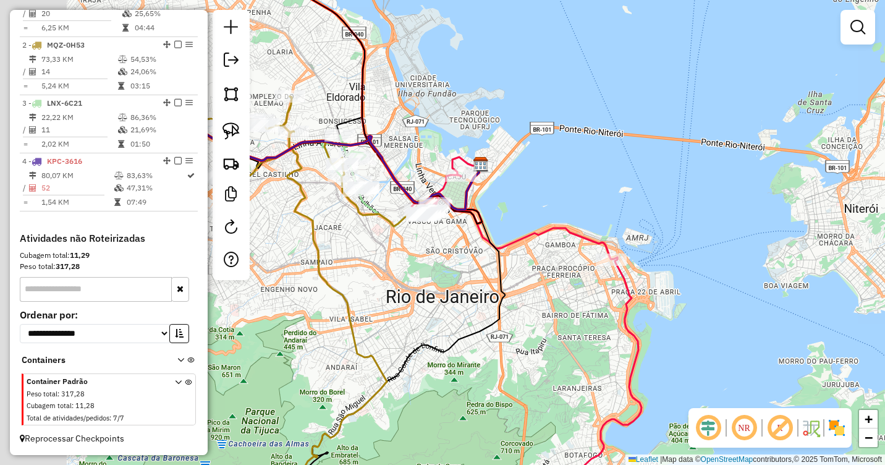
drag, startPoint x: 394, startPoint y: 251, endPoint x: 816, endPoint y: 154, distance: 433.7
click at [641, 175] on icon at bounding box center [527, 336] width 230 height 323
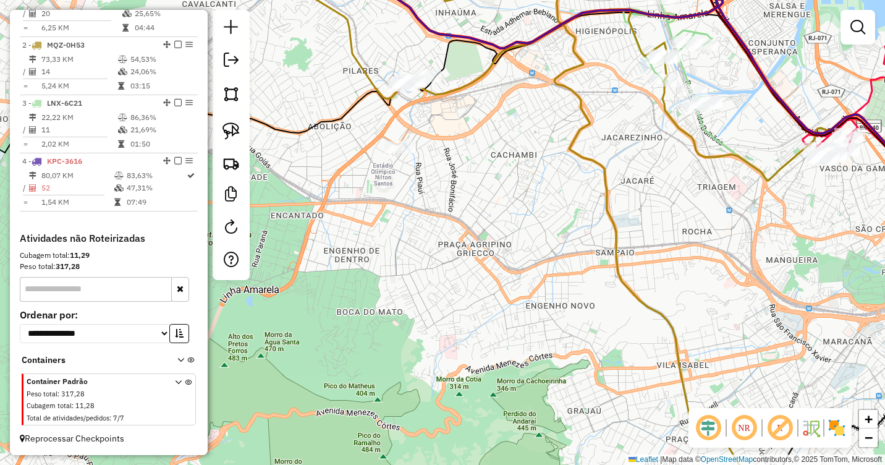
drag, startPoint x: 612, startPoint y: 150, endPoint x: 691, endPoint y: 213, distance: 101.6
click at [695, 212] on div "Janela de atendimento Grade de atendimento Capacidade Transportadoras Veículos …" at bounding box center [442, 232] width 885 height 465
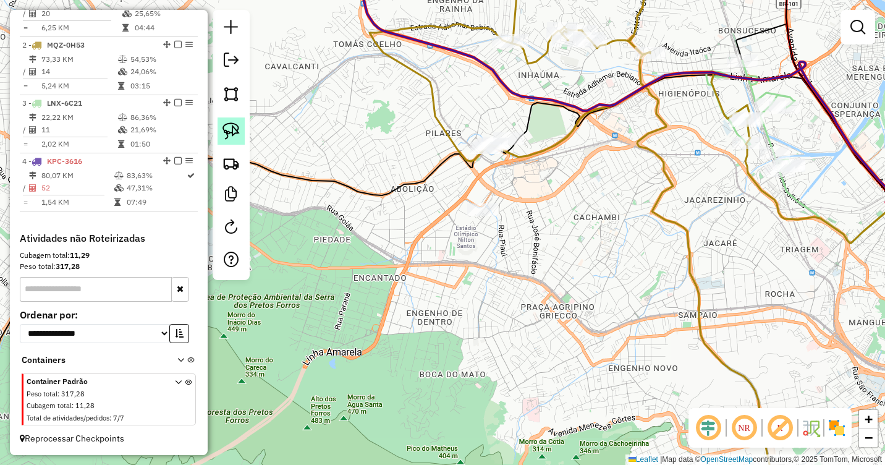
drag, startPoint x: 235, startPoint y: 137, endPoint x: 276, endPoint y: 135, distance: 41.4
click at [235, 137] on img at bounding box center [230, 130] width 17 height 17
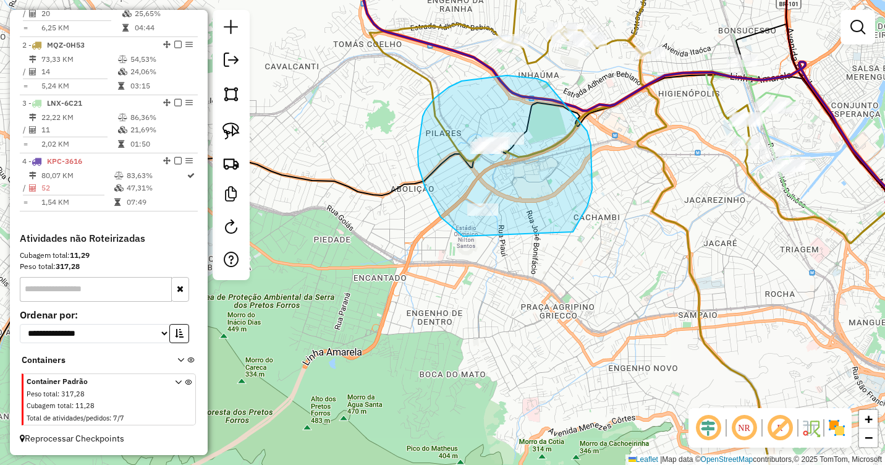
drag, startPoint x: 441, startPoint y: 217, endPoint x: 475, endPoint y: 233, distance: 37.6
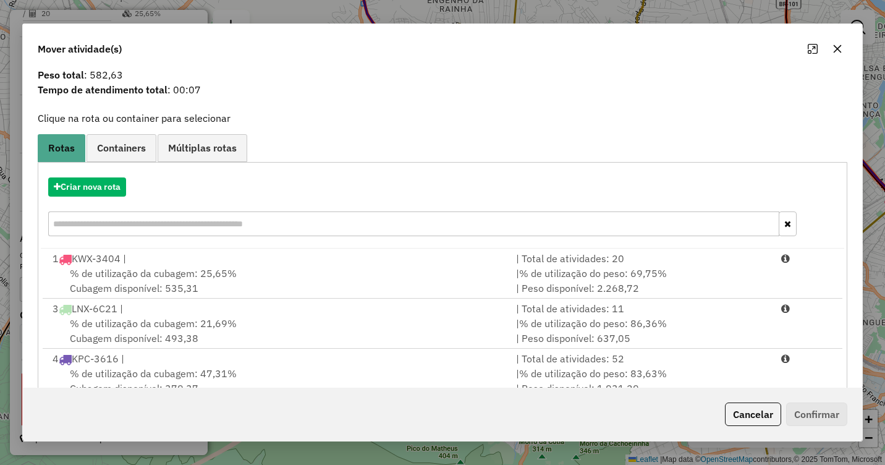
scroll to position [68, 0]
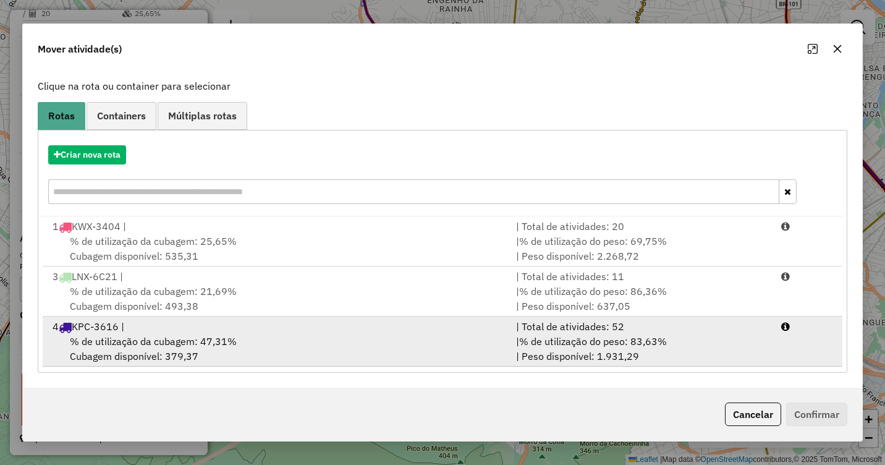
click at [405, 332] on div "4 KPC-3616 |" at bounding box center [276, 326] width 463 height 15
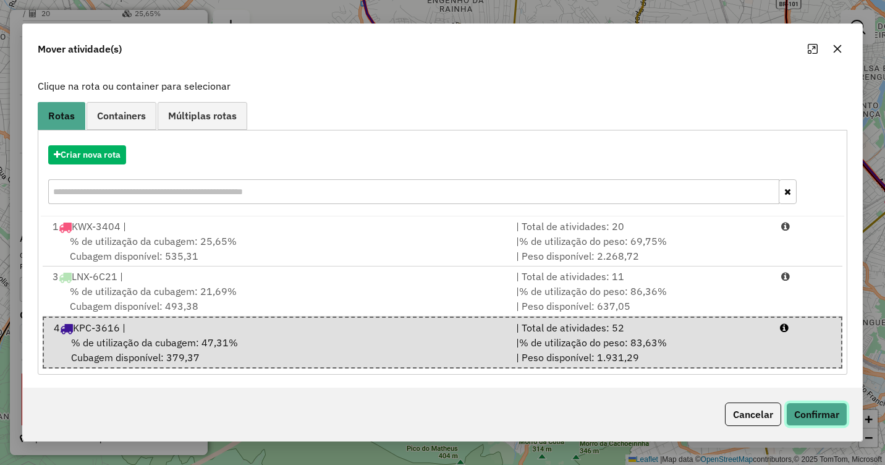
click at [826, 415] on button "Confirmar" at bounding box center [816, 413] width 61 height 23
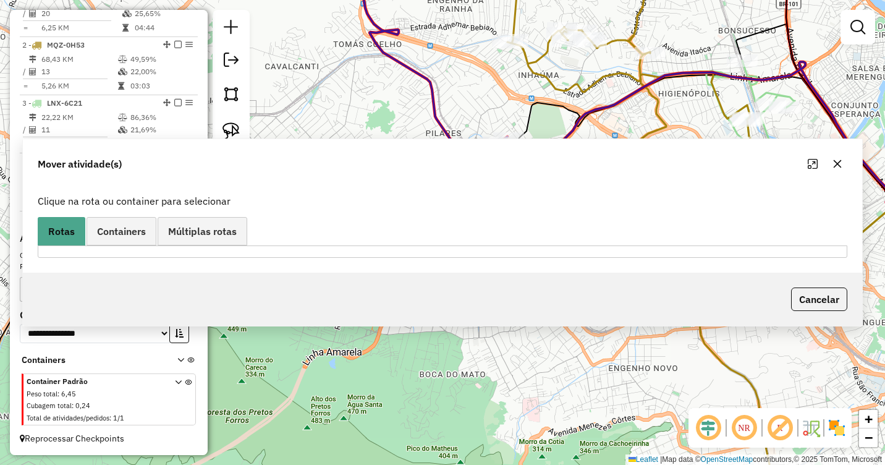
scroll to position [0, 0]
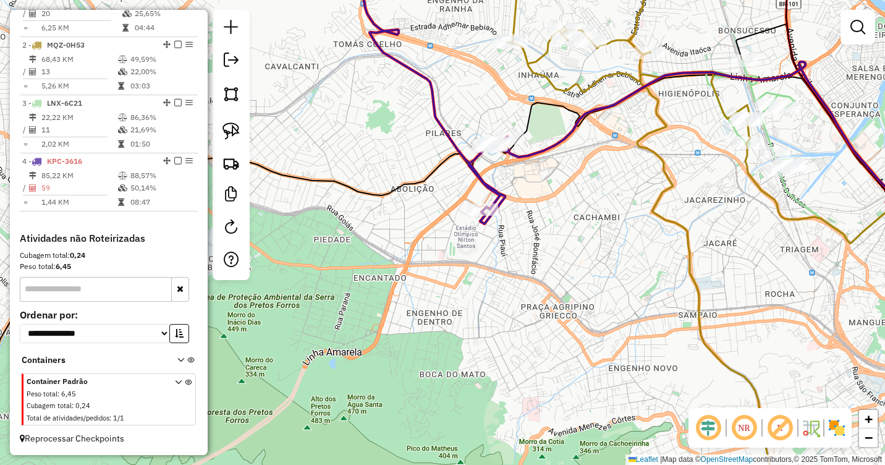
click at [167, 374] on section "Container Padrão Peso total : 6,45 Cubagem total : 0,24 Total de atividades/ped…" at bounding box center [109, 399] width 174 height 53
click at [175, 380] on icon at bounding box center [178, 402] width 7 height 46
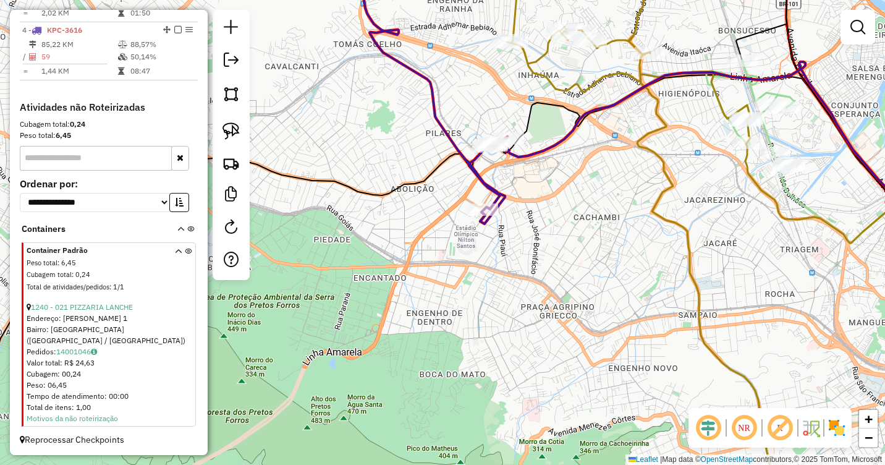
scroll to position [641, 0]
click at [175, 258] on icon at bounding box center [178, 270] width 7 height 46
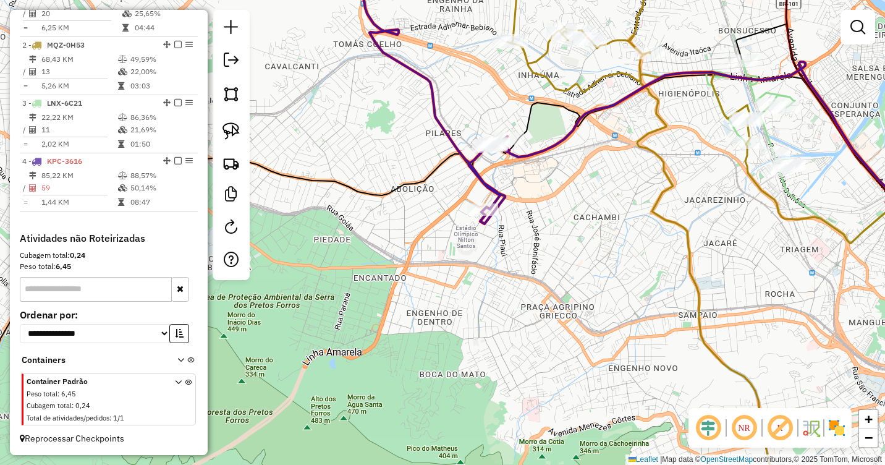
scroll to position [520, 0]
select select "**********"
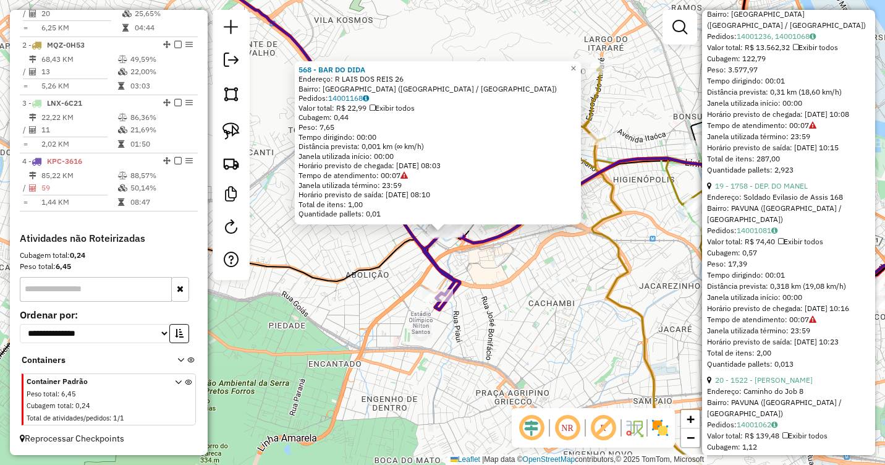
scroll to position [3792, 0]
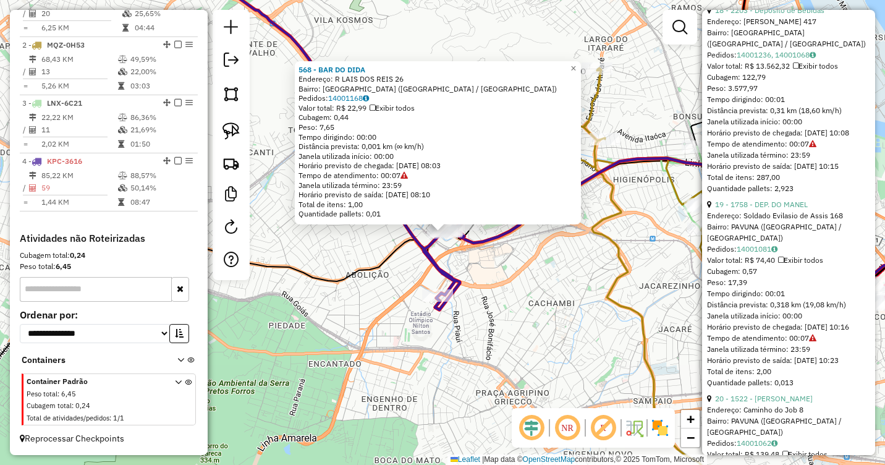
click at [586, 271] on div "568 - BAR DO DIDA Endereço: R LAIS DOS REIS 26 Bairro: [GEOGRAPHIC_DATA] ([GEOG…" at bounding box center [442, 232] width 885 height 465
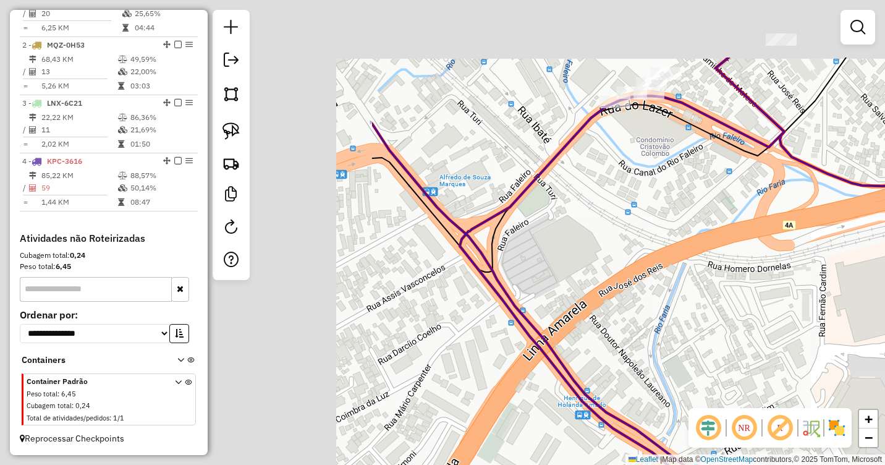
drag, startPoint x: 653, startPoint y: 294, endPoint x: 887, endPoint y: 326, distance: 235.9
click at [884, 326] on html "Aguarde... Pop-up bloqueado! Seu navegador bloqueou automáticamente a abertura …" at bounding box center [442, 232] width 885 height 465
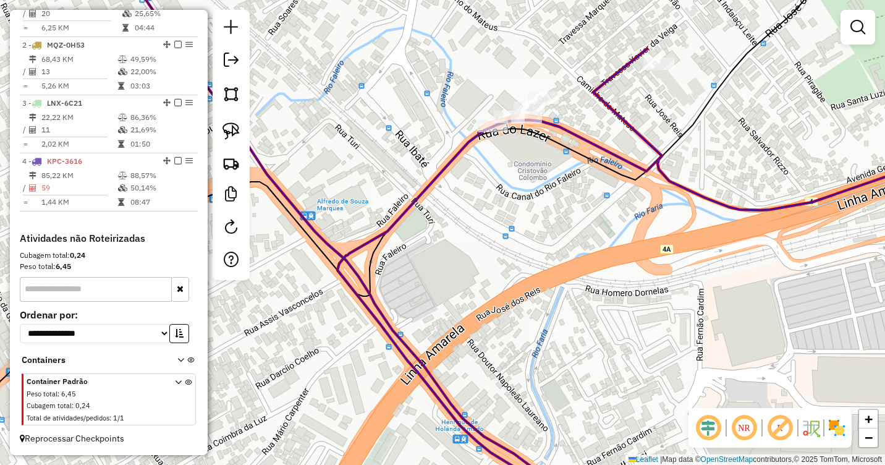
drag, startPoint x: 727, startPoint y: 200, endPoint x: 709, endPoint y: 243, distance: 47.1
click at [709, 243] on div "Janela de atendimento Grade de atendimento Capacidade Transportadoras Veículos …" at bounding box center [442, 232] width 885 height 465
select select "**********"
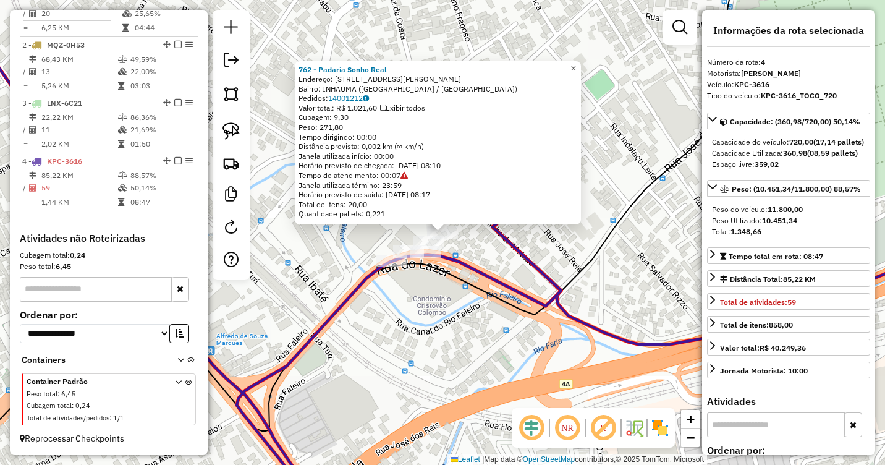
click at [576, 63] on span "×" at bounding box center [573, 68] width 6 height 11
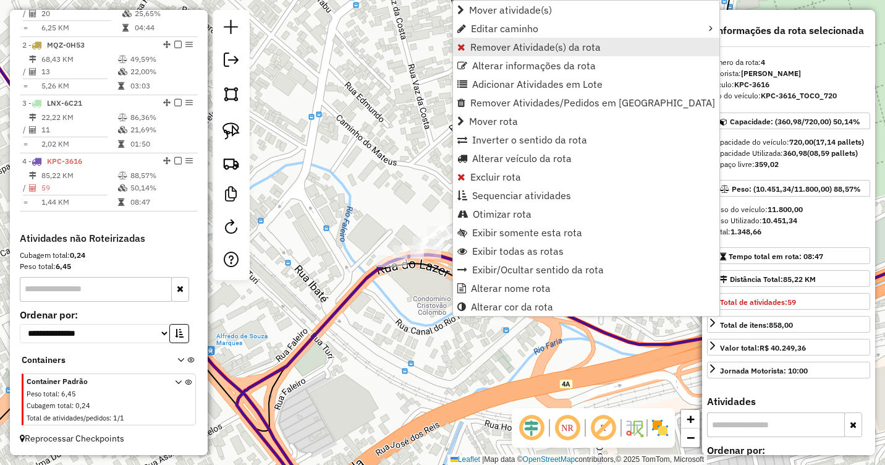
click at [527, 47] on span "Remover Atividade(s) da rota" at bounding box center [535, 47] width 130 height 10
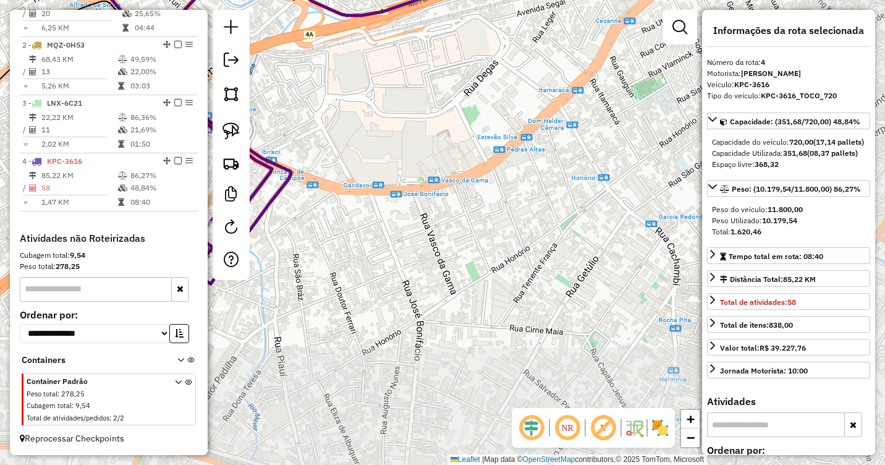
drag, startPoint x: 480, startPoint y: 217, endPoint x: 376, endPoint y: 124, distance: 139.2
click at [376, 124] on div "Janela de atendimento Grade de atendimento Capacidade Transportadoras Veículos …" at bounding box center [442, 232] width 885 height 465
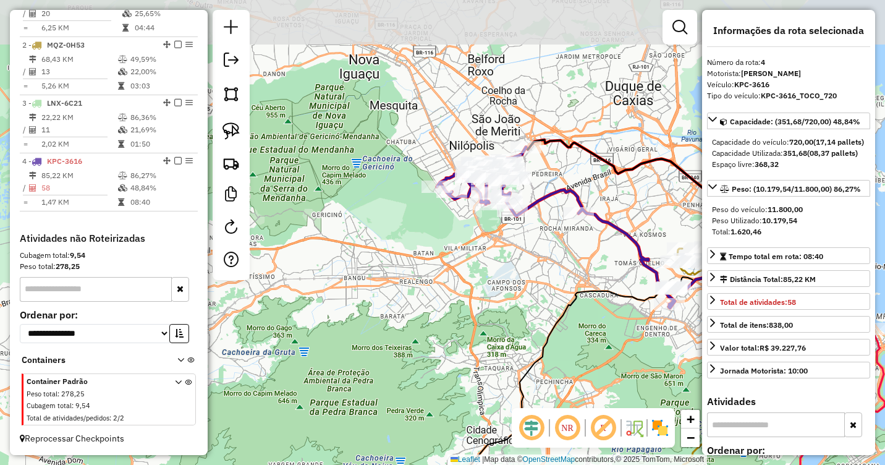
drag, startPoint x: 432, startPoint y: 116, endPoint x: 536, endPoint y: 217, distance: 145.5
click at [535, 216] on icon at bounding box center [556, 227] width 239 height 161
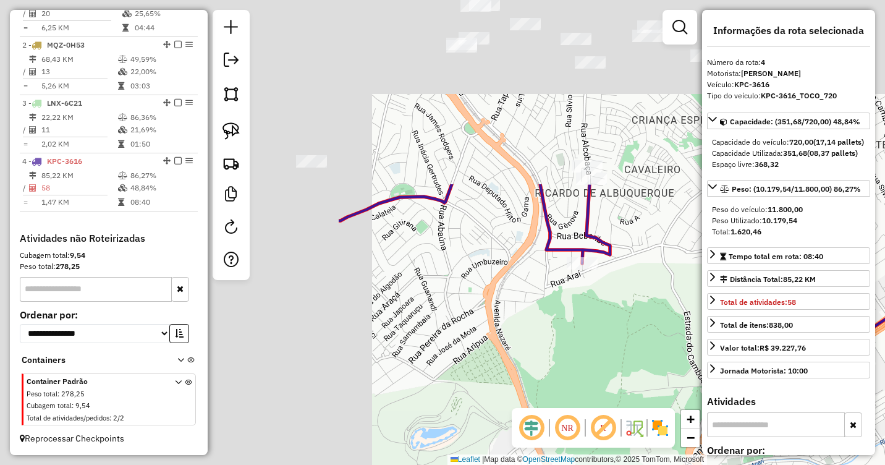
drag, startPoint x: 455, startPoint y: 159, endPoint x: 879, endPoint y: 380, distance: 477.6
click at [879, 380] on div "Janela de atendimento Grade de atendimento Capacidade Transportadoras Veículos …" at bounding box center [442, 232] width 885 height 465
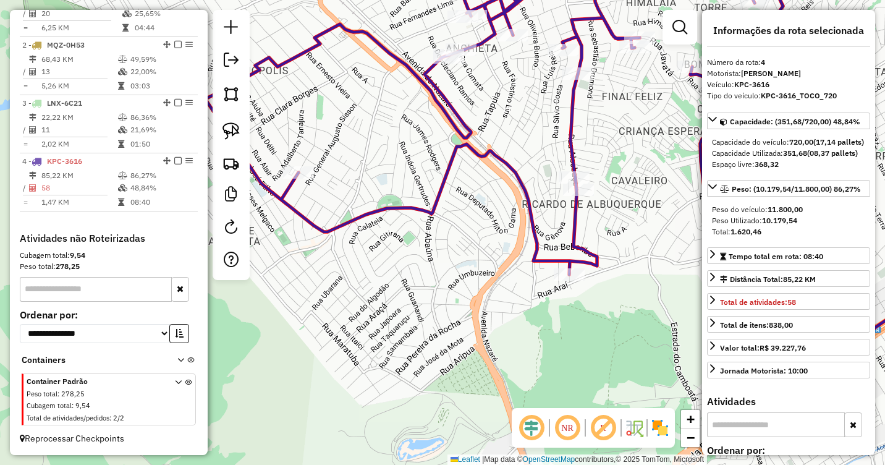
drag, startPoint x: 632, startPoint y: 219, endPoint x: 611, endPoint y: 229, distance: 22.7
click at [611, 229] on div "Janela de atendimento Grade de atendimento Capacidade Transportadoras Veículos …" at bounding box center [442, 232] width 885 height 465
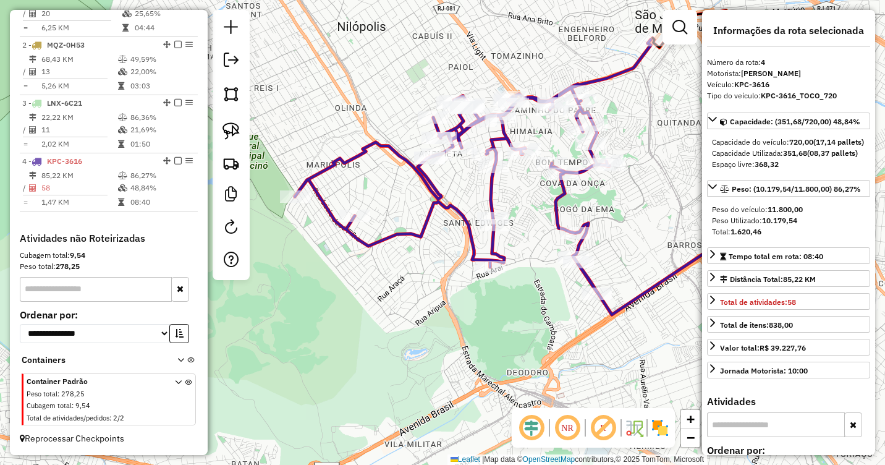
drag, startPoint x: 627, startPoint y: 211, endPoint x: 538, endPoint y: 226, distance: 90.1
click at [538, 226] on div "Janela de atendimento Grade de atendimento Capacidade Transportadoras Veículos …" at bounding box center [442, 232] width 885 height 465
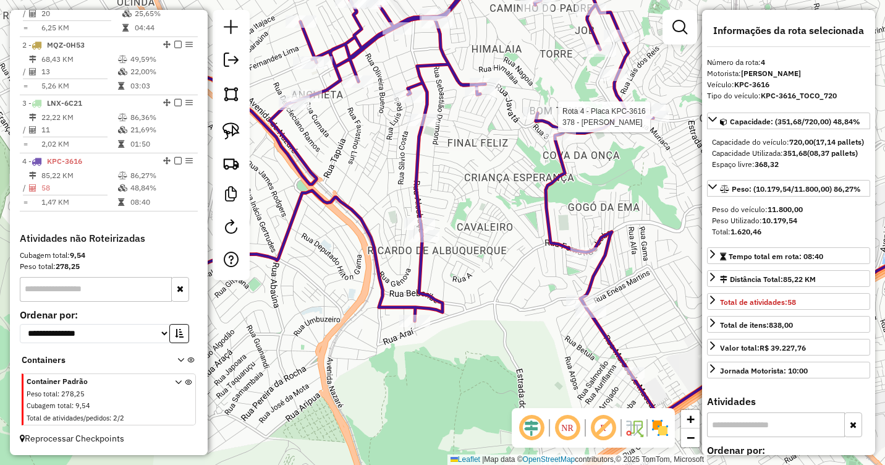
click at [638, 123] on div at bounding box center [653, 117] width 31 height 12
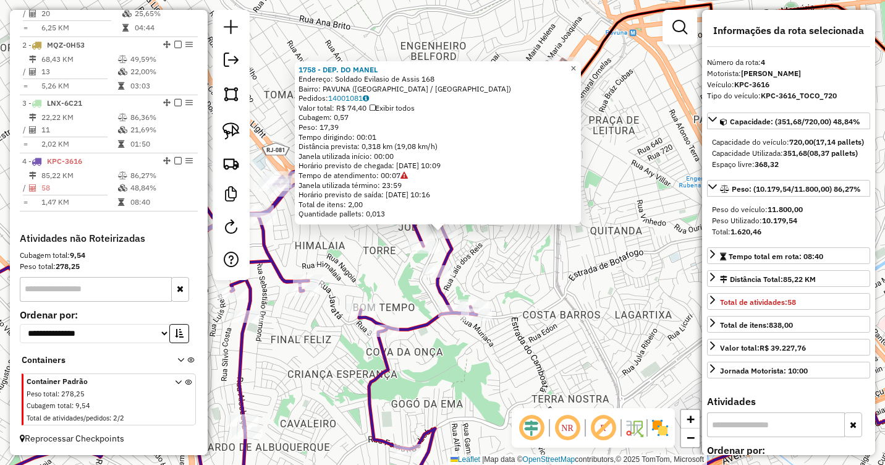
click at [576, 63] on span "×" at bounding box center [573, 68] width 6 height 11
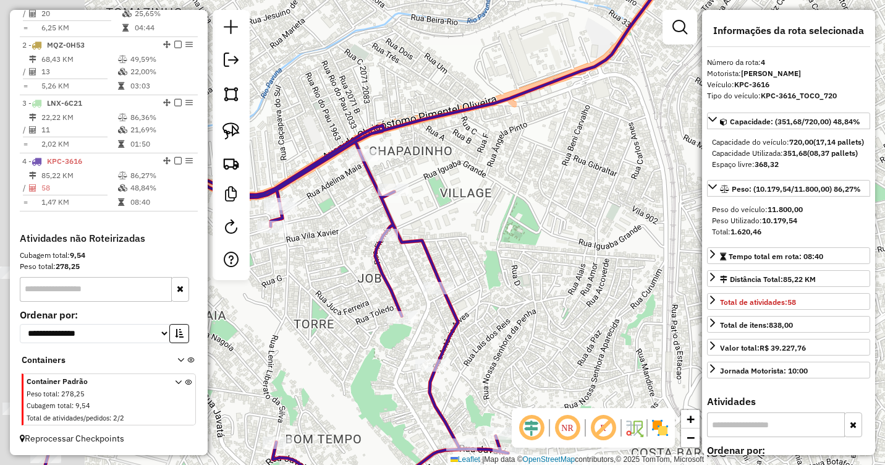
drag, startPoint x: 460, startPoint y: 239, endPoint x: 588, endPoint y: 227, distance: 127.8
click at [588, 227] on div "Janela de atendimento Grade de atendimento Capacidade Transportadoras Veículos …" at bounding box center [442, 232] width 885 height 465
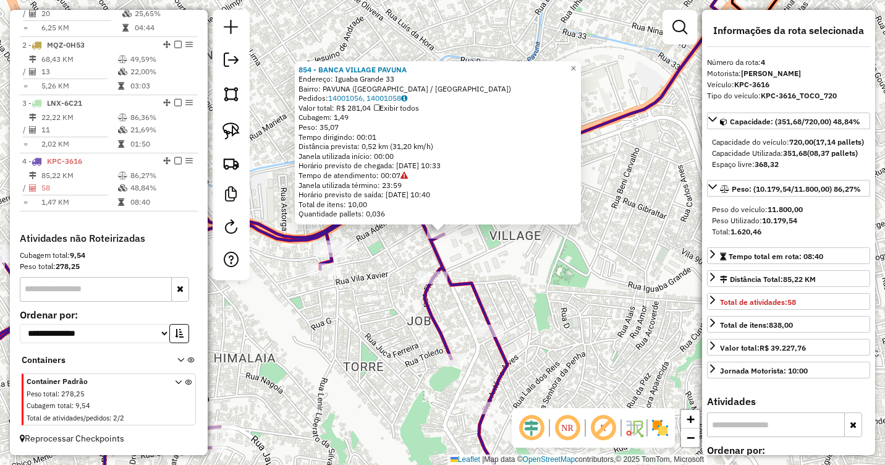
click at [521, 268] on div "854 - BANCA VILLAGE PAVUNA Endereço: [GEOGRAPHIC_DATA] Grande 33 Bairro: [GEOGR…" at bounding box center [442, 232] width 885 height 465
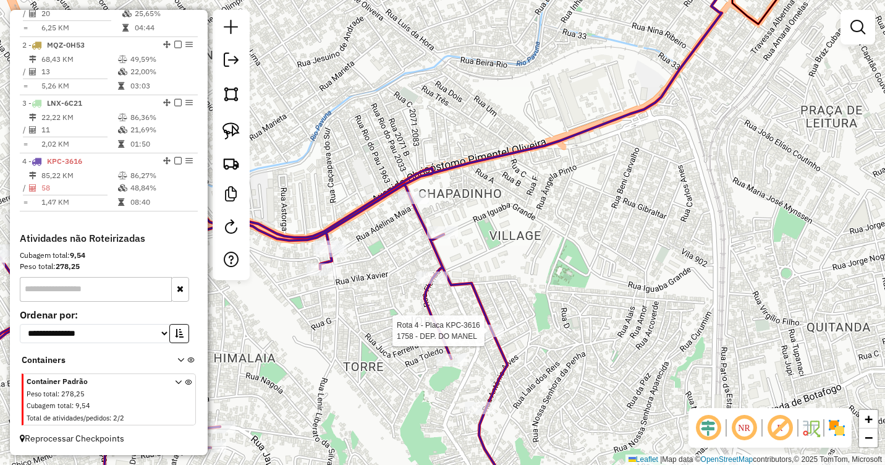
select select "**********"
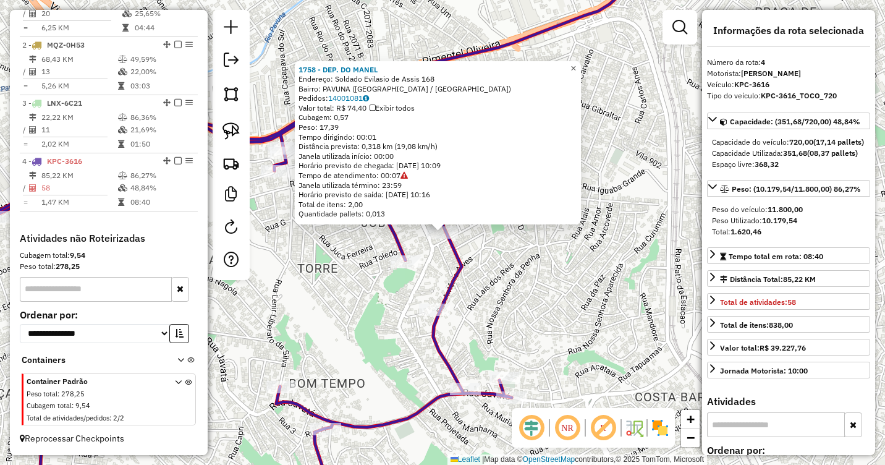
click at [576, 65] on span "×" at bounding box center [573, 68] width 6 height 11
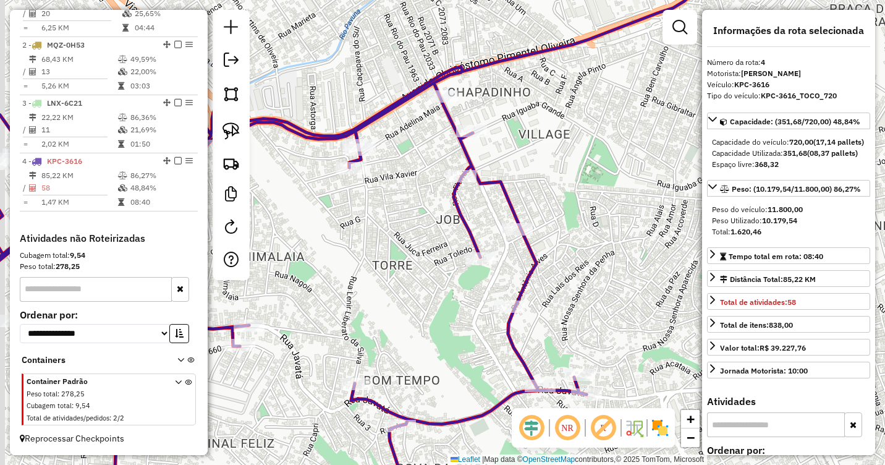
drag, startPoint x: 497, startPoint y: 214, endPoint x: 588, endPoint y: 211, distance: 90.3
click at [588, 211] on div "Janela de atendimento Grade de atendimento Capacidade Transportadoras Veículos …" at bounding box center [442, 232] width 885 height 465
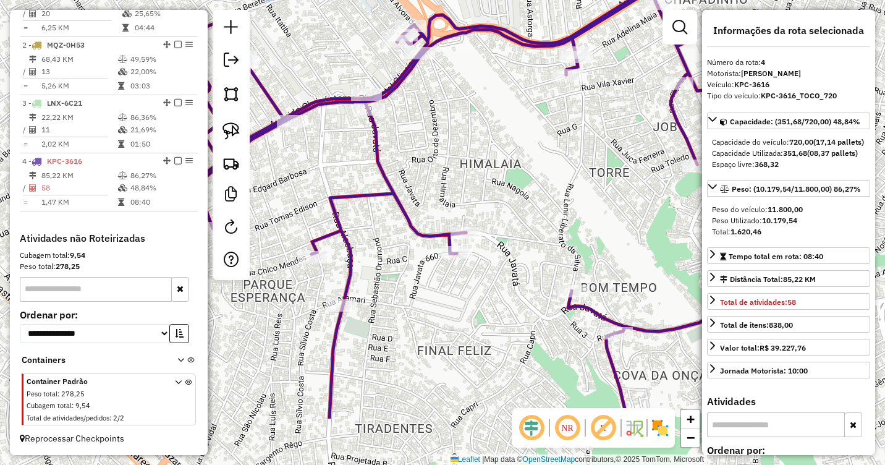
drag, startPoint x: 558, startPoint y: 223, endPoint x: 767, endPoint y: 122, distance: 232.4
click at [767, 122] on hb-router-mapa "Informações da Sessão 979891 - [DATE] Criação: [DATE] 18:50 Depósito: CAJU Tota…" at bounding box center [442, 232] width 885 height 465
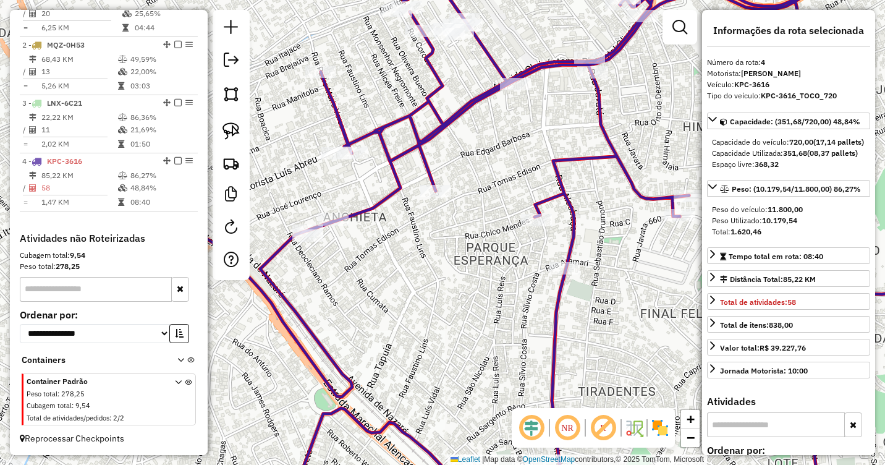
drag, startPoint x: 433, startPoint y: 174, endPoint x: 636, endPoint y: 141, distance: 205.9
click at [636, 141] on div "Janela de atendimento Grade de atendimento Capacidade Transportadoras Veículos …" at bounding box center [442, 232] width 885 height 465
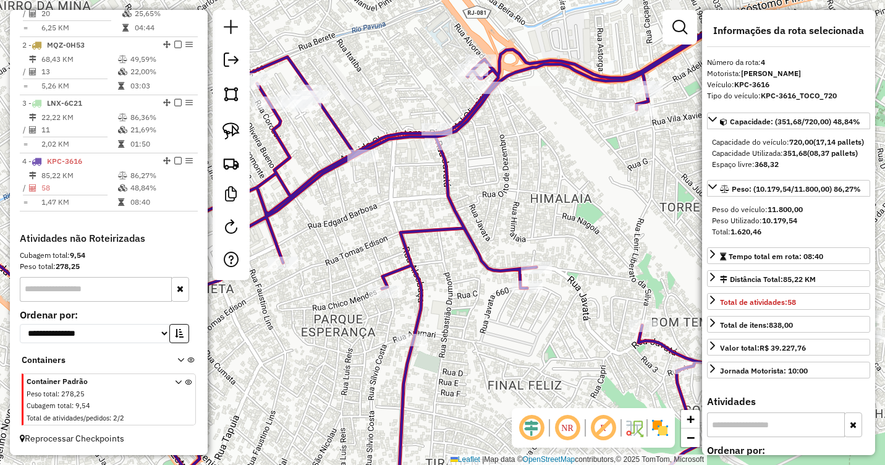
drag, startPoint x: 554, startPoint y: 135, endPoint x: 393, endPoint y: 217, distance: 180.5
click at [393, 217] on div "Janela de atendimento Grade de atendimento Capacidade Transportadoras Veículos …" at bounding box center [442, 232] width 885 height 465
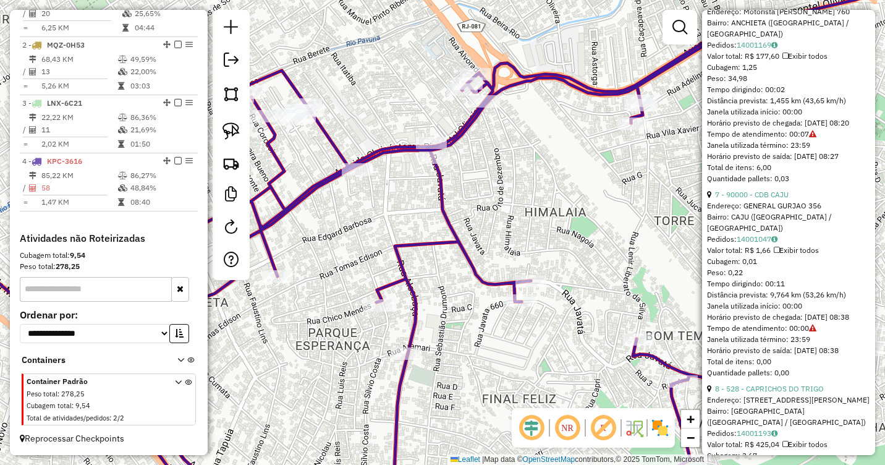
scroll to position [1483, 0]
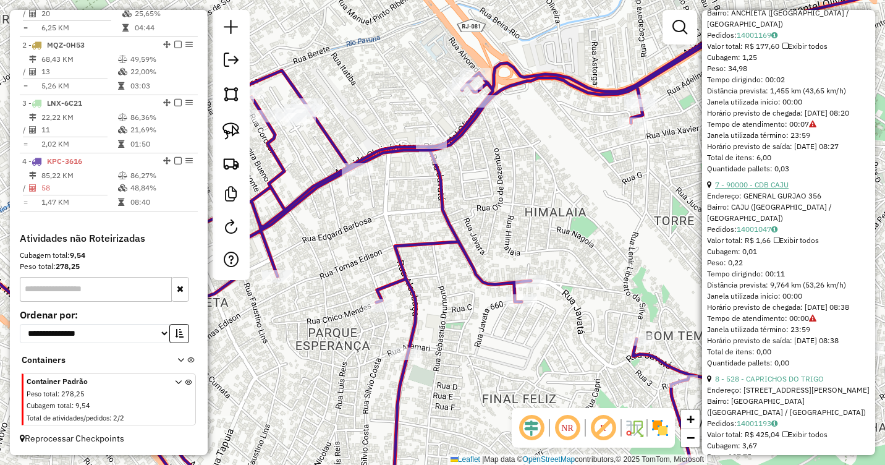
click at [730, 189] on link "7 - 90000 - CDB CAJU" at bounding box center [752, 184] width 74 height 9
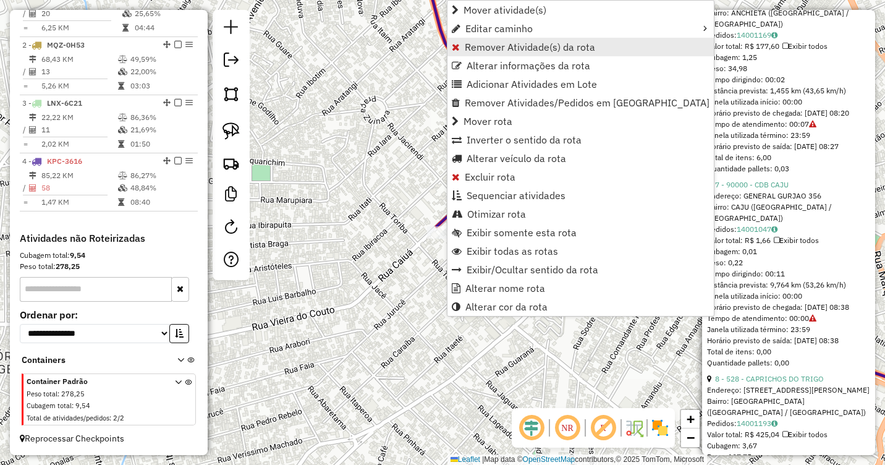
click at [500, 47] on span "Remover Atividade(s) da rota" at bounding box center [530, 47] width 130 height 10
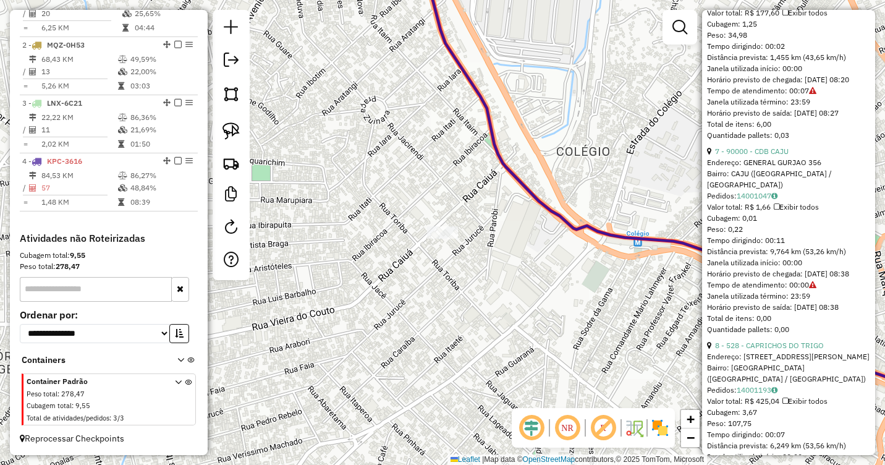
scroll to position [1545, 0]
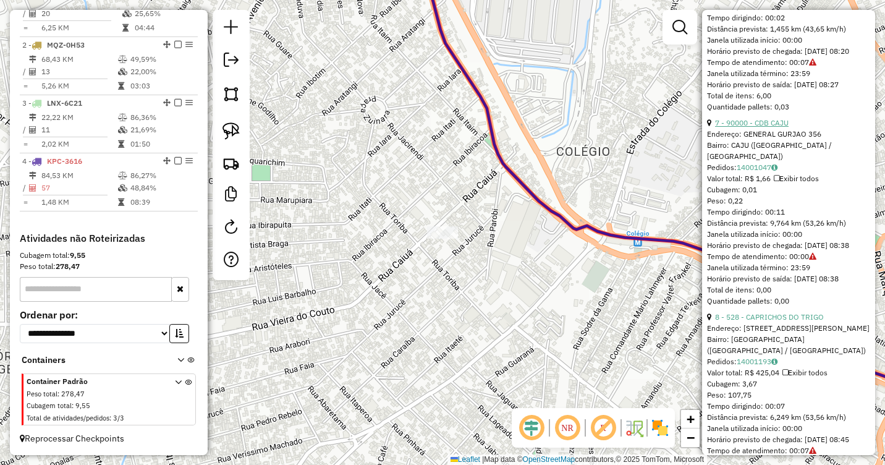
click at [761, 127] on link "7 - 90000 - CDB CAJU" at bounding box center [752, 122] width 74 height 9
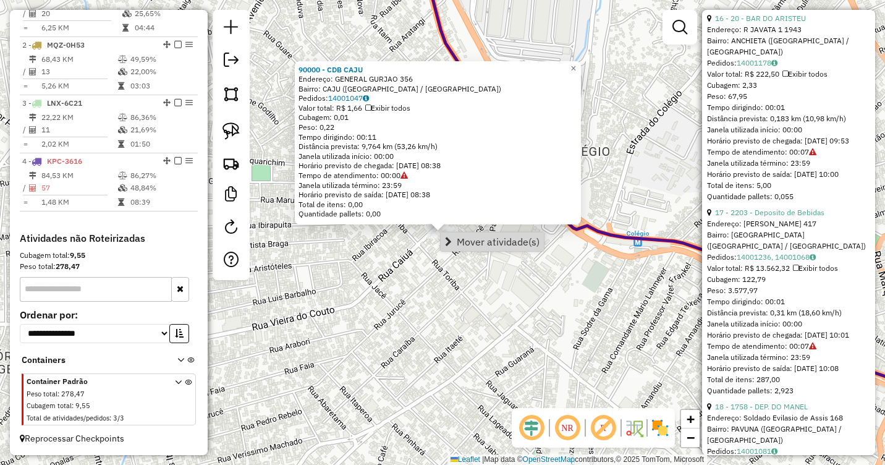
scroll to position [3399, 0]
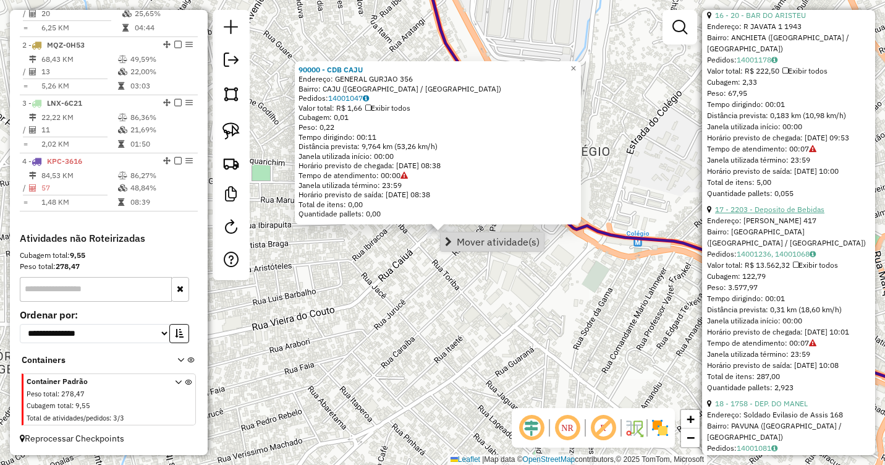
click at [789, 214] on link "17 - 2203 - Deposito de Bebidas" at bounding box center [769, 209] width 109 height 9
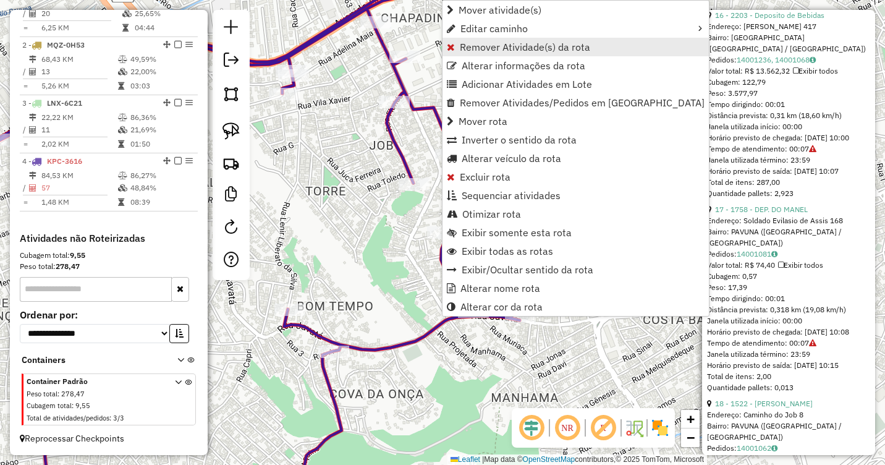
click at [501, 50] on span "Remover Atividade(s) da rota" at bounding box center [525, 47] width 130 height 10
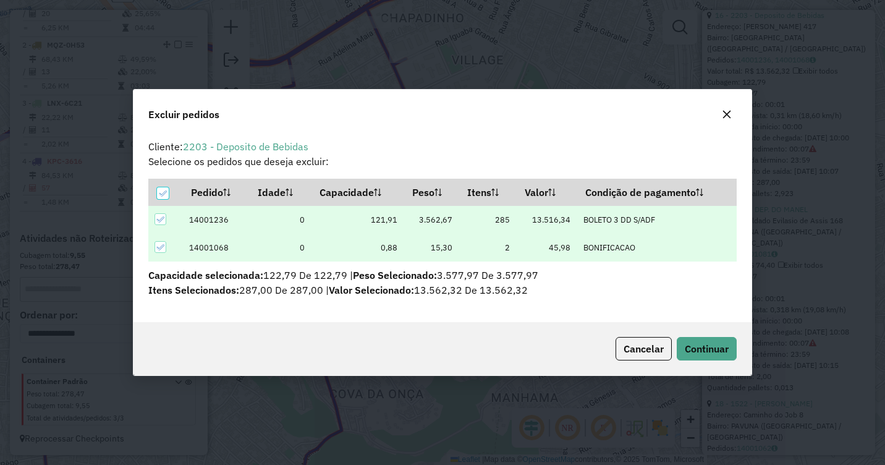
scroll to position [0, 0]
click at [719, 346] on span "Continuar" at bounding box center [707, 348] width 44 height 12
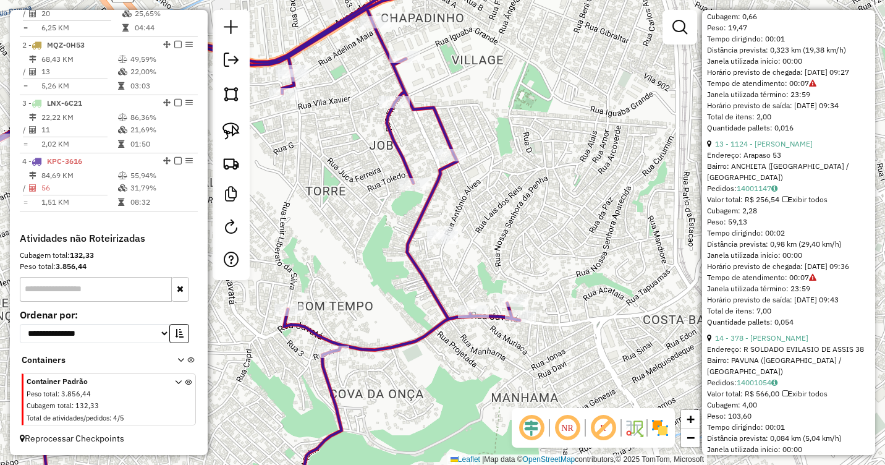
scroll to position [2719, 0]
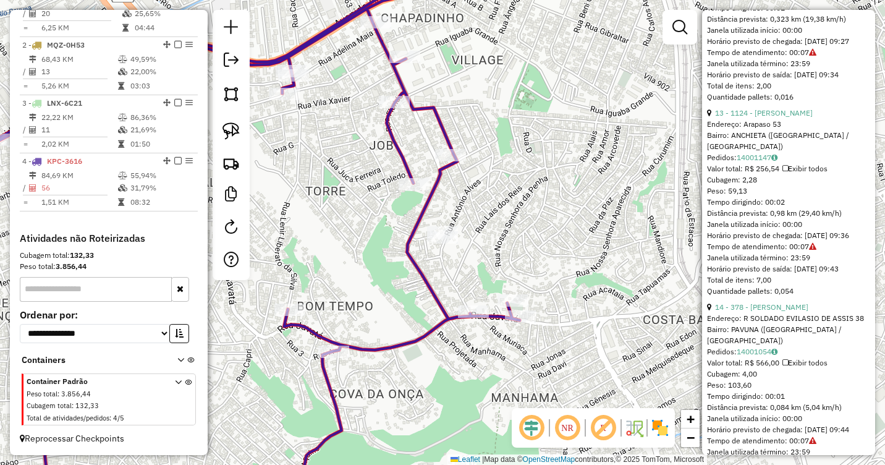
click at [175, 380] on icon at bounding box center [178, 402] width 7 height 46
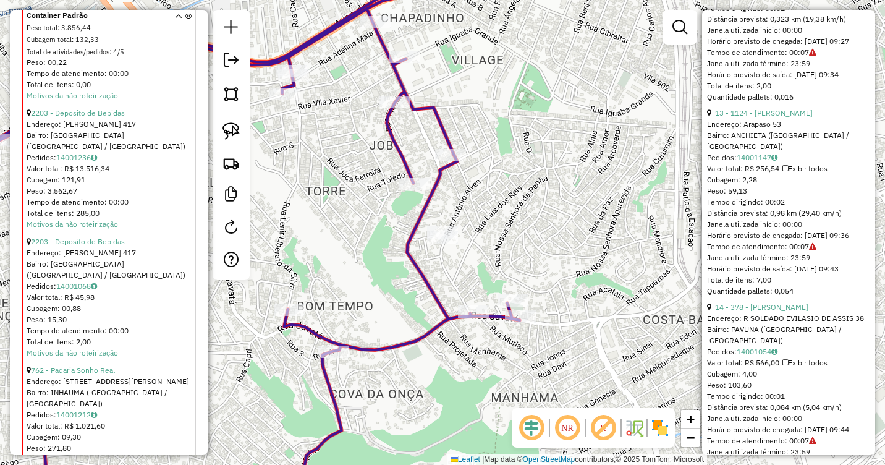
scroll to position [1111, 0]
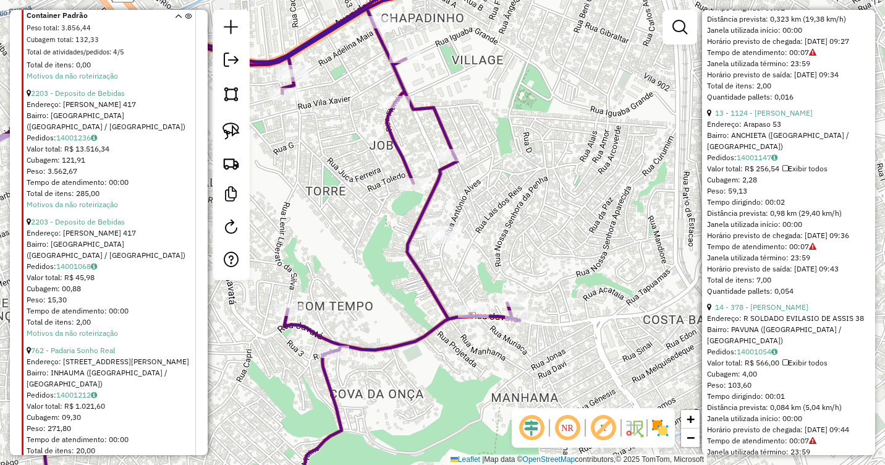
click at [597, 234] on div "Janela de atendimento Grade de atendimento Capacidade Transportadoras Veículos …" at bounding box center [442, 232] width 885 height 465
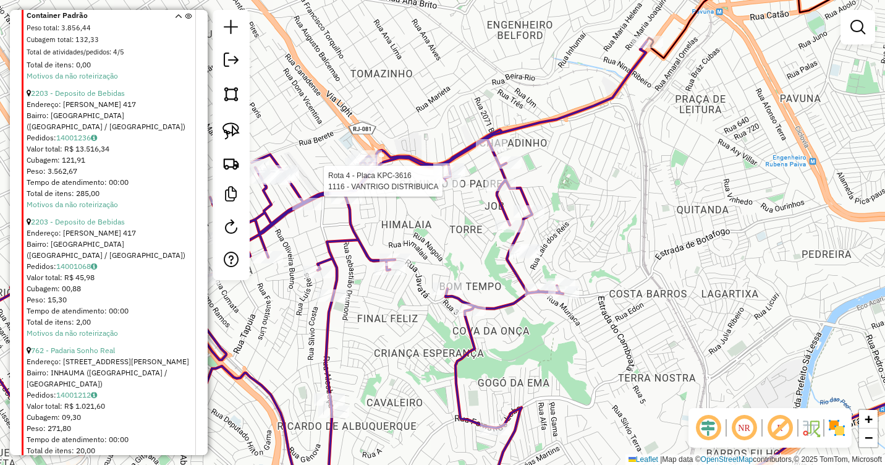
click at [445, 187] on div at bounding box center [445, 181] width 31 height 12
select select "**********"
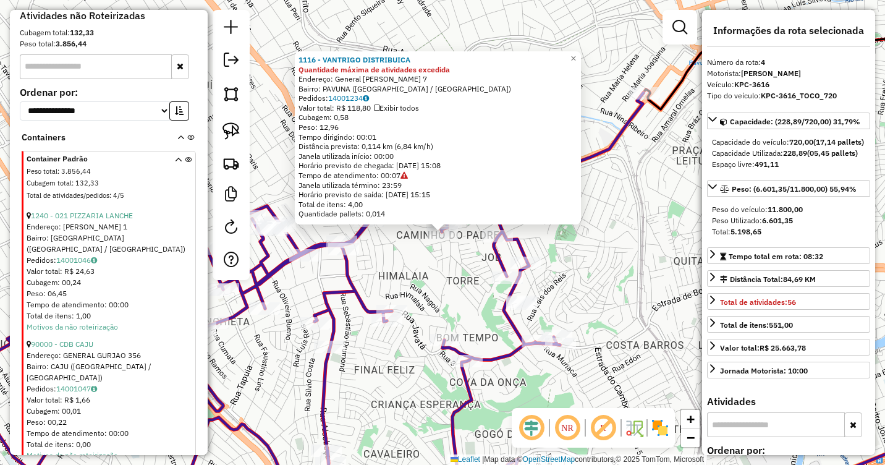
scroll to position [664, 0]
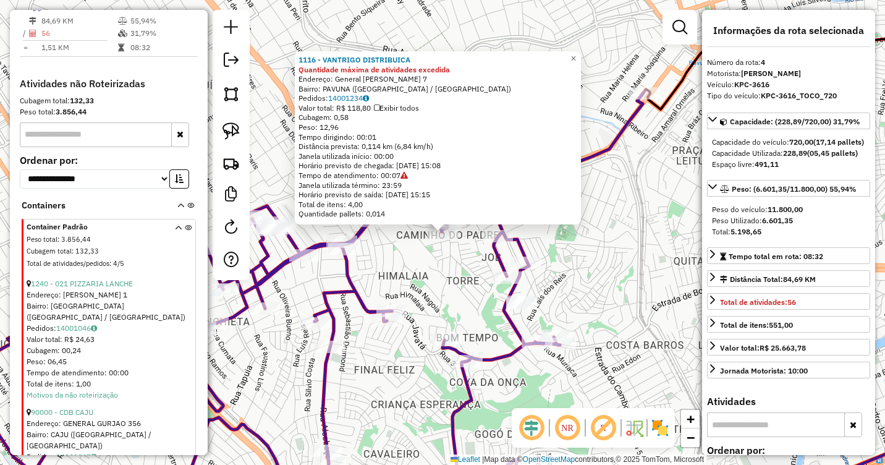
click at [615, 259] on div "1116 - VANTRIGO DISTRIBUICA Quantidade máxima de atividades excedida Endereço: …" at bounding box center [442, 232] width 885 height 465
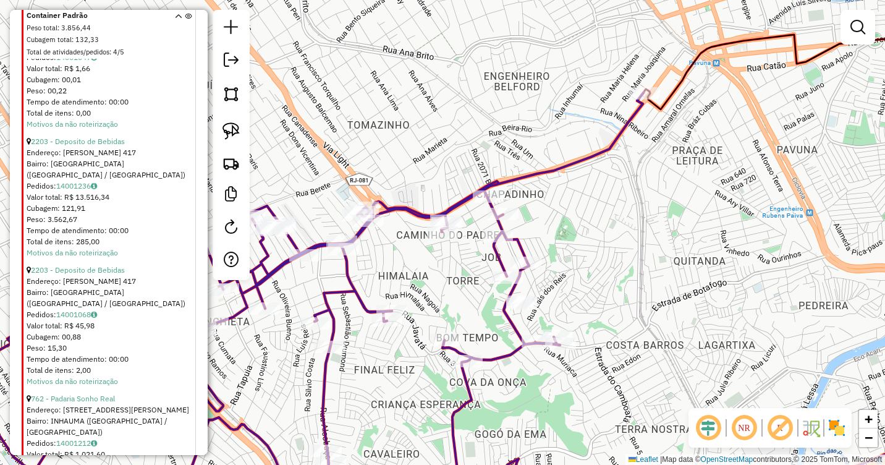
scroll to position [1111, 0]
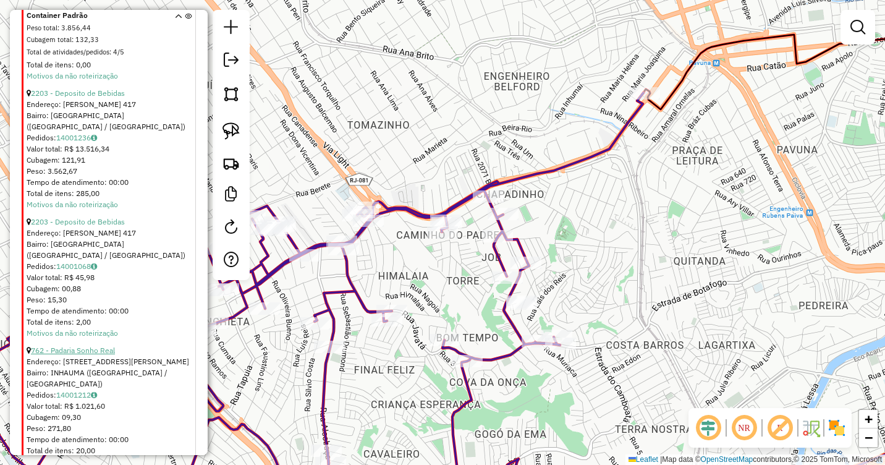
click at [87, 345] on link "762 - Padaria Sonho Real" at bounding box center [73, 349] width 84 height 9
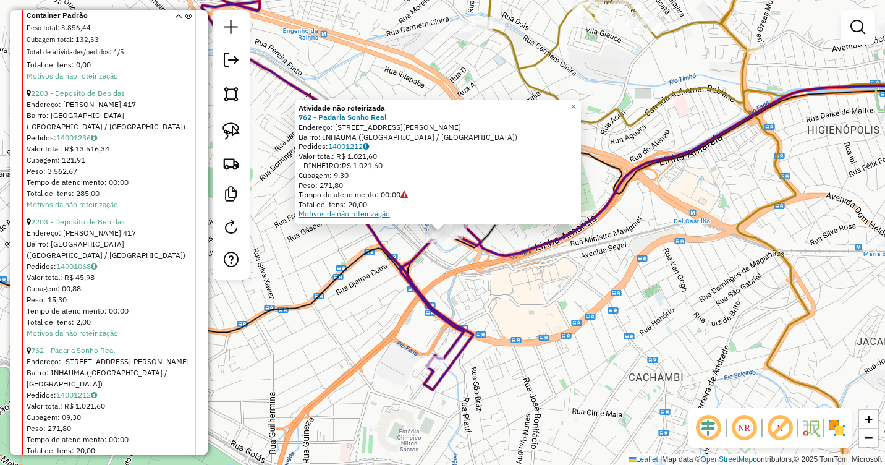
drag, startPoint x: 232, startPoint y: 134, endPoint x: 324, endPoint y: 216, distance: 123.9
click at [230, 134] on img at bounding box center [230, 130] width 17 height 17
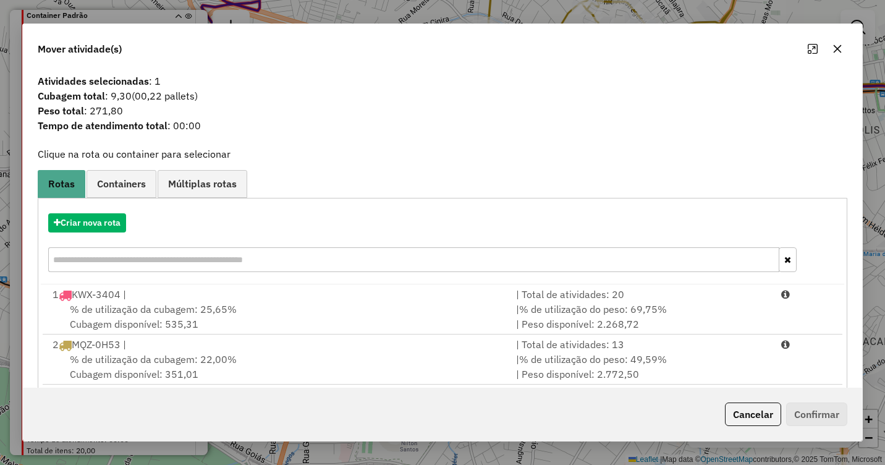
click at [836, 48] on icon "button" at bounding box center [837, 49] width 10 height 10
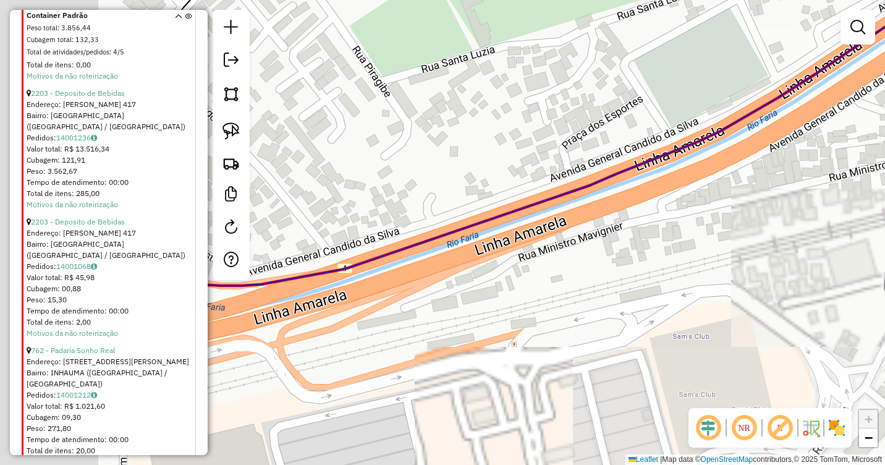
drag, startPoint x: 426, startPoint y: 242, endPoint x: 884, endPoint y: 269, distance: 459.4
click at [884, 269] on html "Aguarde... Pop-up bloqueado! Seu navegador bloqueou automáticamente a abertura …" at bounding box center [442, 232] width 885 height 465
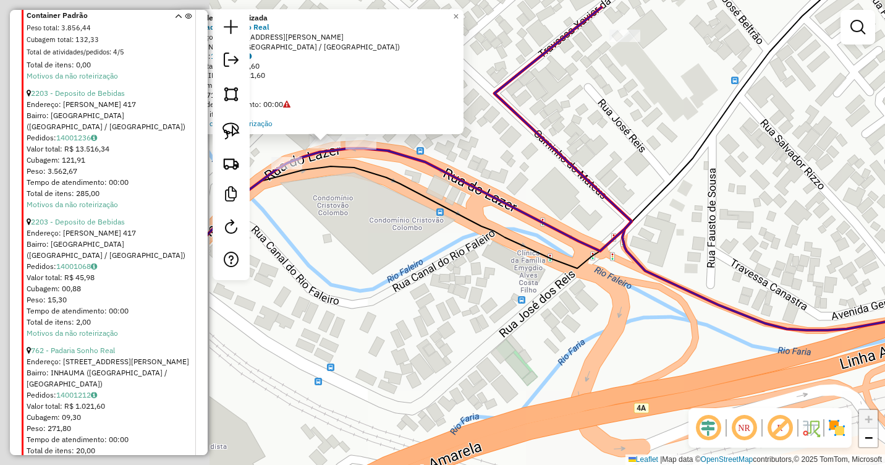
drag, startPoint x: 436, startPoint y: 243, endPoint x: 714, endPoint y: 273, distance: 279.1
click at [712, 271] on div "Atividade não roteirizada 762 - Padaria Sonho Real Endereço: Padre [PERSON_NAME…" at bounding box center [442, 232] width 885 height 465
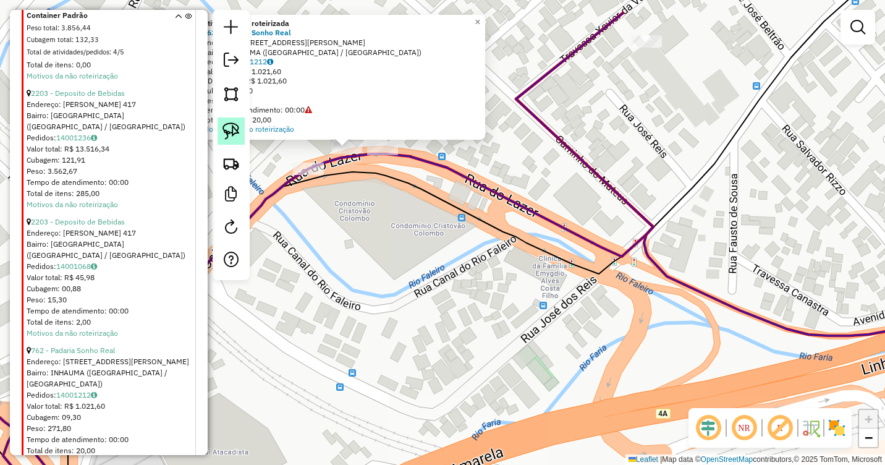
click at [225, 120] on link at bounding box center [231, 130] width 27 height 27
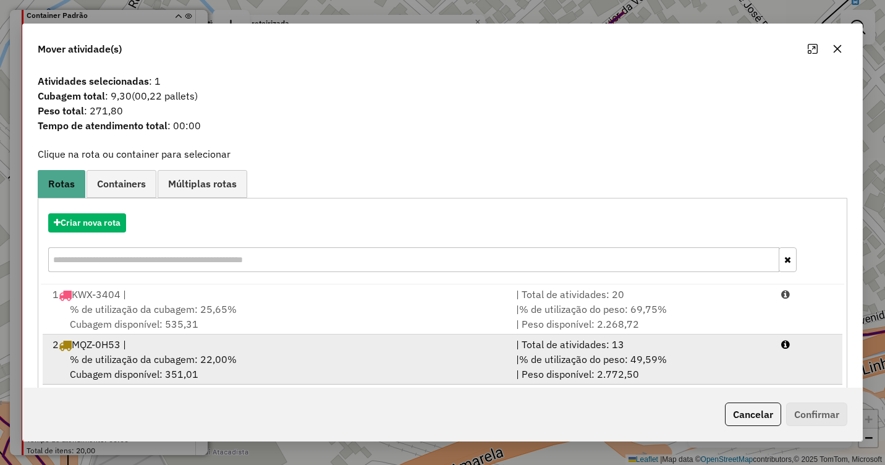
scroll to position [118, 0]
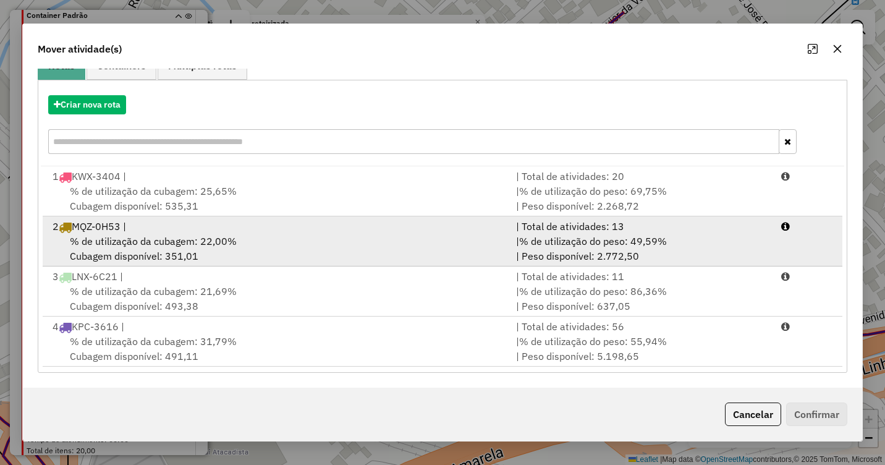
click at [309, 237] on div "% de utilização da cubagem: 22,00% Cubagem disponível: 351,01" at bounding box center [276, 249] width 463 height 30
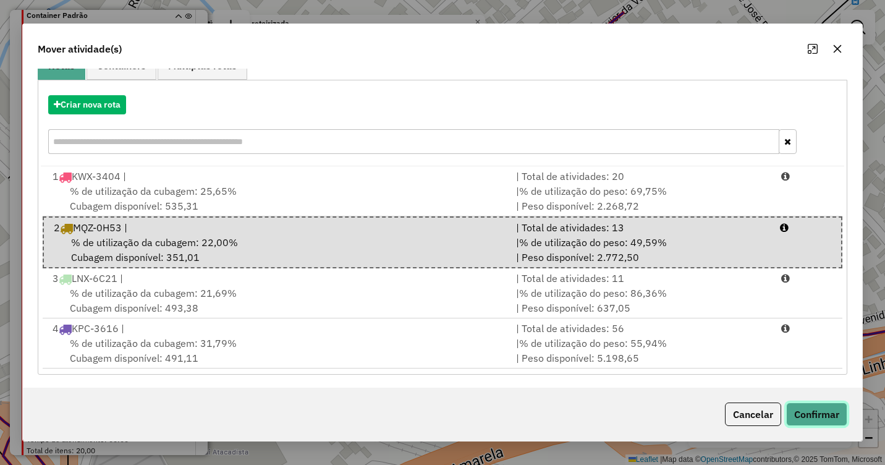
click at [806, 408] on button "Confirmar" at bounding box center [816, 413] width 61 height 23
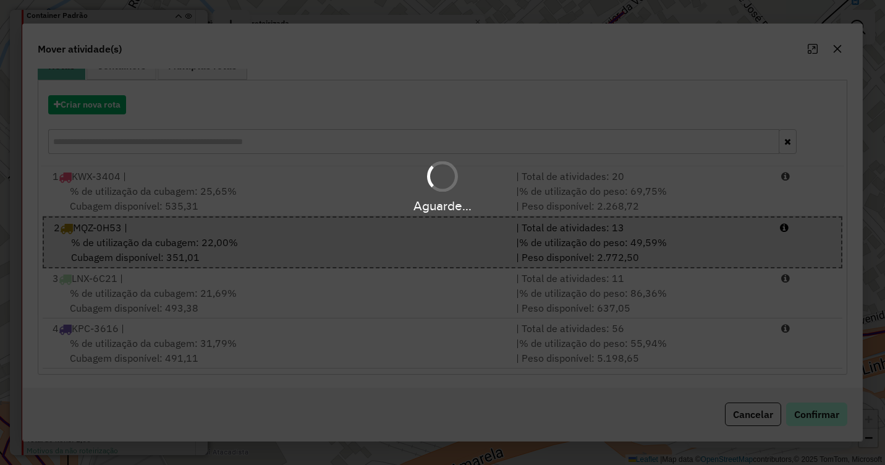
scroll to position [0, 0]
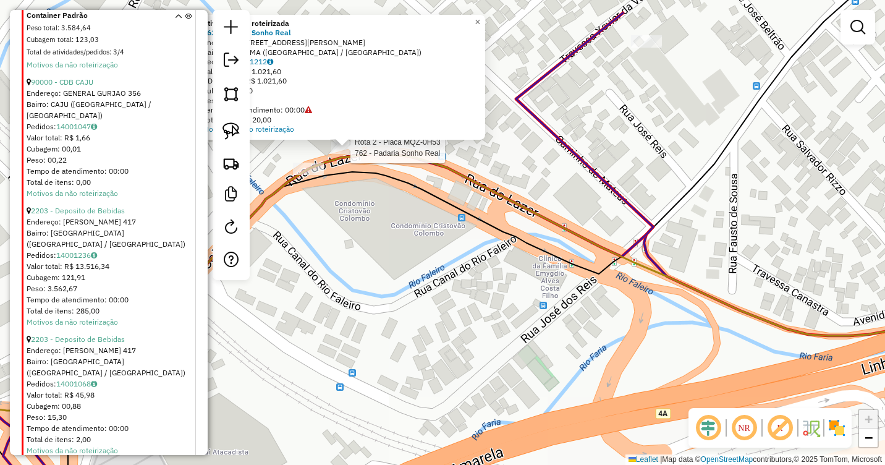
select select "**********"
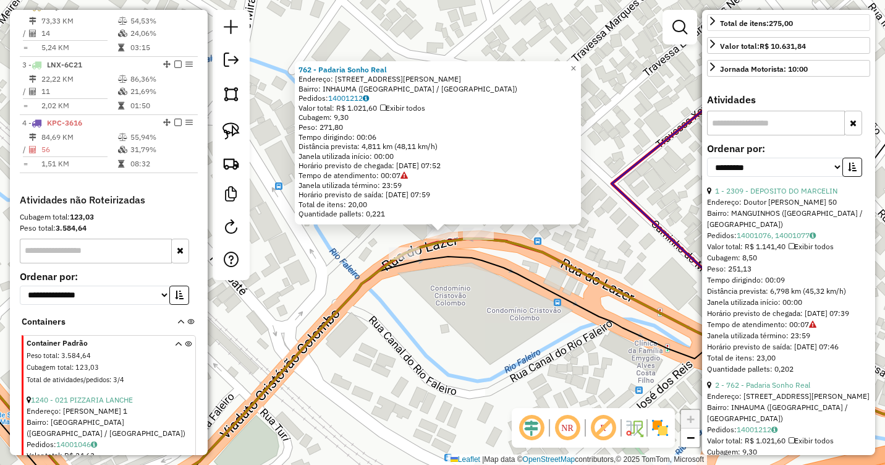
scroll to position [371, 0]
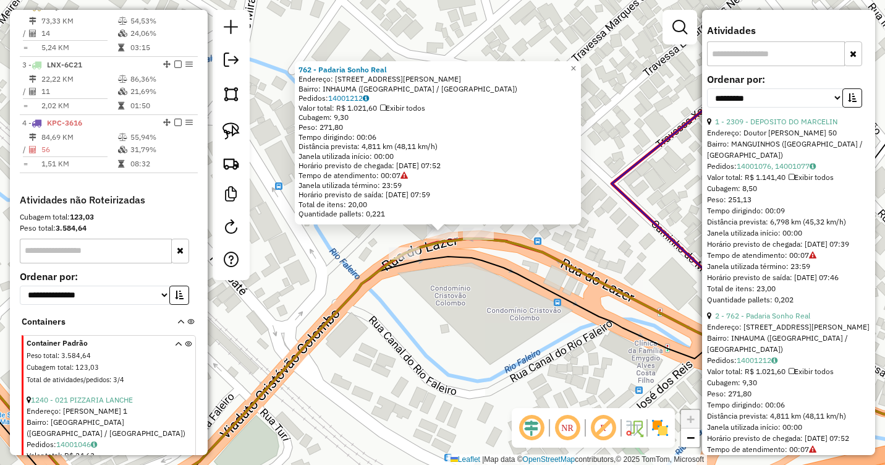
click at [591, 362] on div "762 - Padaria Sonho Real Endereço: Padre [PERSON_NAME] 106 Bairro: INHAUMA ([GE…" at bounding box center [442, 232] width 885 height 465
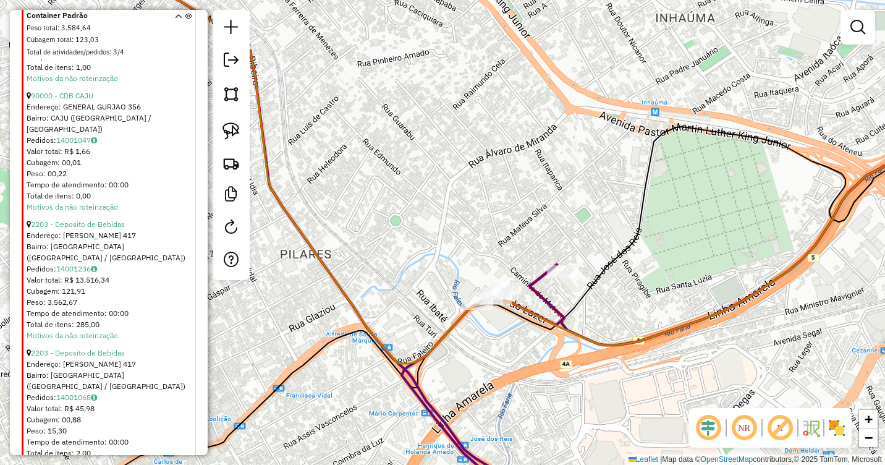
scroll to position [994, 0]
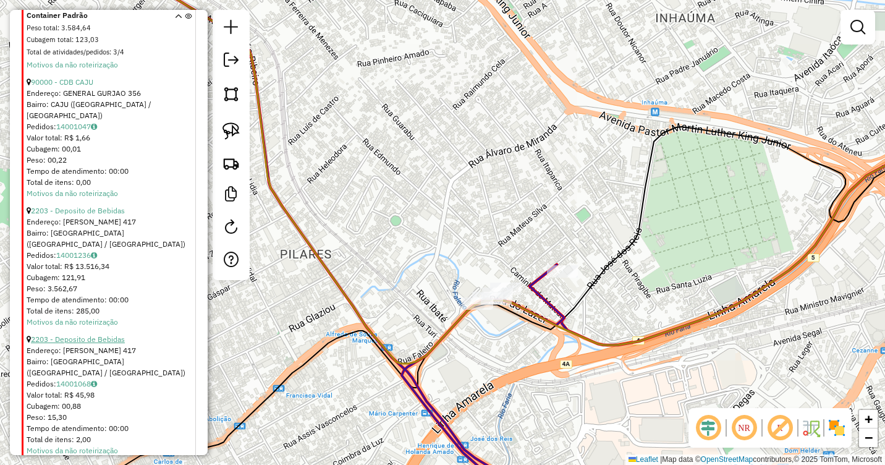
click at [105, 334] on link "2203 - Deposito de Bebidas" at bounding box center [78, 338] width 94 height 9
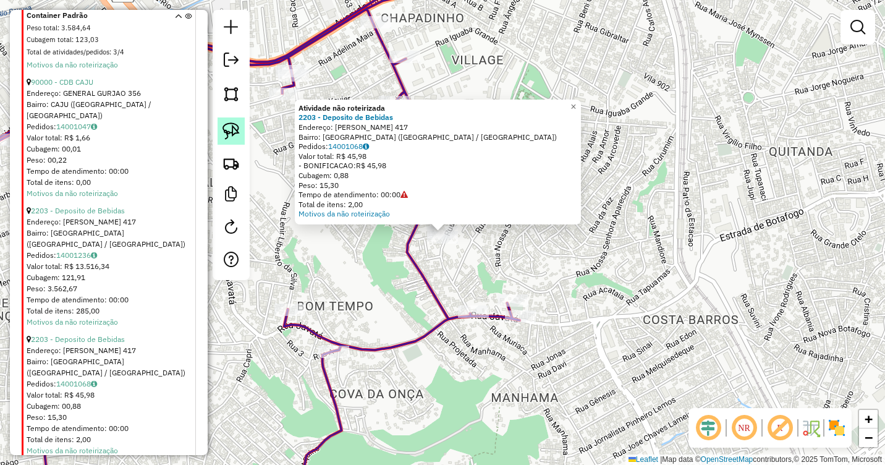
click at [237, 127] on img at bounding box center [230, 130] width 17 height 17
drag, startPoint x: 431, startPoint y: 250, endPoint x: 425, endPoint y: 256, distance: 8.8
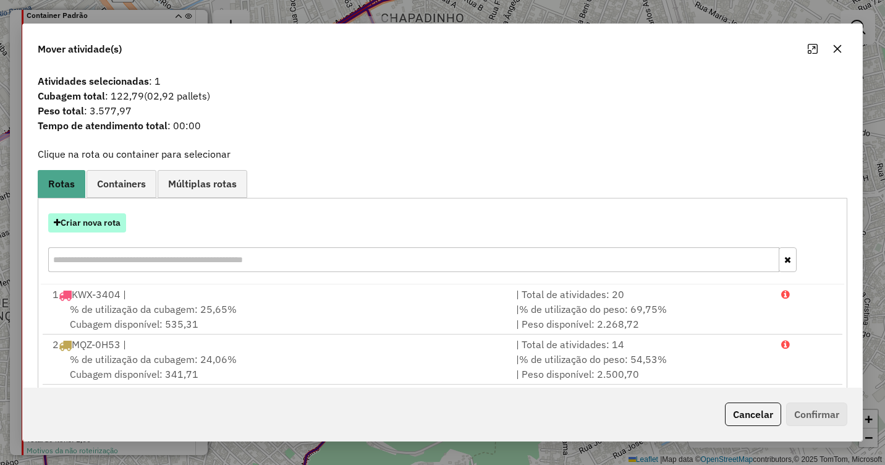
click at [97, 226] on button "Criar nova rota" at bounding box center [87, 222] width 78 height 19
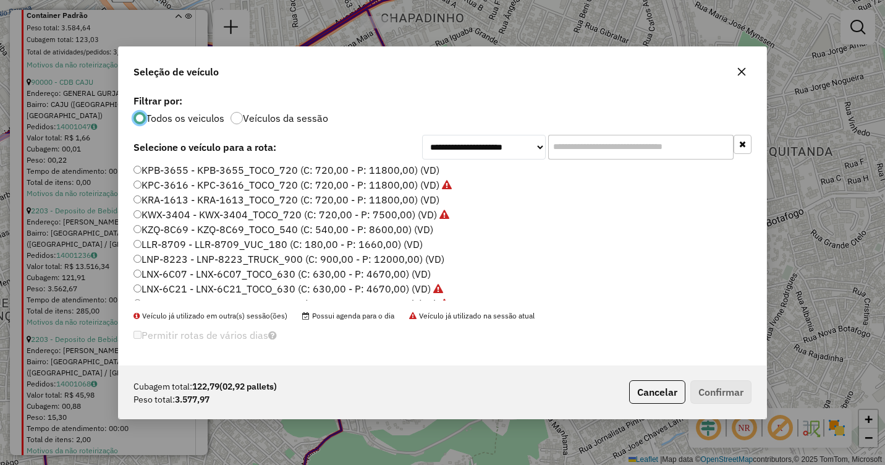
scroll to position [42, 0]
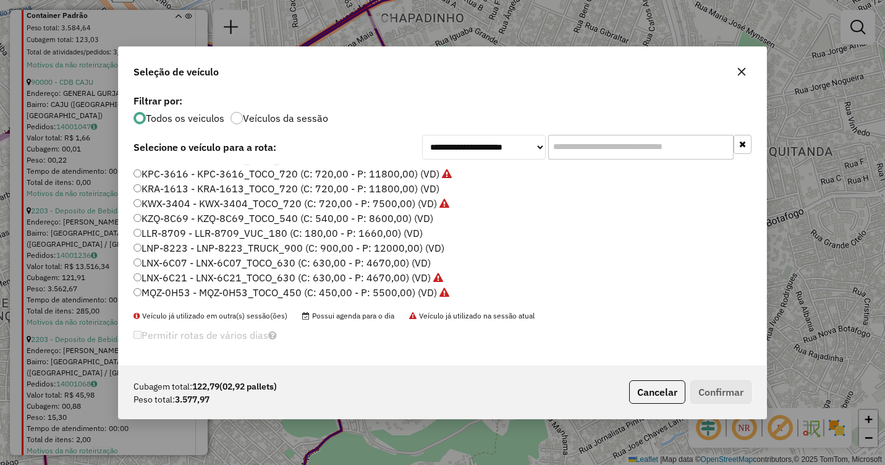
click at [189, 221] on label "KZQ-8C69 - KZQ-8C69_TOCO_540 (C: 540,00 - P: 8600,00) (VD)" at bounding box center [283, 218] width 300 height 15
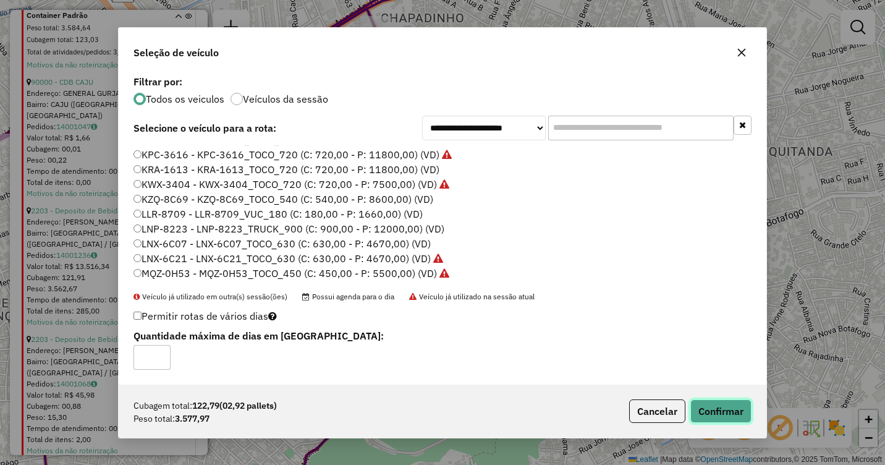
click at [716, 410] on button "Confirmar" at bounding box center [720, 410] width 61 height 23
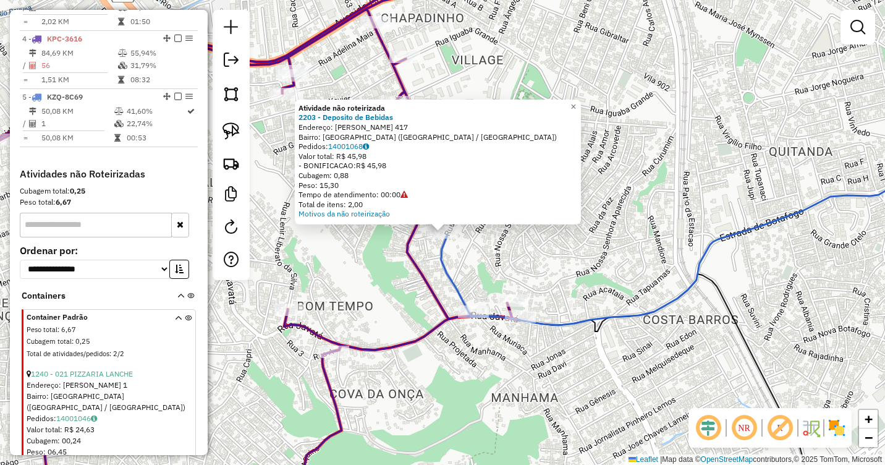
scroll to position [817, 0]
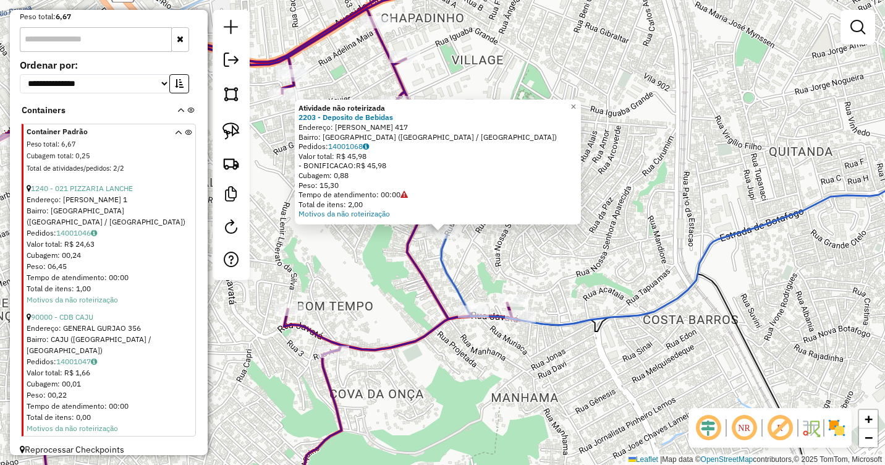
click at [627, 352] on div "Atividade não roteirizada 2203 - Deposito de Bebidas Endereço: [PERSON_NAME][ST…" at bounding box center [442, 232] width 885 height 465
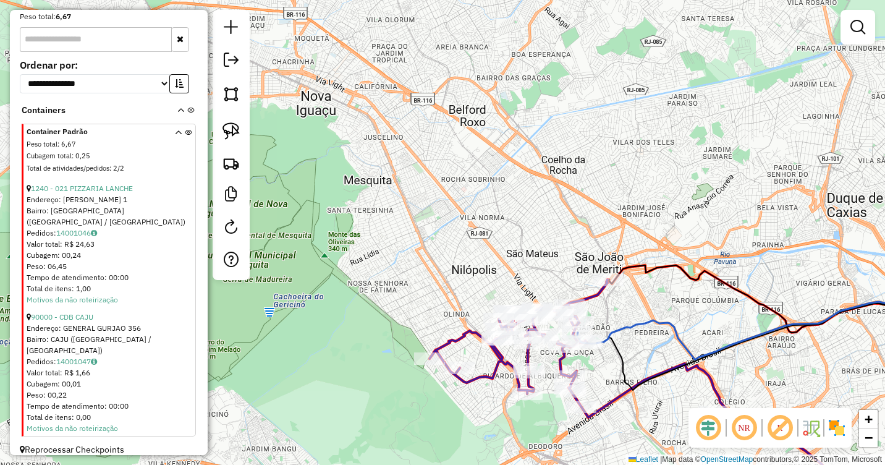
drag, startPoint x: 696, startPoint y: 346, endPoint x: 520, endPoint y: 271, distance: 190.8
click at [577, 302] on icon at bounding box center [762, 330] width 370 height 57
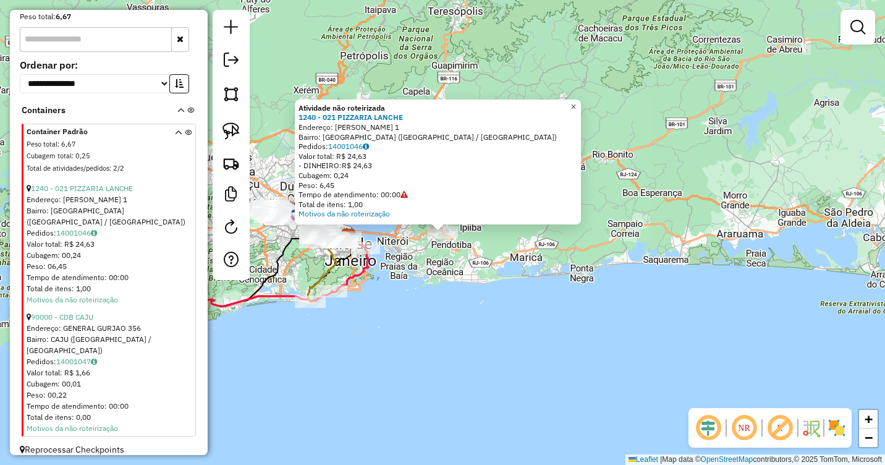
click at [577, 99] on link "×" at bounding box center [573, 106] width 15 height 15
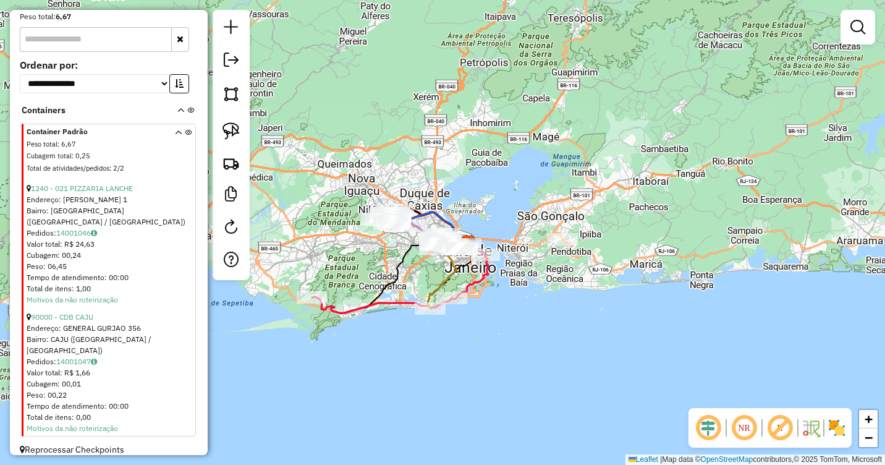
drag, startPoint x: 389, startPoint y: 194, endPoint x: 539, endPoint y: 206, distance: 151.2
click at [539, 206] on div "Janela de atendimento Grade de atendimento Capacidade Transportadoras Veículos …" at bounding box center [442, 232] width 885 height 465
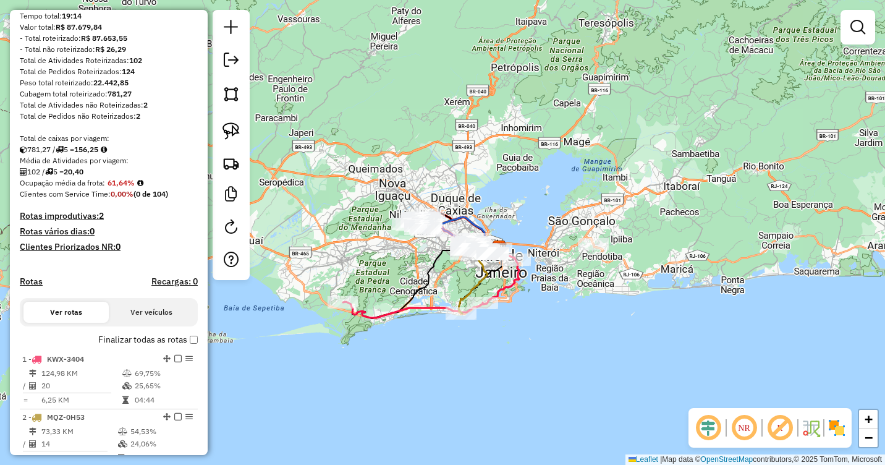
scroll to position [0, 0]
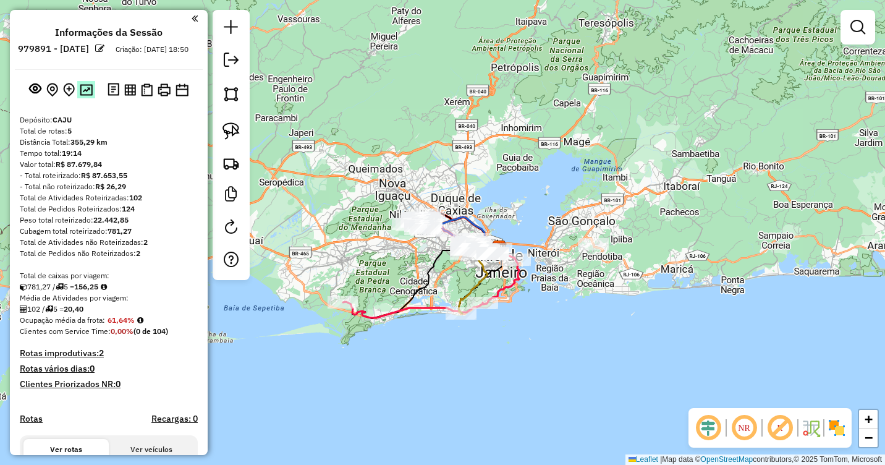
click at [83, 96] on img at bounding box center [86, 90] width 13 height 12
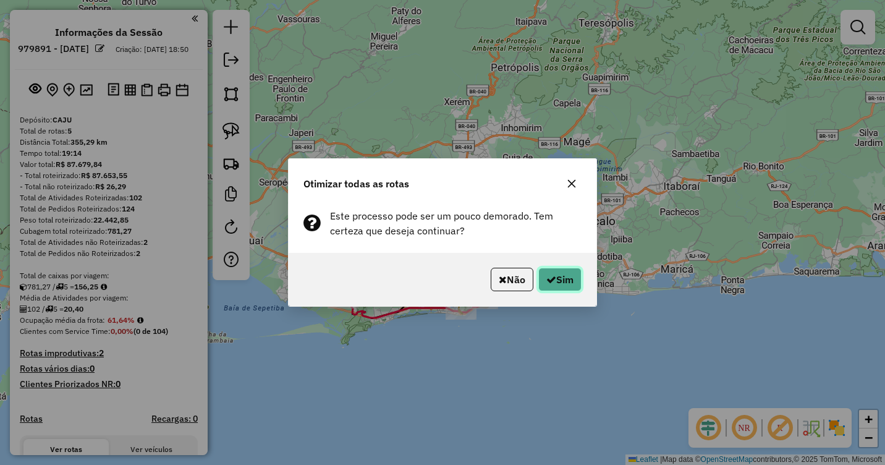
click at [559, 281] on button "Sim" at bounding box center [559, 279] width 43 height 23
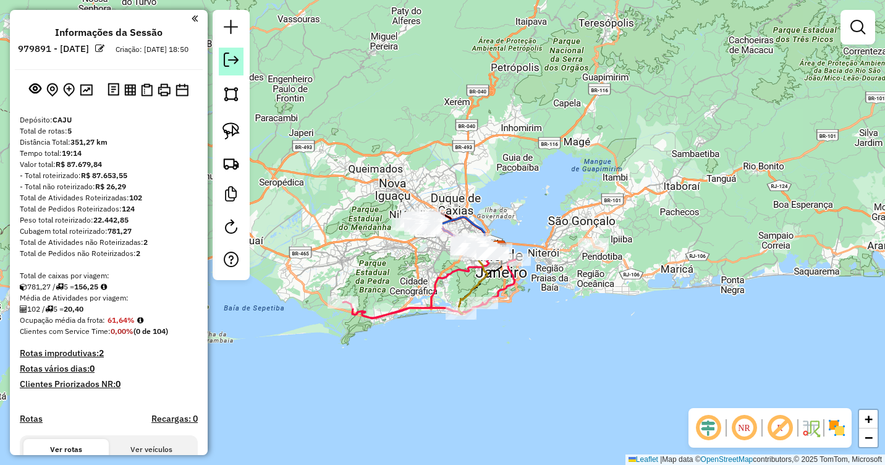
click at [235, 57] on em at bounding box center [231, 60] width 15 height 15
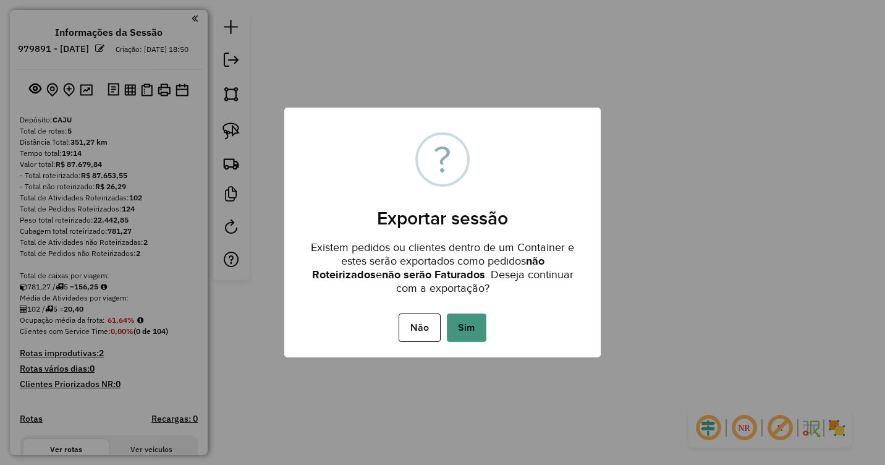
click at [471, 328] on button "Sim" at bounding box center [467, 327] width 40 height 28
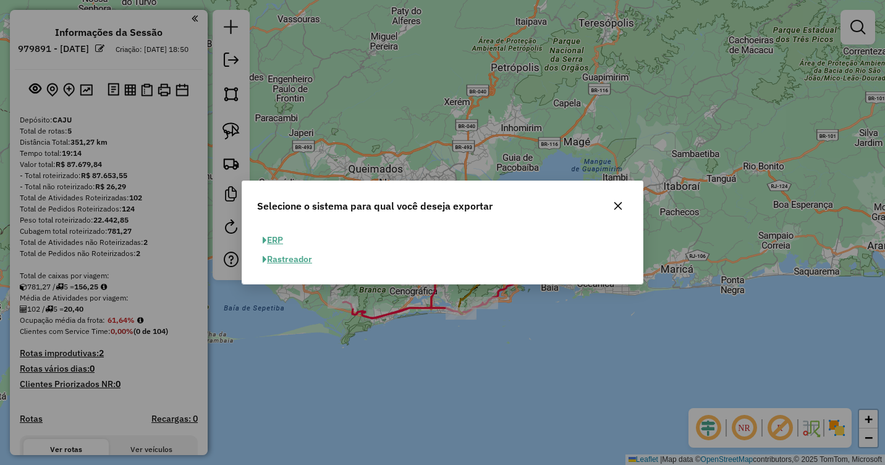
click at [279, 239] on button "ERP" at bounding box center [273, 239] width 32 height 19
select select "**"
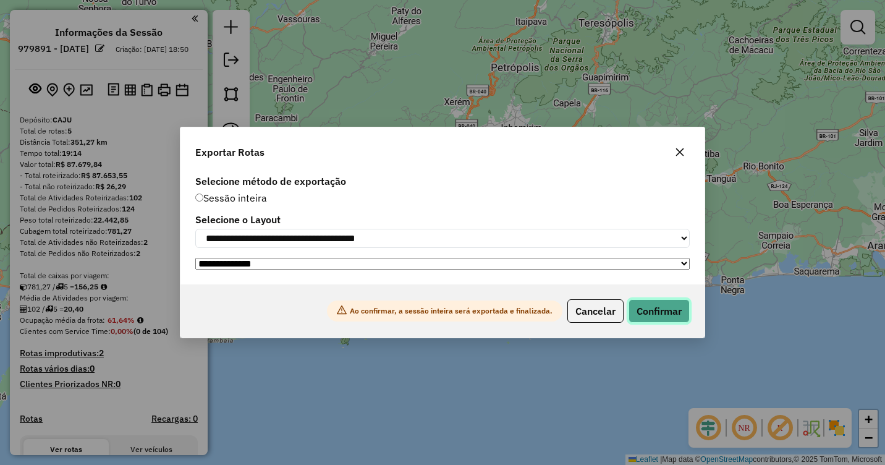
click at [662, 311] on button "Confirmar" at bounding box center [658, 310] width 61 height 23
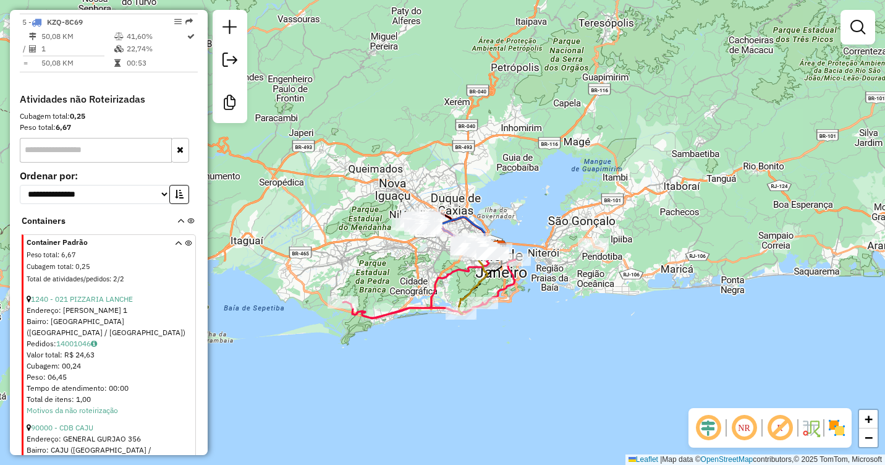
scroll to position [798, 0]
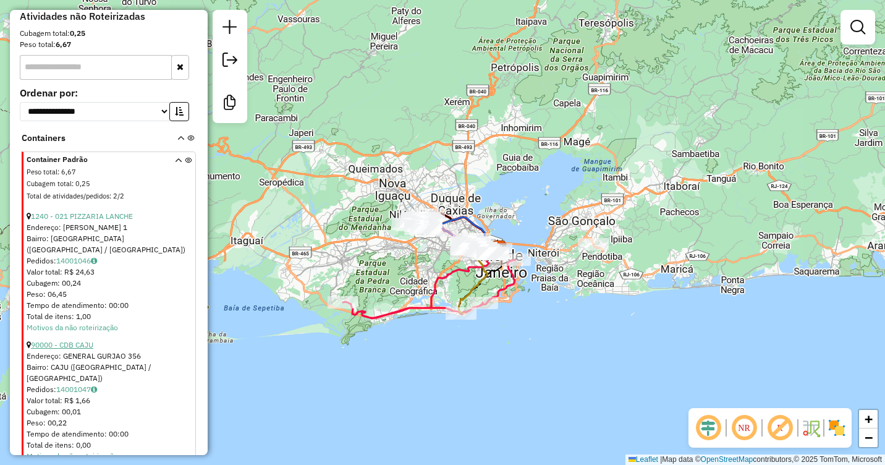
click at [75, 344] on link "90000 - CDB CAJU" at bounding box center [62, 344] width 62 height 9
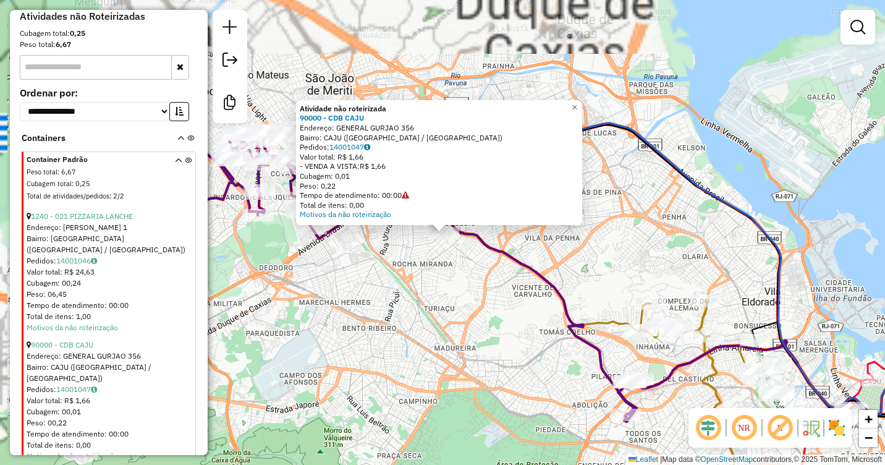
drag, startPoint x: 452, startPoint y: 238, endPoint x: 490, endPoint y: 360, distance: 127.6
click at [497, 389] on div "Atividade não roteirizada 90000 - CDB CAJU Endereço: GENERAL GURJAO 356 Bairro:…" at bounding box center [442, 232] width 885 height 465
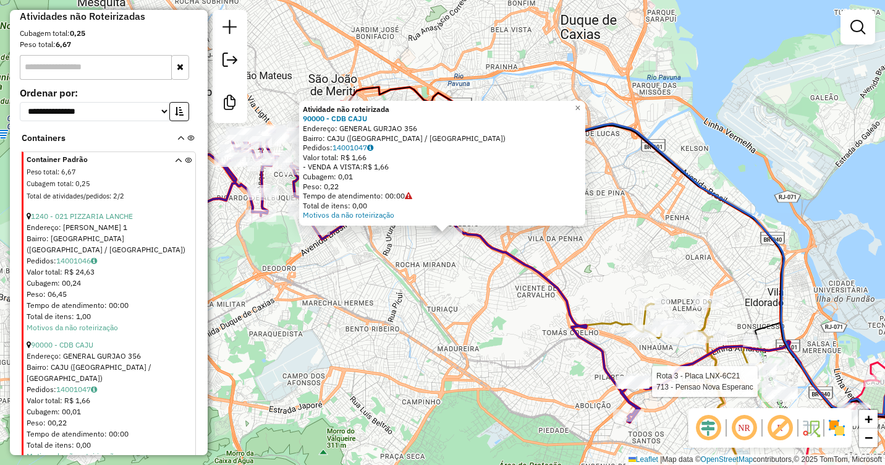
select select "**********"
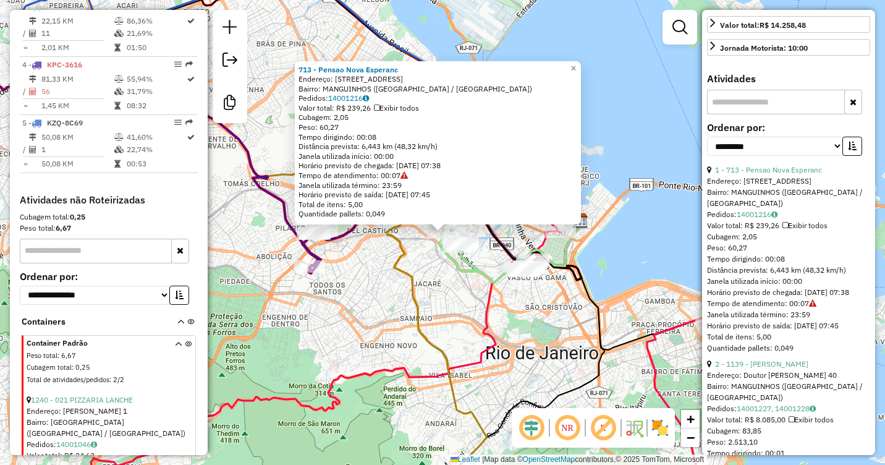
scroll to position [371, 0]
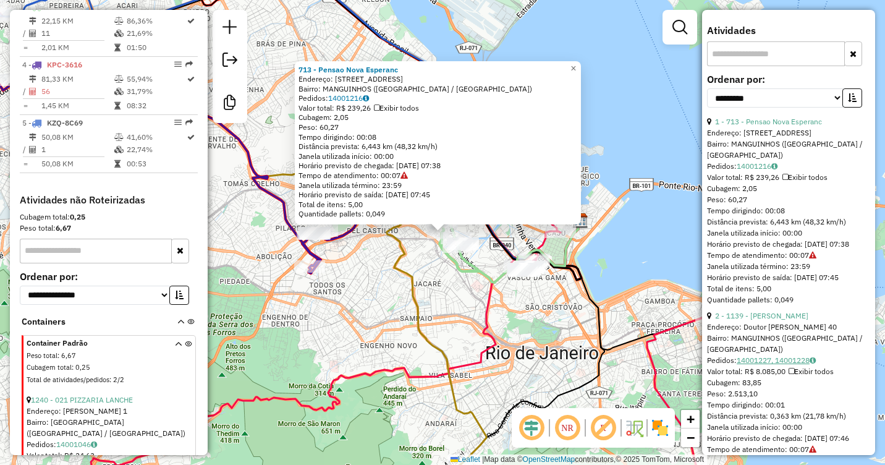
click at [802, 365] on link "14001227, 14001228" at bounding box center [776, 359] width 79 height 9
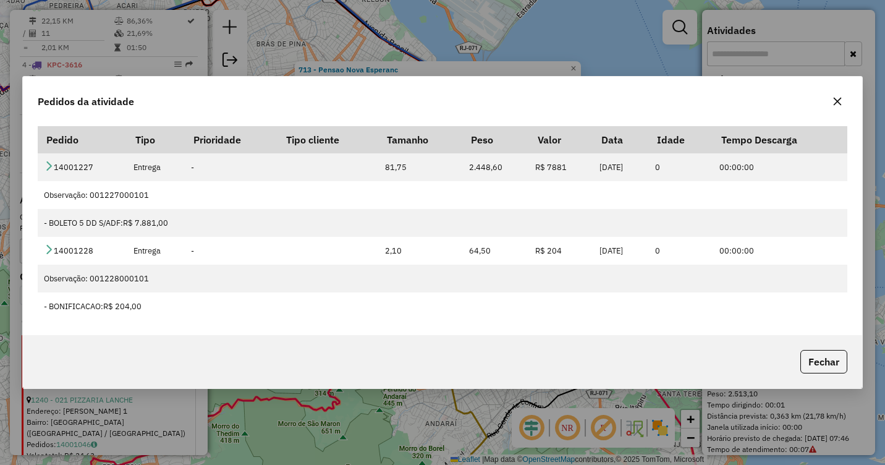
click at [837, 106] on icon "button" at bounding box center [837, 101] width 10 height 10
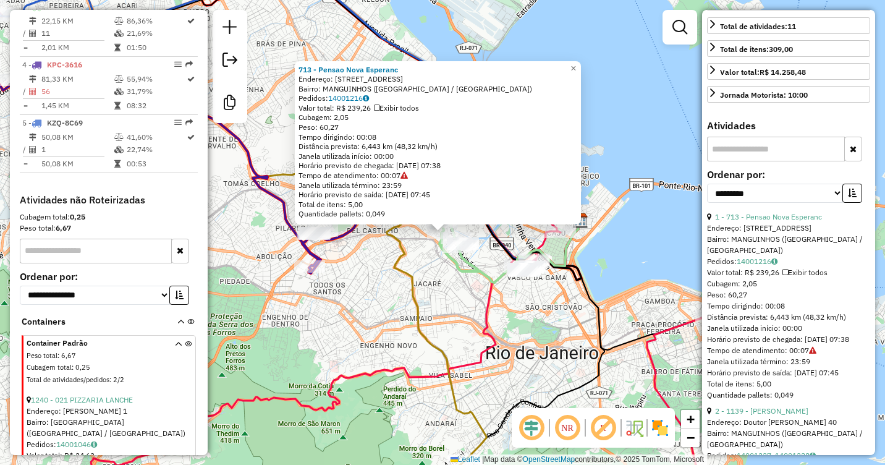
scroll to position [247, 0]
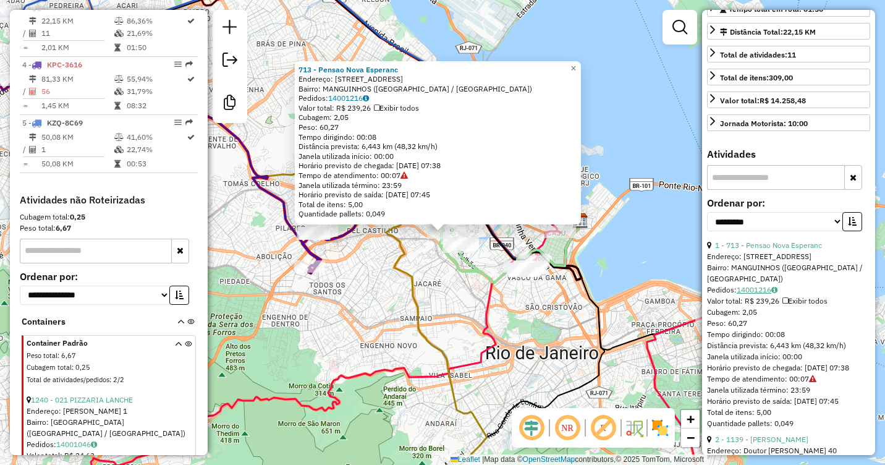
click at [758, 294] on link "14001216" at bounding box center [757, 289] width 41 height 9
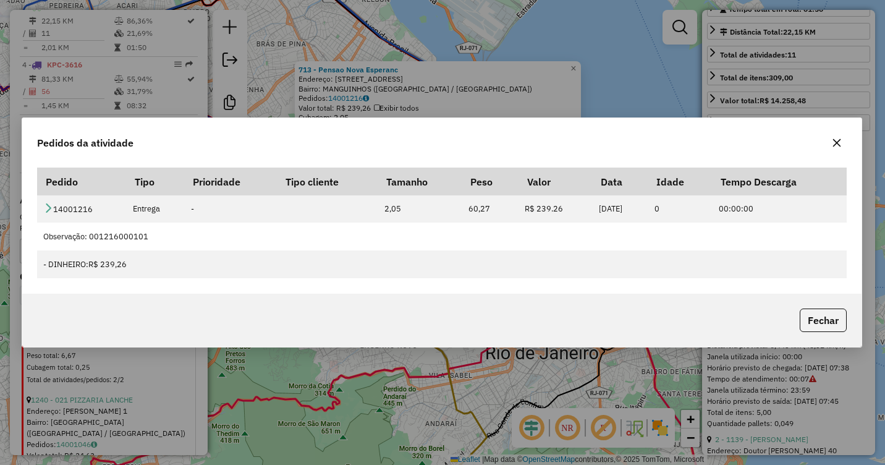
click at [837, 143] on icon "button" at bounding box center [837, 143] width 8 height 8
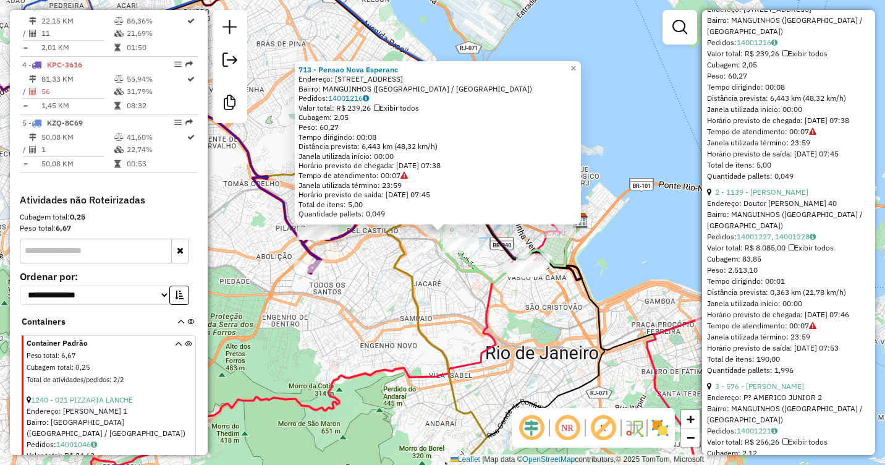
scroll to position [556, 0]
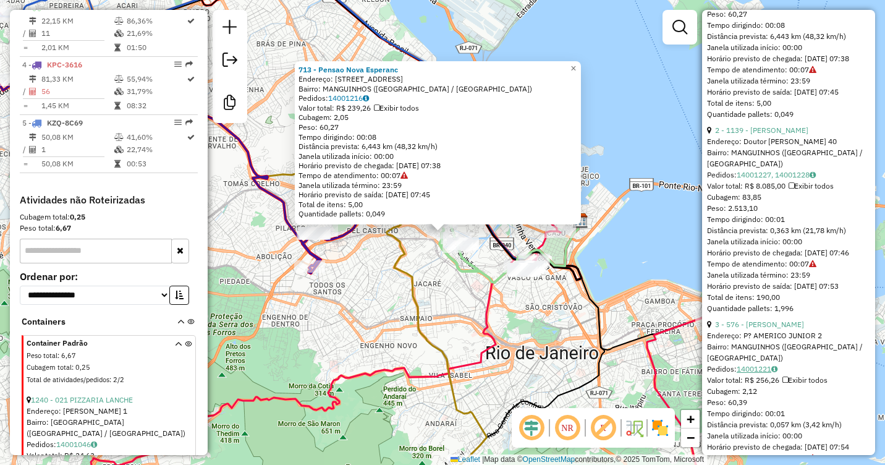
click at [757, 373] on link "14001221" at bounding box center [757, 368] width 41 height 9
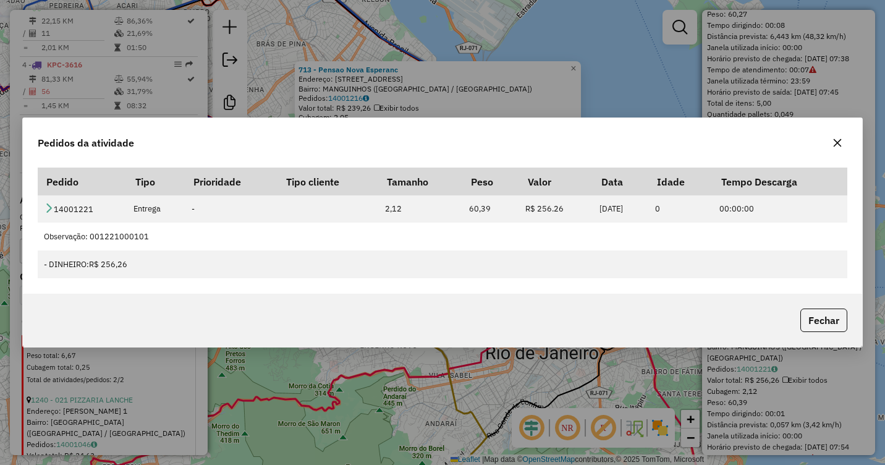
click at [839, 144] on icon "button" at bounding box center [837, 143] width 10 height 10
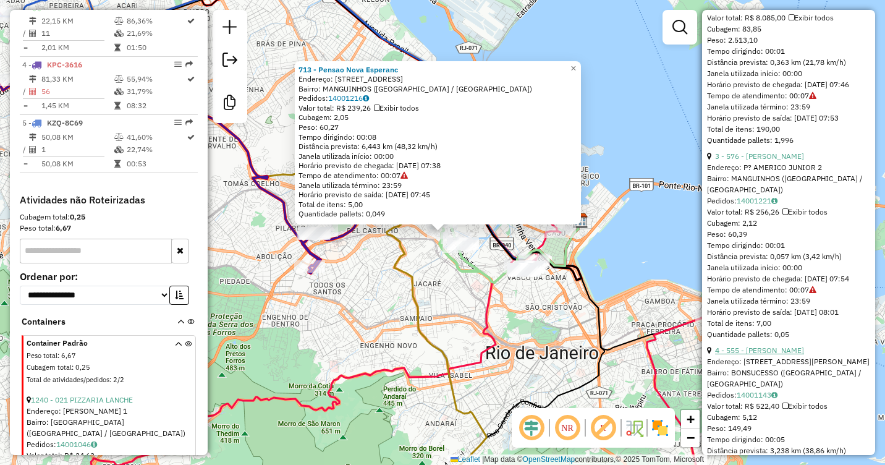
scroll to position [742, 0]
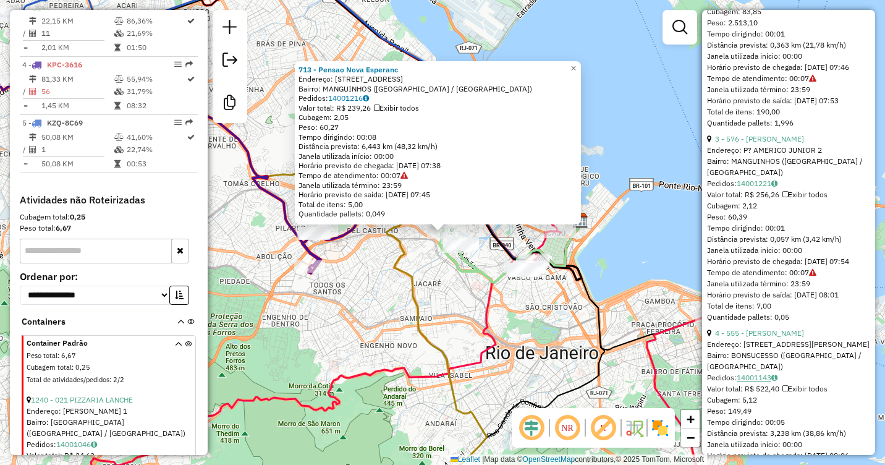
click at [763, 382] on link "14001143" at bounding box center [757, 377] width 41 height 9
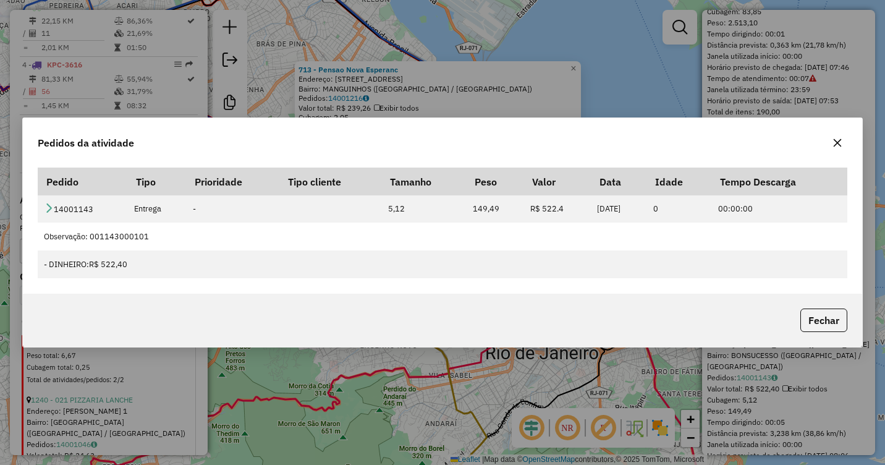
click at [840, 143] on icon "button" at bounding box center [837, 143] width 10 height 10
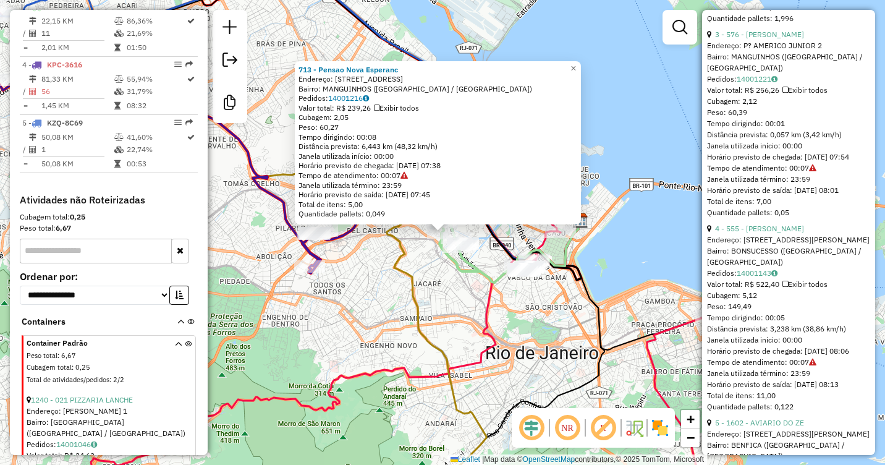
scroll to position [865, 0]
